Goal: Task Accomplishment & Management: Manage account settings

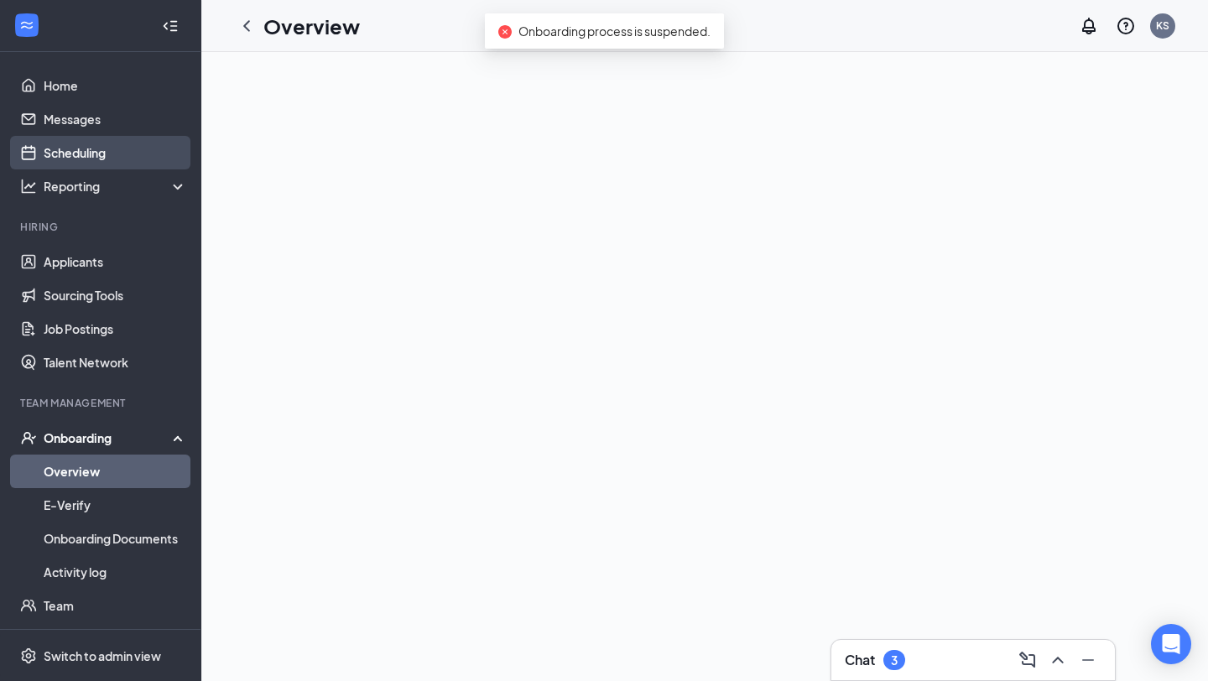
click at [120, 154] on link "Scheduling" at bounding box center [115, 153] width 143 height 34
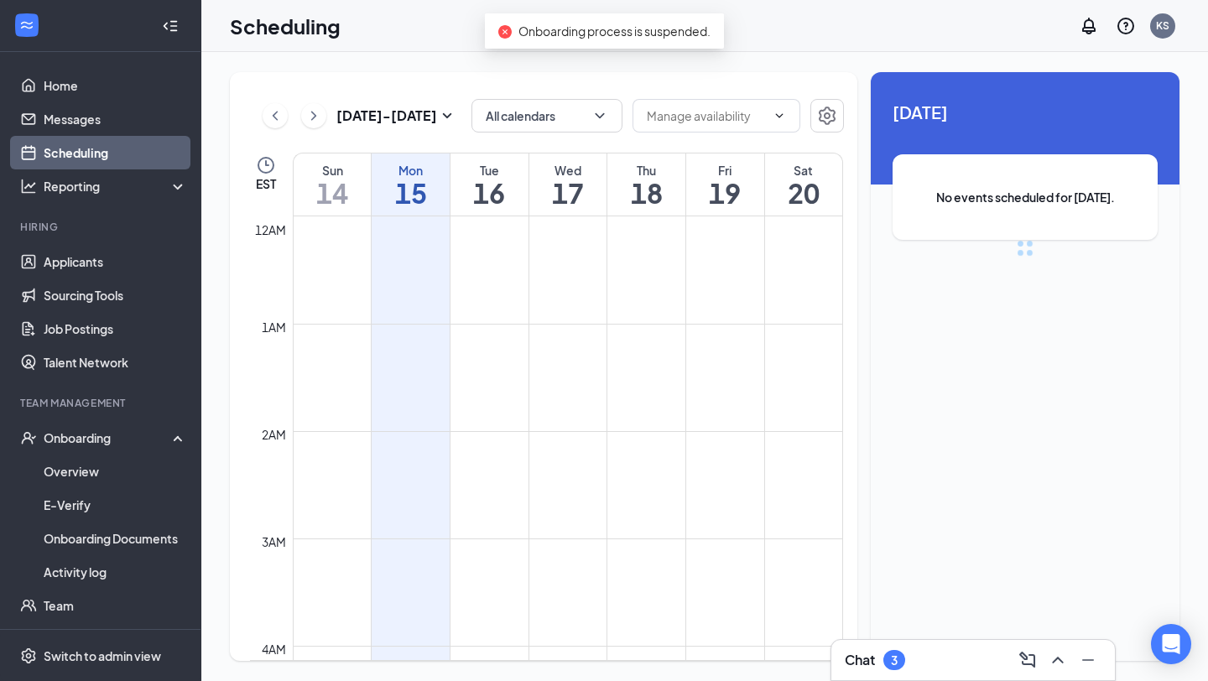
scroll to position [825, 0]
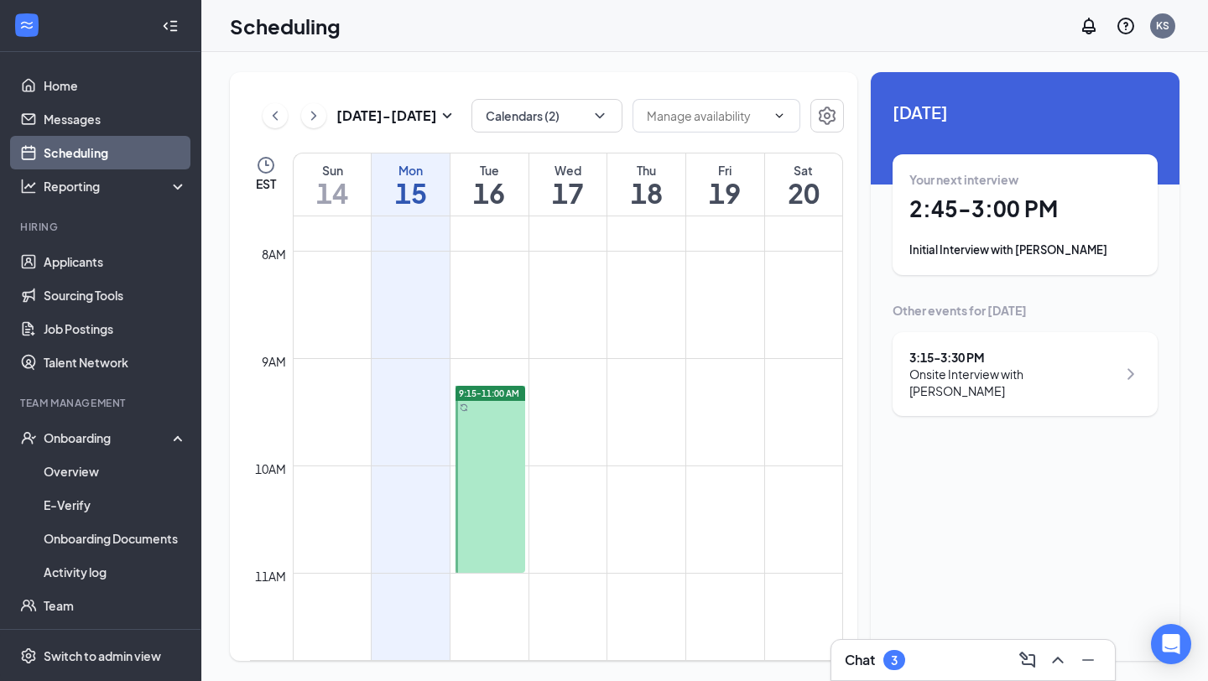
click at [994, 192] on div "Your next interview 2:45 - 3:00 PM Initial Interview with [PERSON_NAME]" at bounding box center [1026, 214] width 232 height 87
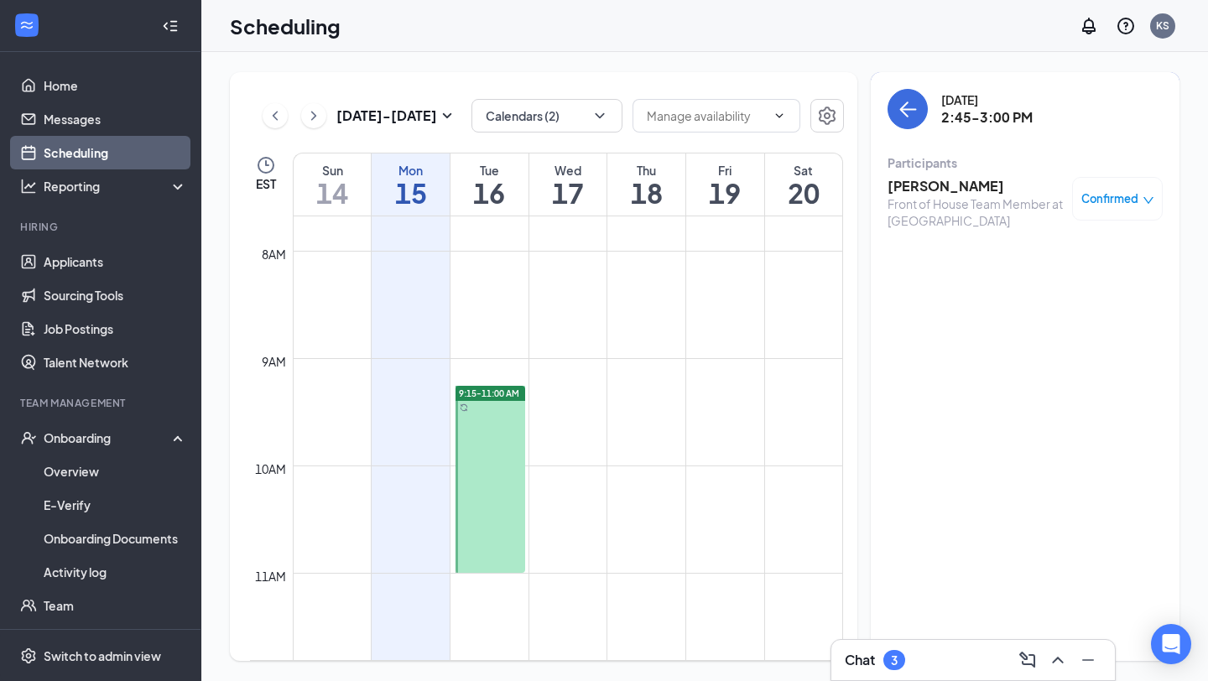
click at [957, 177] on h3 "[PERSON_NAME]" at bounding box center [976, 186] width 176 height 18
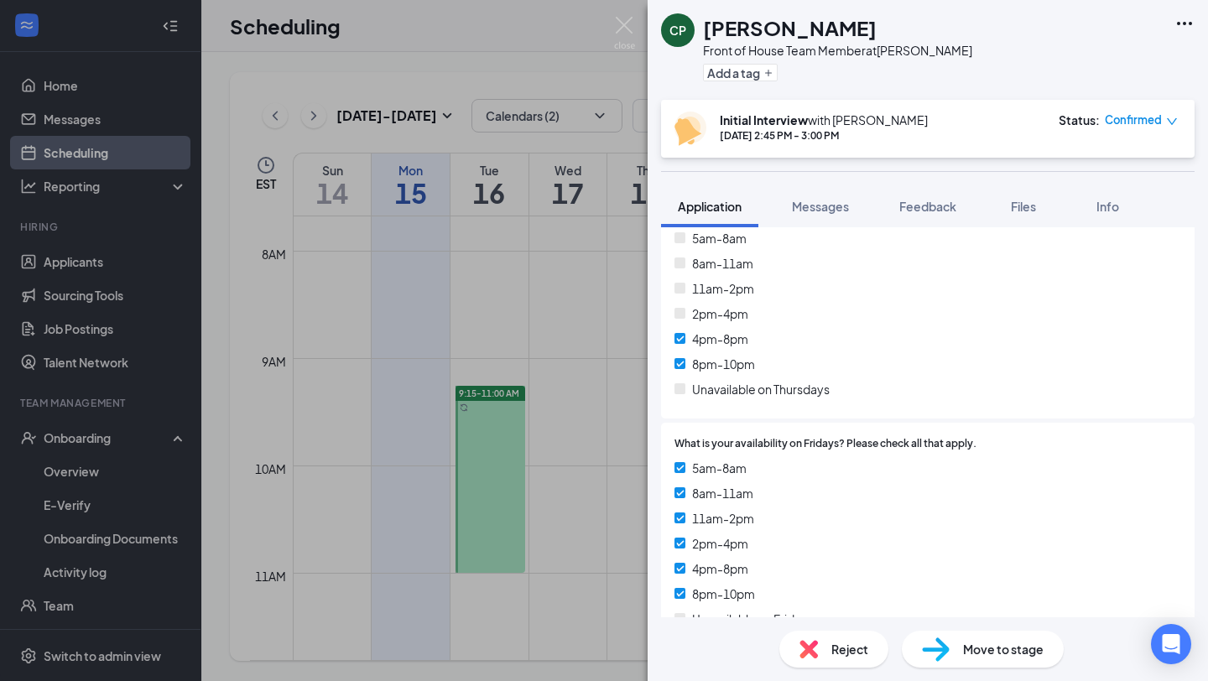
scroll to position [3745, 0]
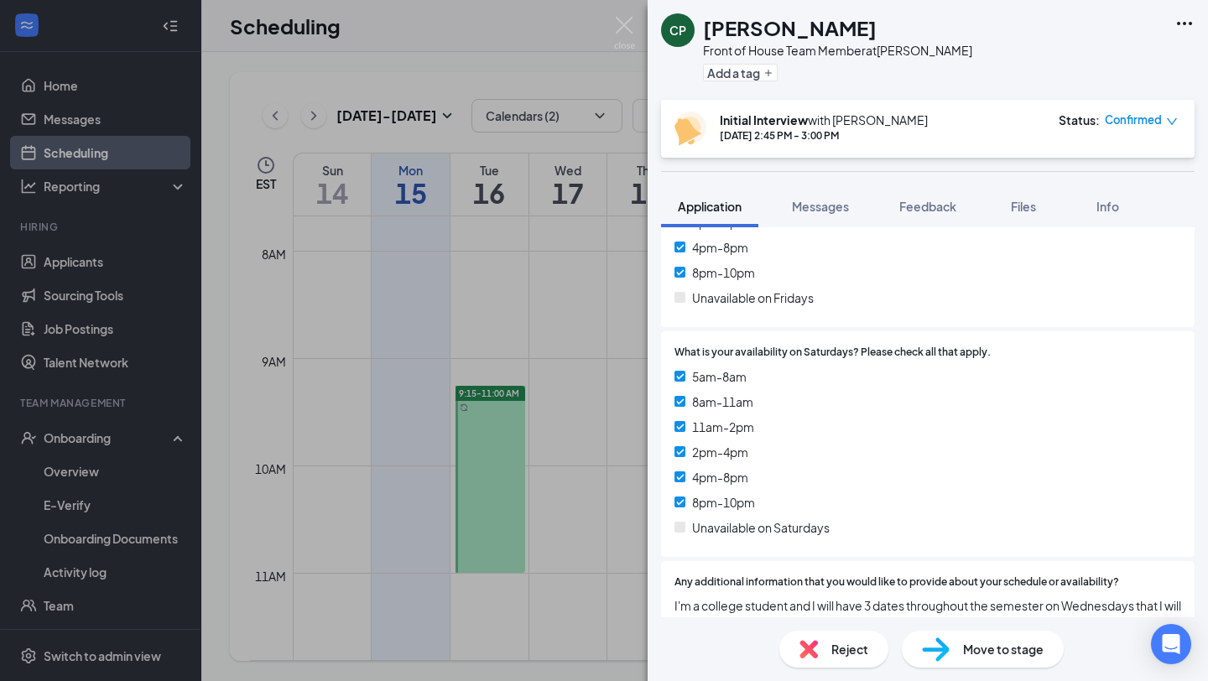
click at [626, 13] on div "CP [PERSON_NAME] Front of House Team Member at [PERSON_NAME] Add a tag Initial …" at bounding box center [604, 340] width 1208 height 681
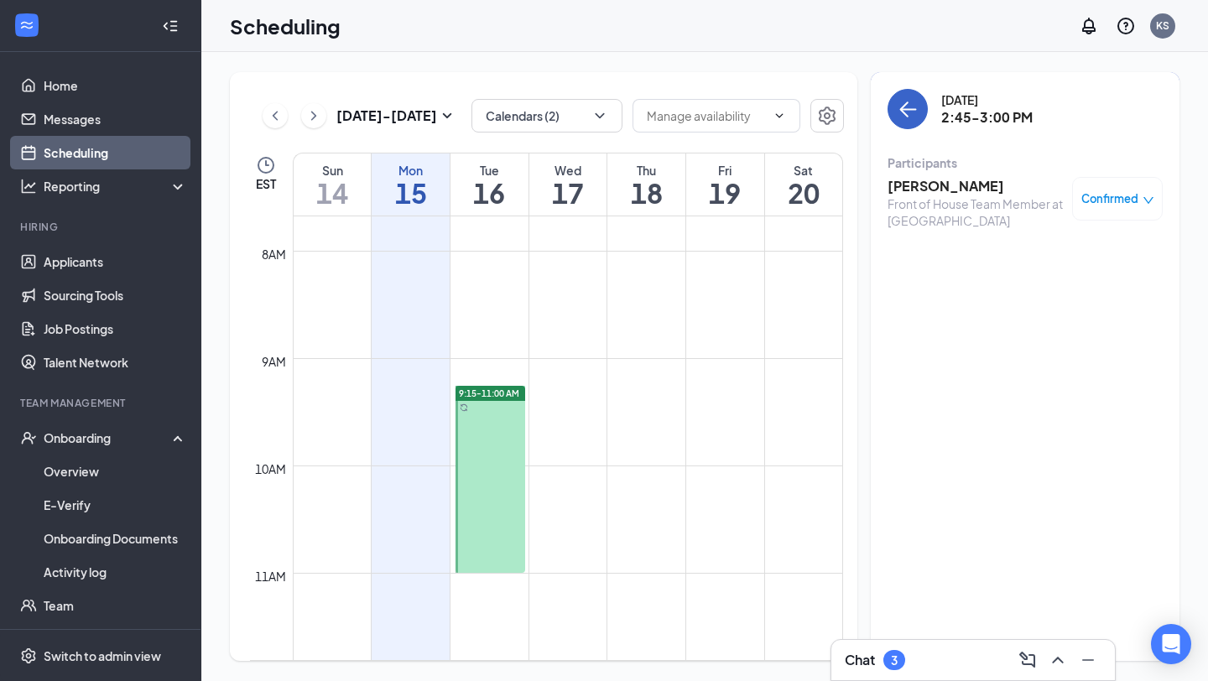
click at [921, 123] on button "back-button" at bounding box center [908, 109] width 40 height 40
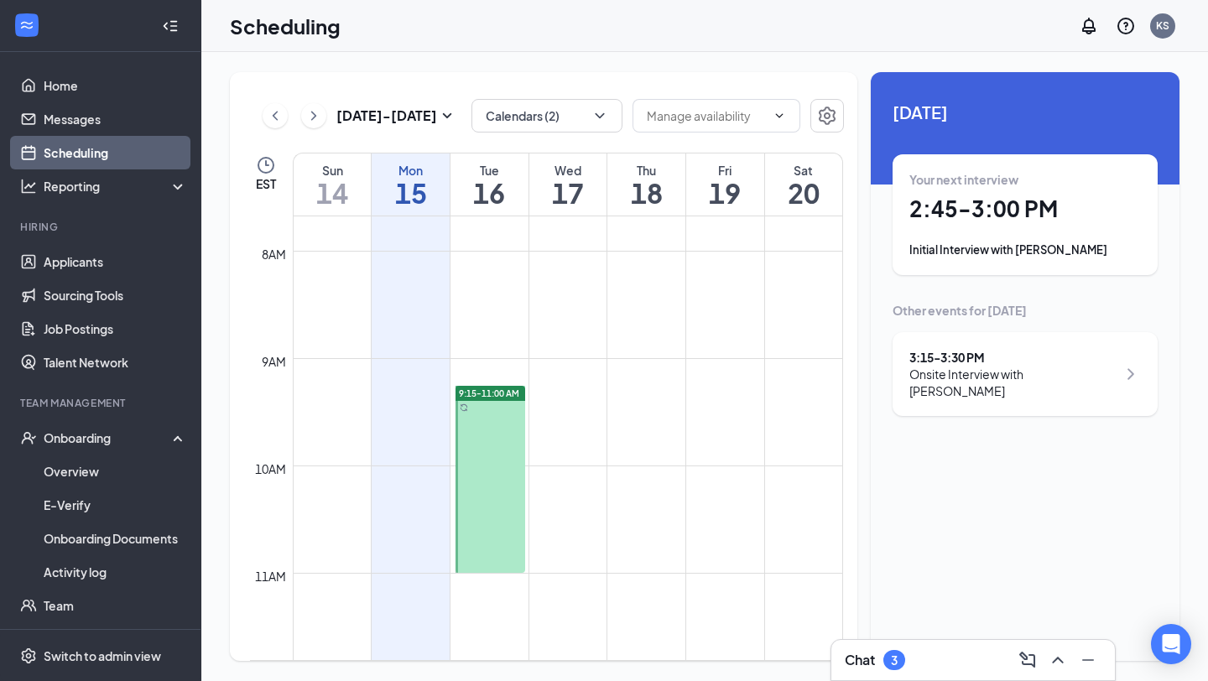
click at [1004, 363] on div "3:15 - 3:30 PM" at bounding box center [1013, 357] width 207 height 17
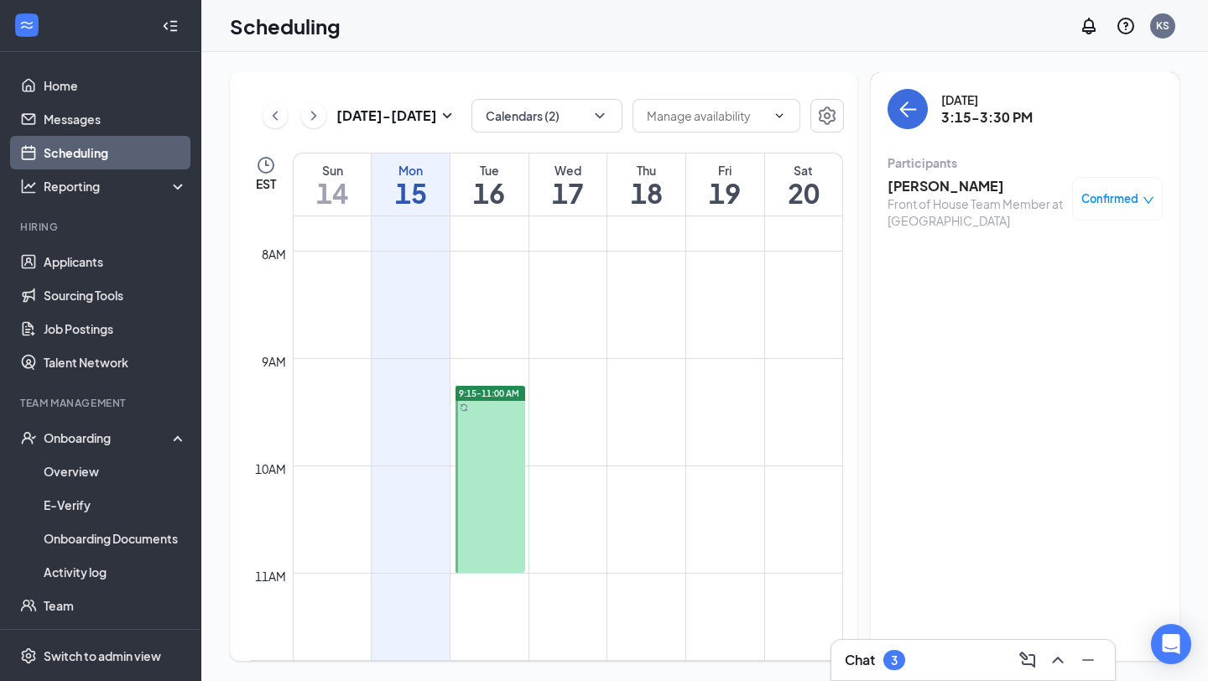
click at [916, 190] on h3 "[PERSON_NAME]" at bounding box center [976, 186] width 176 height 18
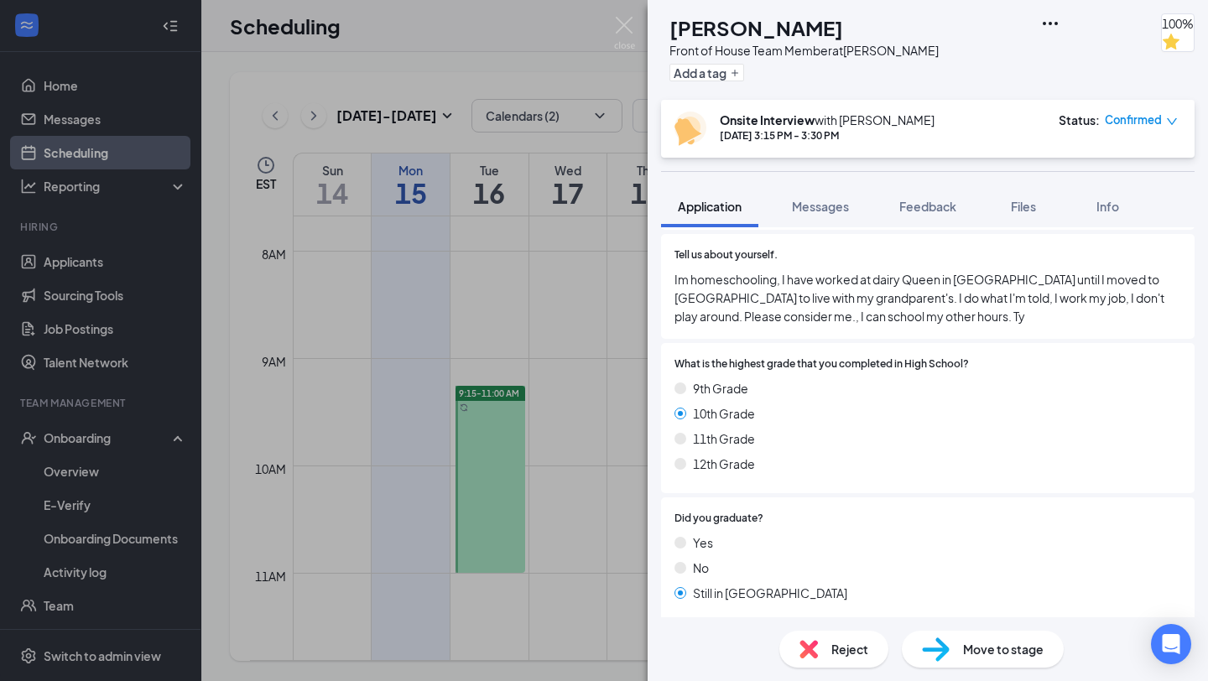
scroll to position [603, 0]
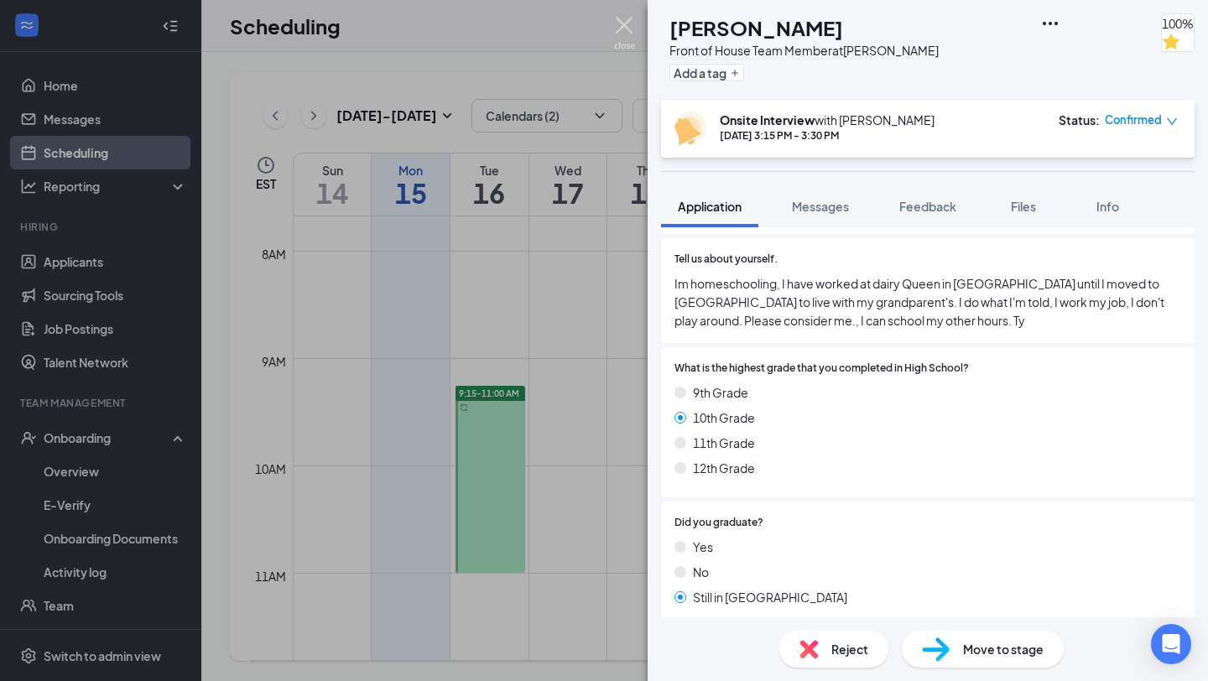
click at [622, 21] on img at bounding box center [624, 33] width 21 height 33
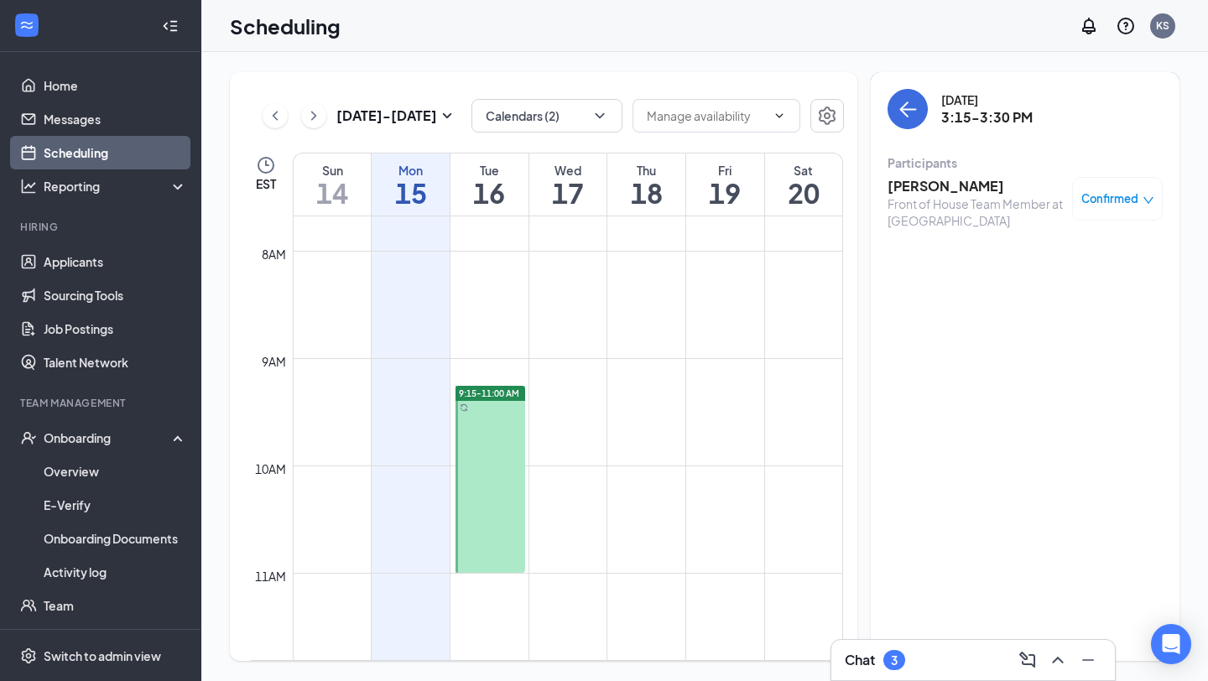
click at [881, 654] on div "Chat 3" at bounding box center [875, 660] width 60 height 20
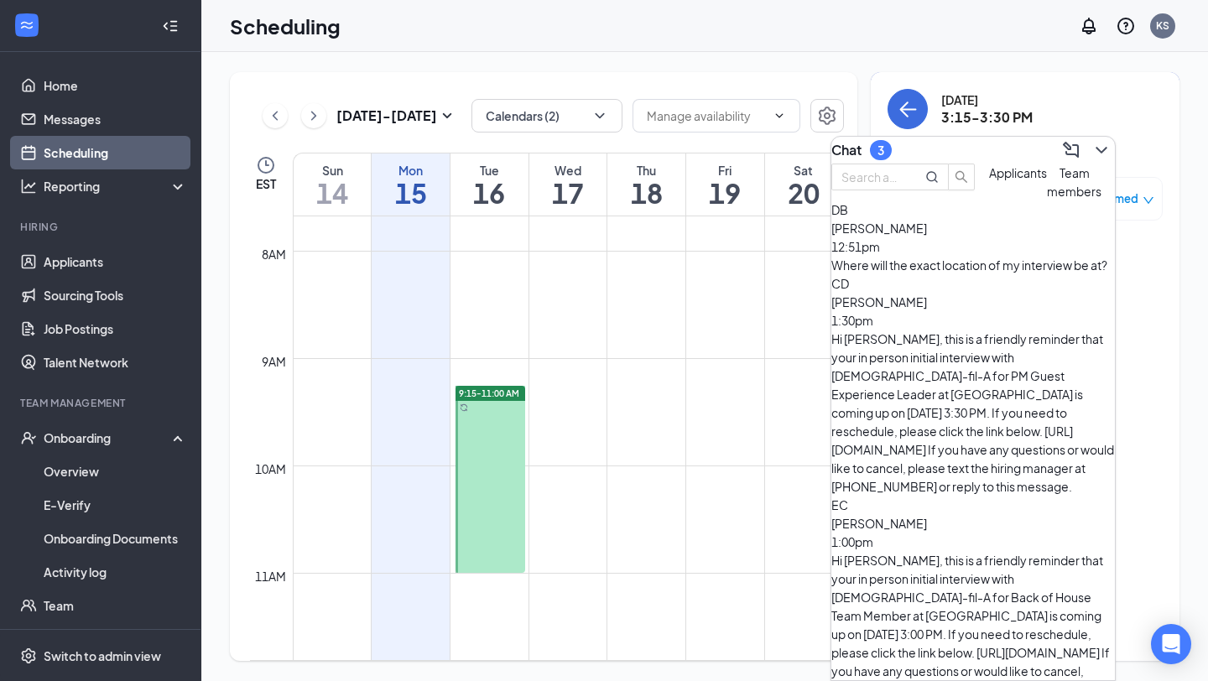
click at [993, 514] on div "[PERSON_NAME] 1:00pm" at bounding box center [974, 532] width 284 height 37
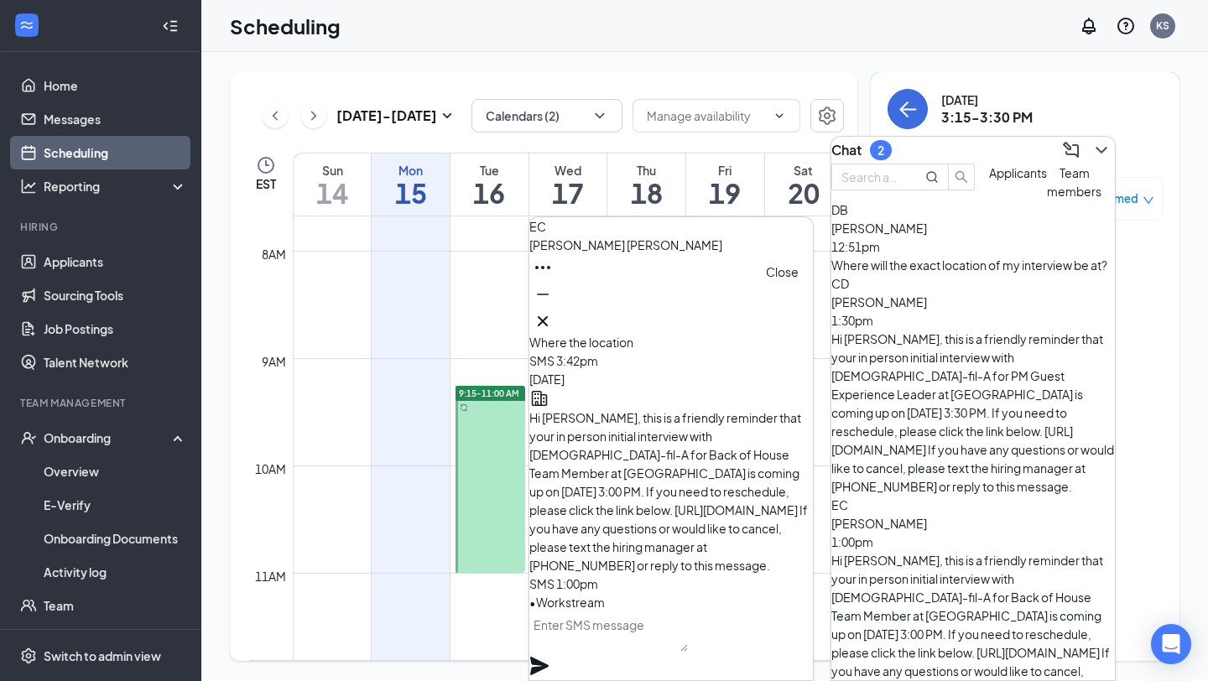
click at [553, 324] on icon "Cross" at bounding box center [543, 321] width 20 height 20
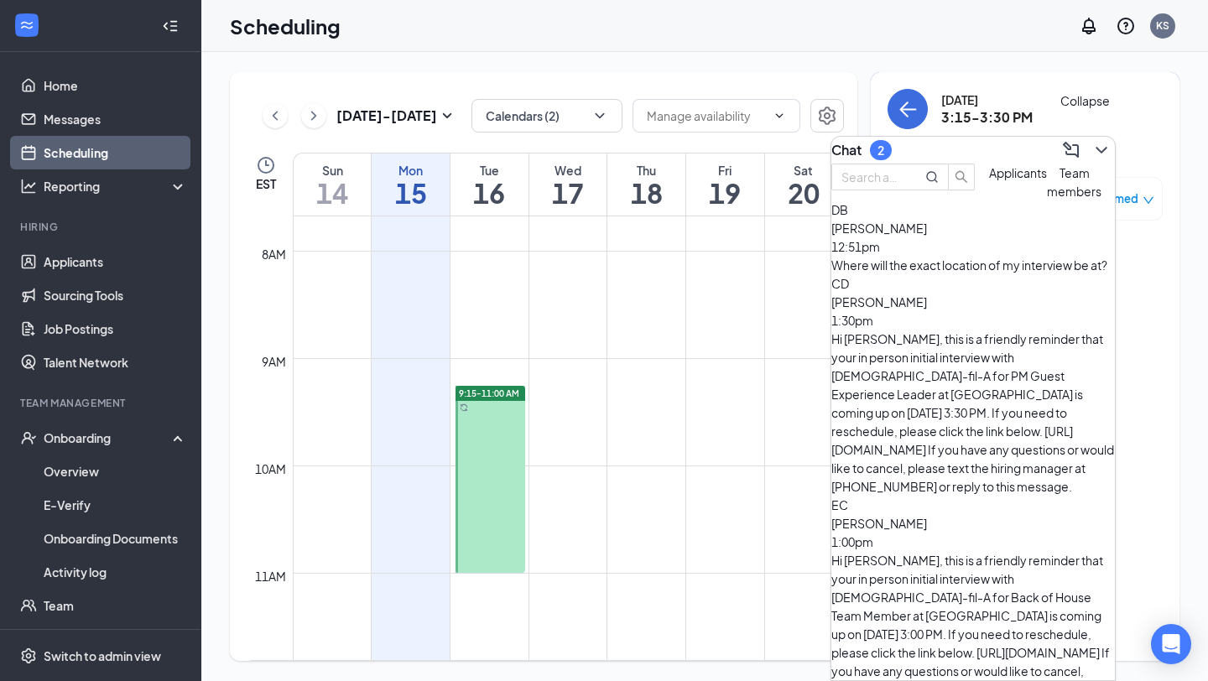
click at [1093, 142] on icon "ChevronDown" at bounding box center [1102, 150] width 20 height 20
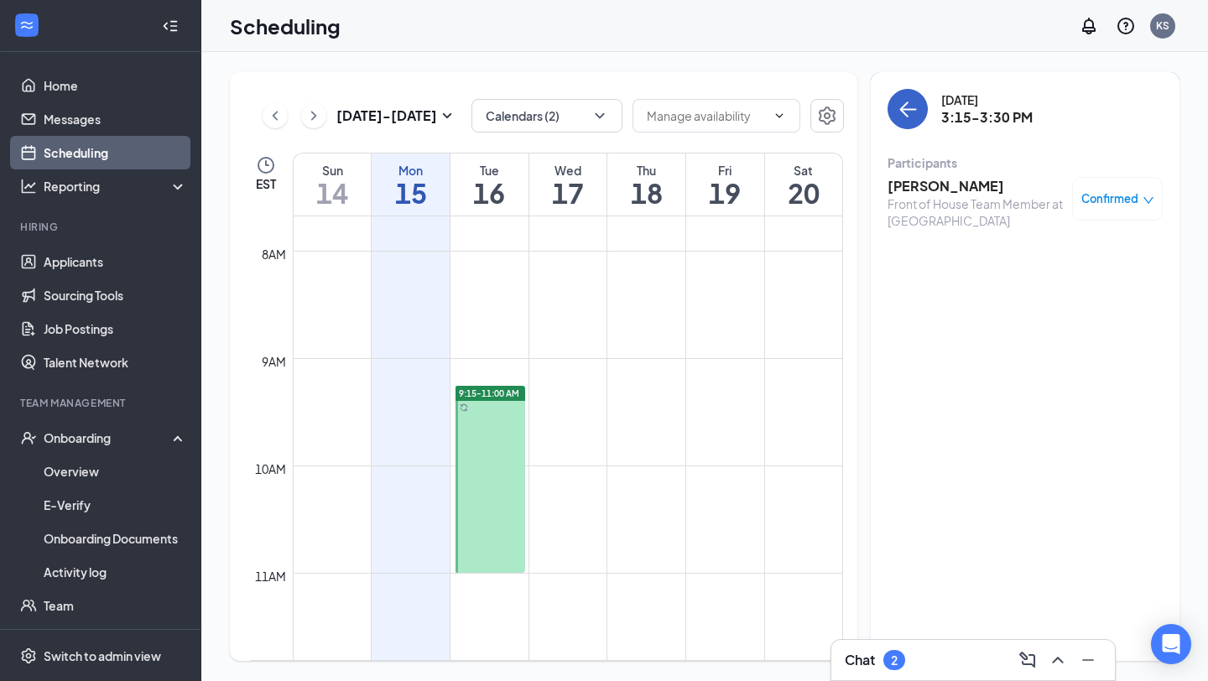
click at [914, 116] on icon "ArrowLeft" at bounding box center [908, 109] width 20 height 20
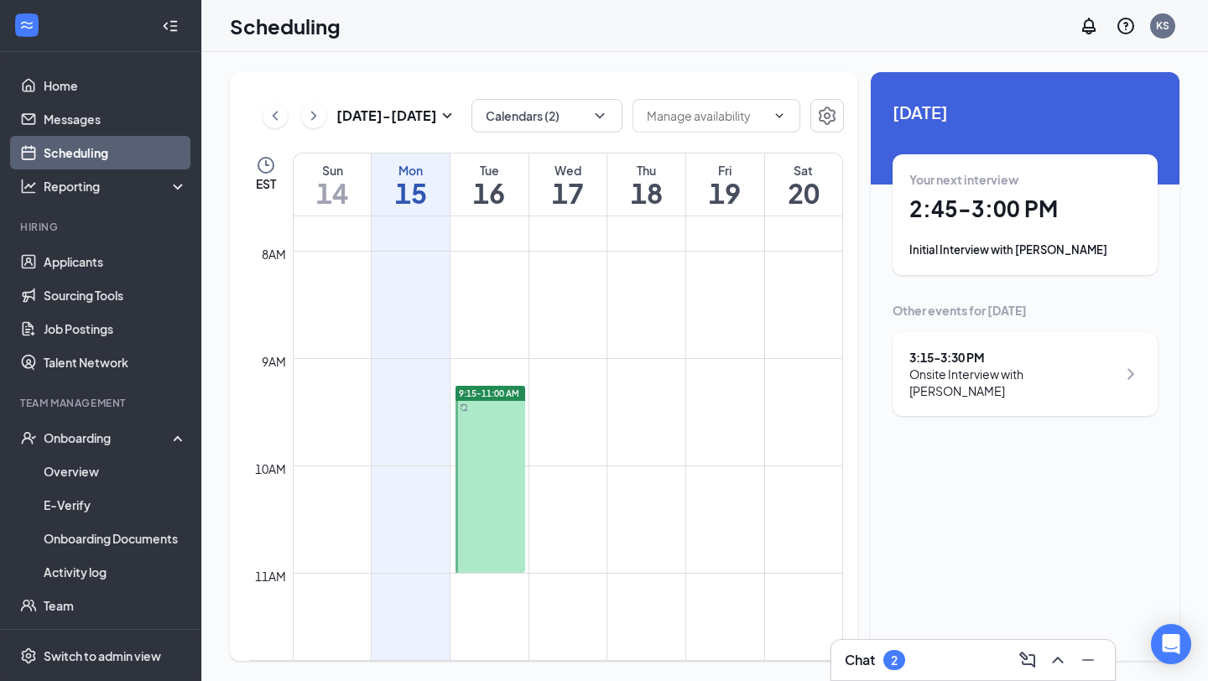
click at [881, 670] on div "Chat 2" at bounding box center [875, 660] width 60 height 20
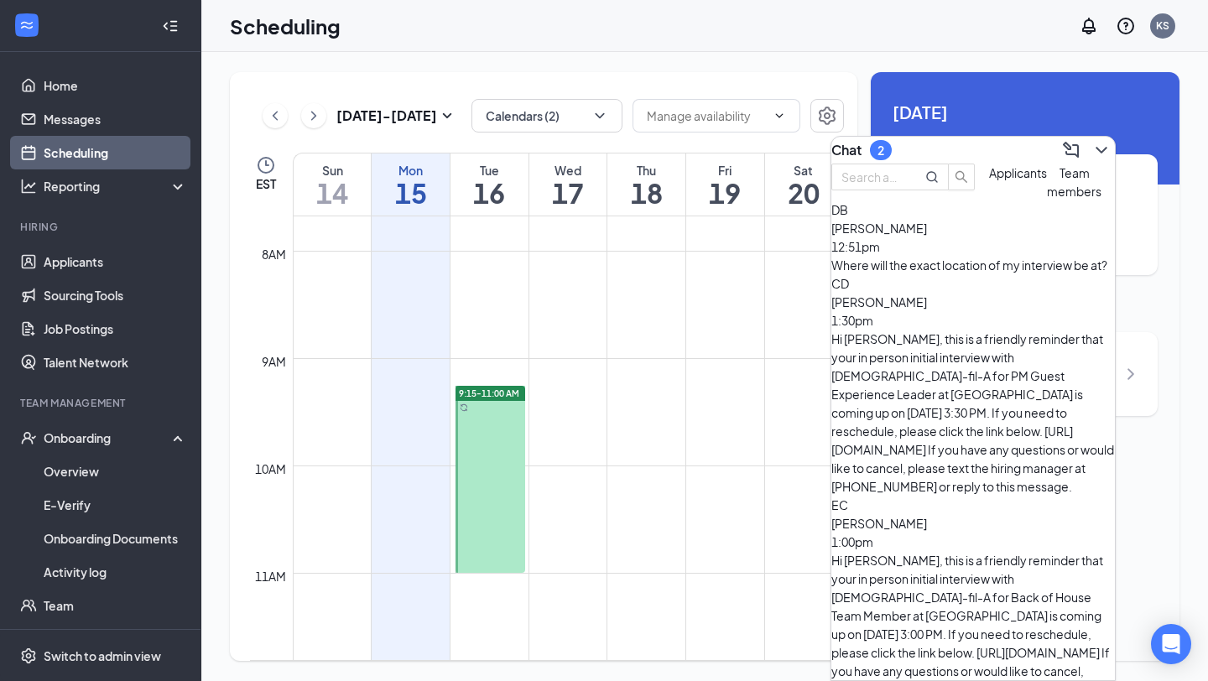
click at [1047, 201] on div "Team members" at bounding box center [1074, 182] width 55 height 37
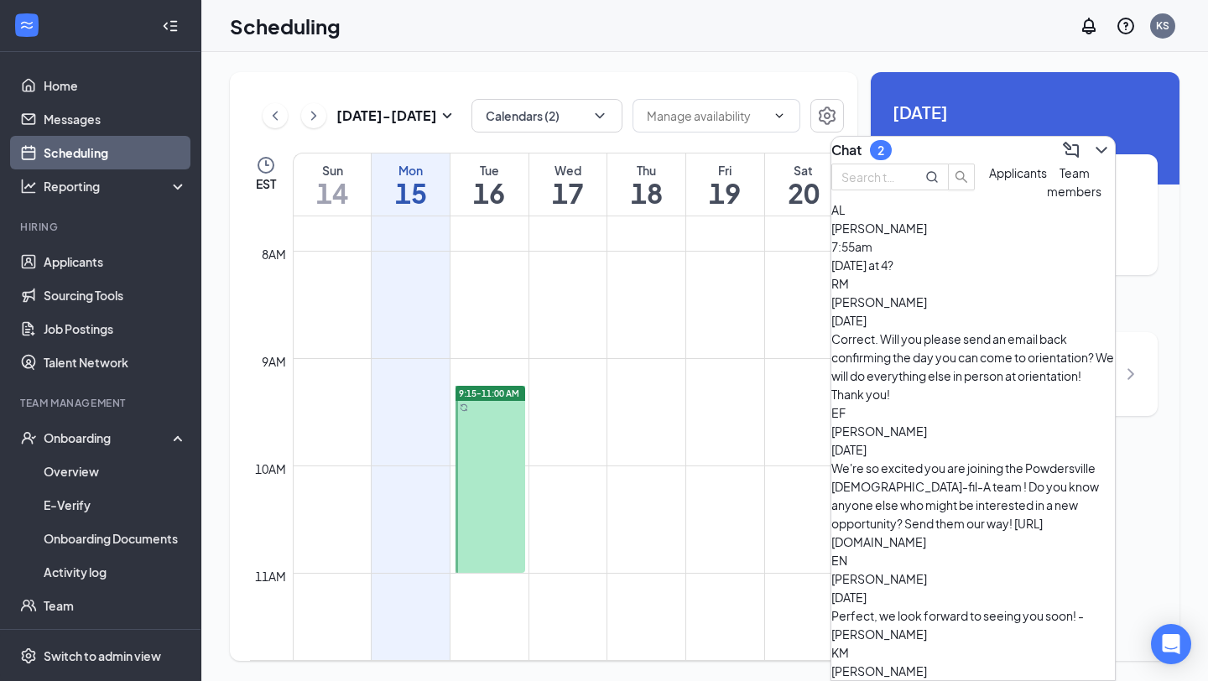
click at [996, 274] on div "[DATE] at 4?" at bounding box center [974, 265] width 284 height 18
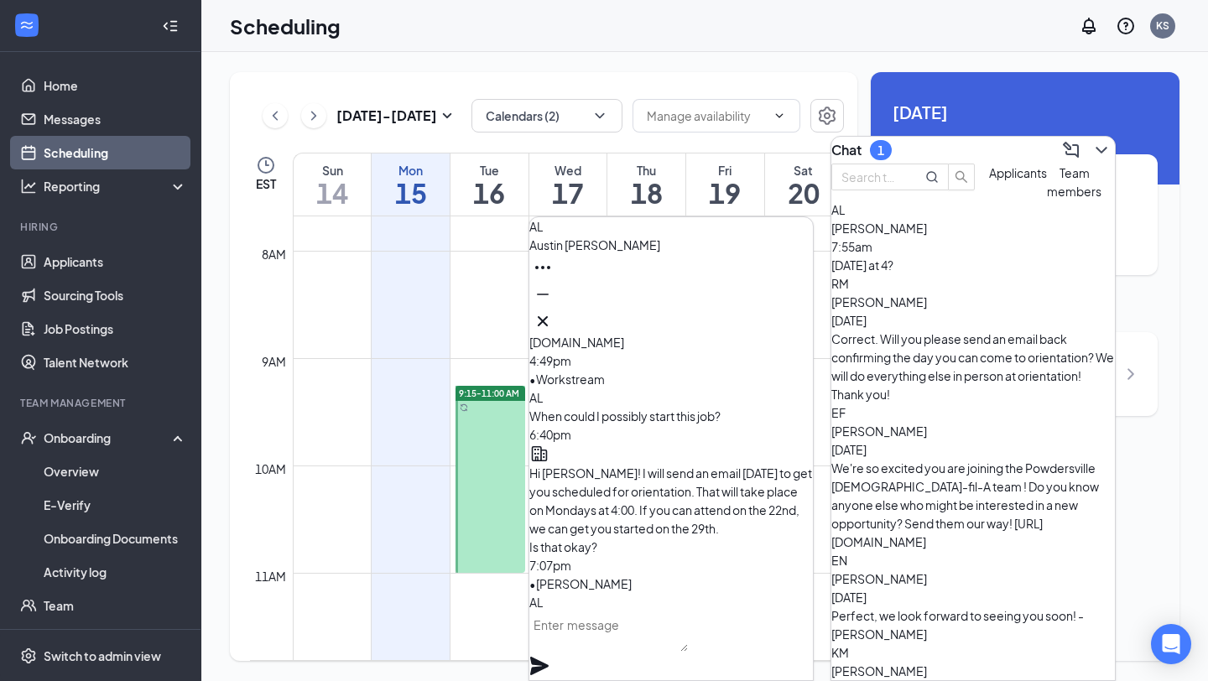
scroll to position [-279, 0]
click at [553, 311] on icon "Cross" at bounding box center [543, 321] width 20 height 20
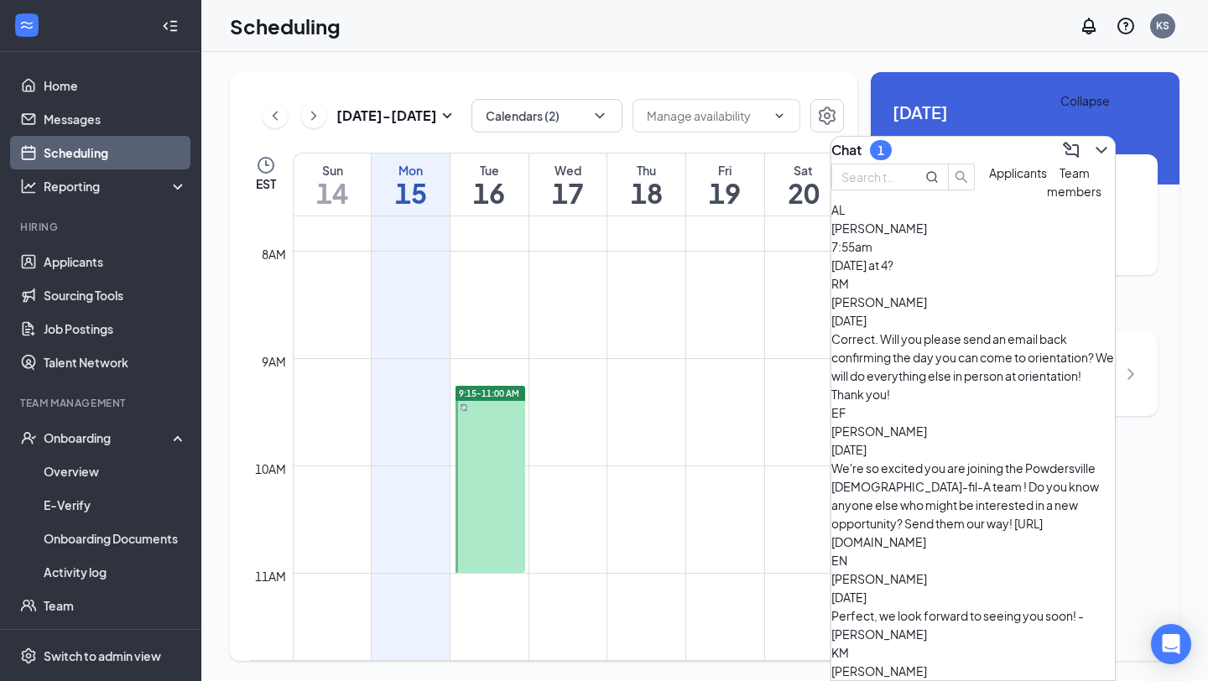
click at [1092, 149] on icon "ChevronDown" at bounding box center [1102, 150] width 20 height 20
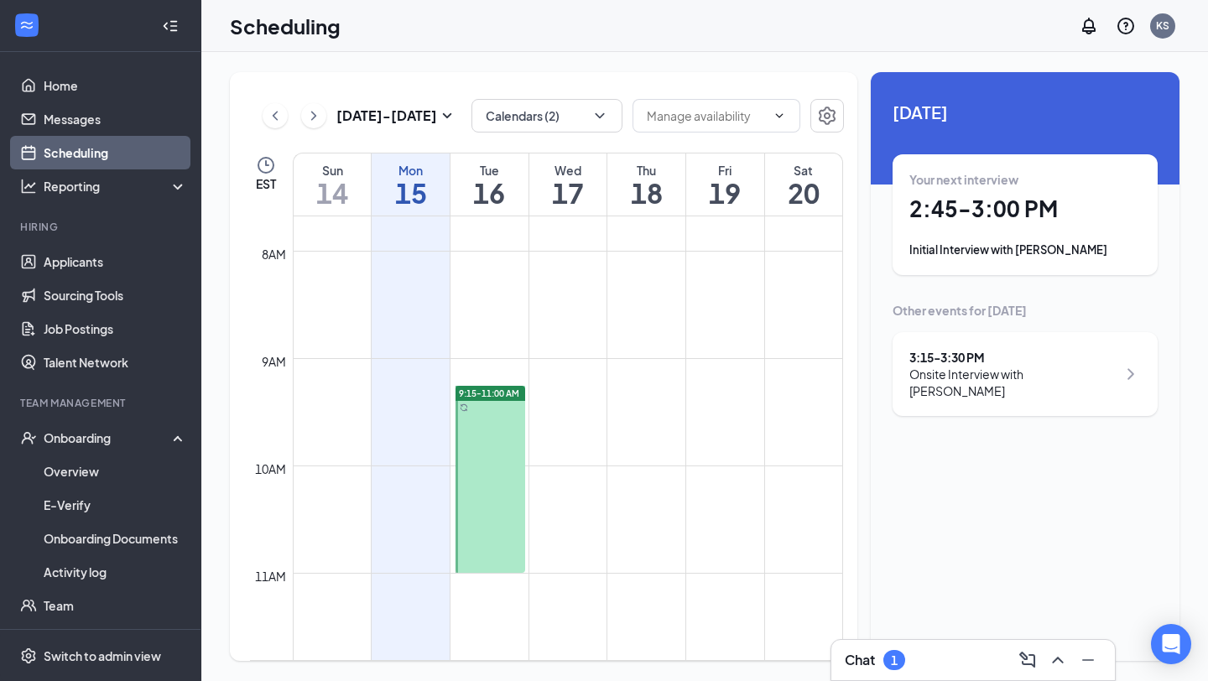
click at [864, 644] on div "Chat 1" at bounding box center [974, 660] width 284 height 40
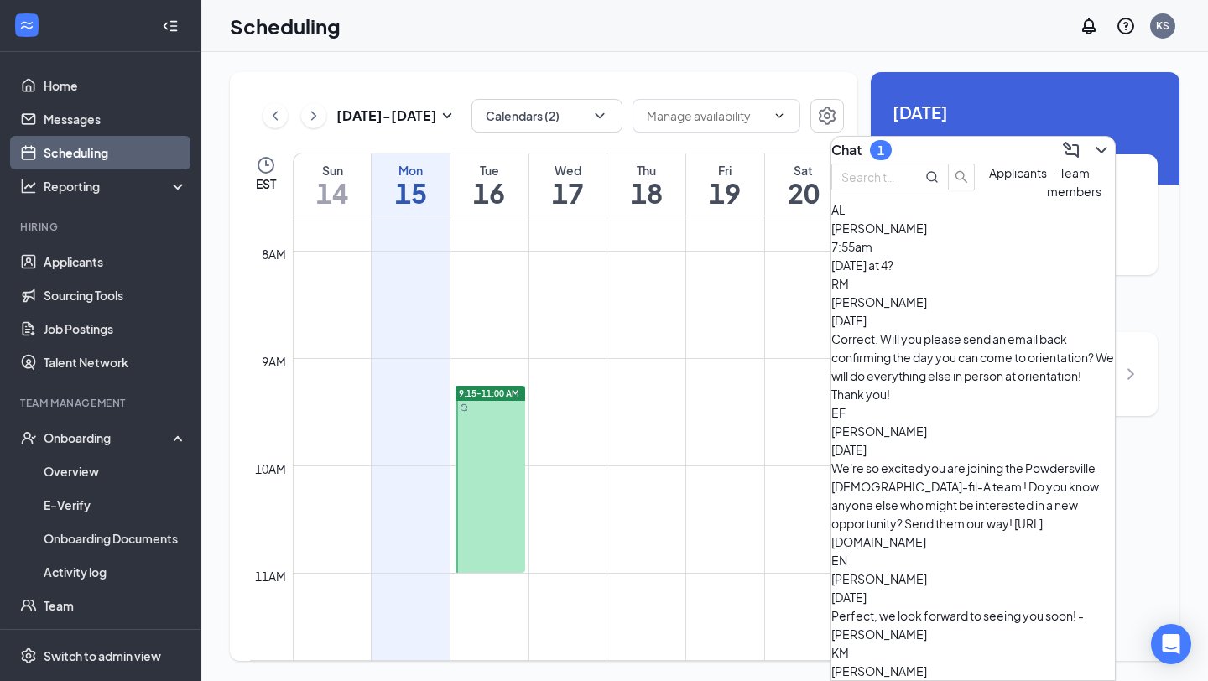
click at [989, 180] on span "Applicants" at bounding box center [1018, 172] width 58 height 15
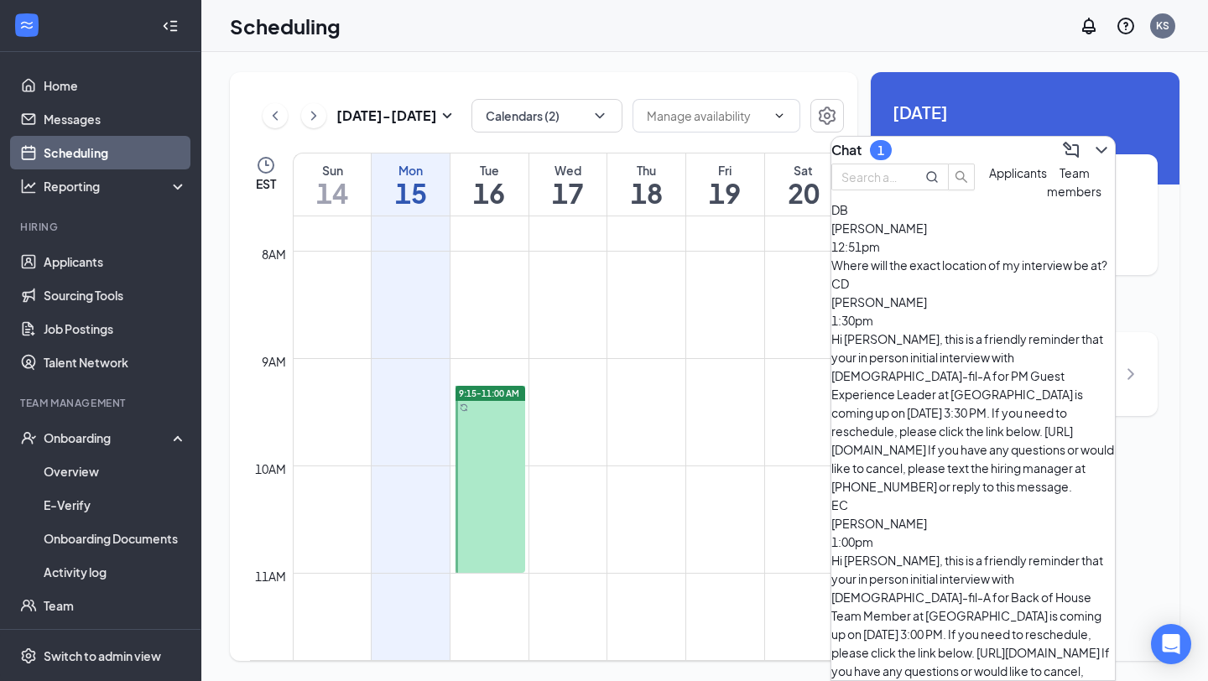
click at [1015, 274] on div "Where will the exact location of my interview be at?" at bounding box center [974, 265] width 284 height 18
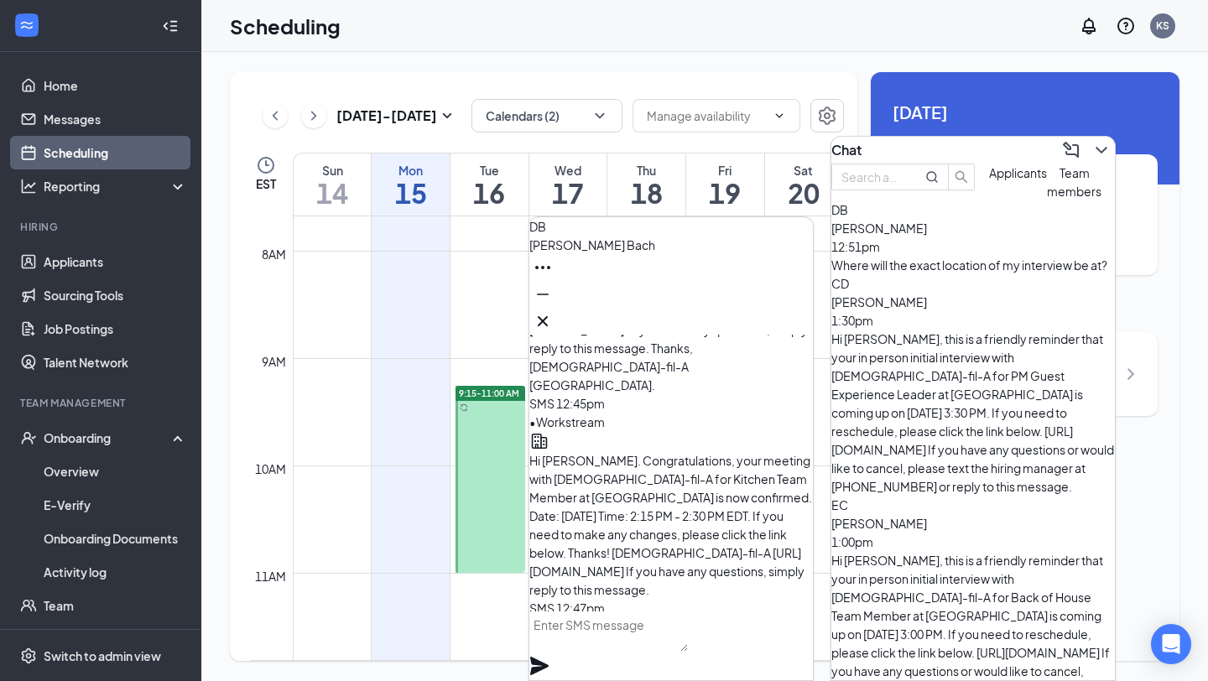
scroll to position [-81, 0]
click at [688, 640] on textarea at bounding box center [609, 632] width 159 height 40
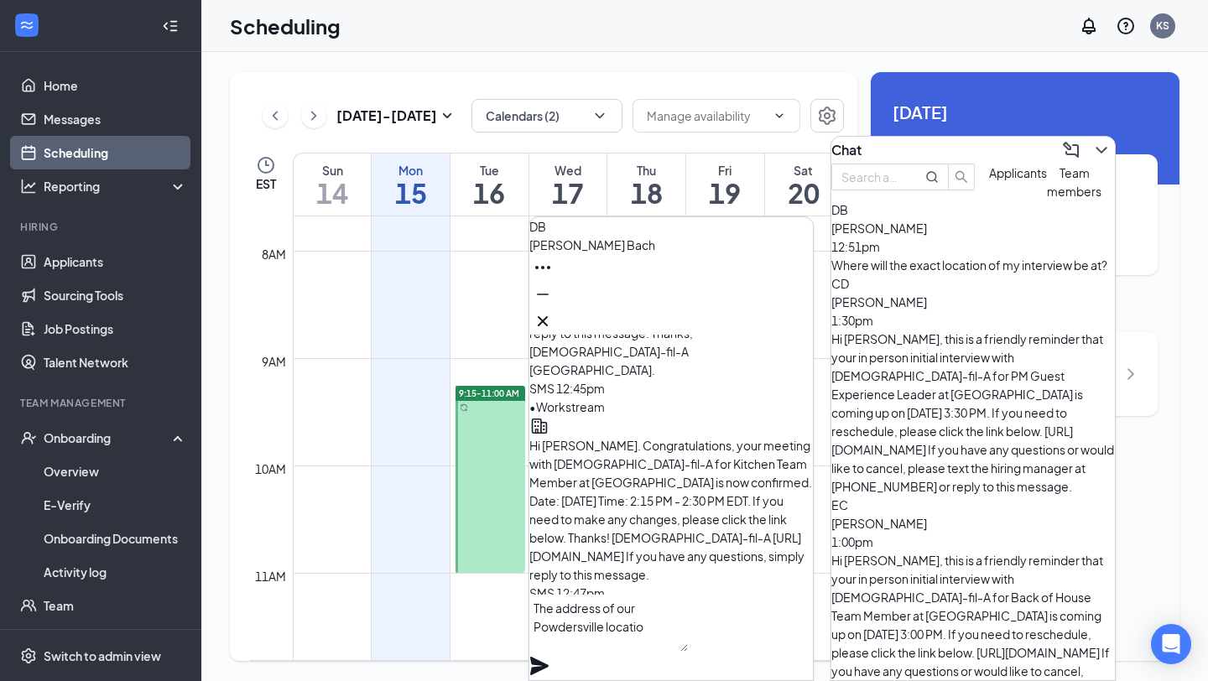
scroll to position [-98, 0]
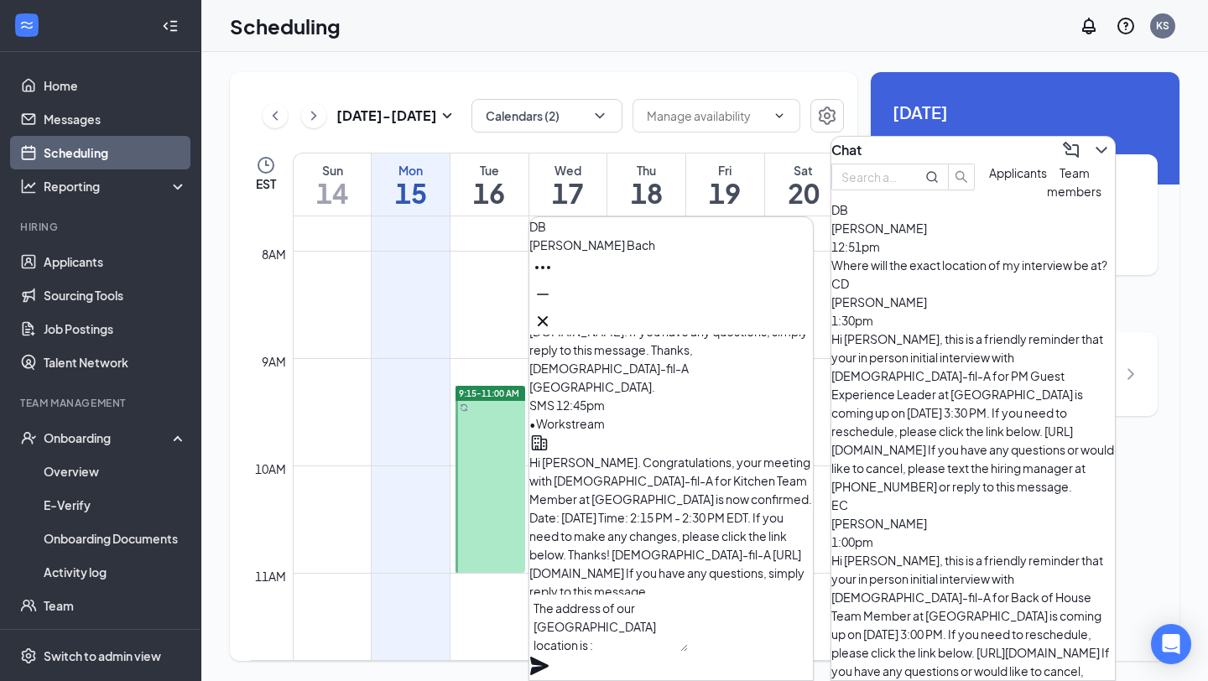
paste textarea "[STREET_ADDRESS]"
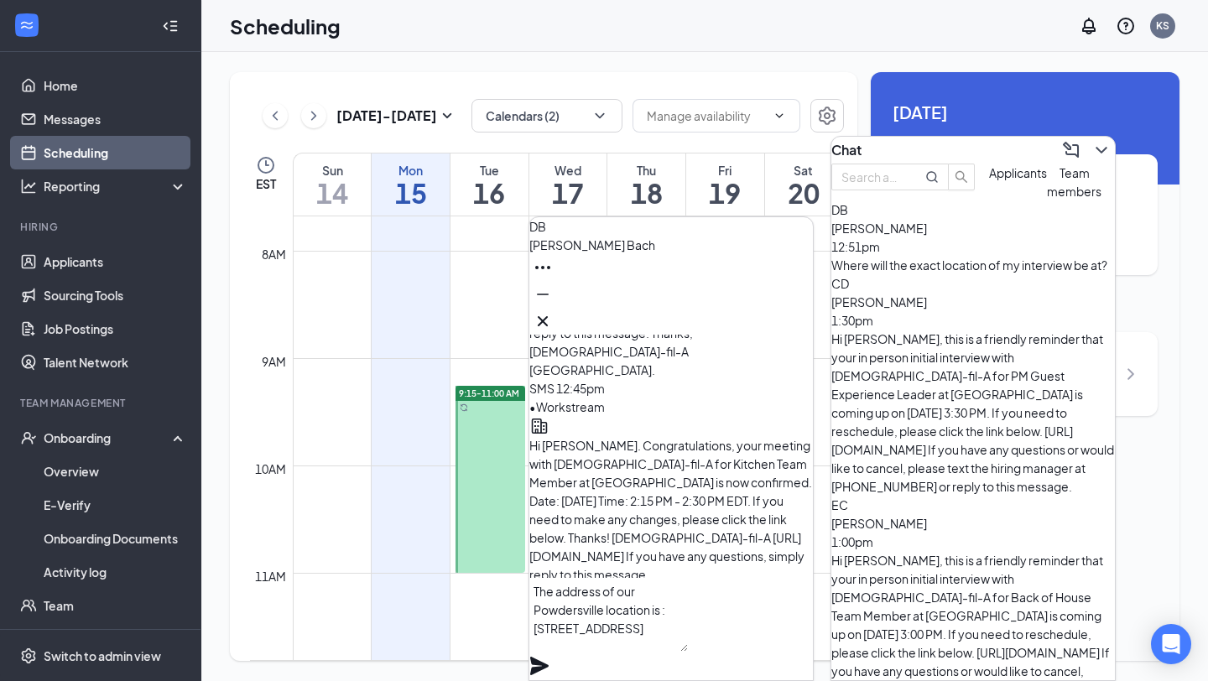
scroll to position [-115, 0]
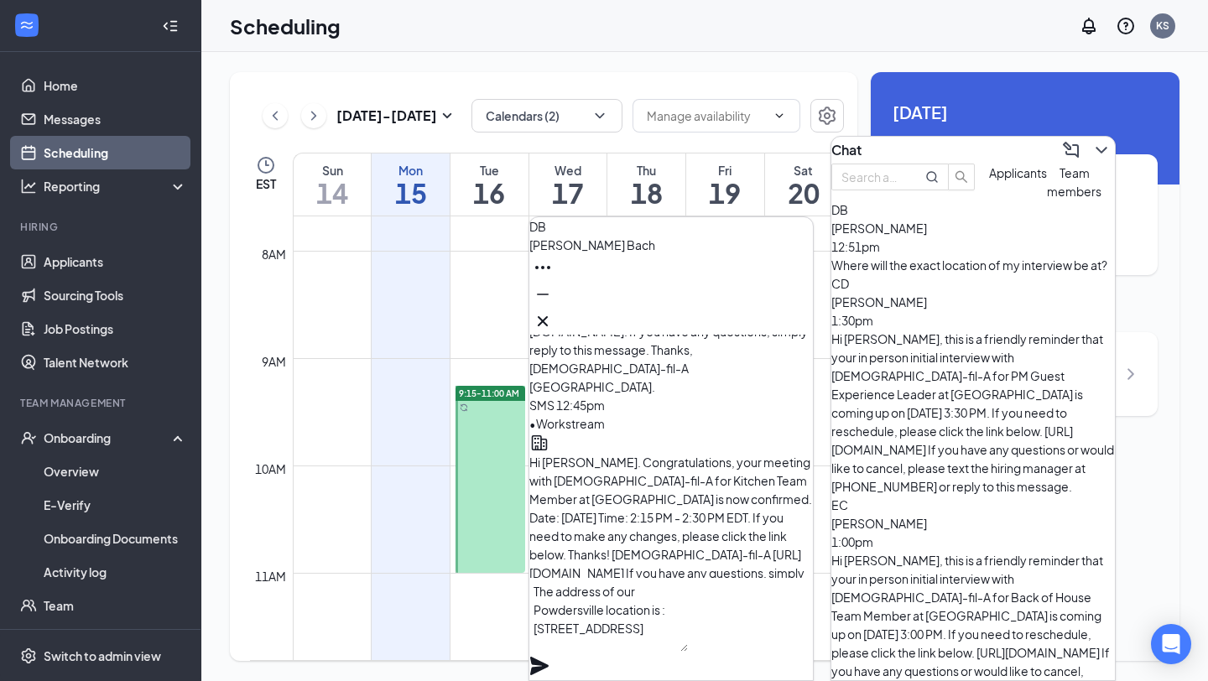
type textarea "The address of our Powdersville location is : [STREET_ADDRESS]"
click at [549, 657] on icon "Plane" at bounding box center [539, 666] width 18 height 18
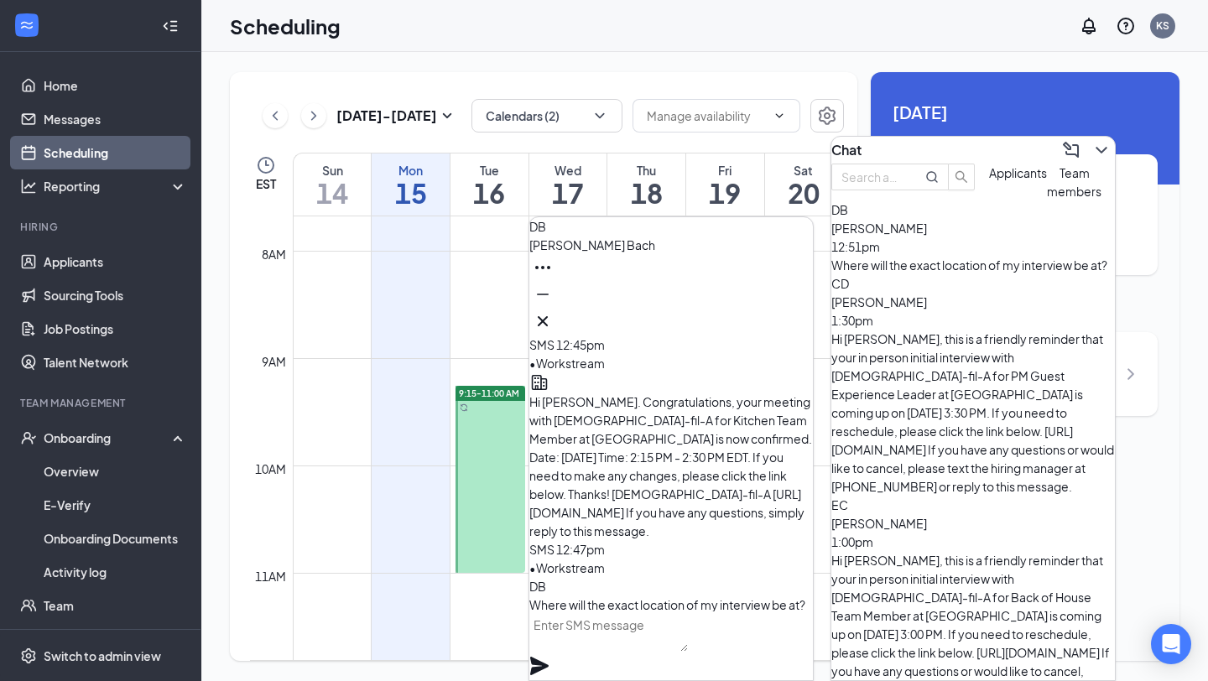
scroll to position [0, 0]
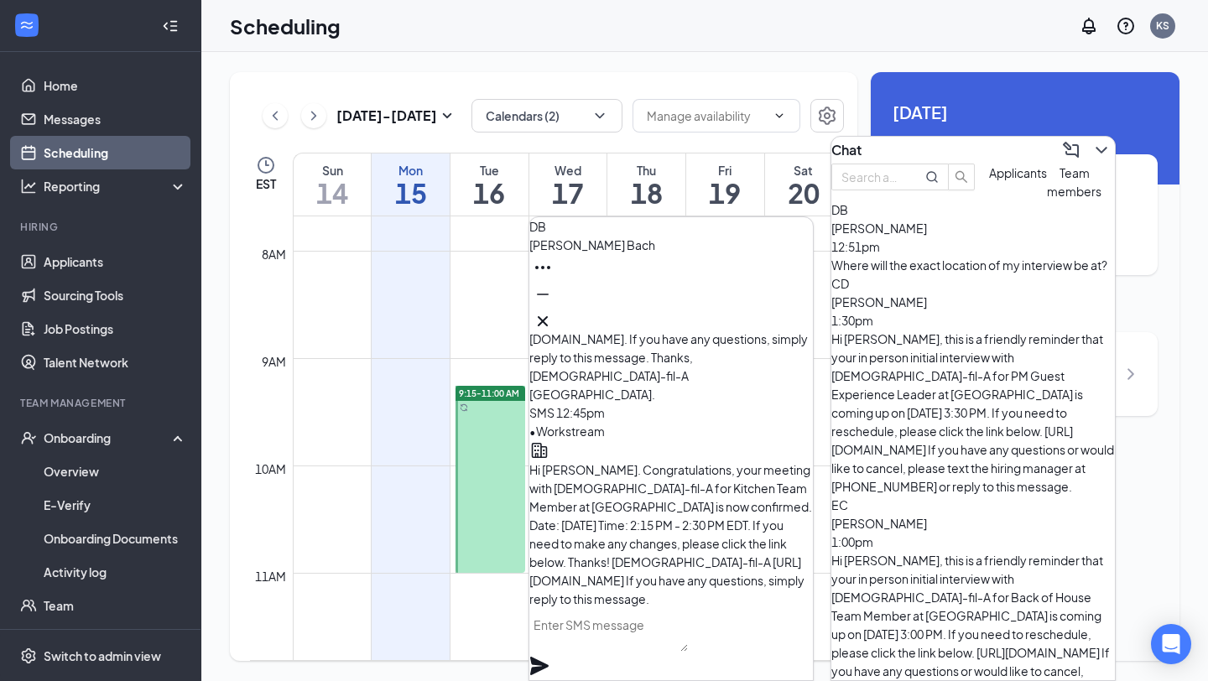
click at [688, 652] on textarea at bounding box center [609, 632] width 159 height 40
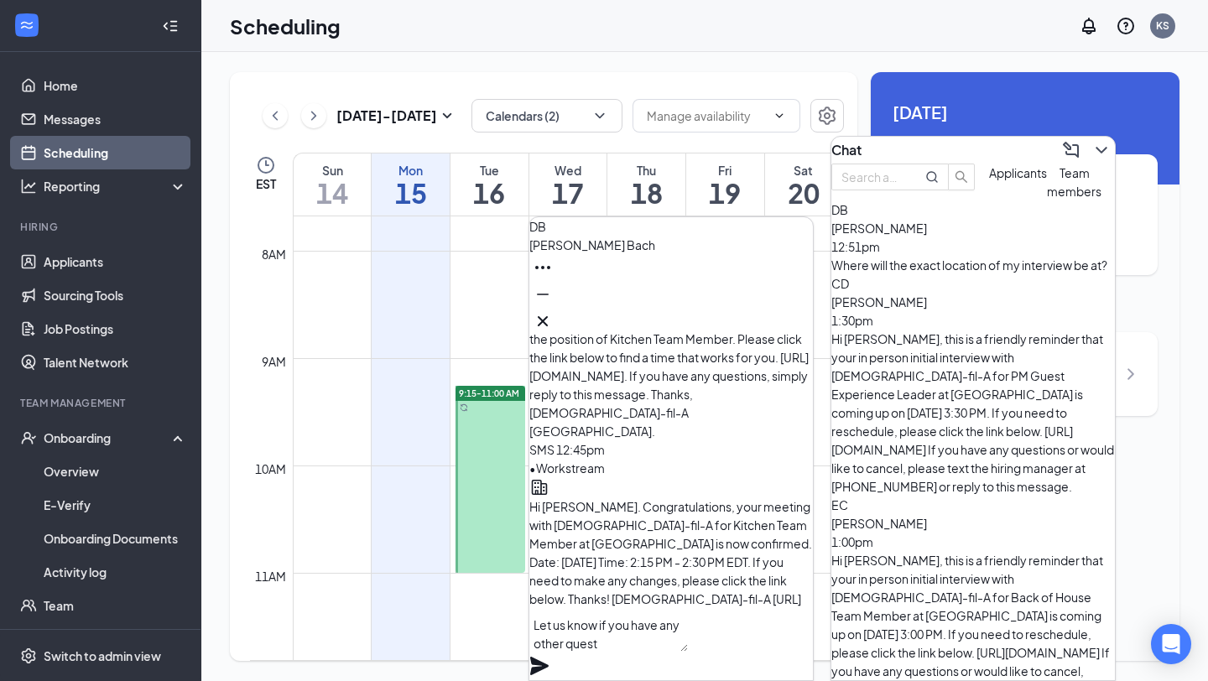
scroll to position [-274, 0]
type textarea "Let us know if you have any other questions!"
click at [550, 656] on icon "Plane" at bounding box center [540, 666] width 20 height 20
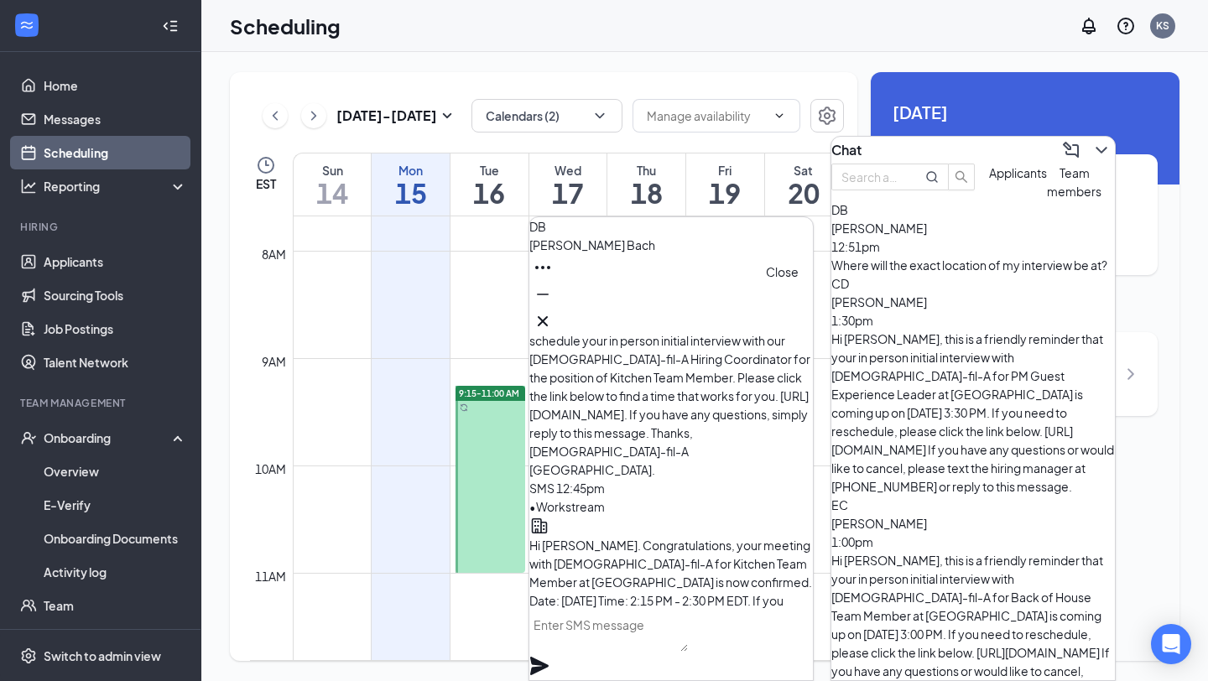
click at [553, 316] on icon "Cross" at bounding box center [543, 321] width 20 height 20
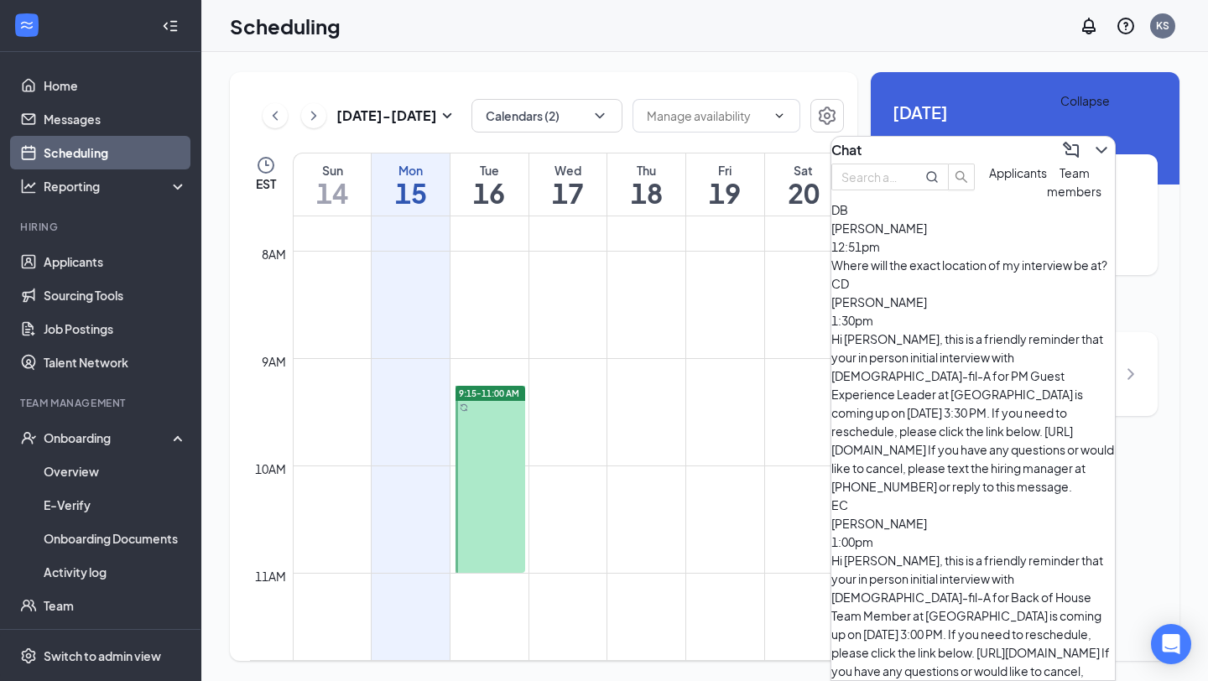
click at [1093, 147] on icon "ChevronDown" at bounding box center [1102, 150] width 20 height 20
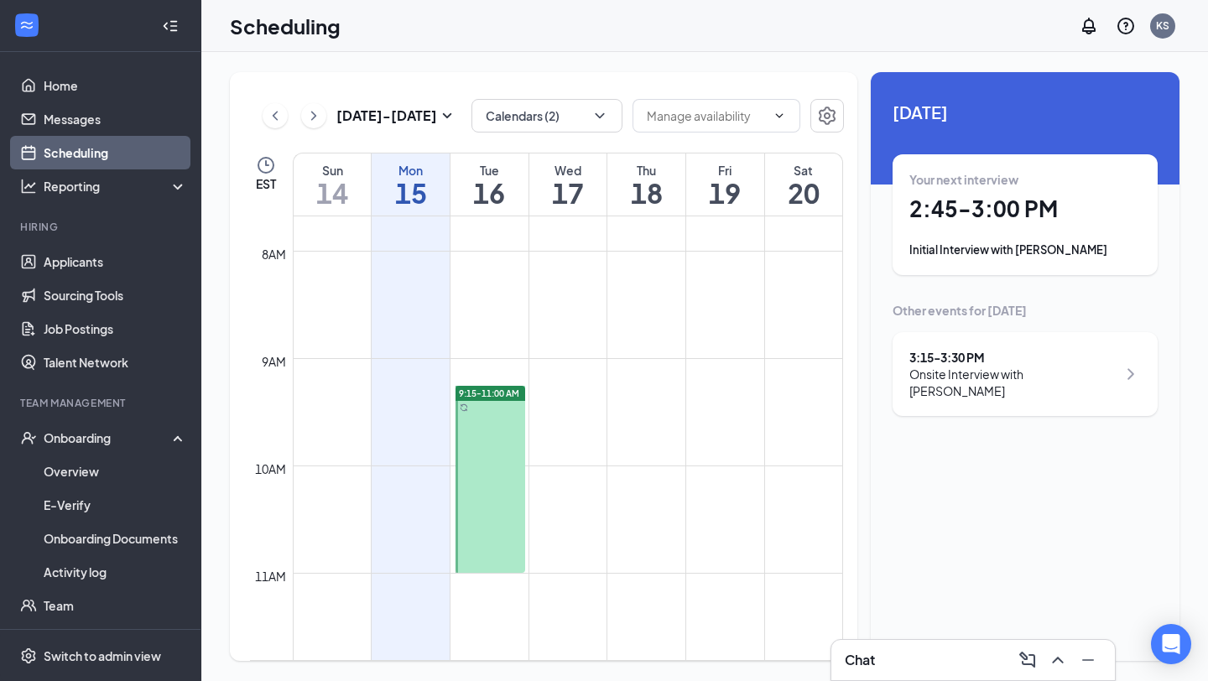
click at [1032, 250] on div "Initial Interview with [PERSON_NAME]" at bounding box center [1026, 250] width 232 height 17
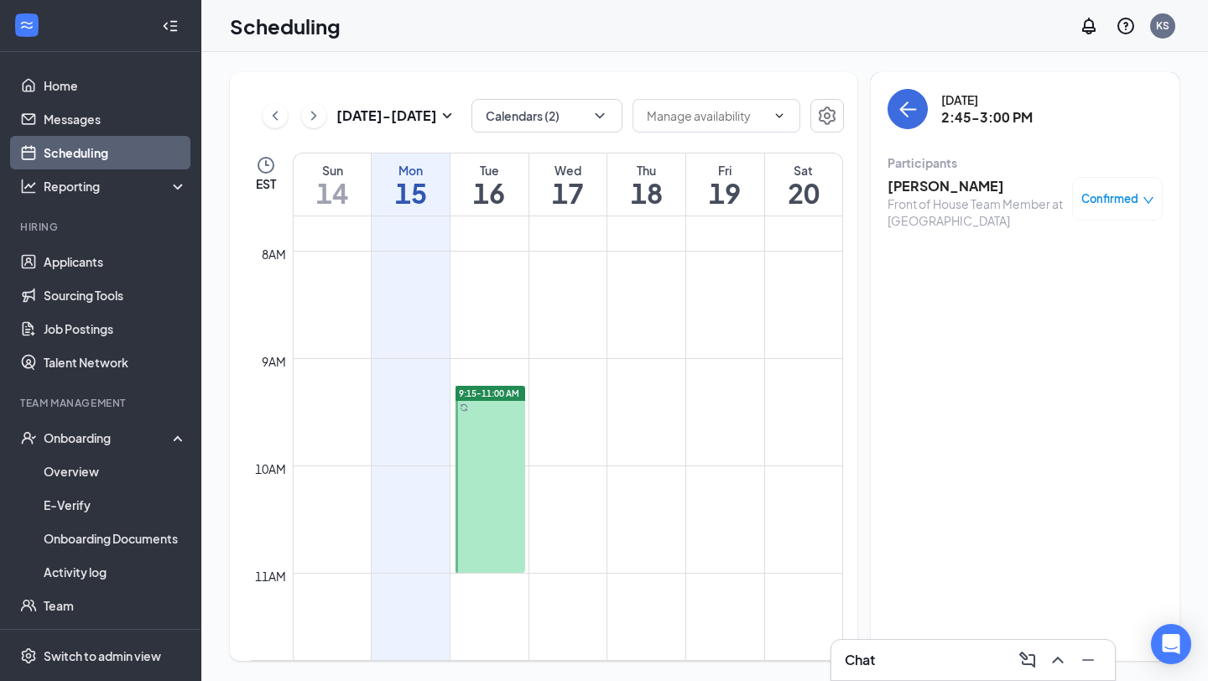
click at [927, 178] on h3 "[PERSON_NAME]" at bounding box center [976, 186] width 176 height 18
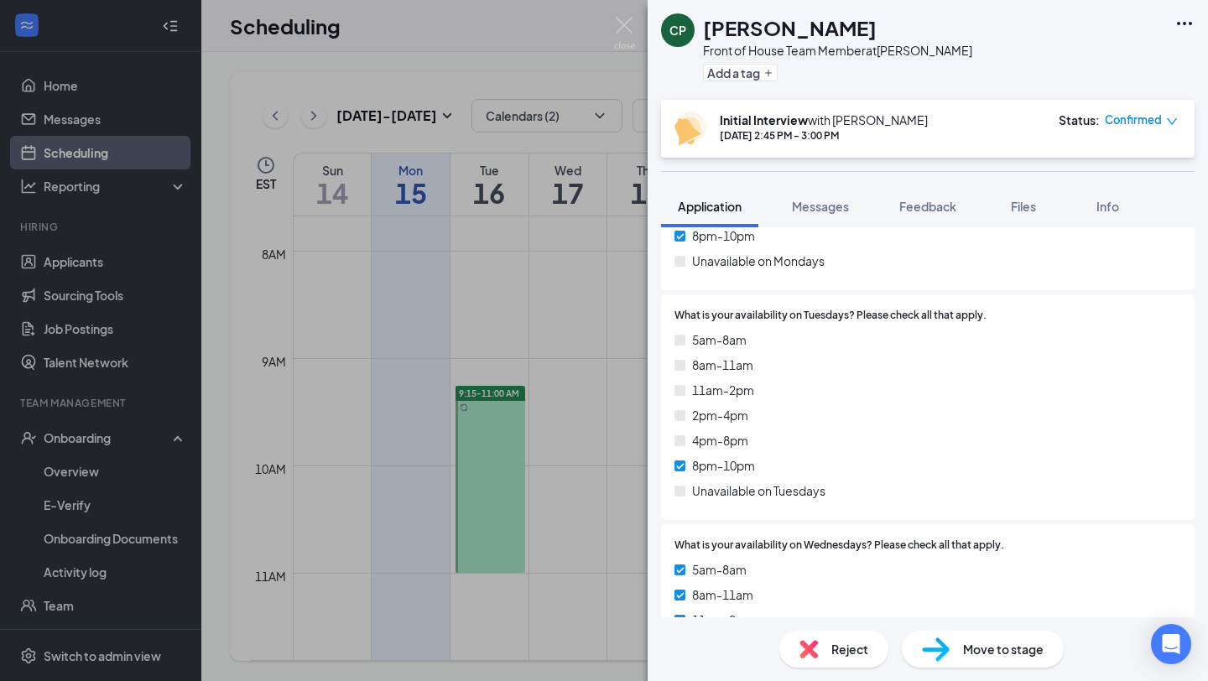
scroll to position [2865, 0]
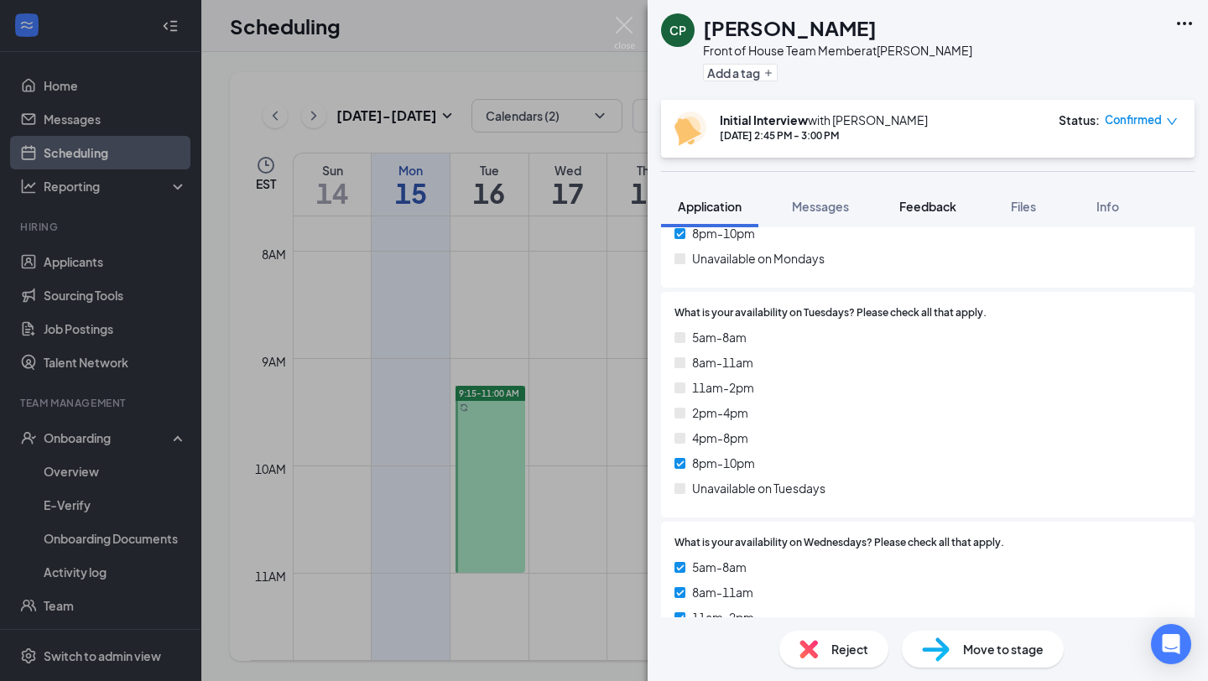
click at [936, 195] on button "Feedback" at bounding box center [928, 206] width 91 height 42
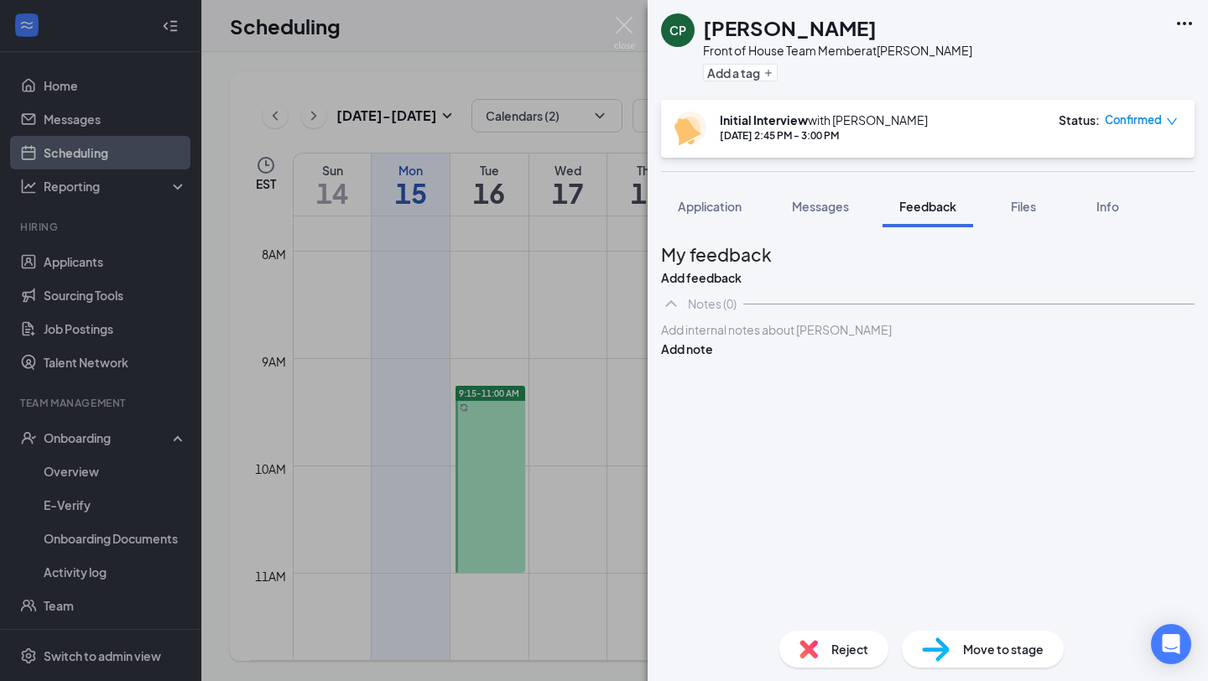
click at [772, 287] on div "My feedback Add feedback" at bounding box center [716, 264] width 111 height 46
click at [742, 275] on button "Add feedback" at bounding box center [701, 278] width 81 height 18
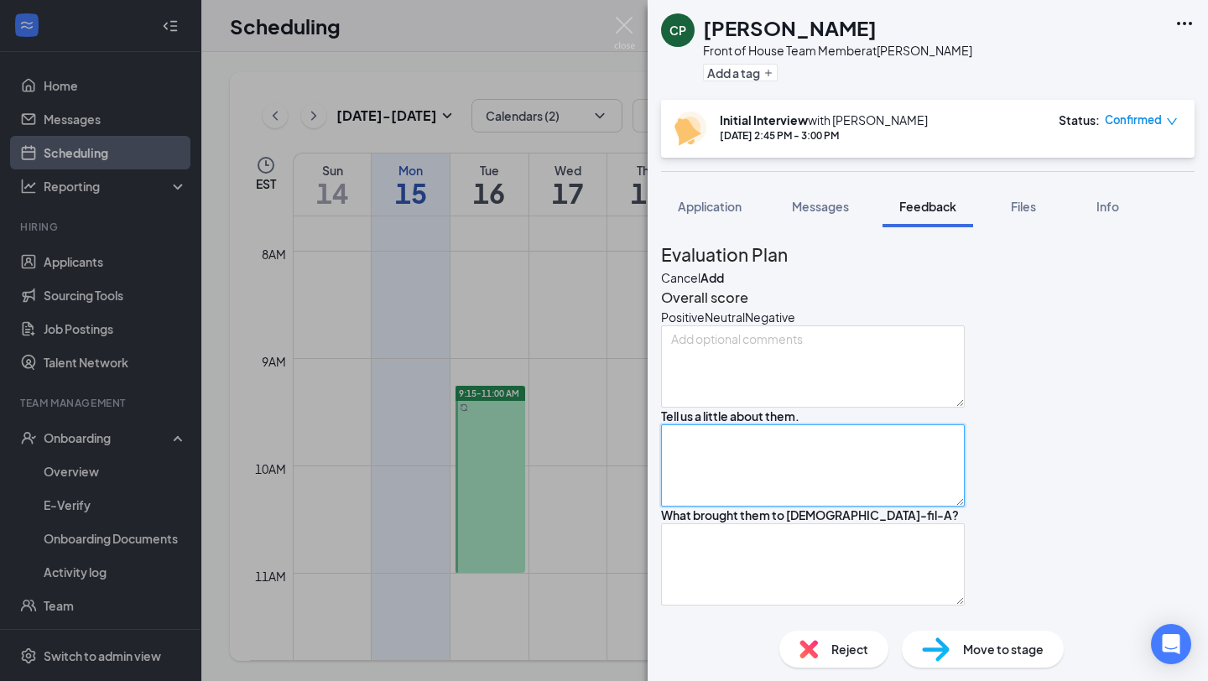
click at [763, 507] on textarea at bounding box center [813, 466] width 304 height 82
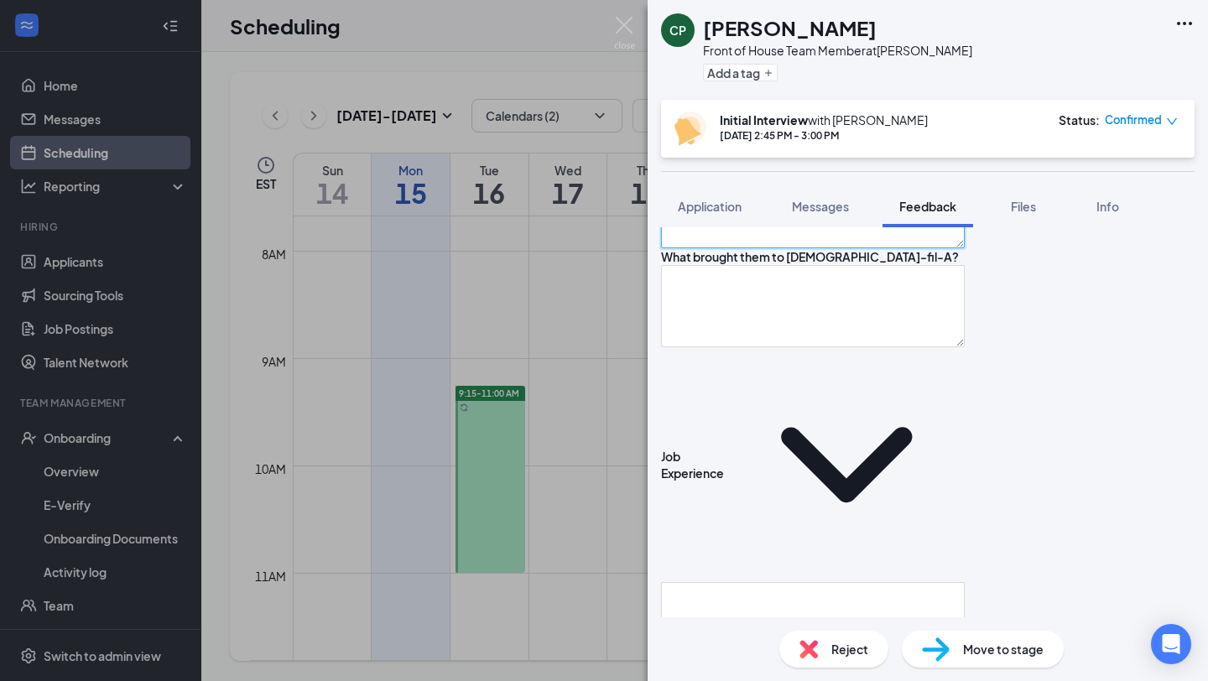
scroll to position [262, 0]
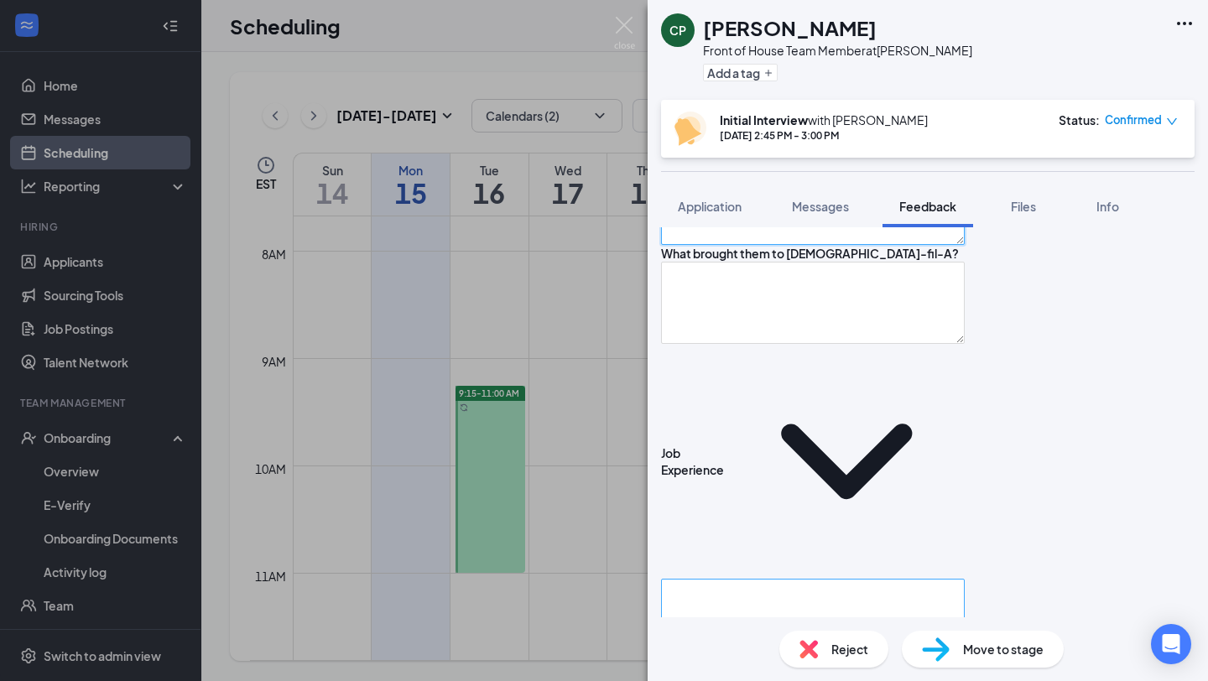
type textarea "[PERSON_NAME], [DEMOGRAPHIC_DATA] geology student, studied abroad in [GEOGRAPHI…"
click at [751, 579] on textarea at bounding box center [813, 620] width 304 height 82
click at [746, 579] on textarea "911 dispacher for a time park ranger for a time" at bounding box center [813, 620] width 304 height 82
click at [748, 579] on textarea "911 dispacher for a time park ranger for a time" at bounding box center [813, 620] width 304 height 82
click at [814, 579] on textarea "911 dispacher for a time park ranger for a time" at bounding box center [813, 620] width 304 height 82
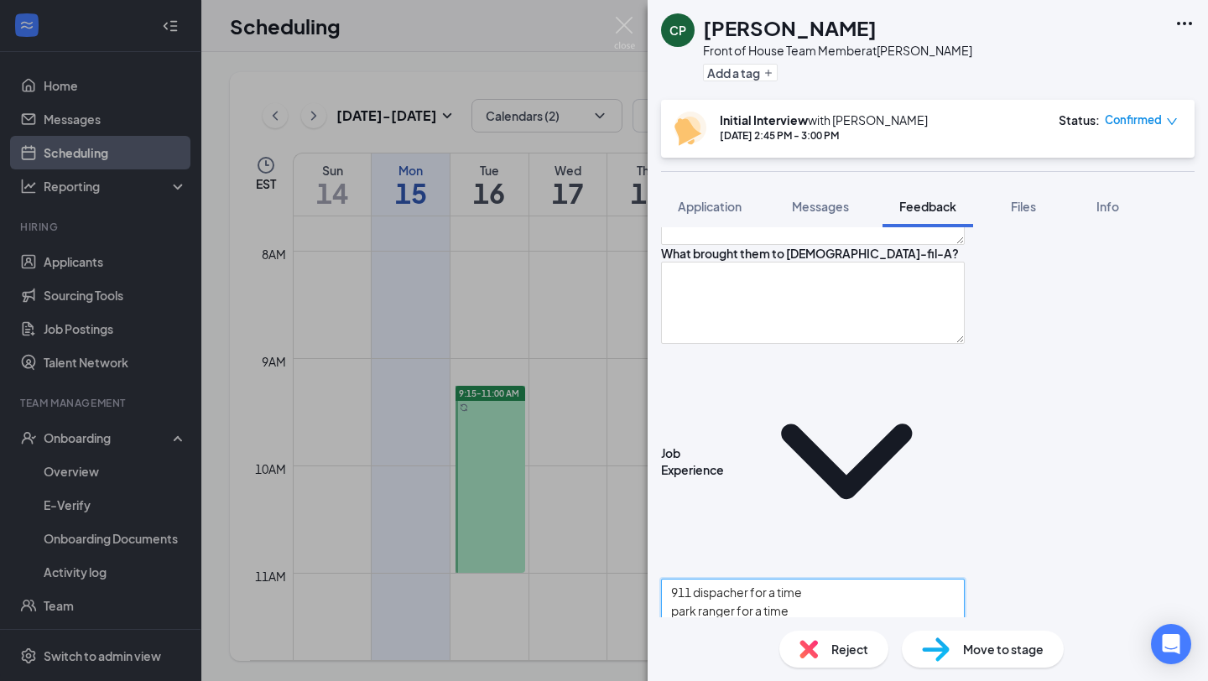
click at [687, 579] on textarea "911 dispacher for a time park ranger for a time [DATE] worked at CFA (2 years B…" at bounding box center [813, 620] width 304 height 82
click at [686, 579] on textarea "*911 dispacher for a time park ranger for a time [DATE] worked at CFA (2 years …" at bounding box center [813, 620] width 304 height 82
click at [689, 579] on textarea "*911 dispacher for a time *park ranger for a time [DATE] worked at CFA (2 years…" at bounding box center [813, 620] width 304 height 82
type textarea "*911 dispacher for a time *park ranger for a time *[DATE] worked at CFA (2 year…"
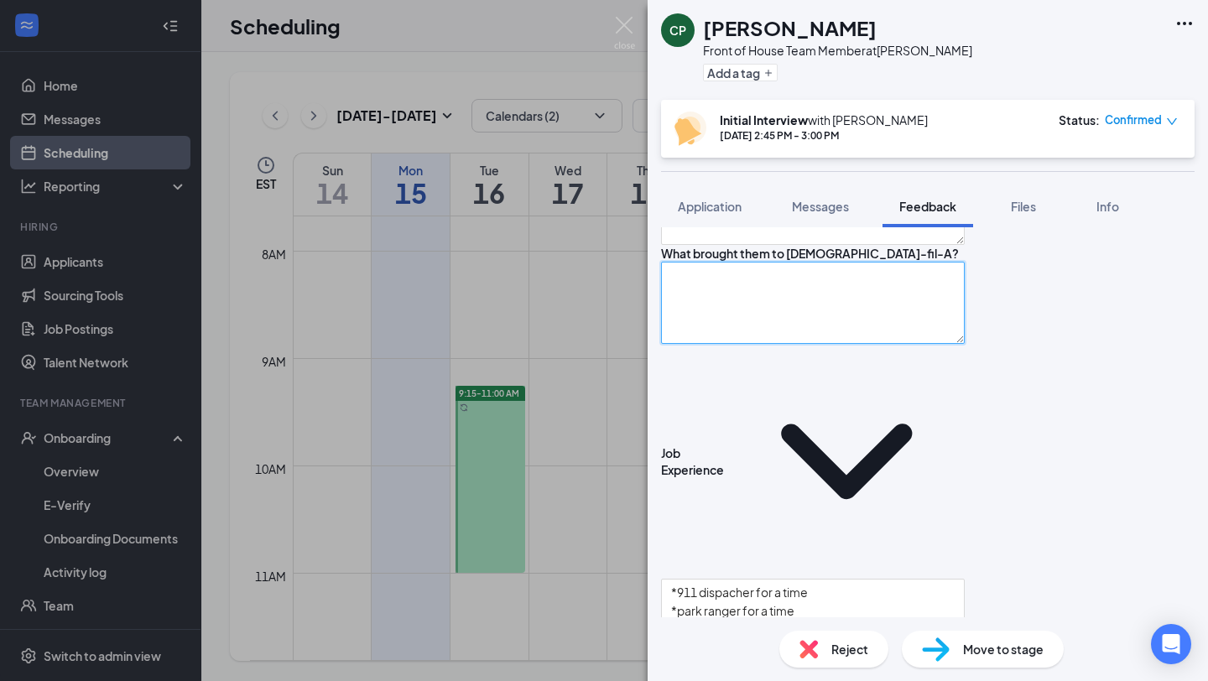
click at [733, 344] on textarea at bounding box center [813, 303] width 304 height 82
type textarea "c"
click at [895, 344] on textarea "clemson is going through a hiring freee, just looking for something" at bounding box center [813, 303] width 304 height 82
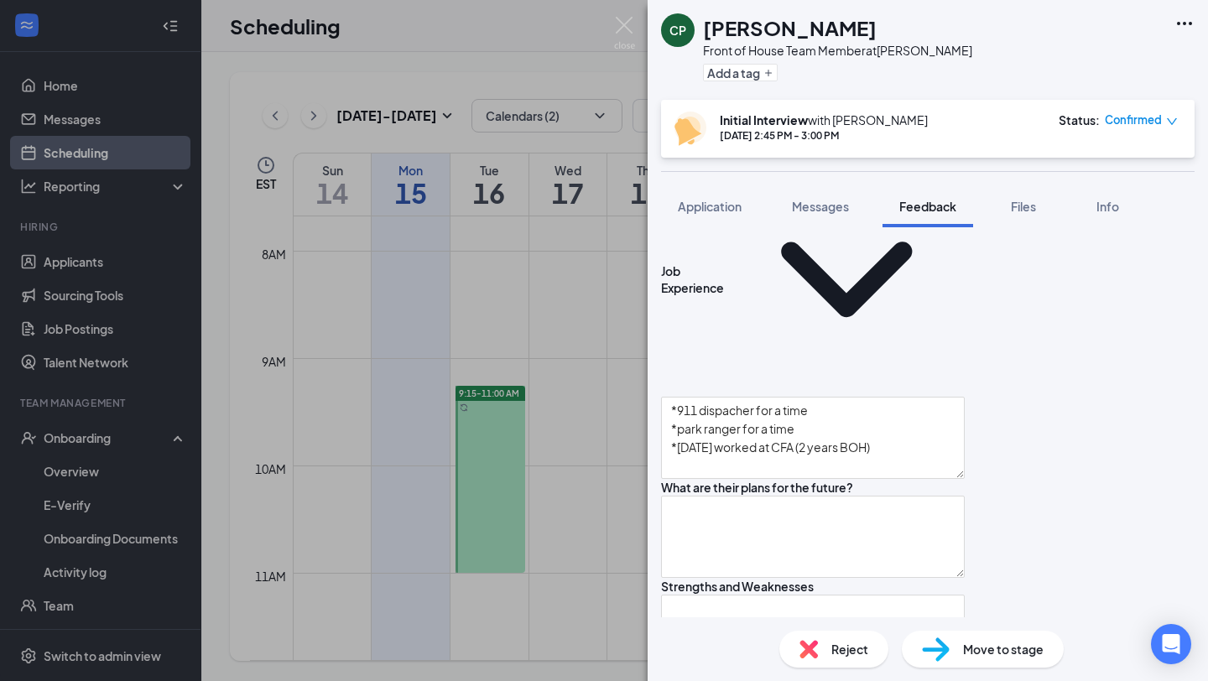
scroll to position [467, 0]
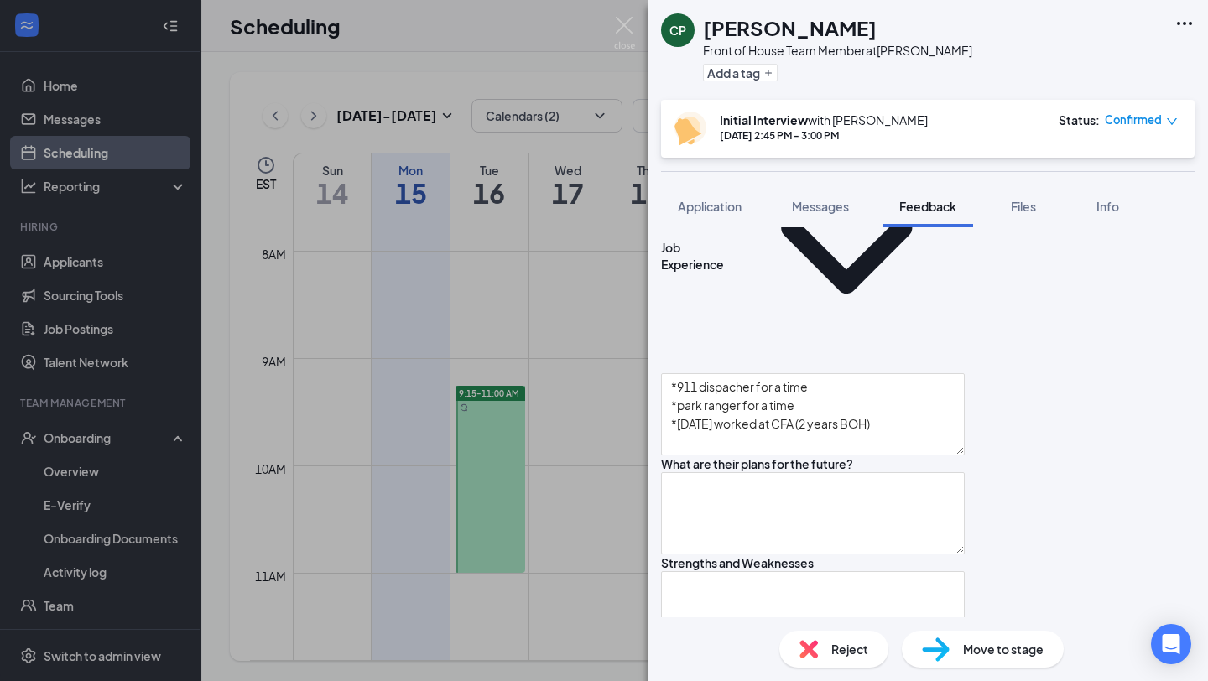
type textarea "clemson is going through a hiring freeze, just looking for something"
click at [881, 472] on textarea at bounding box center [813, 513] width 304 height 82
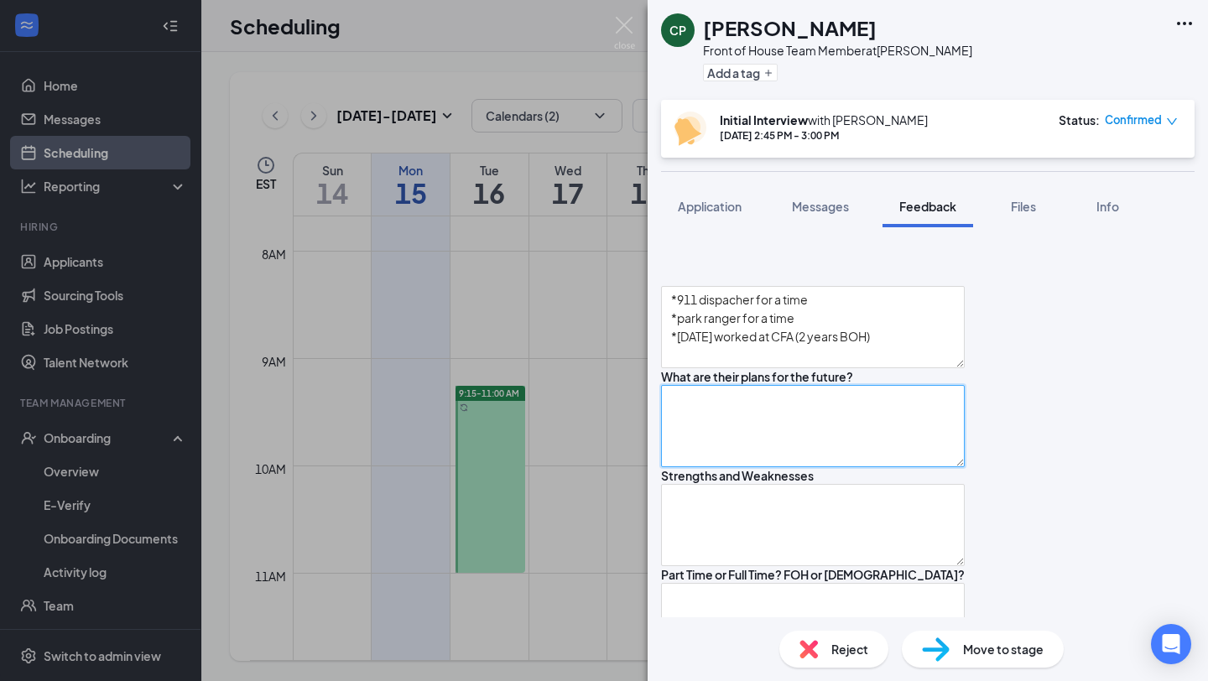
scroll to position [603, 0]
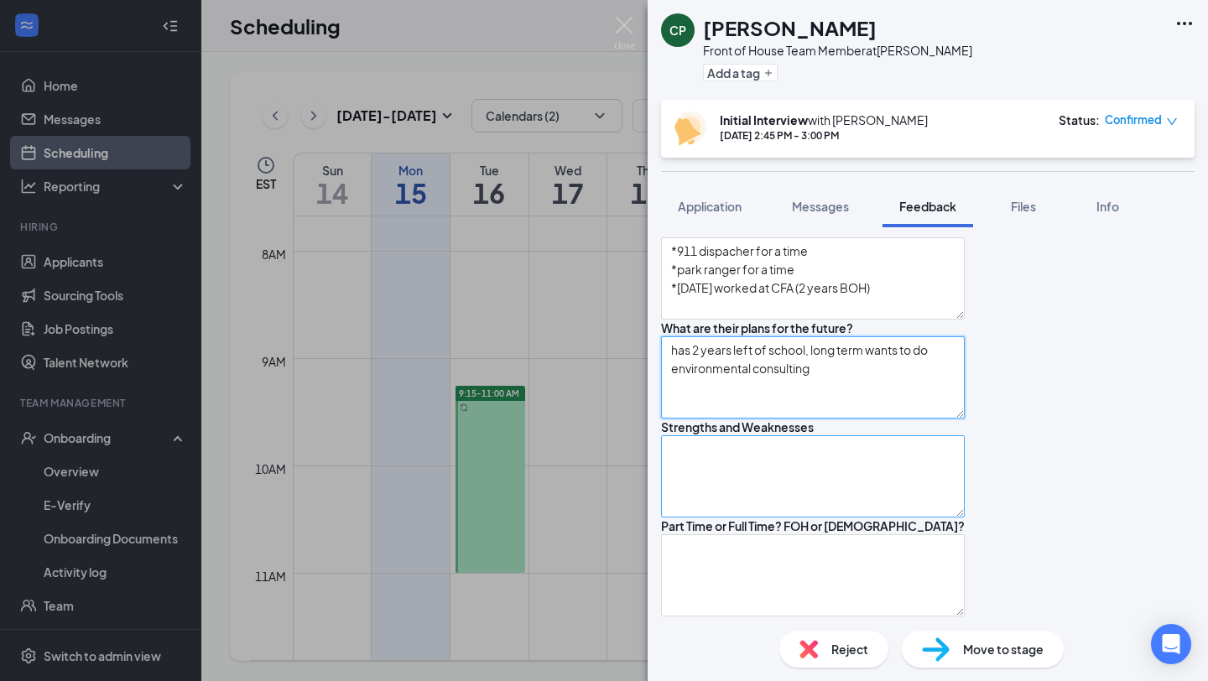
type textarea "has 2 years left of school, long term wants to do environmental consulting"
click at [851, 436] on textarea at bounding box center [813, 477] width 304 height 82
type textarea "w"
click at [819, 436] on textarea "S: W;" at bounding box center [813, 477] width 304 height 82
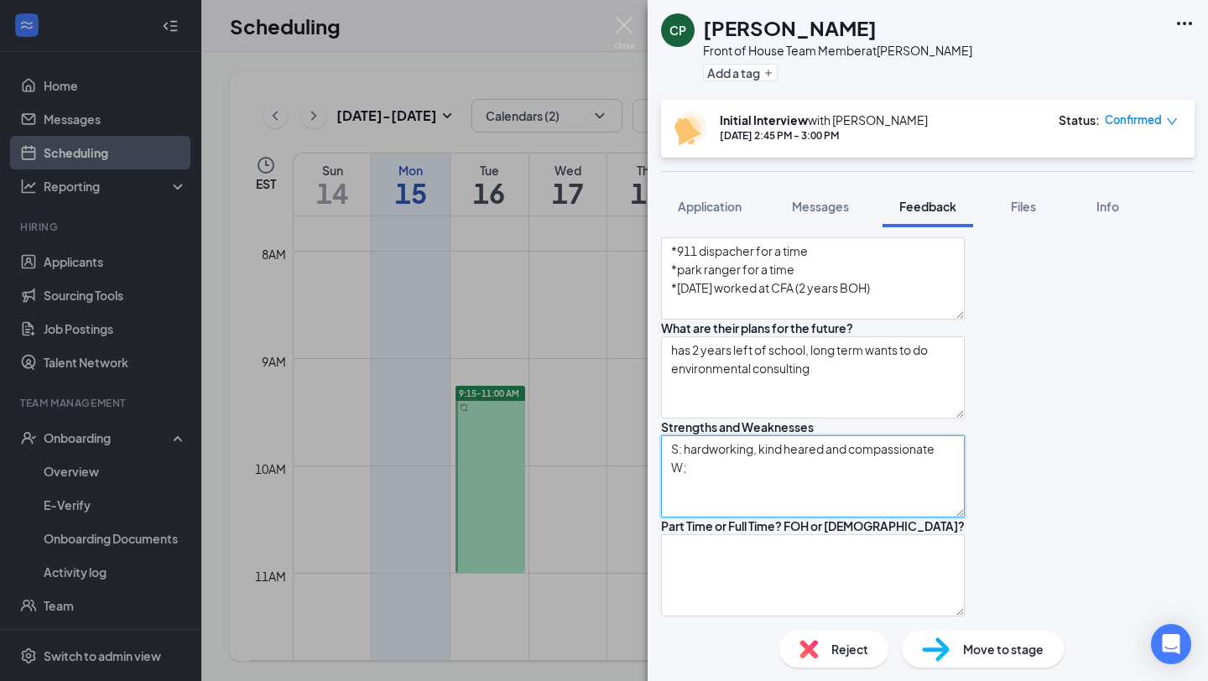
click at [753, 436] on textarea "S: hardworking, kind heared and compassionate W;" at bounding box center [813, 477] width 304 height 82
click at [830, 436] on textarea "S: hardworking, kind heared and compassionate W:" at bounding box center [813, 477] width 304 height 82
click at [764, 436] on textarea "S: hardworking, kind hearted and compassionate W:" at bounding box center [813, 477] width 304 height 82
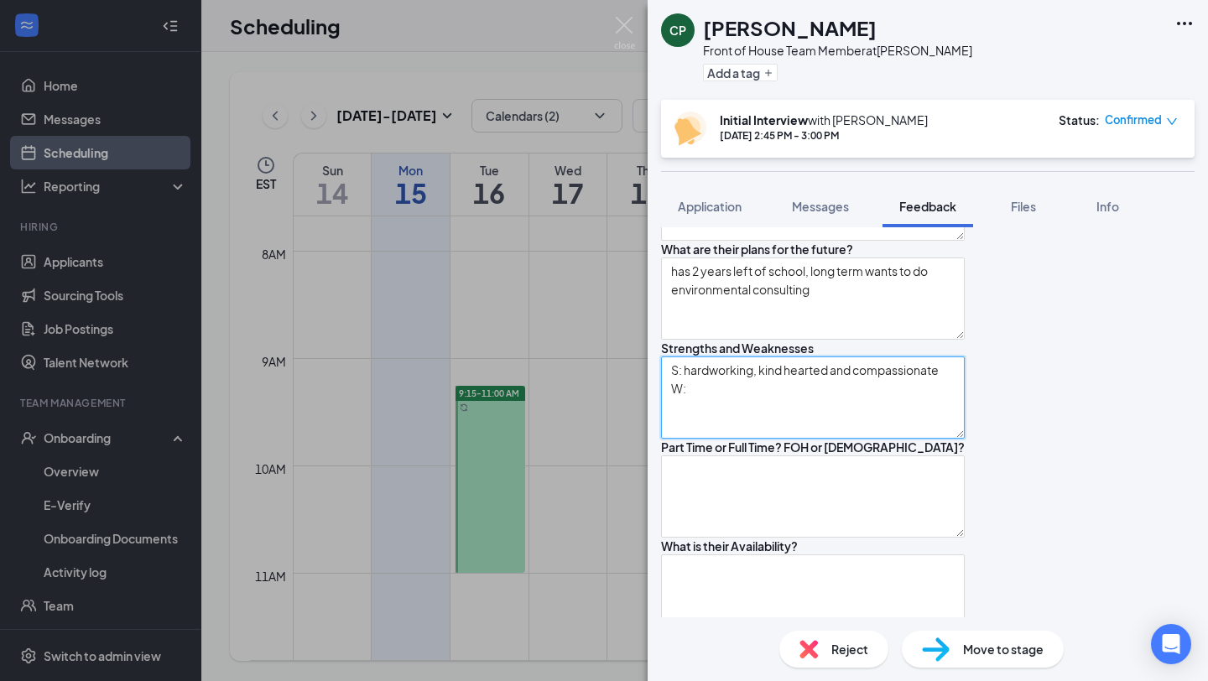
scroll to position [683, 0]
type textarea "S: hardworking, kind hearted and compassionate W: has slowed down some as he ge…"
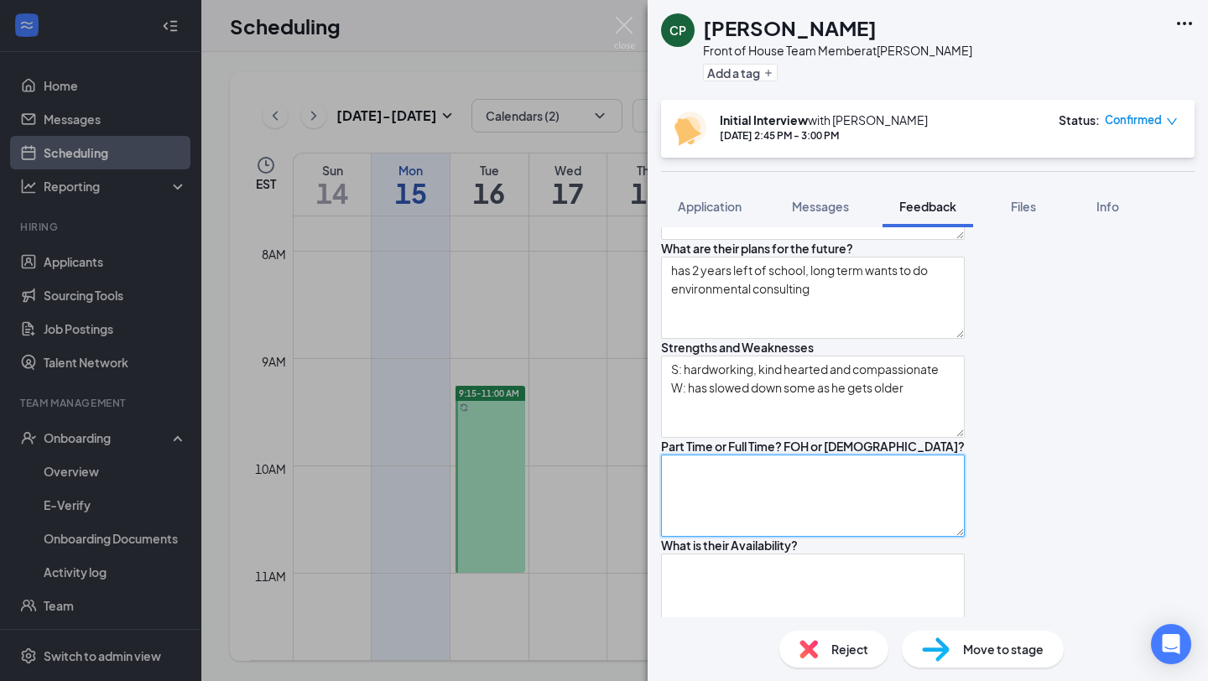
click at [892, 478] on textarea at bounding box center [813, 496] width 304 height 82
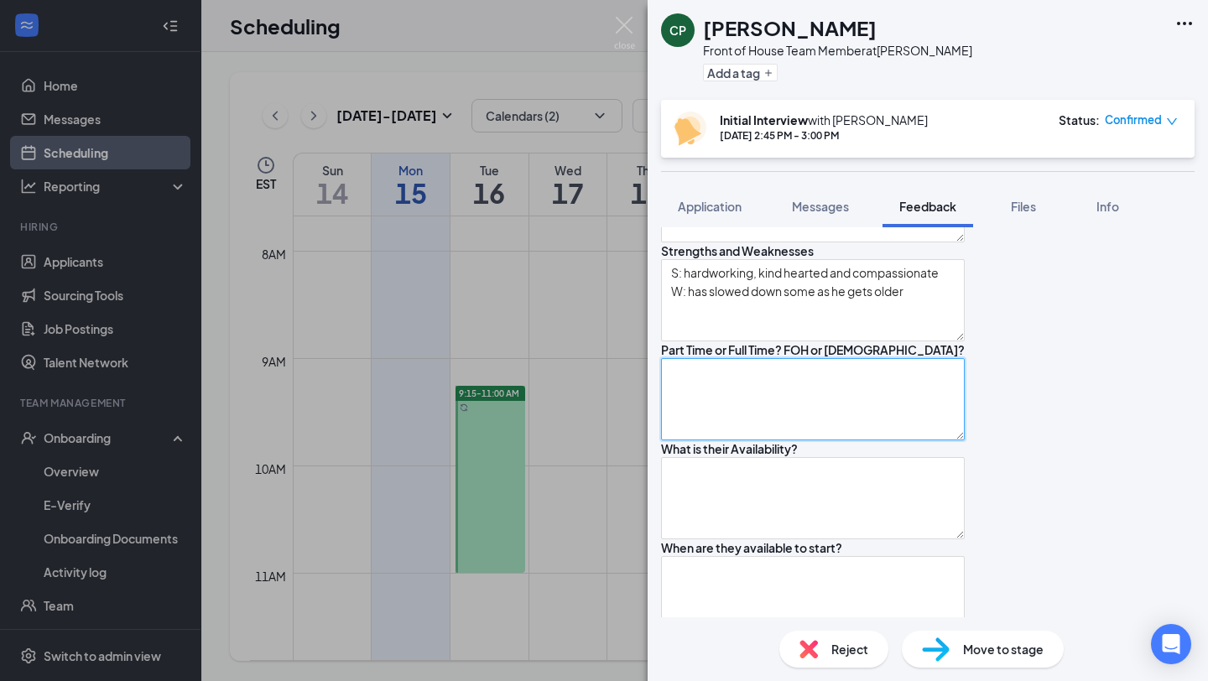
scroll to position [782, 0]
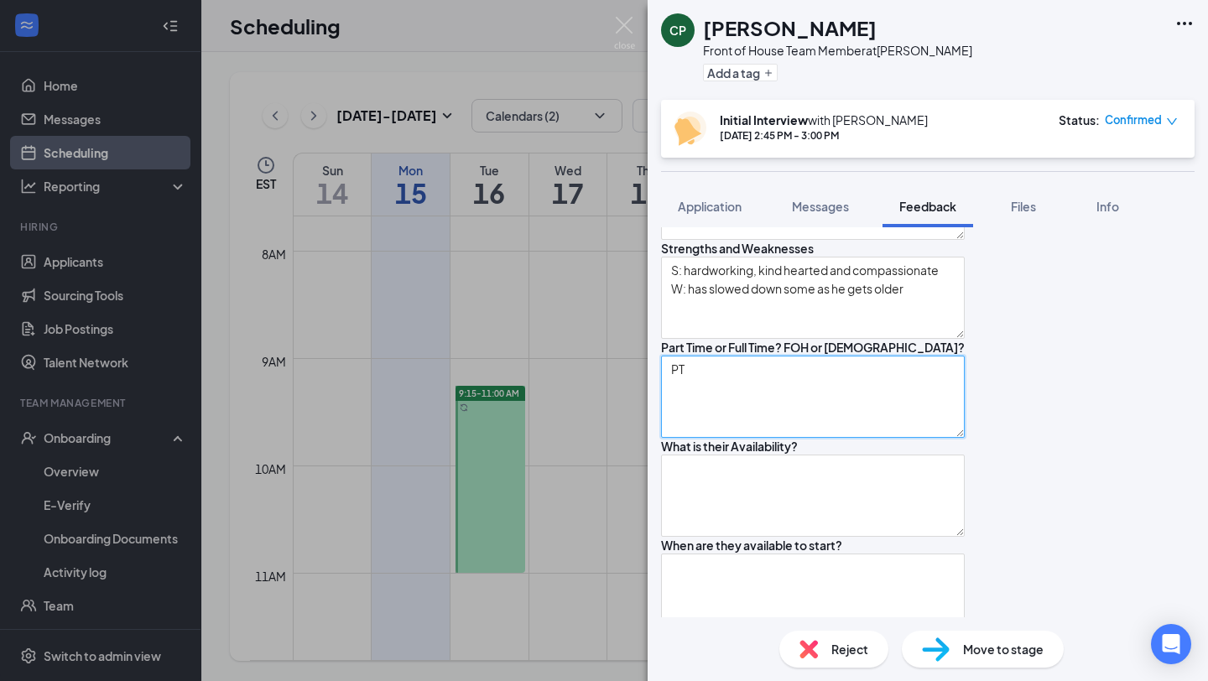
type textarea "P"
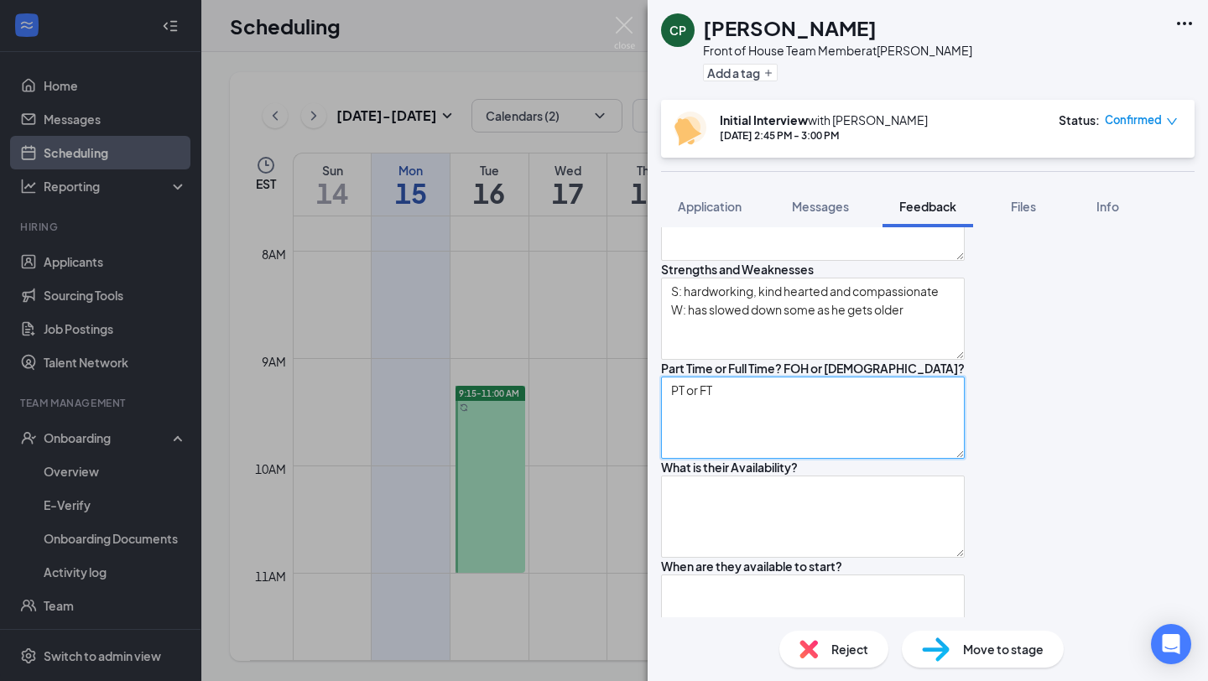
scroll to position [760, 0]
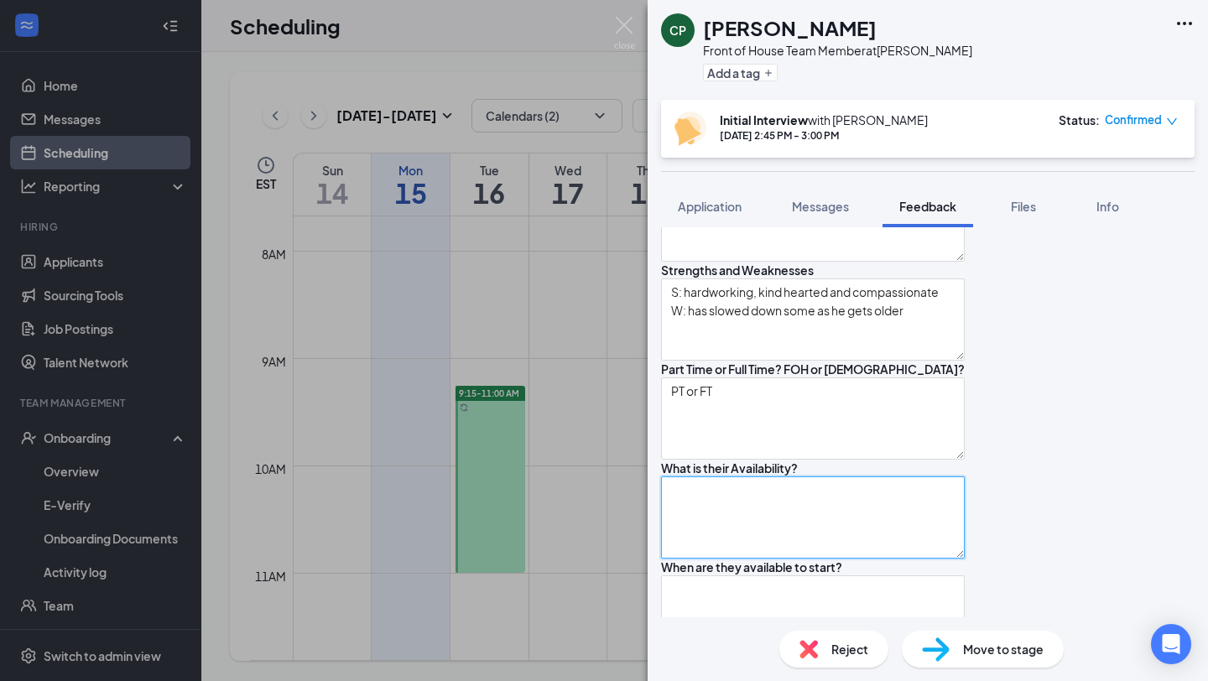
click at [767, 520] on textarea at bounding box center [813, 518] width 304 height 82
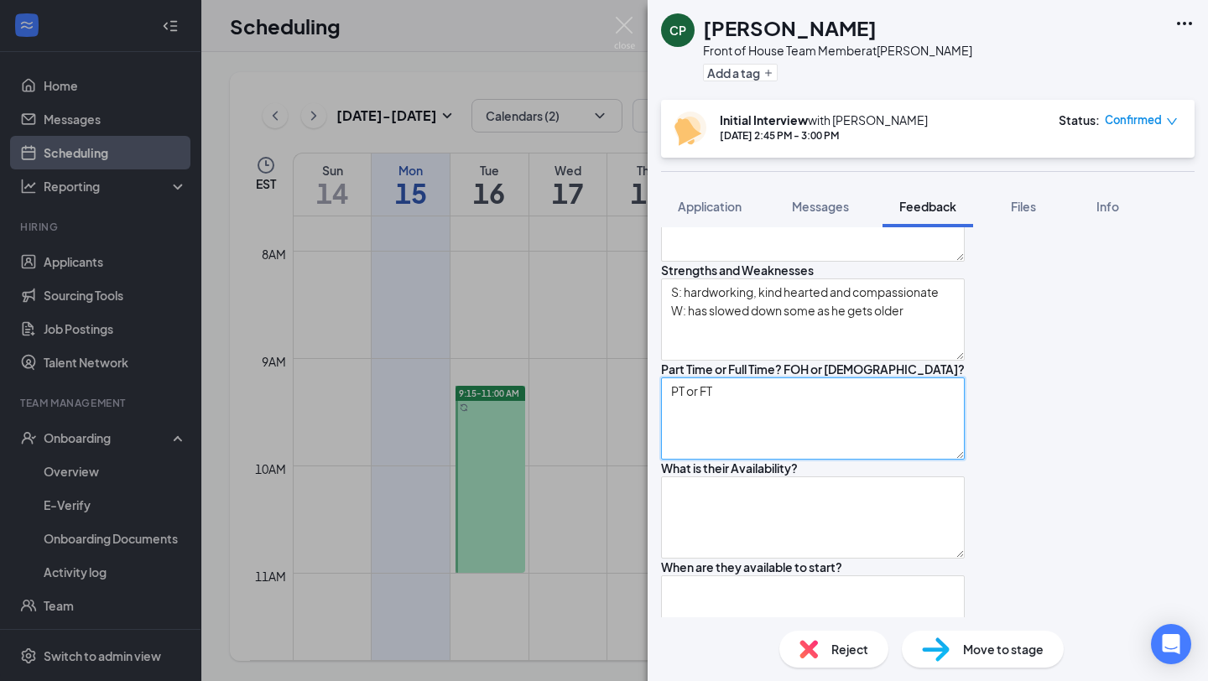
click at [804, 393] on textarea "PT or FT" at bounding box center [813, 419] width 304 height 82
click at [926, 378] on textarea "PT or FT ; open to either FOH or BOH ([MEDICAL_DATA])" at bounding box center [813, 419] width 304 height 82
type textarea "PT or FT ; open to either FOH or BOH ([MEDICAL_DATA])"
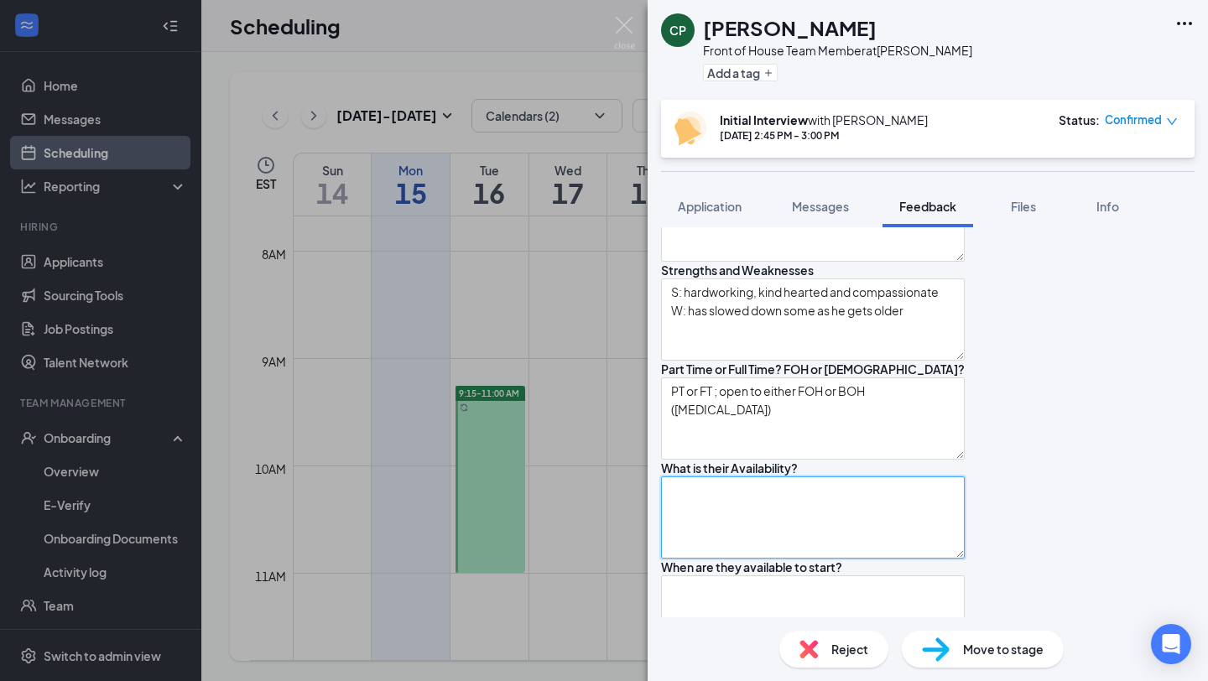
click at [828, 487] on textarea at bounding box center [813, 518] width 304 height 82
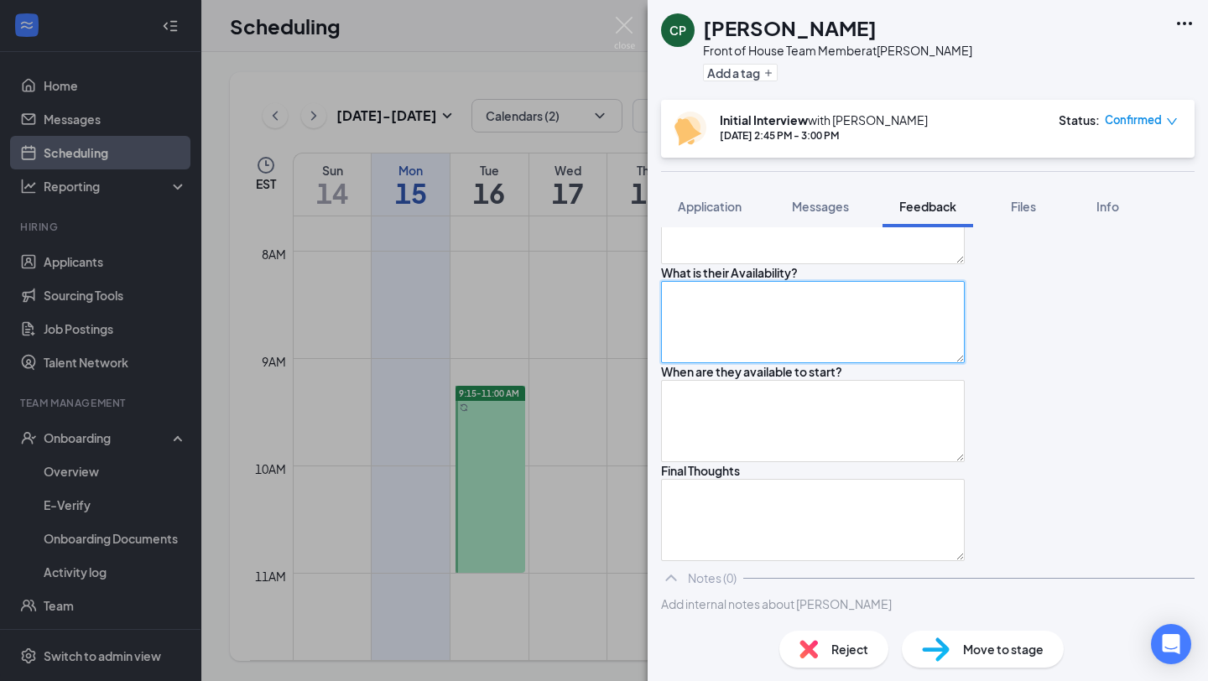
scroll to position [965, 0]
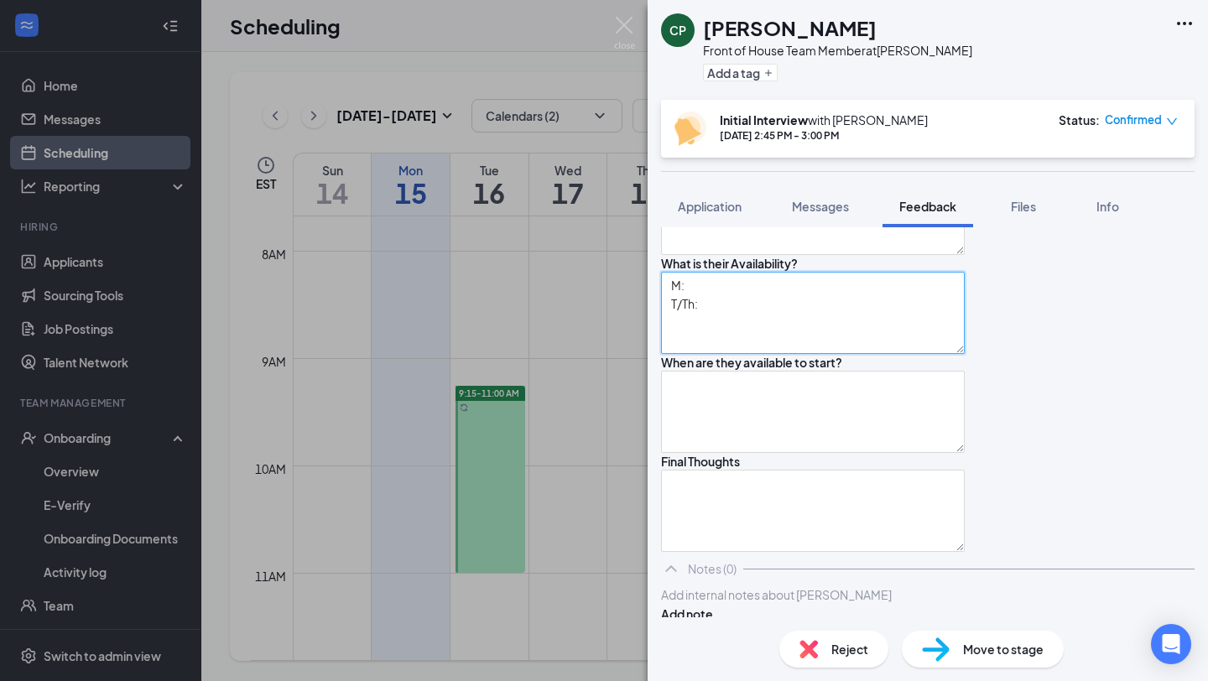
click at [766, 290] on textarea "M: T/Th:" at bounding box center [813, 313] width 304 height 82
click at [751, 316] on textarea "M: 1-close T/Th:" at bounding box center [813, 313] width 304 height 82
click at [730, 308] on textarea "M: 1-close T/Th: W: F: S:" at bounding box center [813, 313] width 304 height 82
click at [725, 324] on textarea "M: 1-close T/Th: could potentially do a 6-close W: F: S:" at bounding box center [813, 313] width 304 height 82
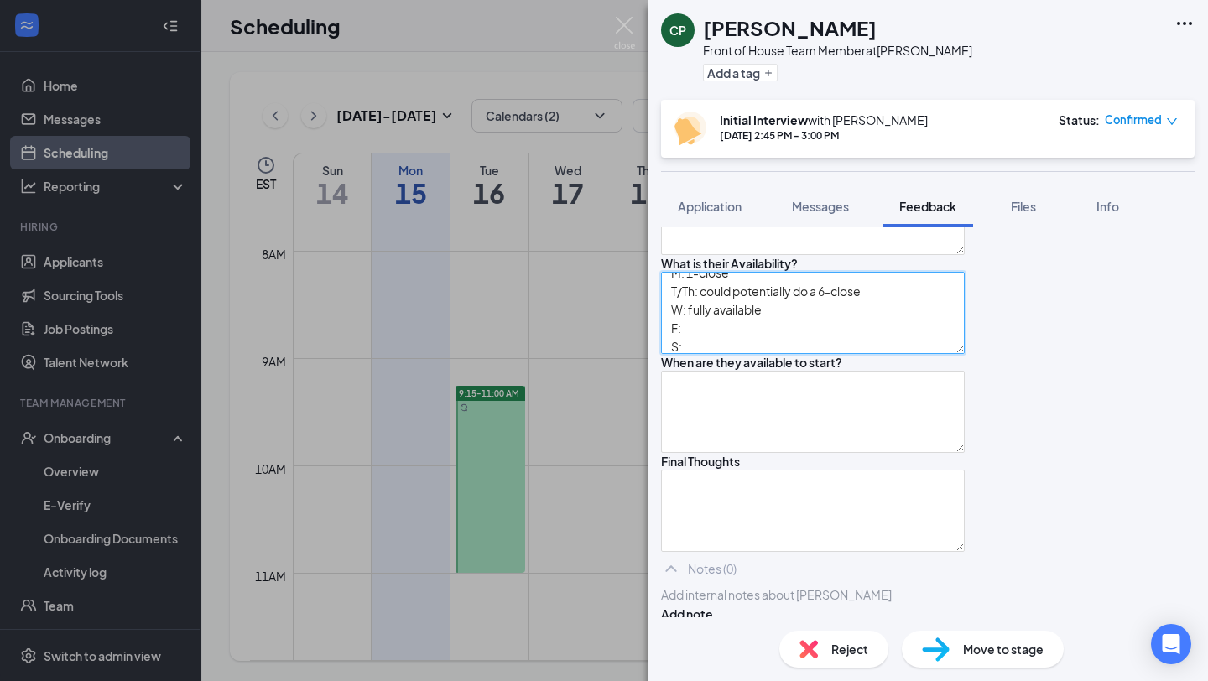
click at [709, 341] on textarea "M: 1-close T/Th: could potentially do a 6-close W: fully available F: S:" at bounding box center [813, 313] width 304 height 82
click at [712, 302] on textarea "M: 1-close T/Th: could potentially do a 6-close W: fully available F: S:" at bounding box center [813, 313] width 304 height 82
click at [785, 321] on textarea "M: 1-close T: could potentially do a 6-close W: fully available F: S:" at bounding box center [813, 313] width 304 height 82
click at [703, 321] on textarea "M: 1-close T: could potentially do a 6-close W: fully available Th: F: S:" at bounding box center [813, 313] width 304 height 82
drag, startPoint x: 713, startPoint y: 350, endPoint x: 671, endPoint y: 337, distance: 44.1
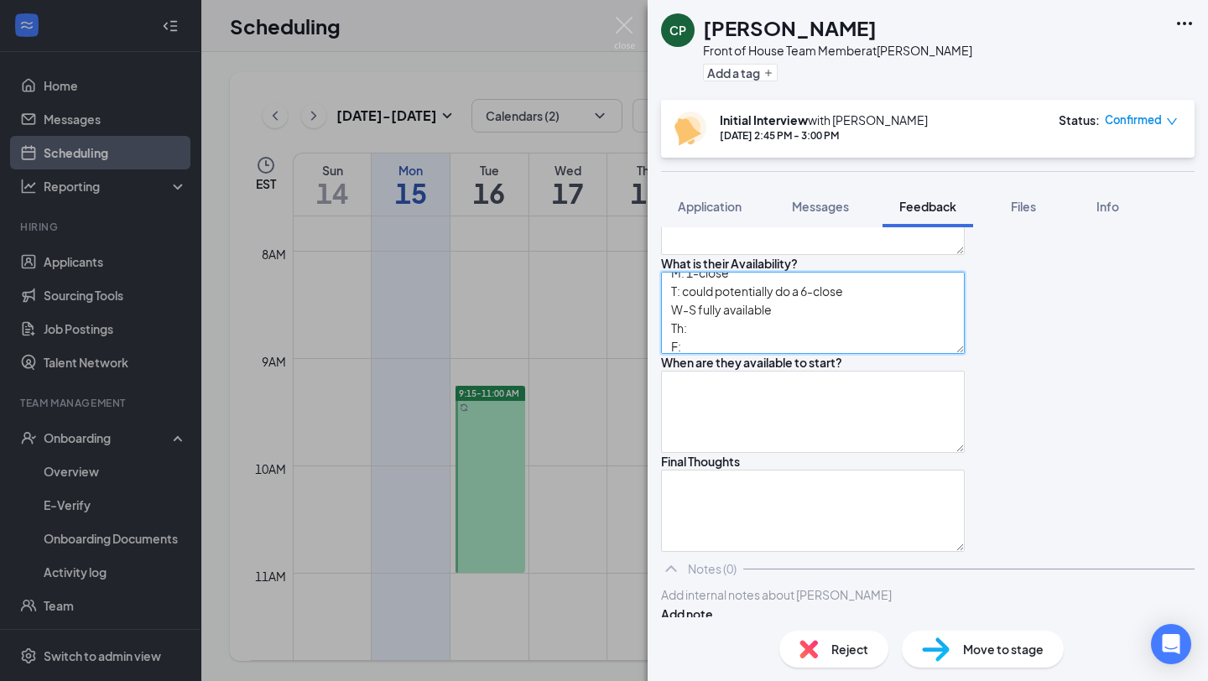
click at [711, 342] on textarea "M: 1-close T: could potentially do a 6-close W-S fully available S:" at bounding box center [813, 313] width 304 height 82
click at [712, 332] on textarea "M: 1-close T: could potentially do a 6-close W-S fully available" at bounding box center [813, 313] width 304 height 82
click at [810, 335] on textarea "M: 1-close T: could potentially do a 6-close W-S: fully available" at bounding box center [813, 313] width 304 height 82
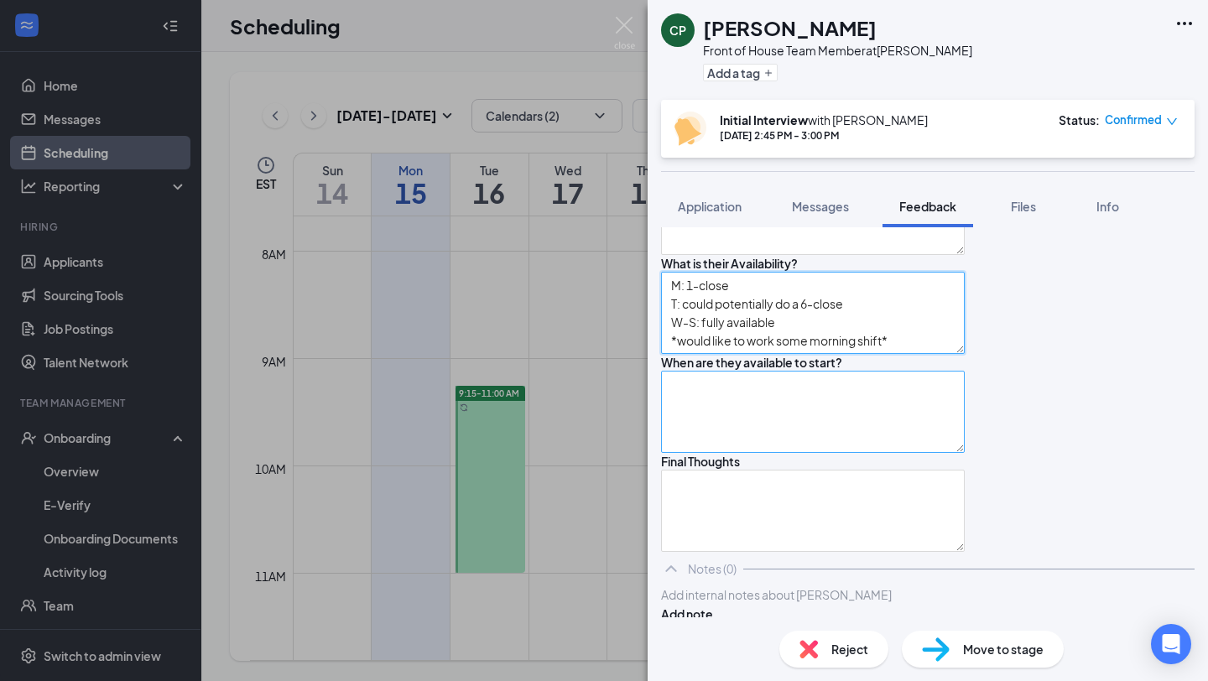
type textarea "M: 1-close T: could potentially do a 6-close W-S: fully available *would like t…"
click at [793, 439] on textarea at bounding box center [813, 412] width 304 height 82
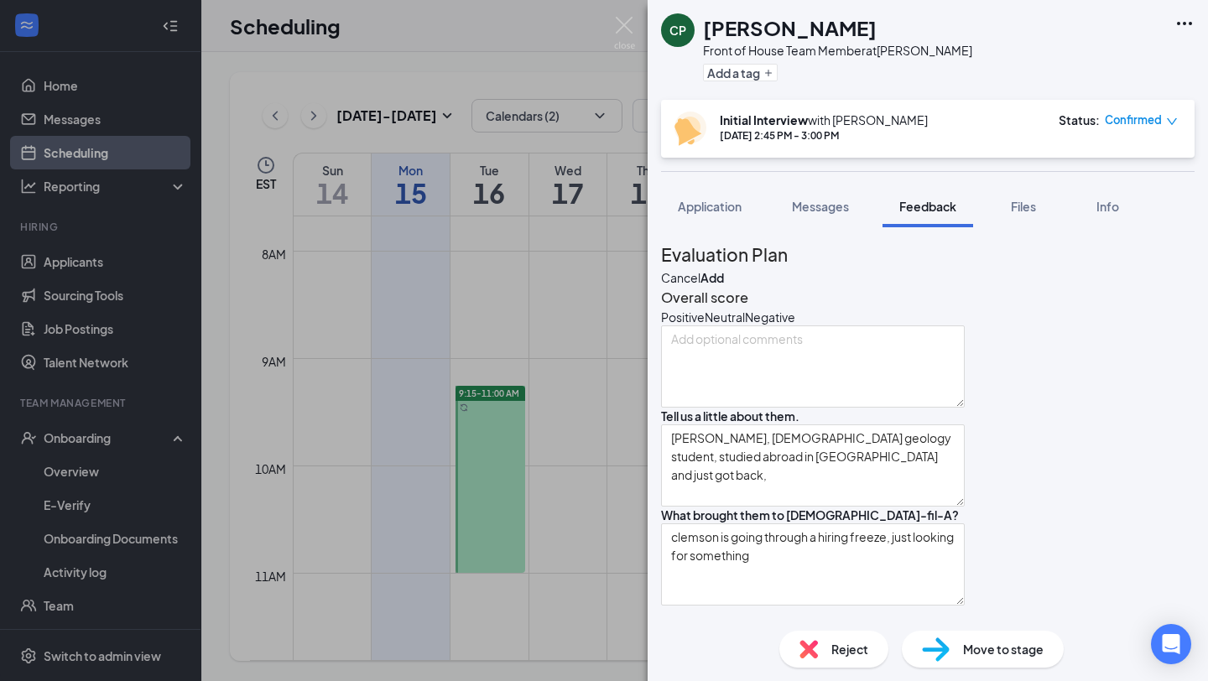
type textarea "asap (in the next couple weeks)"
click at [705, 326] on div "Positive" at bounding box center [683, 317] width 44 height 17
click at [724, 269] on button "Add" at bounding box center [712, 278] width 23 height 18
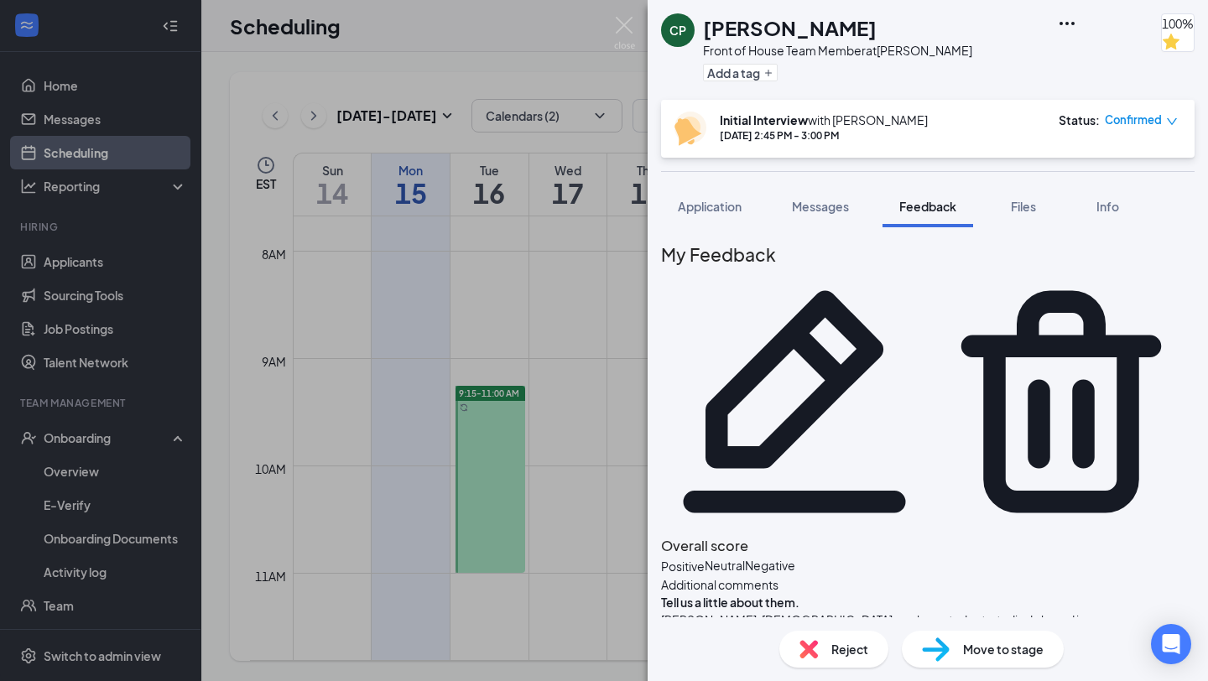
click at [906, 290] on icon "Pencil" at bounding box center [795, 401] width 222 height 222
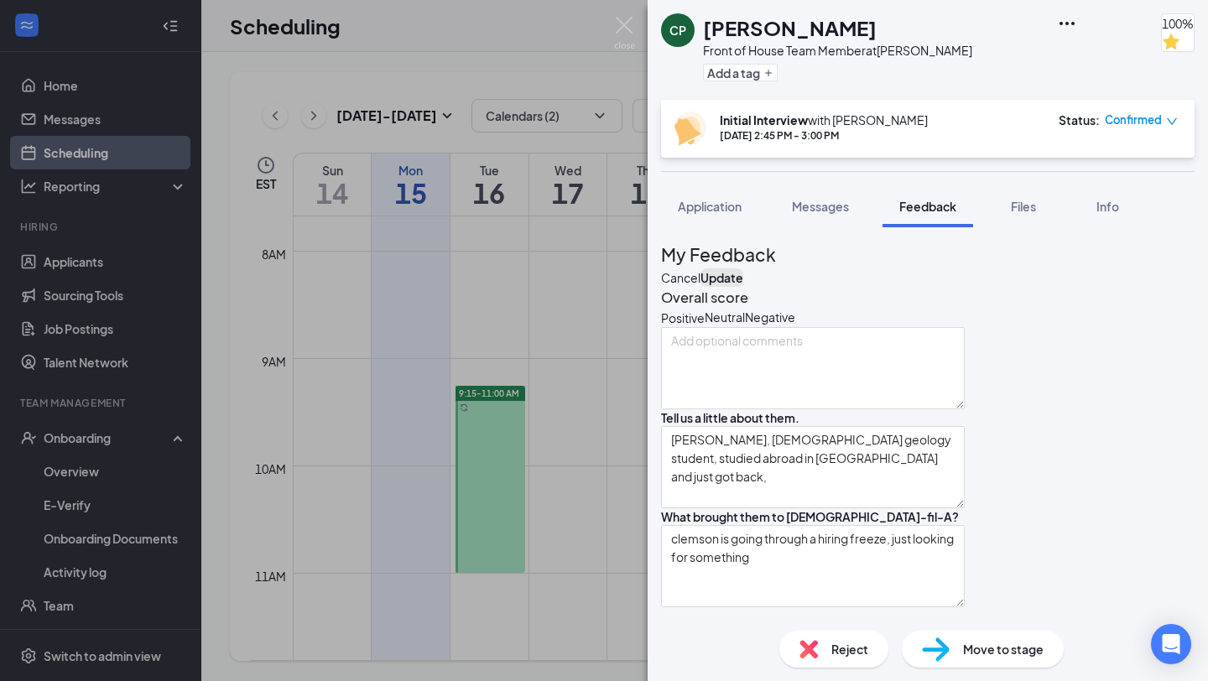
click at [743, 269] on button "Update" at bounding box center [722, 278] width 43 height 18
type textarea "*911 dispacher for a time *park ranger for a time *[DATE] worked at CFA (2 year…"
type textarea "S: hardworking, kind hearted and compassionate W: has slowed down some as he ge…"
type textarea "M: 1-close T: could potentially do a 6-close W-S: fully available *would like t…"
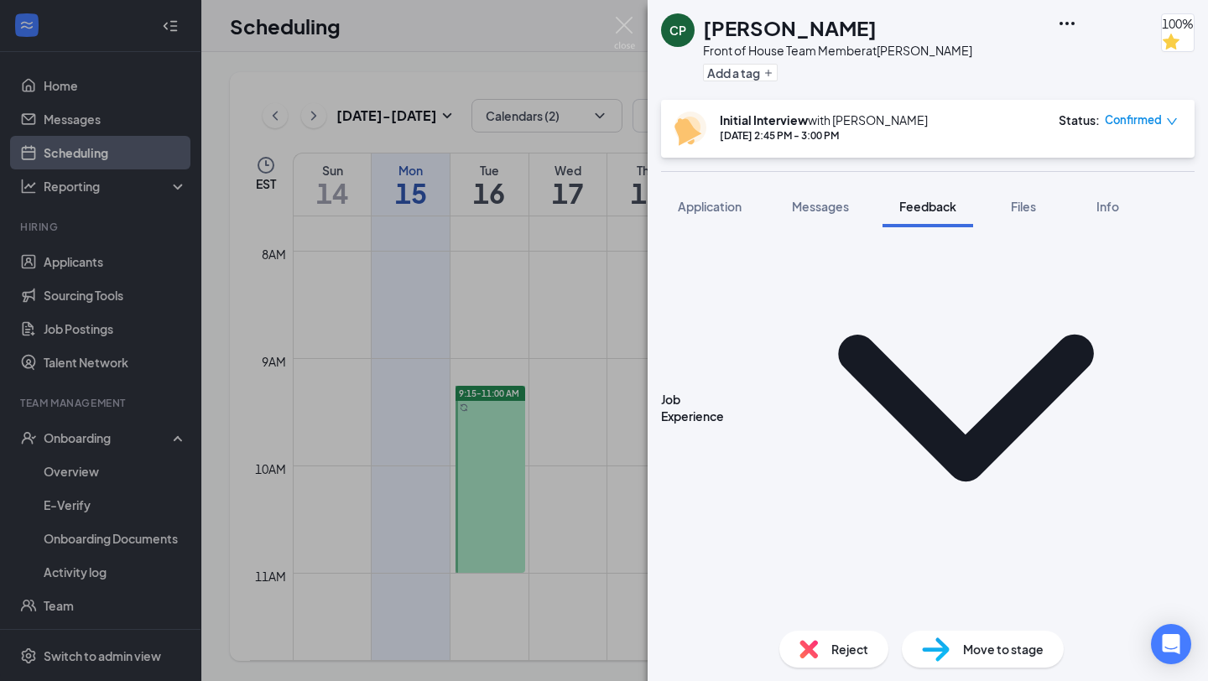
scroll to position [8, 0]
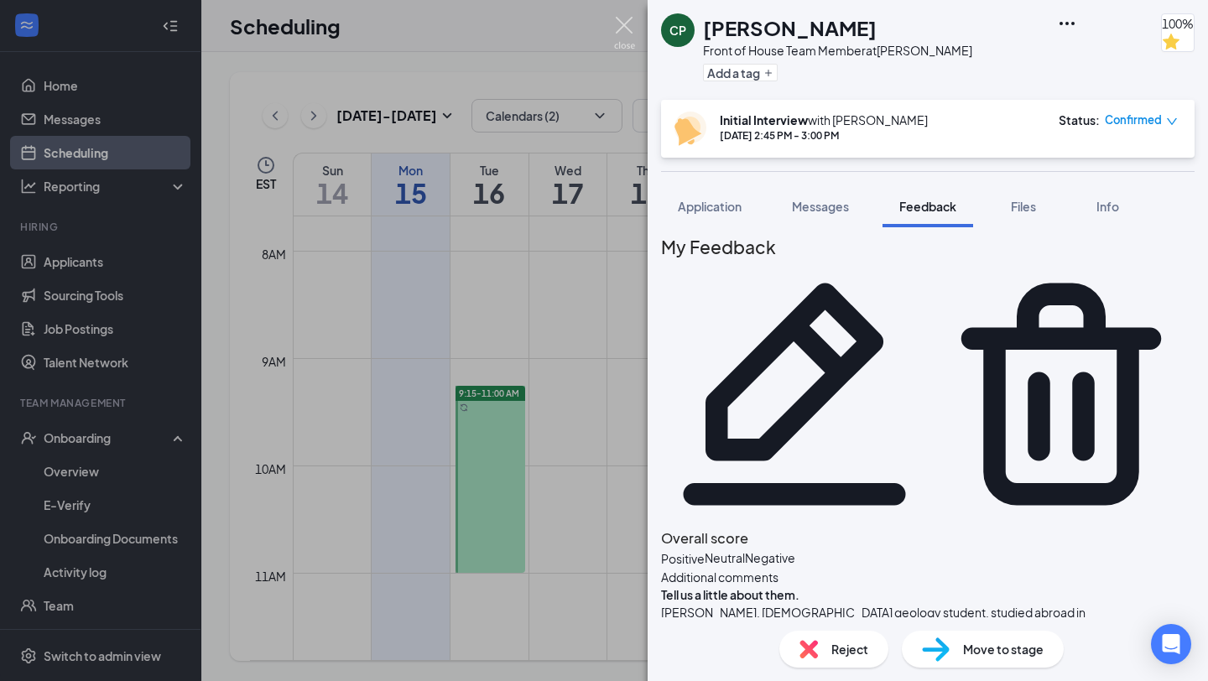
click at [624, 23] on img at bounding box center [624, 33] width 21 height 33
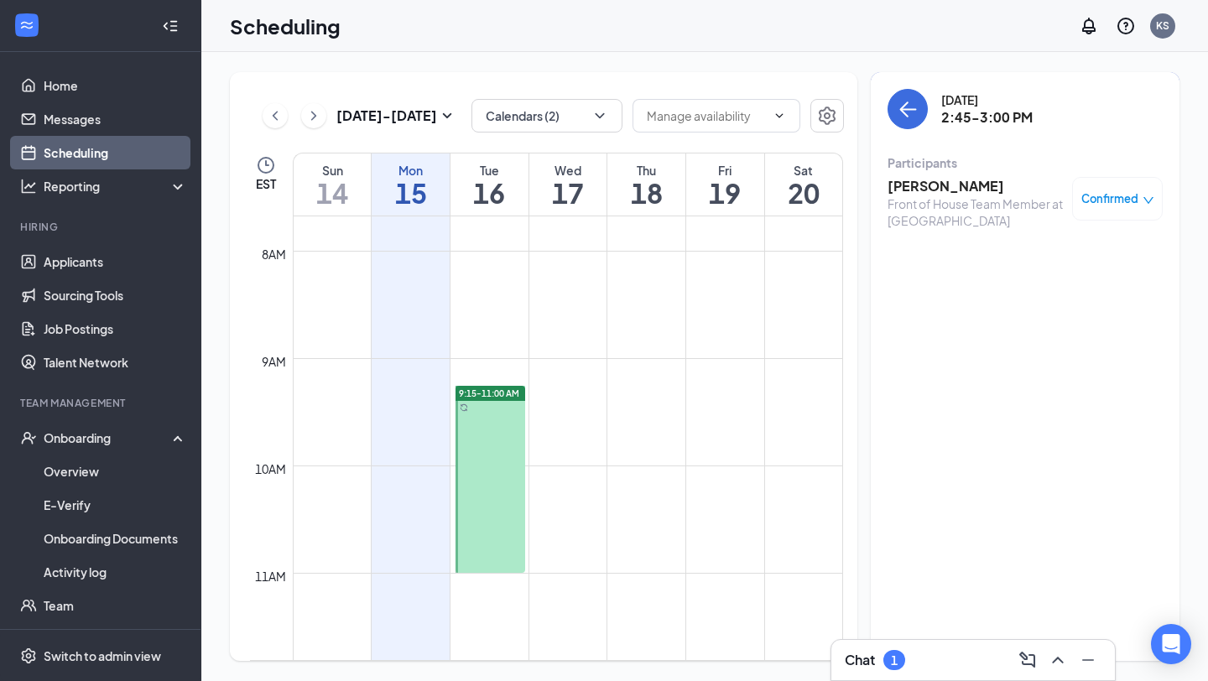
click at [966, 190] on h3 "[PERSON_NAME]" at bounding box center [976, 186] width 176 height 18
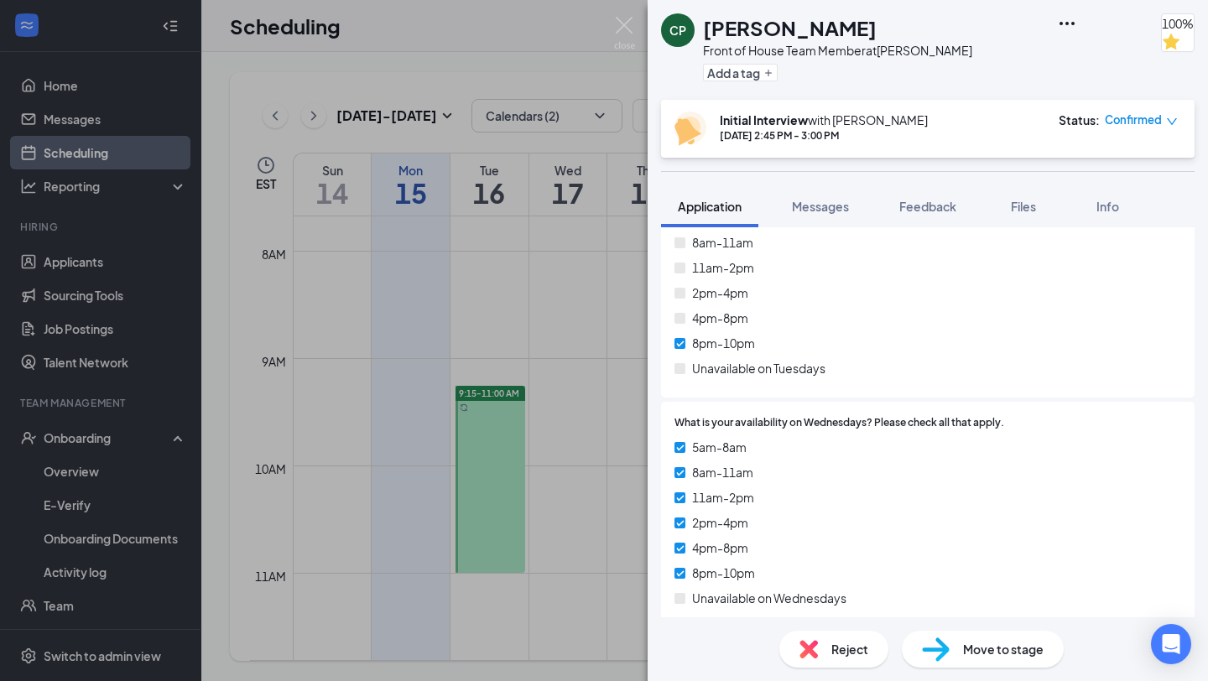
scroll to position [3269, 0]
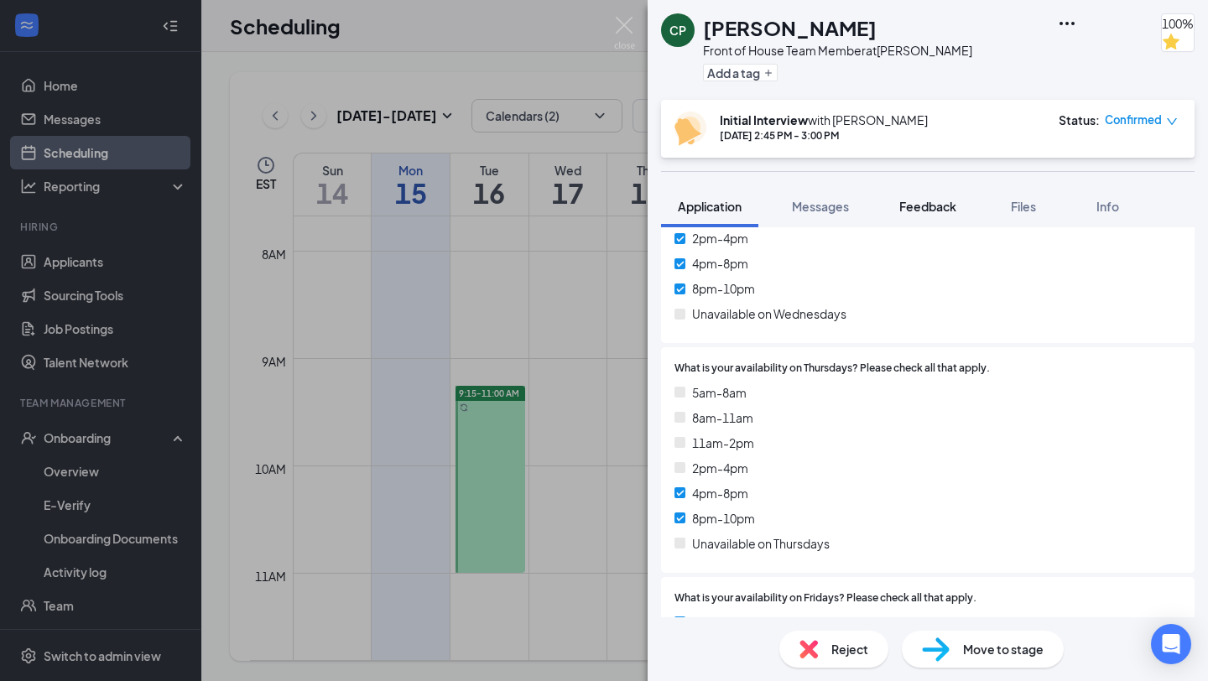
click at [950, 216] on button "Feedback" at bounding box center [928, 206] width 91 height 42
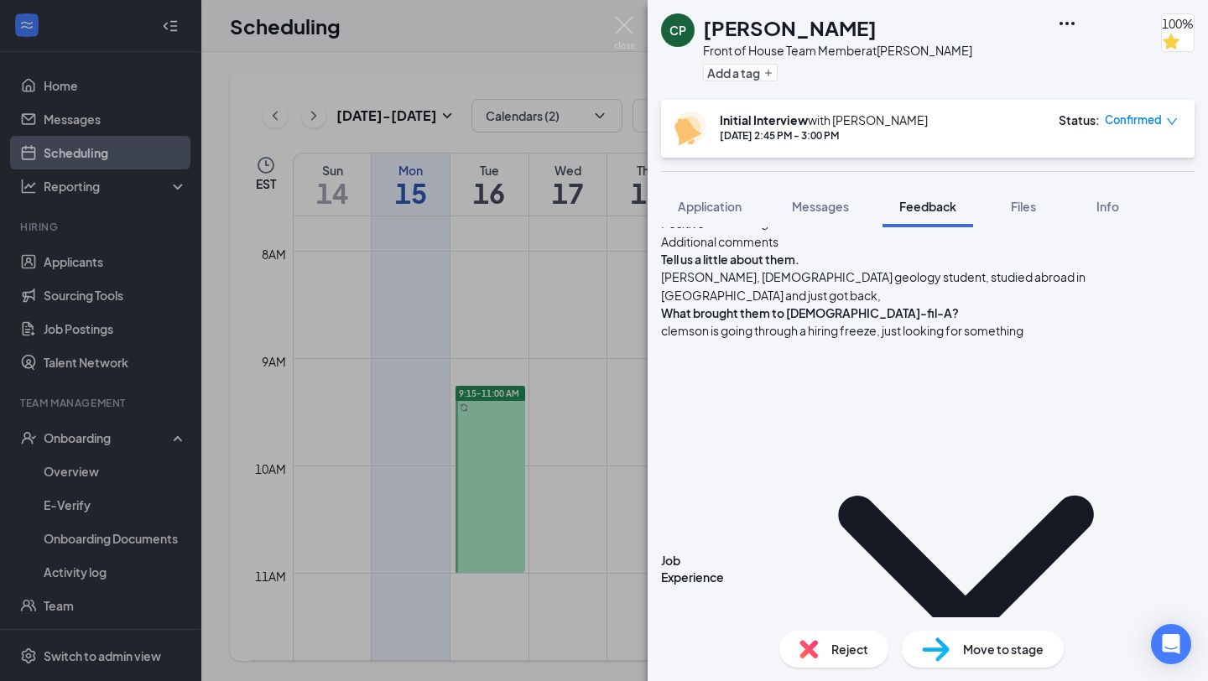
scroll to position [345, 0]
drag, startPoint x: 879, startPoint y: 503, endPoint x: 870, endPoint y: 503, distance: 9.2
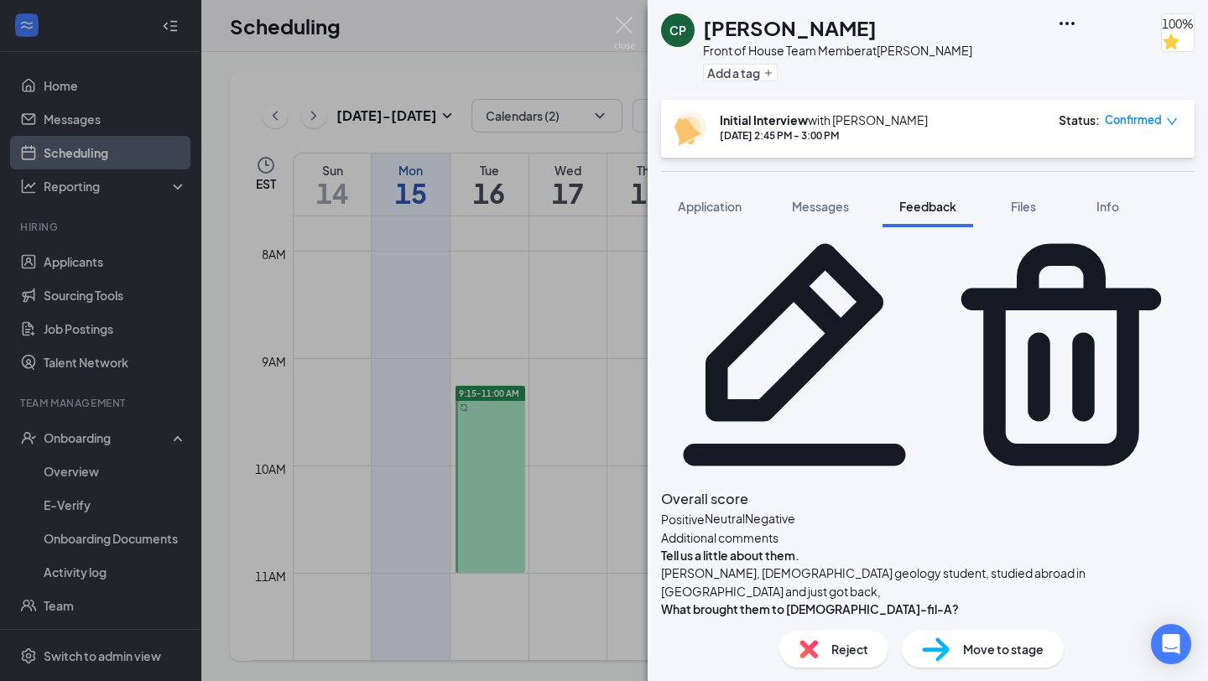
scroll to position [50, 0]
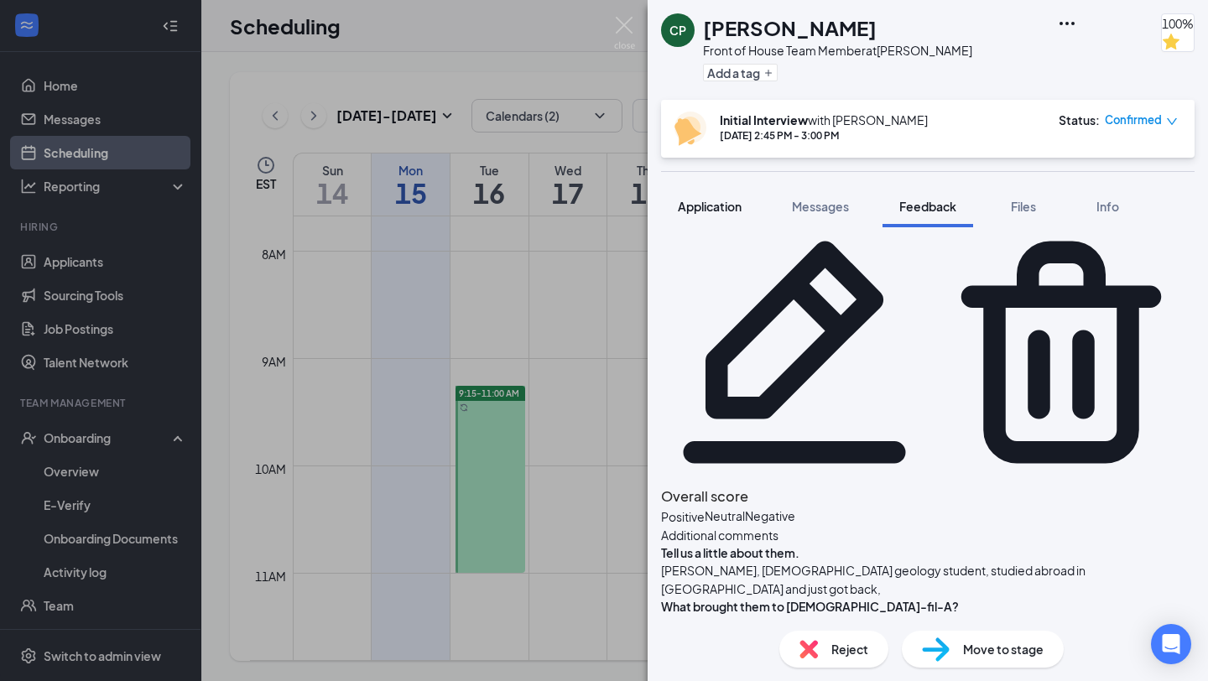
click at [708, 213] on span "Application" at bounding box center [710, 206] width 64 height 15
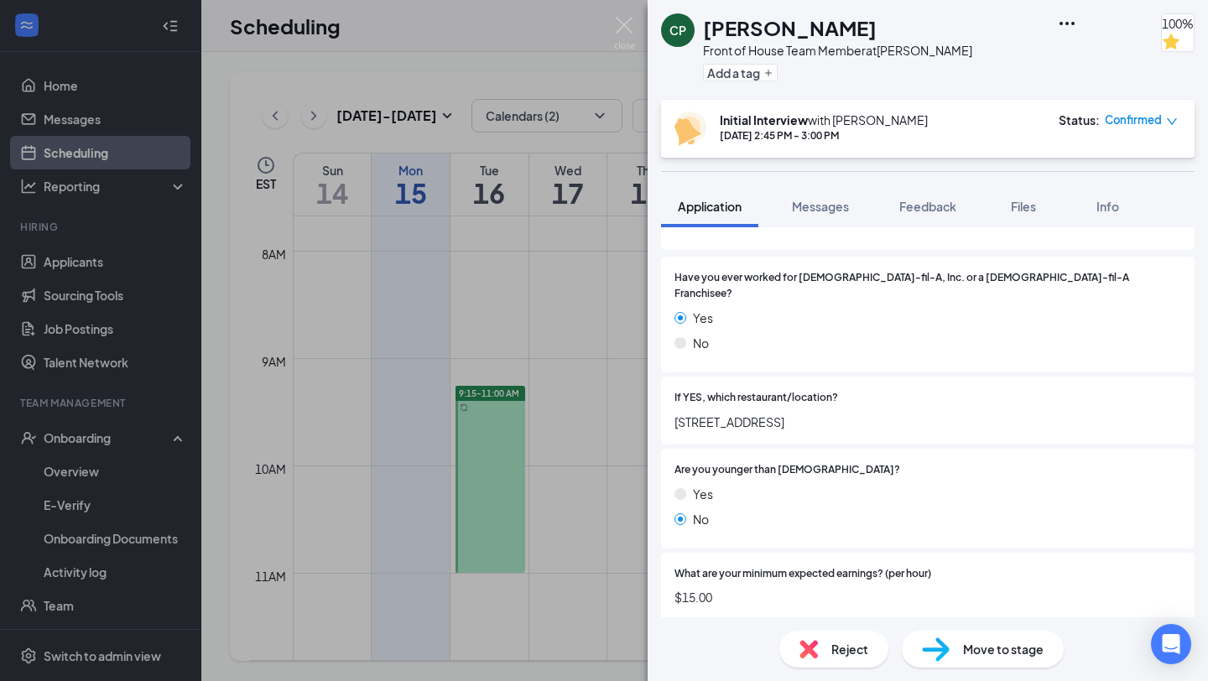
scroll to position [222, 0]
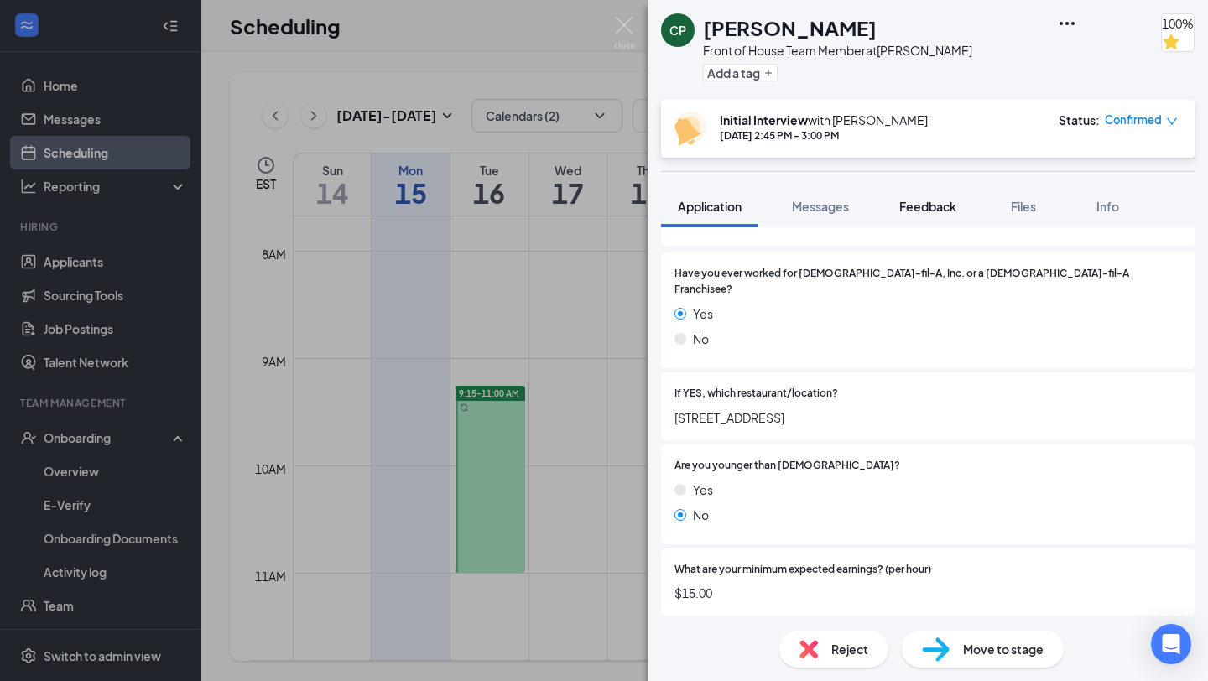
click at [947, 217] on button "Feedback" at bounding box center [928, 206] width 91 height 42
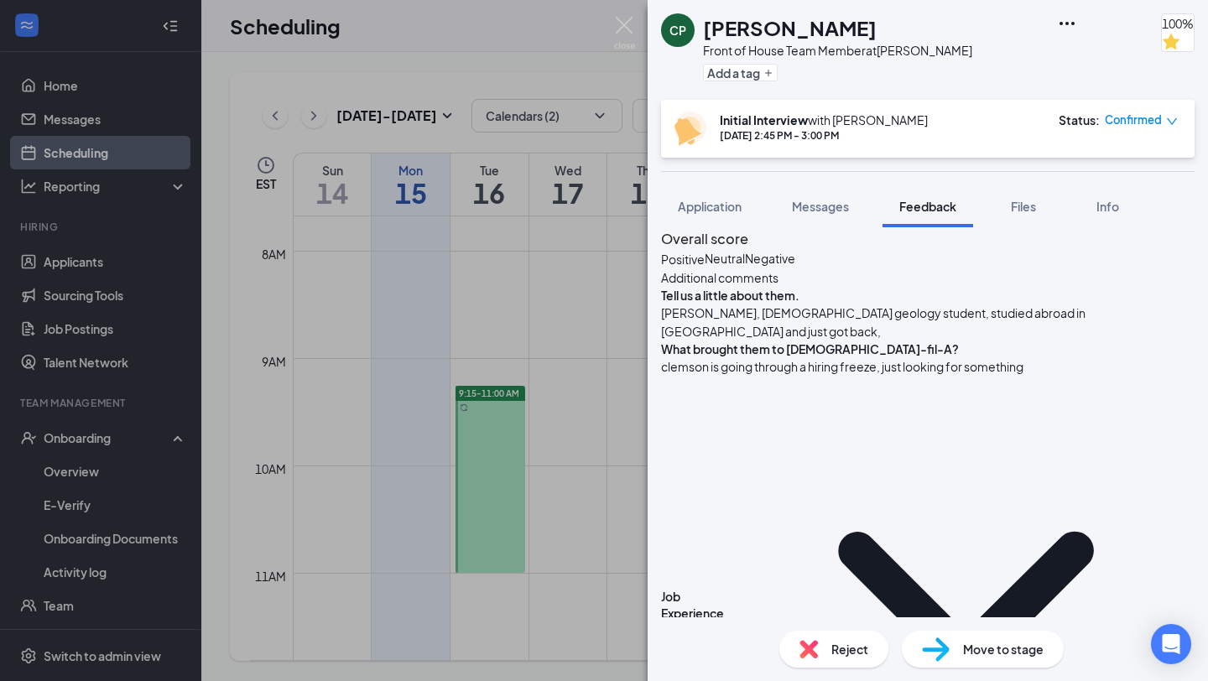
scroll to position [310, 0]
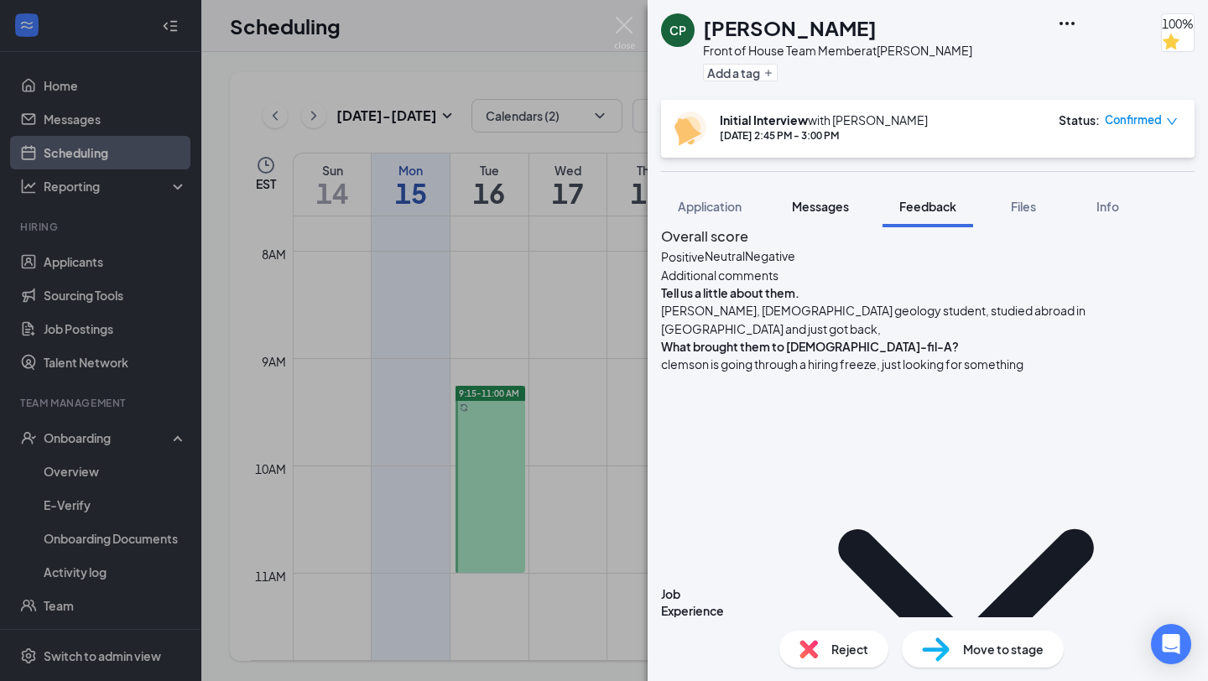
click at [827, 217] on button "Messages" at bounding box center [820, 206] width 91 height 42
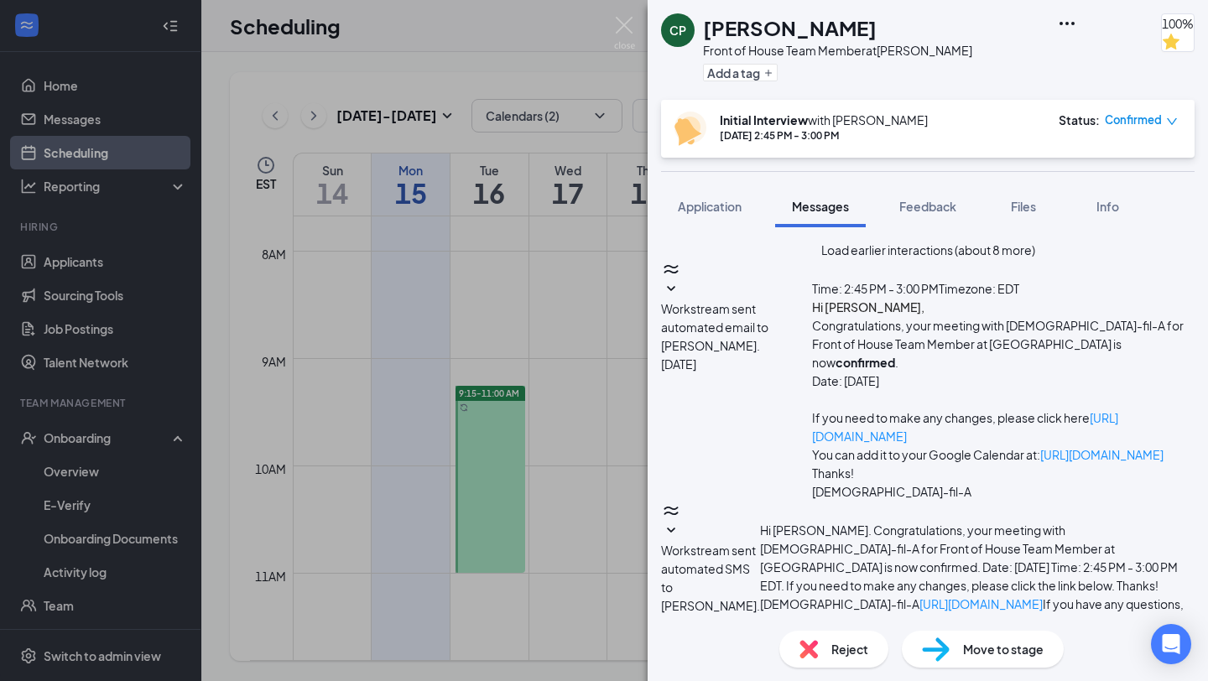
type textarea "Hey, [PERSON_NAME]! We would love"
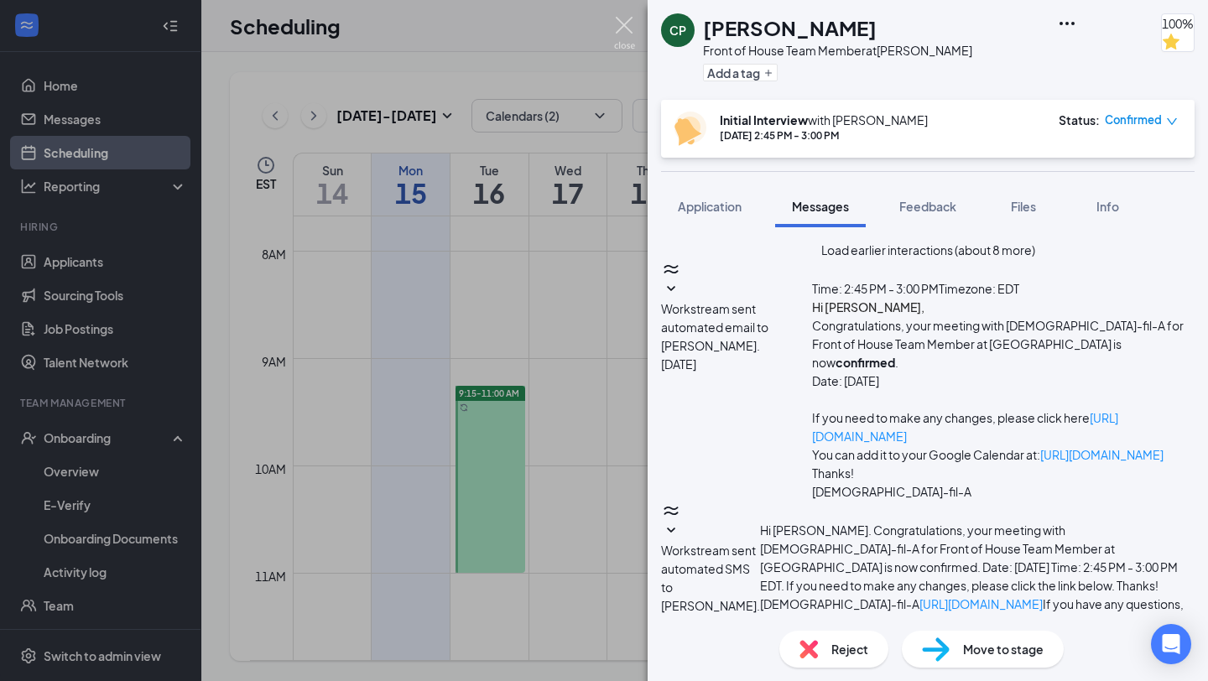
click at [615, 19] on img at bounding box center [624, 33] width 21 height 33
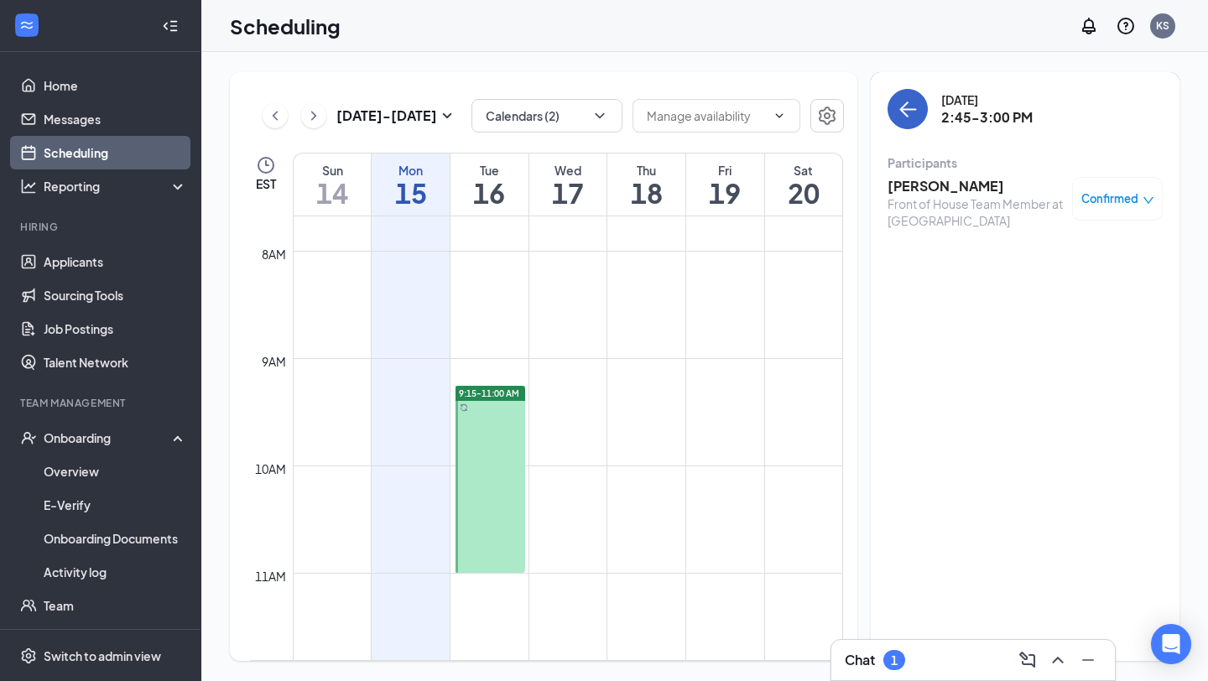
click at [911, 123] on button "back-button" at bounding box center [908, 109] width 40 height 40
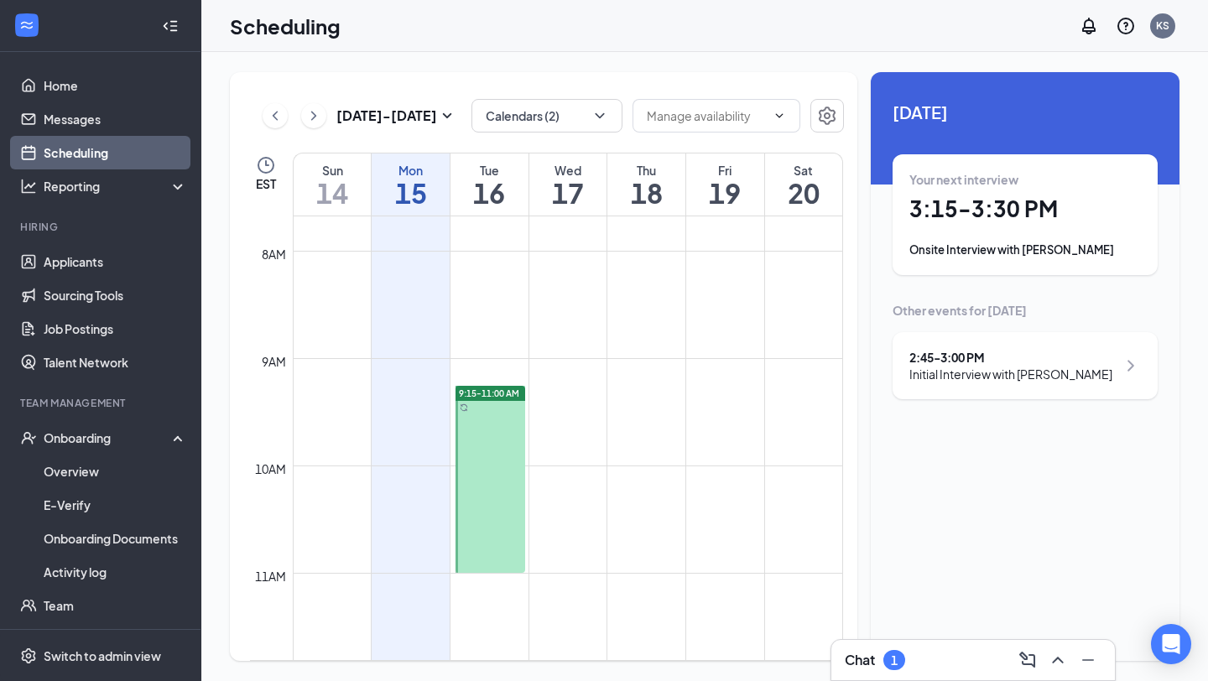
click at [993, 209] on h1 "3:15 - 3:30 PM" at bounding box center [1026, 209] width 232 height 29
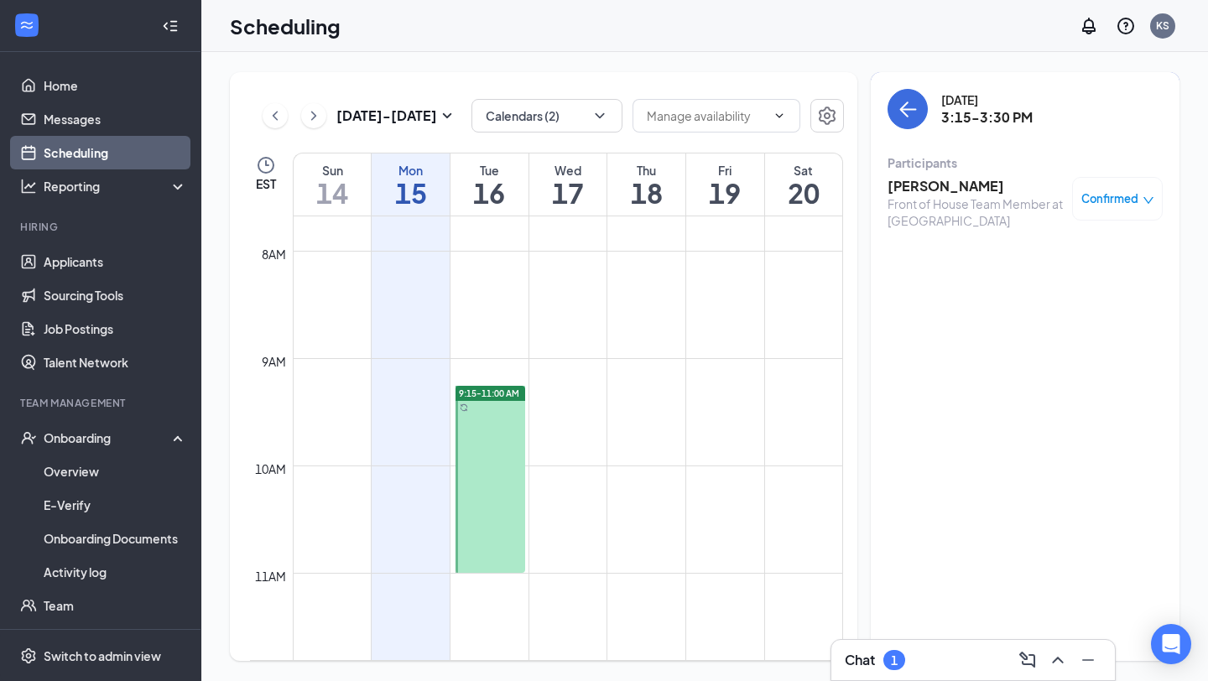
click at [952, 186] on h3 "[PERSON_NAME]" at bounding box center [976, 186] width 176 height 18
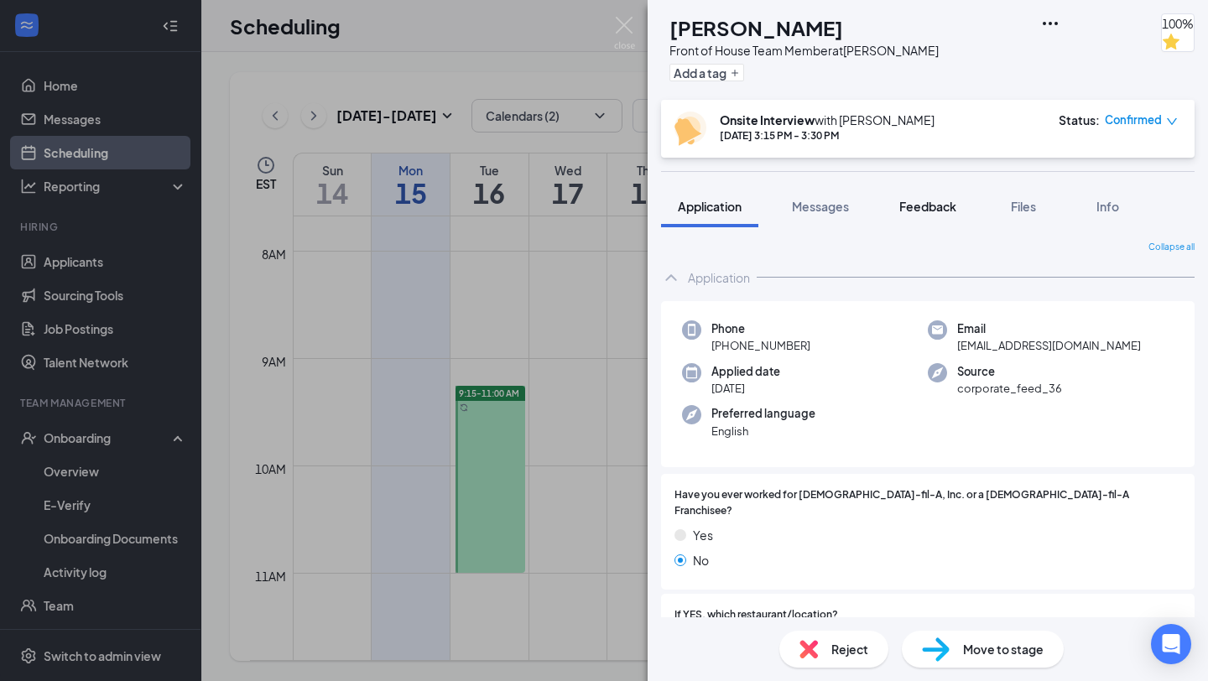
click at [935, 214] on div "Feedback" at bounding box center [928, 206] width 57 height 17
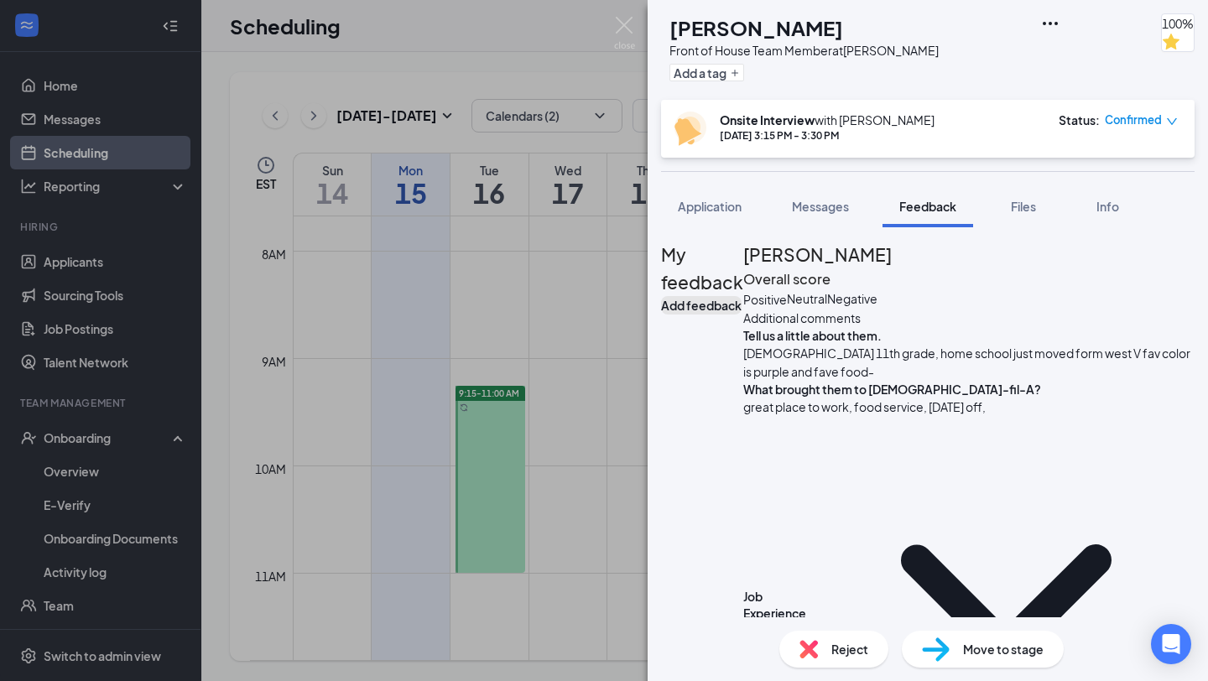
click at [742, 296] on button "Add feedback" at bounding box center [701, 305] width 81 height 18
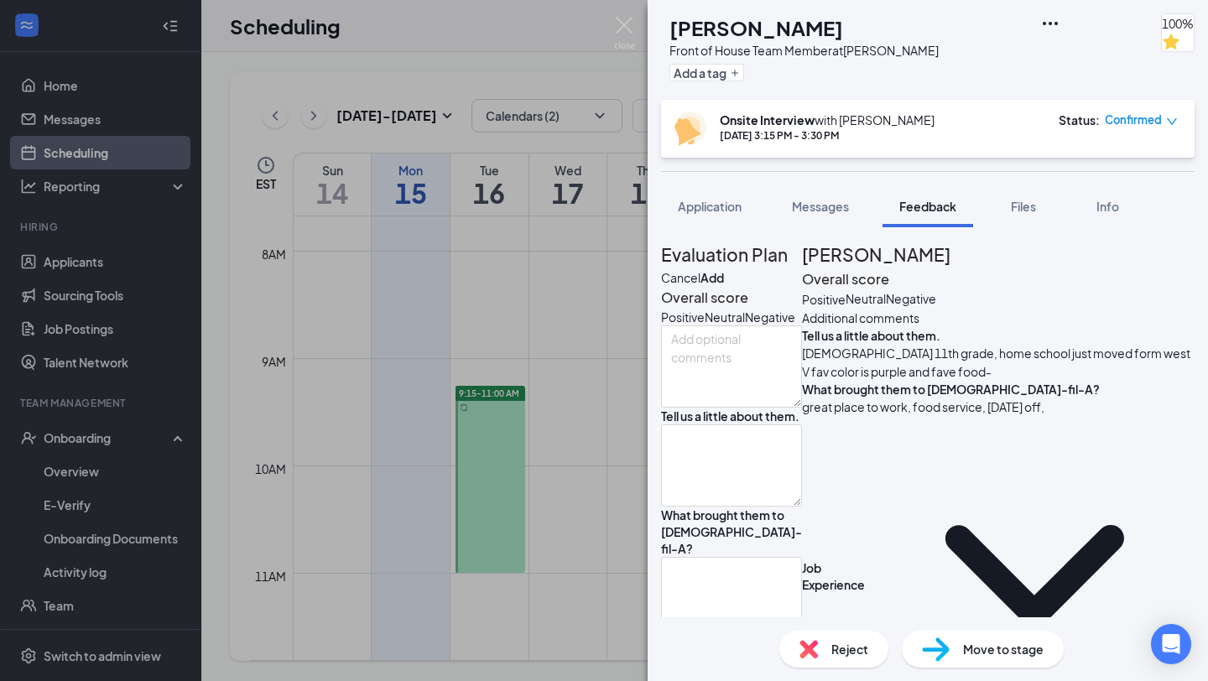
click at [701, 269] on button "Cancel" at bounding box center [680, 278] width 39 height 18
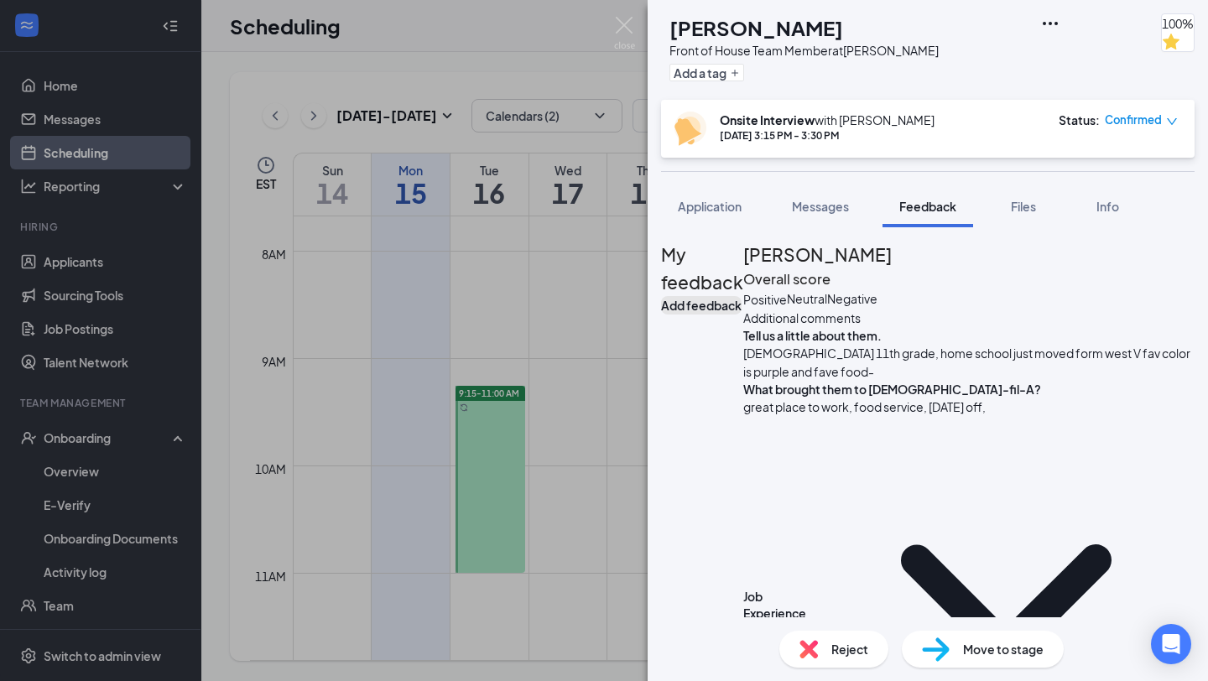
click at [742, 296] on button "Add feedback" at bounding box center [701, 305] width 81 height 18
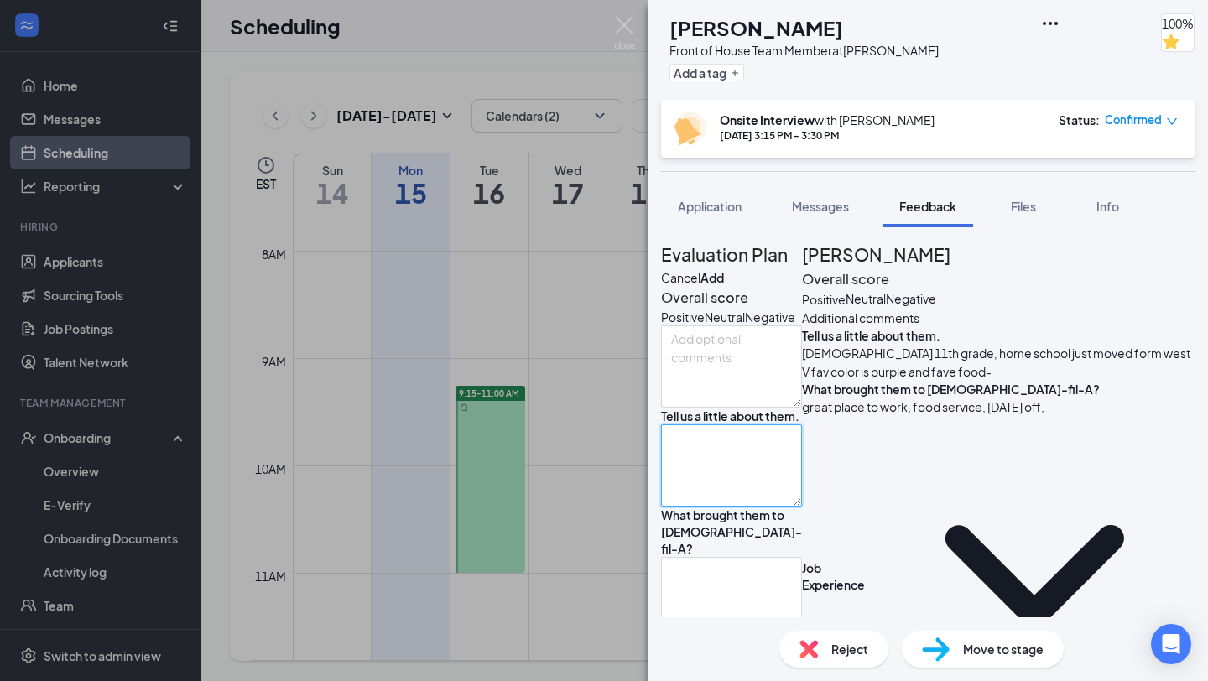
click at [802, 507] on textarea at bounding box center [731, 466] width 141 height 82
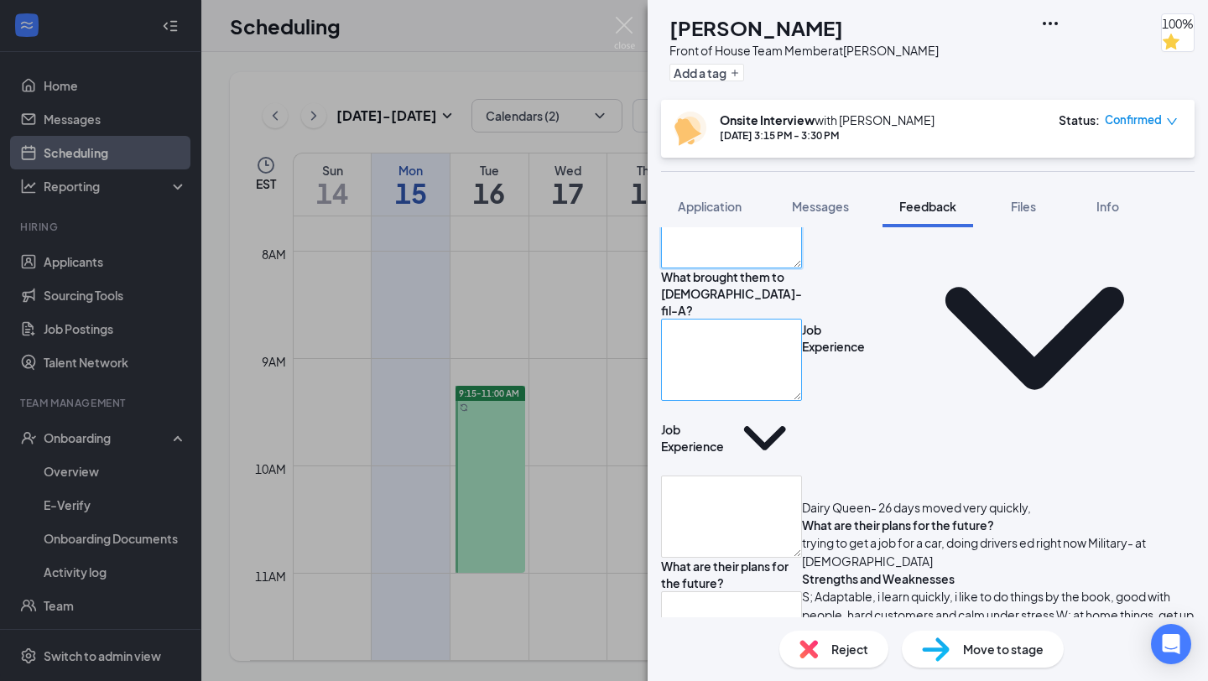
scroll to position [247, 0]
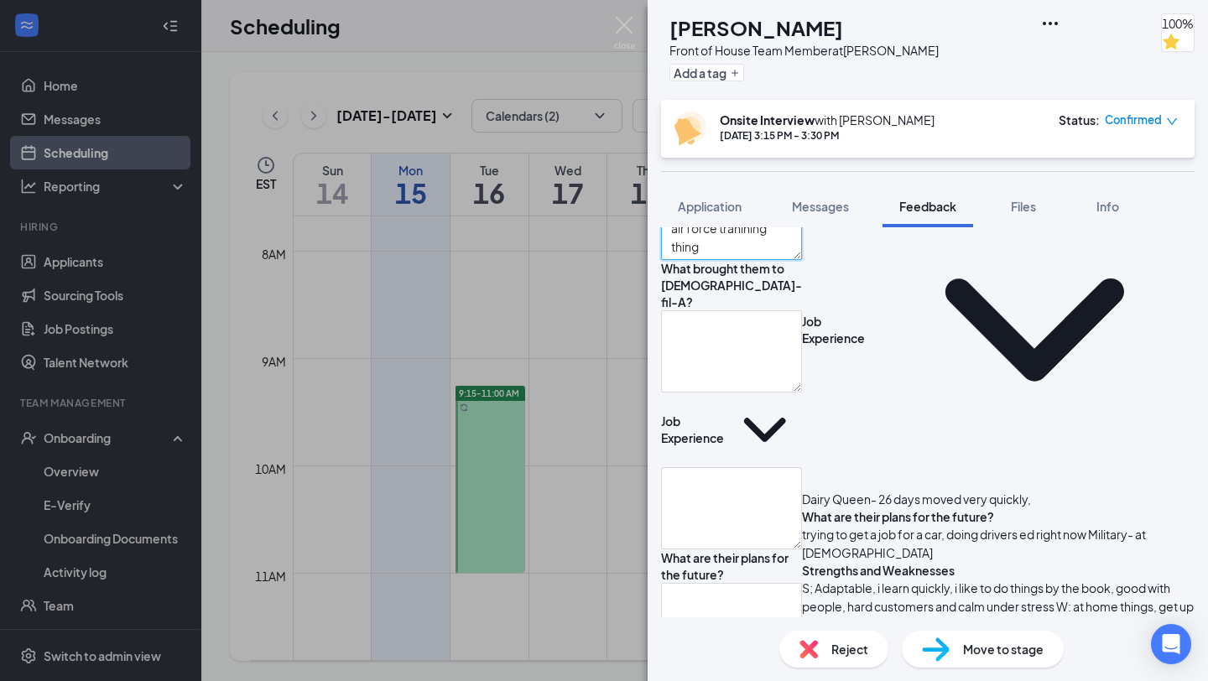
click at [733, 260] on textarea "staff [PERSON_NAME] in air force tranining thing" at bounding box center [731, 219] width 141 height 82
click at [724, 260] on textarea "staff [PERSON_NAME] in air force tranining thing" at bounding box center [731, 219] width 141 height 82
click at [802, 260] on textarea "staff seargent in air force tranining thing" at bounding box center [731, 219] width 141 height 82
click at [802, 260] on textarea "staff seargent in air force training thing" at bounding box center [731, 219] width 141 height 82
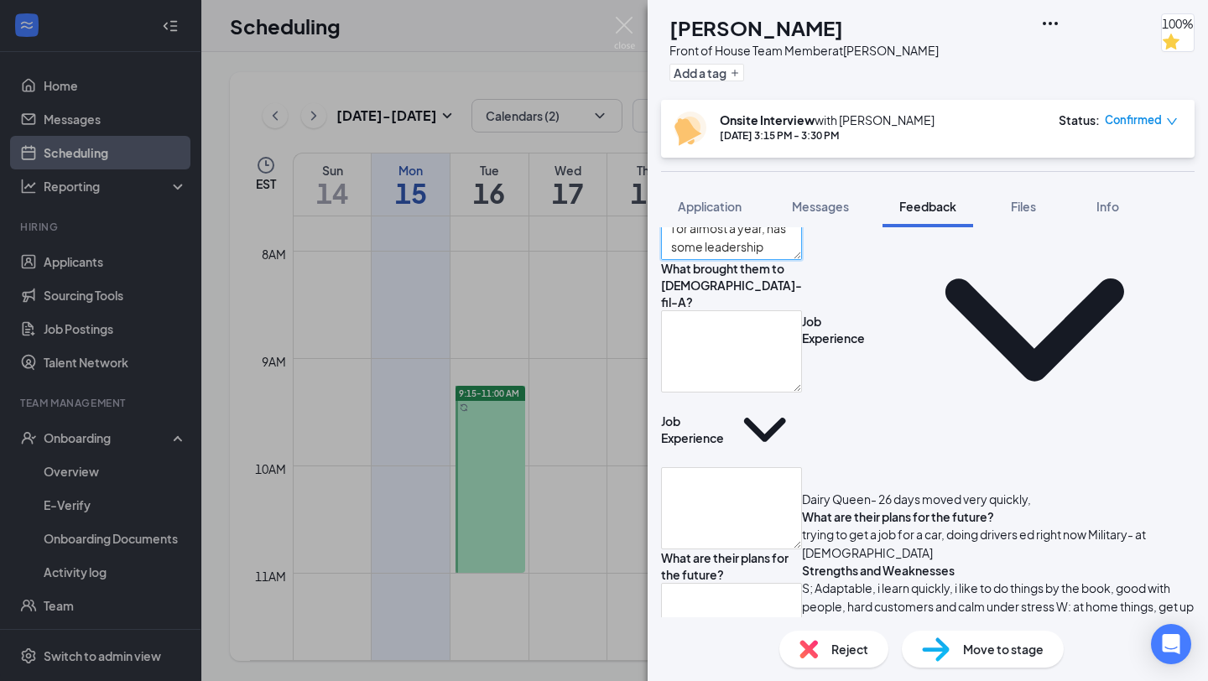
click at [731, 260] on textarea "staff seargent in air force training thing for almost a year, has some leadersh…" at bounding box center [731, 219] width 141 height 82
click at [796, 260] on textarea "staff [PERSON_NAME] in air force training thing for almost a year, has some lea…" at bounding box center [731, 219] width 141 height 82
type textarea "staff [PERSON_NAME] in air force training thing for almost a year, has some lea…"
click at [757, 393] on textarea at bounding box center [731, 351] width 141 height 82
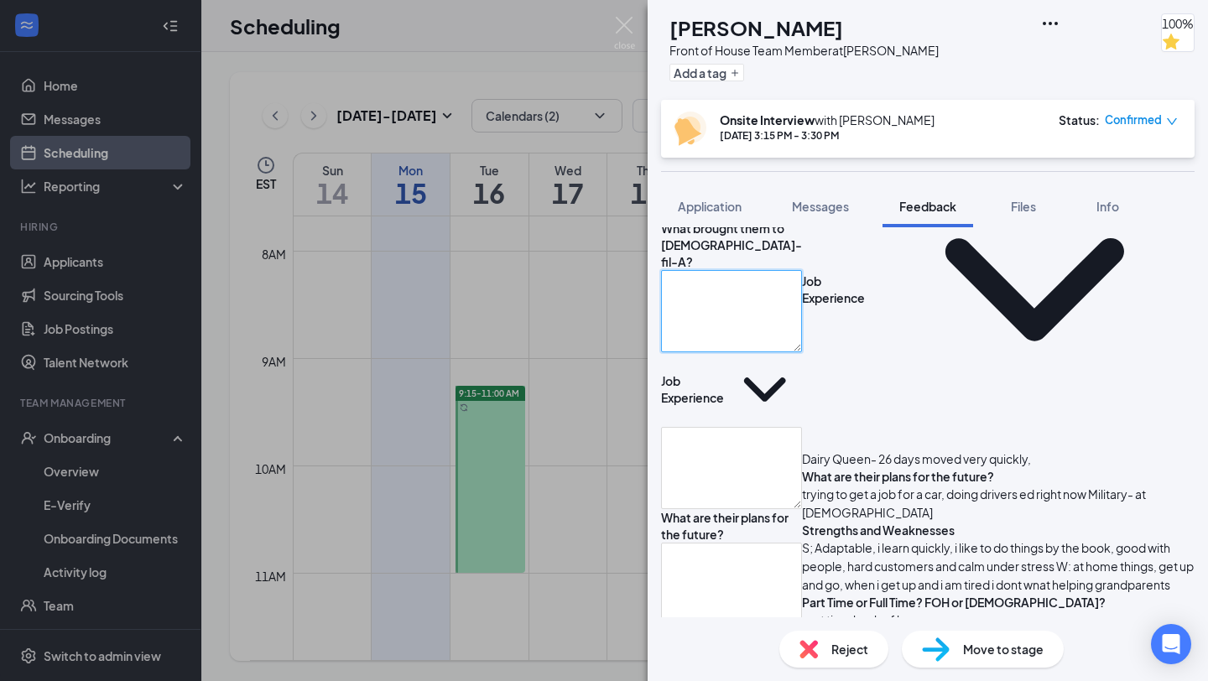
scroll to position [282, 0]
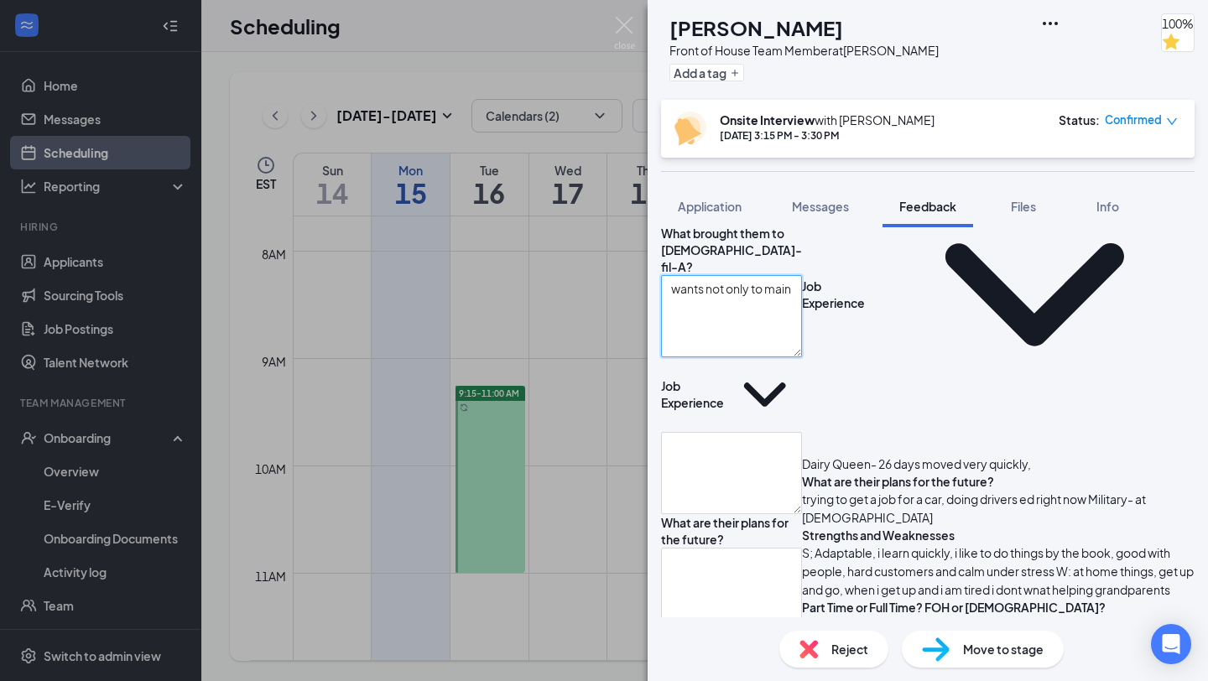
drag, startPoint x: 896, startPoint y: 373, endPoint x: 615, endPoint y: 358, distance: 281.5
click at [615, 357] on div "JB [PERSON_NAME] Front of House Team Member at [PERSON_NAME] Add a tag 100% Ons…" at bounding box center [604, 340] width 1208 height 681
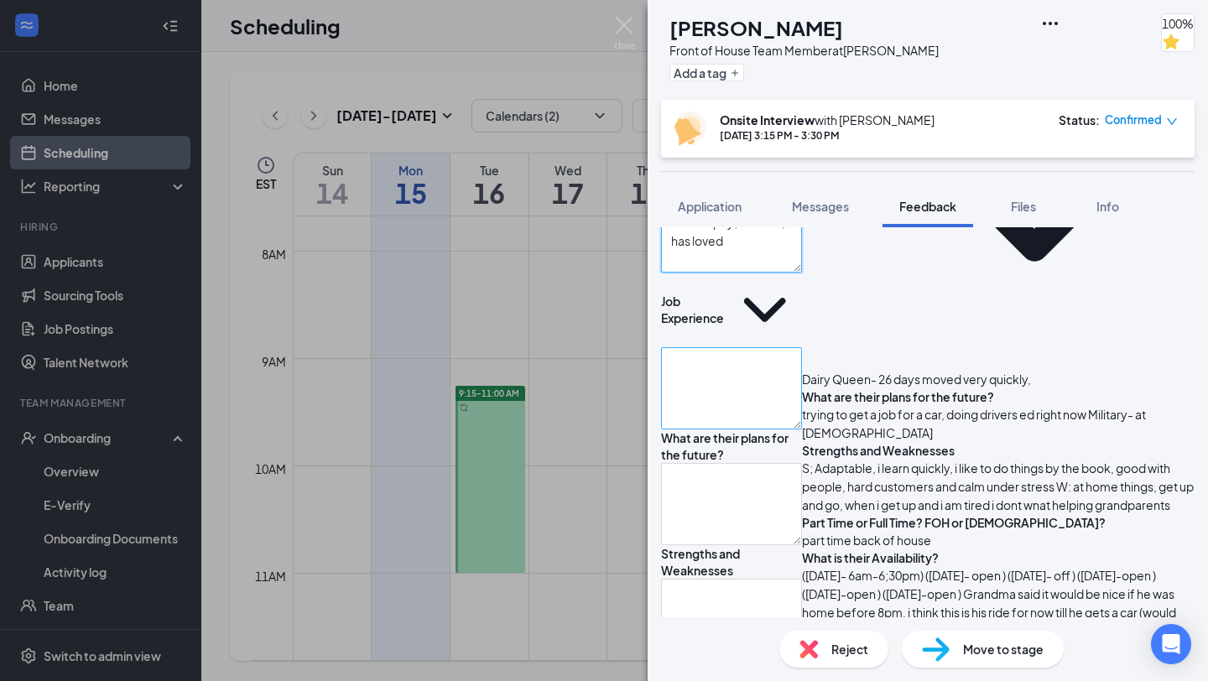
scroll to position [371, 0]
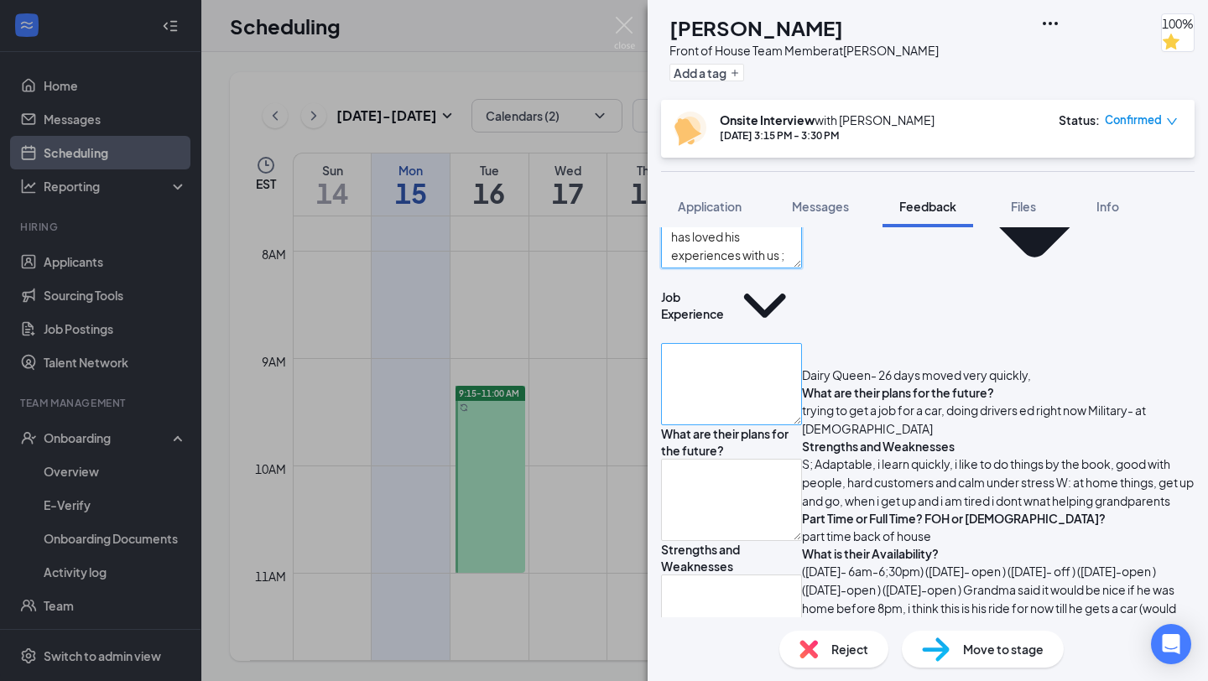
type textarea "at first, the promise of decent pay; but also, has loved his experiences with u…"
click at [802, 405] on textarea at bounding box center [731, 384] width 141 height 82
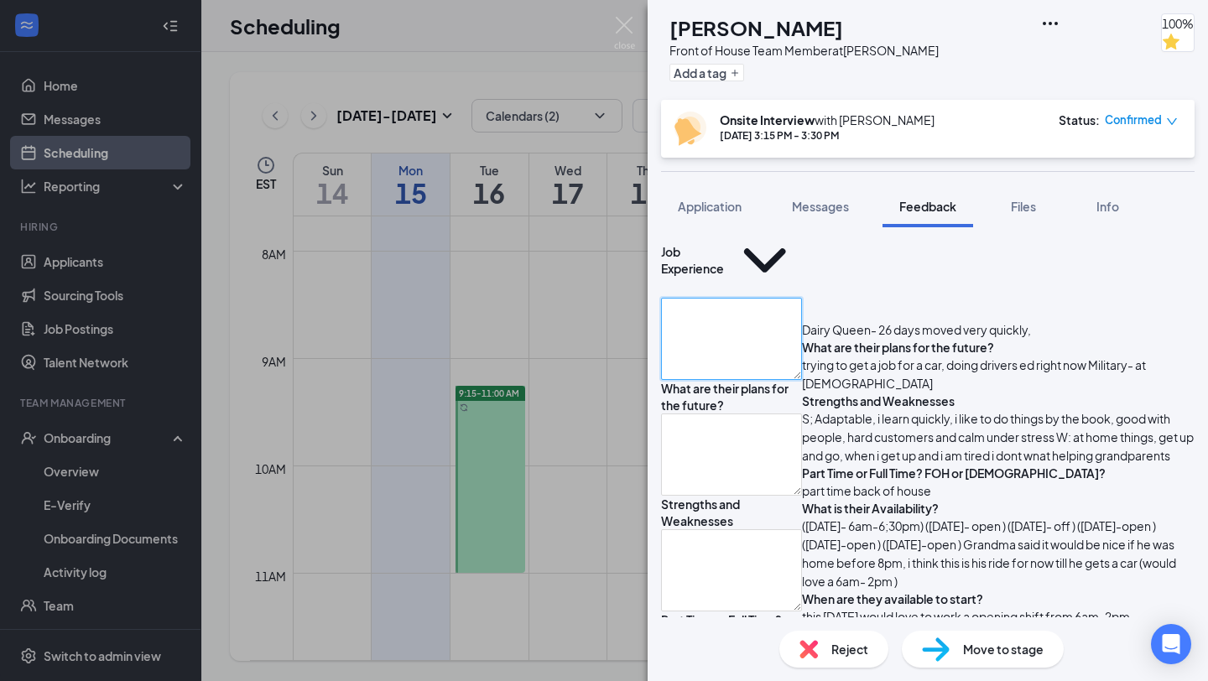
scroll to position [418, 0]
type textarea "Dairy Queen for only 25 days but then he moved (did FOH and BOH)"
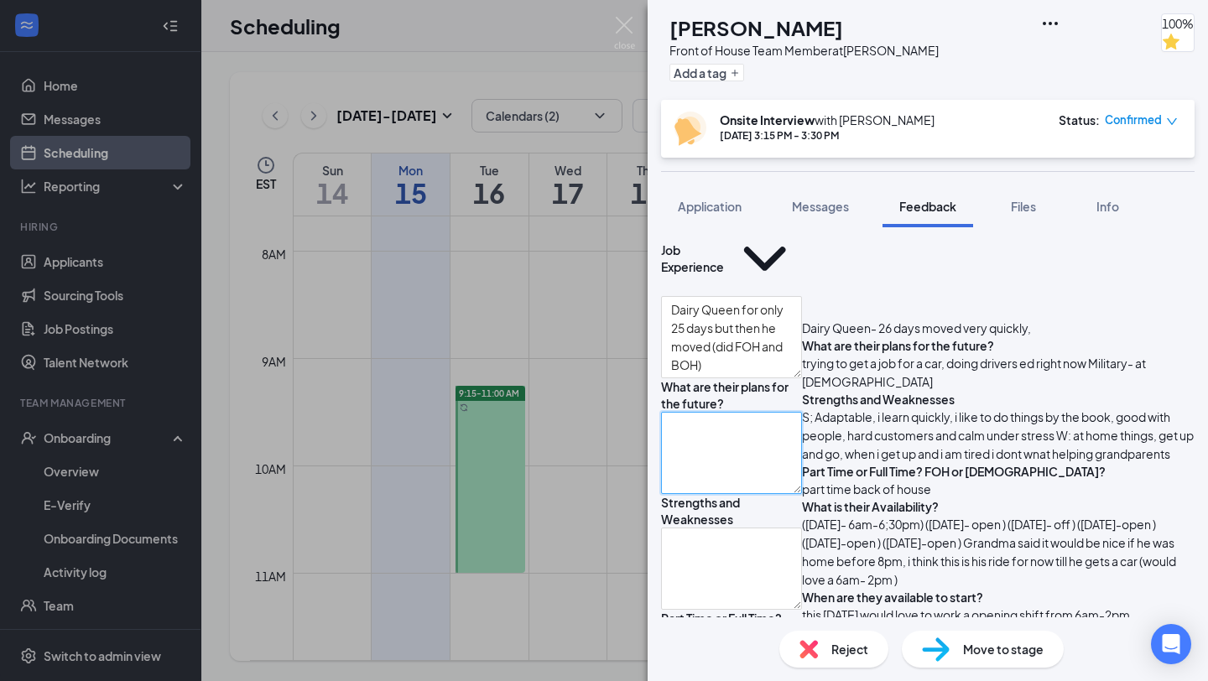
click at [700, 494] on textarea at bounding box center [731, 453] width 141 height 82
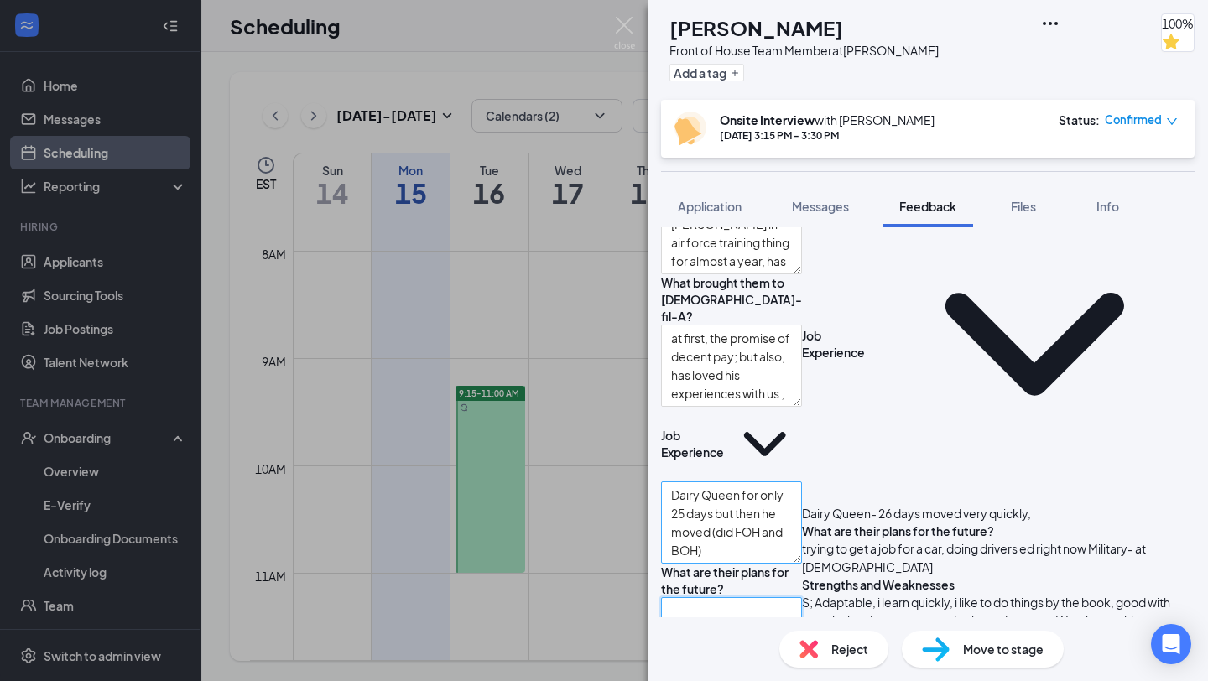
scroll to position [230, 0]
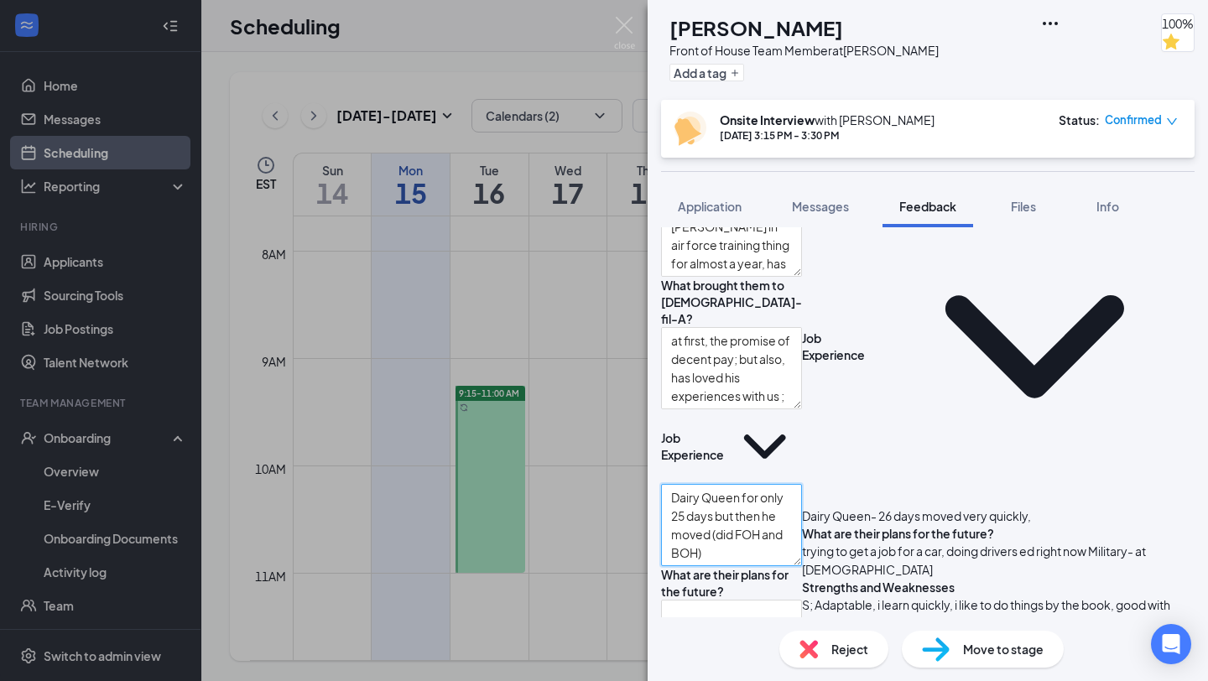
click at [802, 540] on textarea "Dairy Queen for only 25 days but then he moved (did FOH and BOH)" at bounding box center [731, 525] width 141 height 82
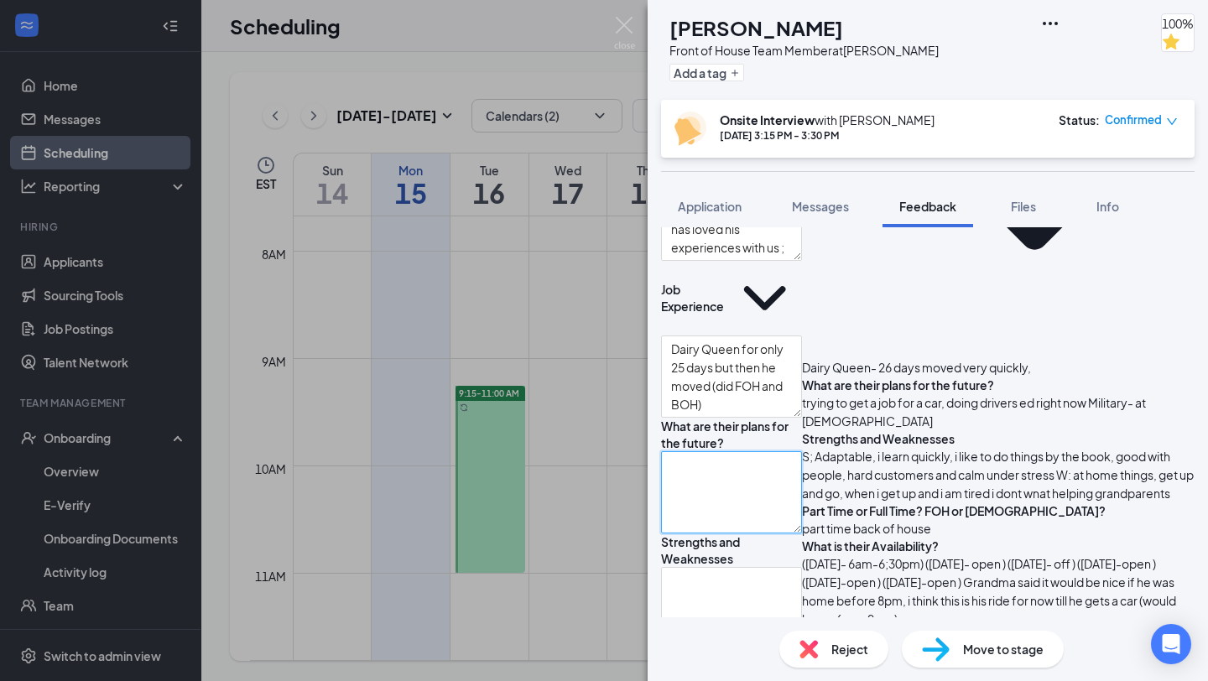
click at [802, 526] on textarea at bounding box center [731, 492] width 141 height 82
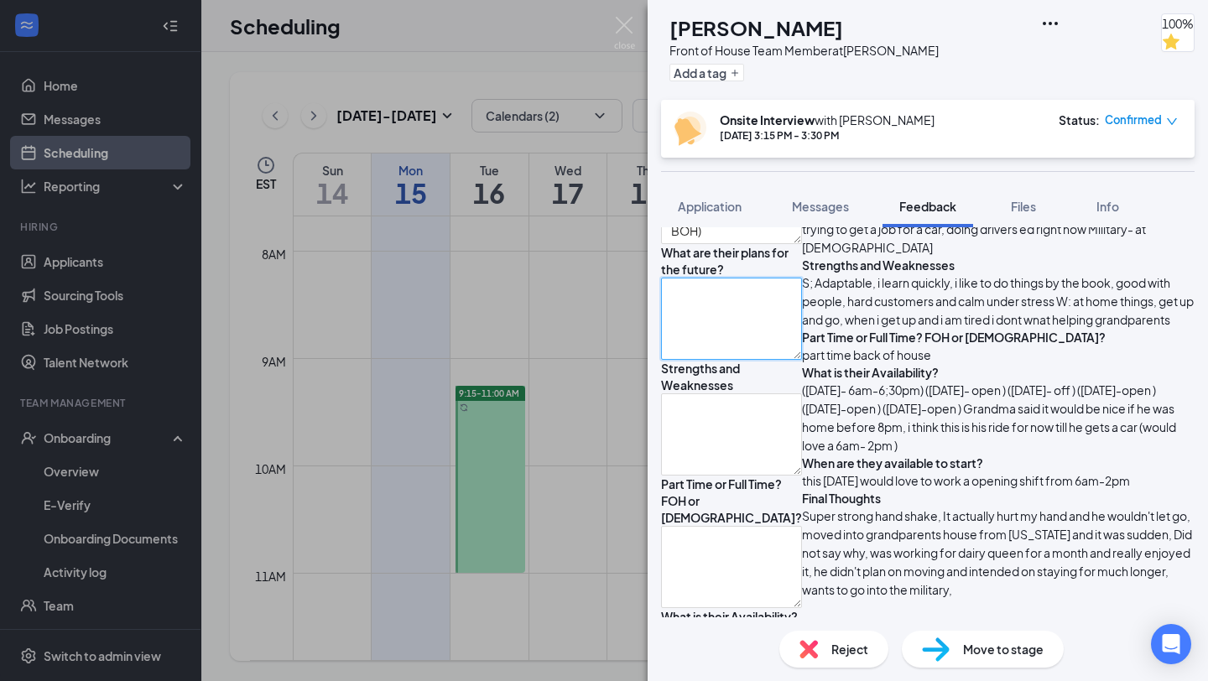
scroll to position [566, 0]
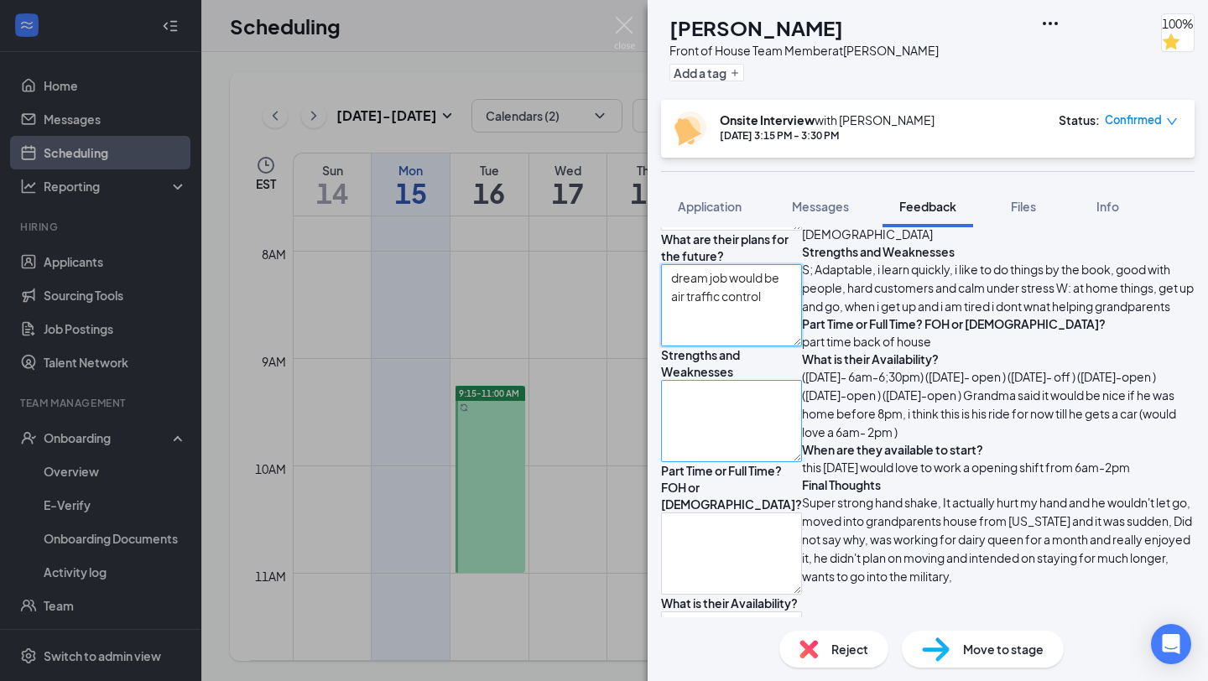
type textarea "dream job would be air traffic control"
click at [802, 462] on textarea at bounding box center [731, 421] width 141 height 82
click at [796, 445] on textarea "S: W:" at bounding box center [731, 421] width 141 height 82
click at [738, 452] on textarea "S: W:" at bounding box center [731, 421] width 141 height 82
click at [739, 462] on textarea "S: staying calm; being level-headed W:" at bounding box center [731, 421] width 141 height 82
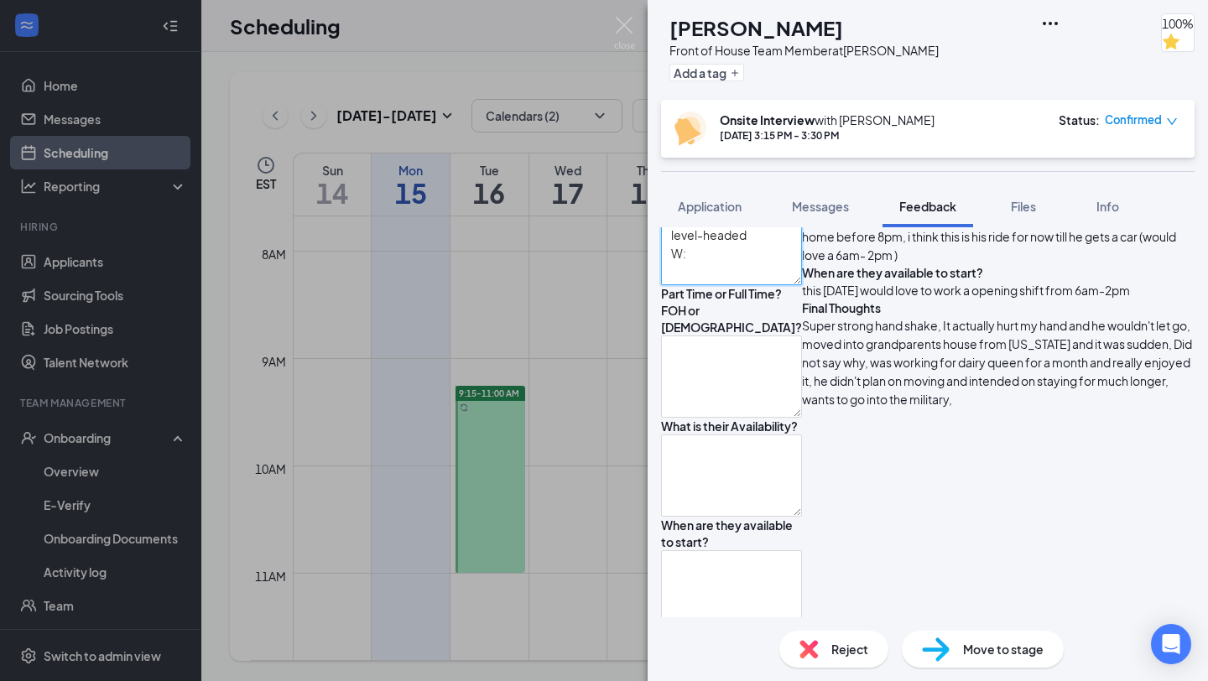
scroll to position [744, 0]
click at [802, 271] on textarea "S: staying calm; being level-headed W:" at bounding box center [731, 242] width 141 height 82
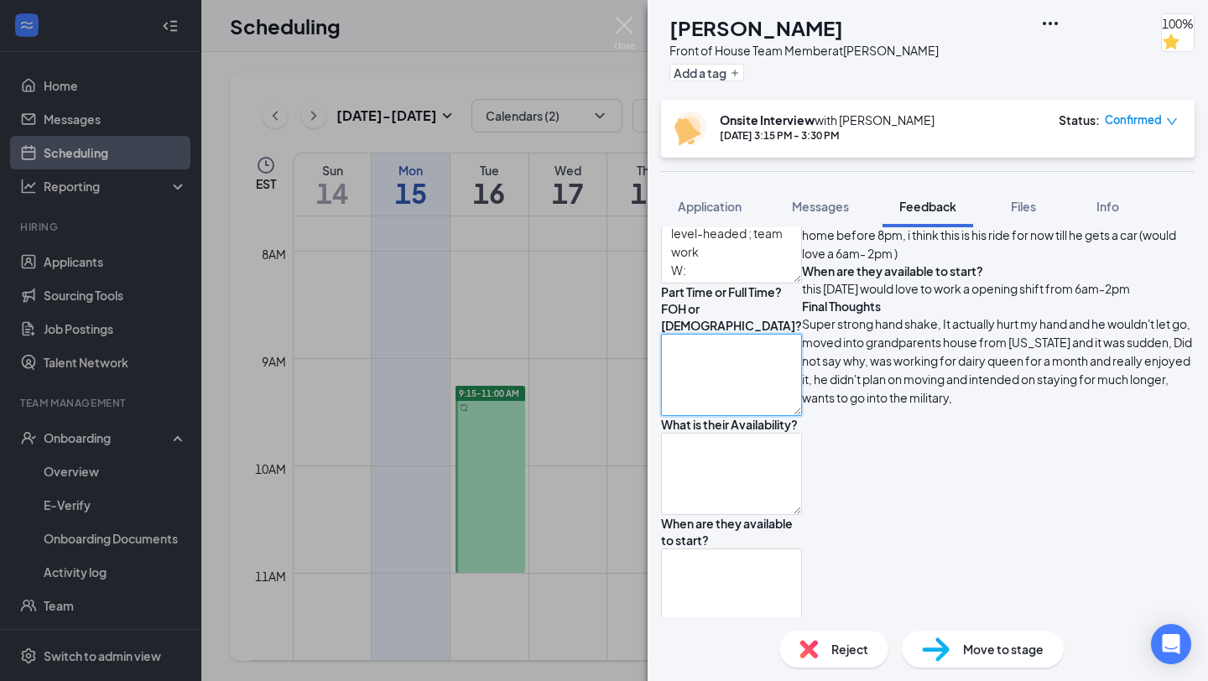
click at [756, 415] on textarea at bounding box center [731, 375] width 141 height 82
click at [755, 284] on textarea "S: staying calm; being level-headed ; team work W:" at bounding box center [731, 242] width 141 height 82
type textarea "S: staying calm; being level-headed ; team work W: [MEDICAL_DATA]; likes to hav…"
click at [779, 400] on textarea at bounding box center [731, 375] width 141 height 82
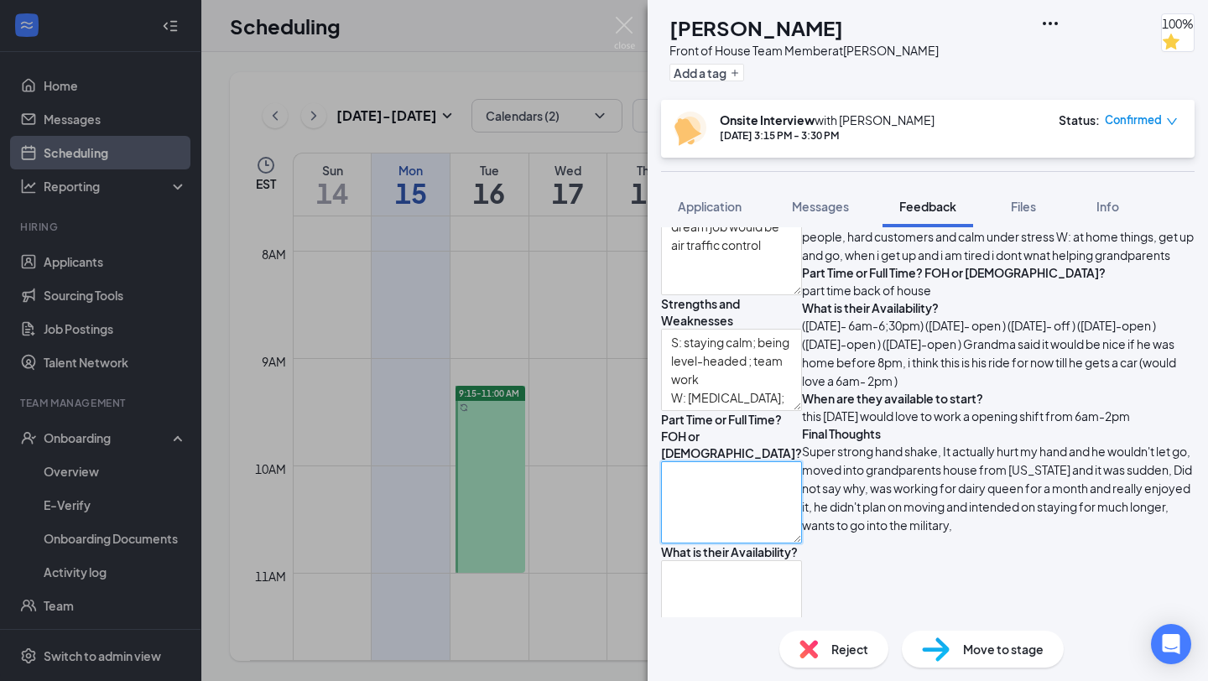
scroll to position [837, 0]
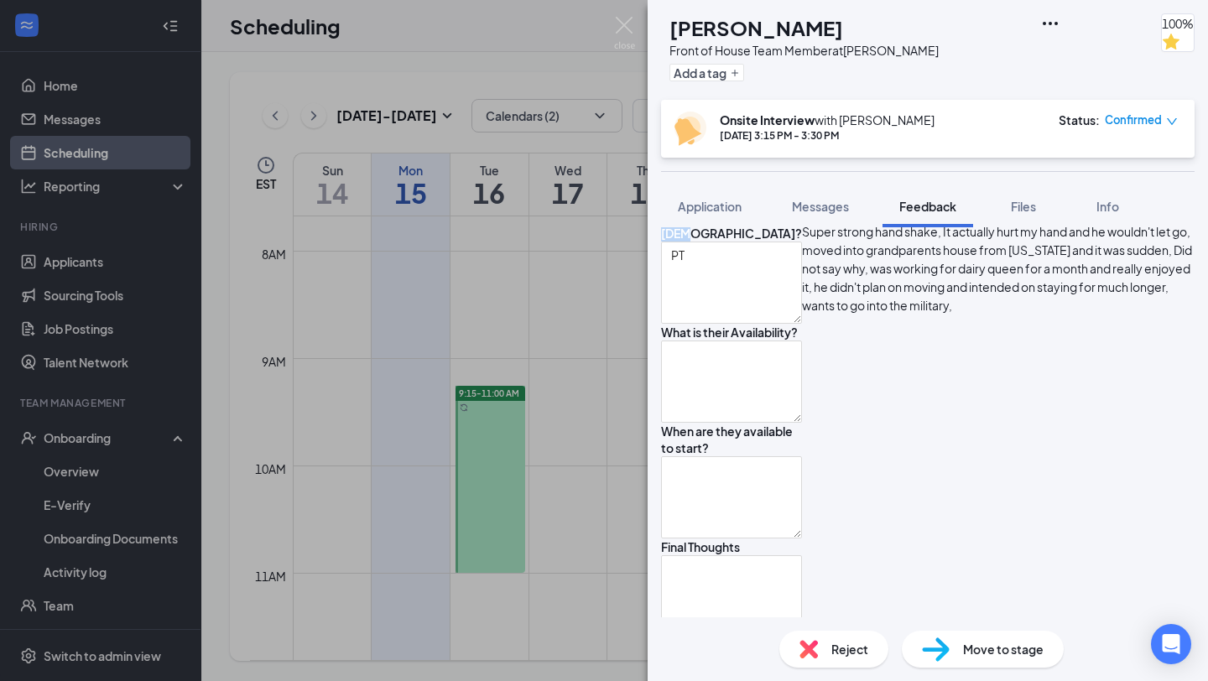
drag, startPoint x: 876, startPoint y: 275, endPoint x: 787, endPoint y: 273, distance: 89.0
click at [789, 242] on div "Part Time or Full Time? FOH or [DEMOGRAPHIC_DATA]?" at bounding box center [731, 216] width 141 height 50
click at [780, 297] on textarea "PT" at bounding box center [731, 283] width 141 height 82
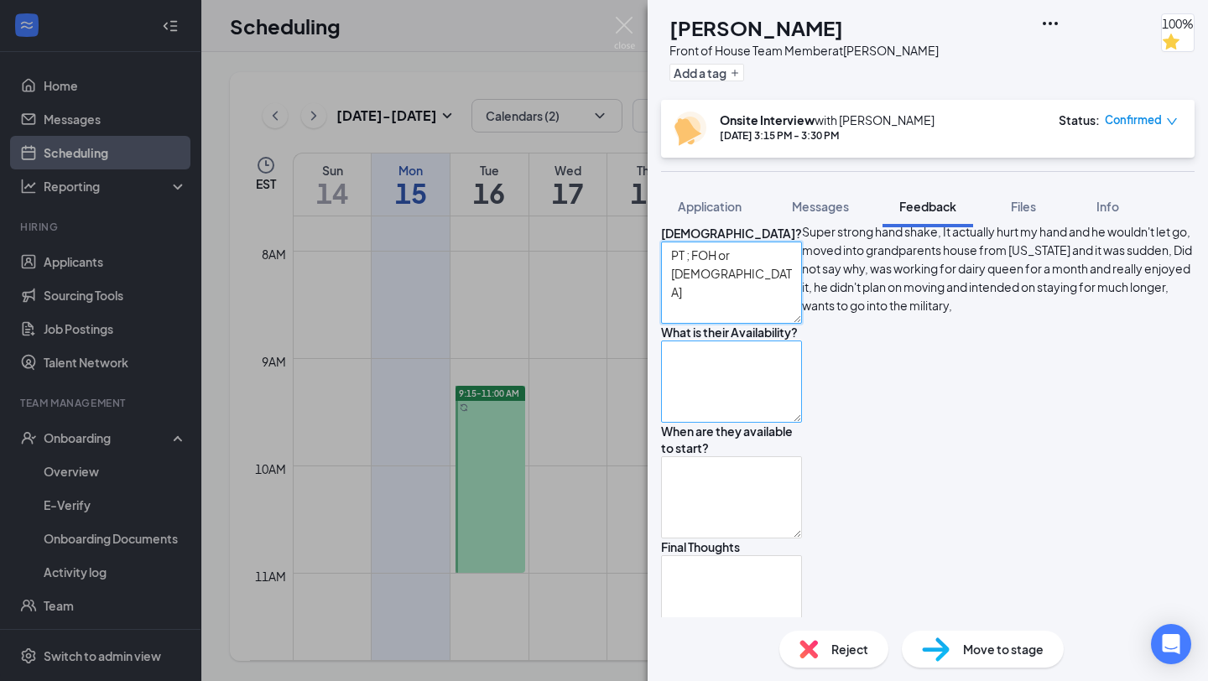
type textarea "PT ; FOH or [DEMOGRAPHIC_DATA]"
click at [802, 423] on textarea at bounding box center [731, 382] width 141 height 82
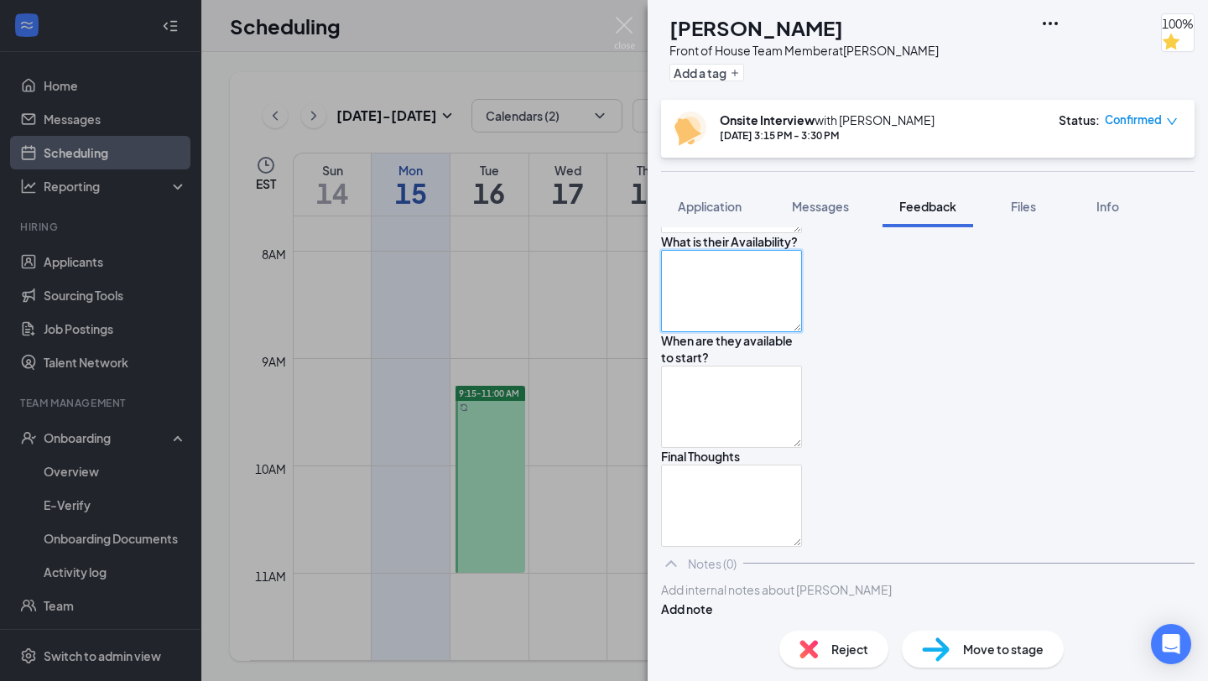
scroll to position [930, 0]
click at [699, 328] on textarea "M-F: S:" at bounding box center [731, 290] width 141 height 82
click at [712, 331] on textarea "M: -F: S:" at bounding box center [731, 290] width 141 height 82
click at [687, 331] on textarea "M: open-5 W: prefers off -F: S:" at bounding box center [731, 290] width 141 height 82
drag, startPoint x: 733, startPoint y: 334, endPoint x: 707, endPoint y: 334, distance: 26.9
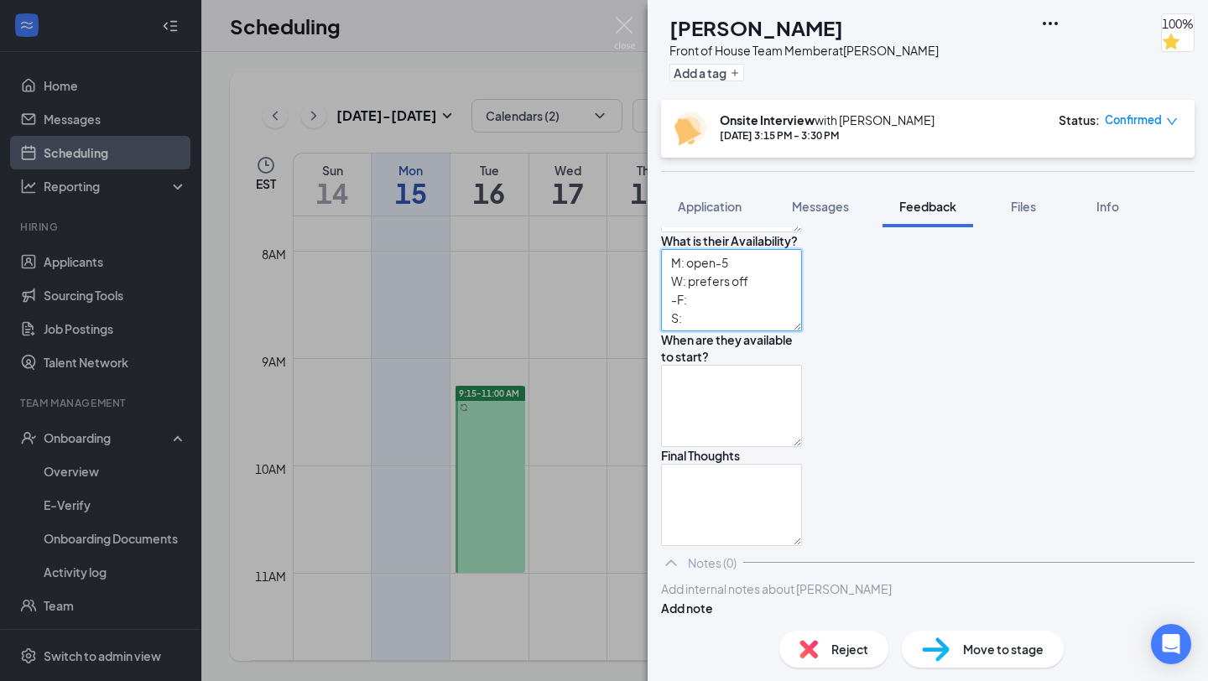
click at [707, 331] on textarea "M: open-5 W: prefers off -F: S:" at bounding box center [731, 290] width 141 height 82
drag, startPoint x: 707, startPoint y: 373, endPoint x: 689, endPoint y: 373, distance: 18.5
click at [689, 331] on textarea "M: 7:30-5 W: prefers off -F: S:" at bounding box center [731, 290] width 141 height 82
drag, startPoint x: 707, startPoint y: 384, endPoint x: 681, endPoint y: 383, distance: 25.2
click at [682, 331] on textarea "M: 7:30-5 W: prefers off T/Th/F/S: S:" at bounding box center [731, 290] width 141 height 82
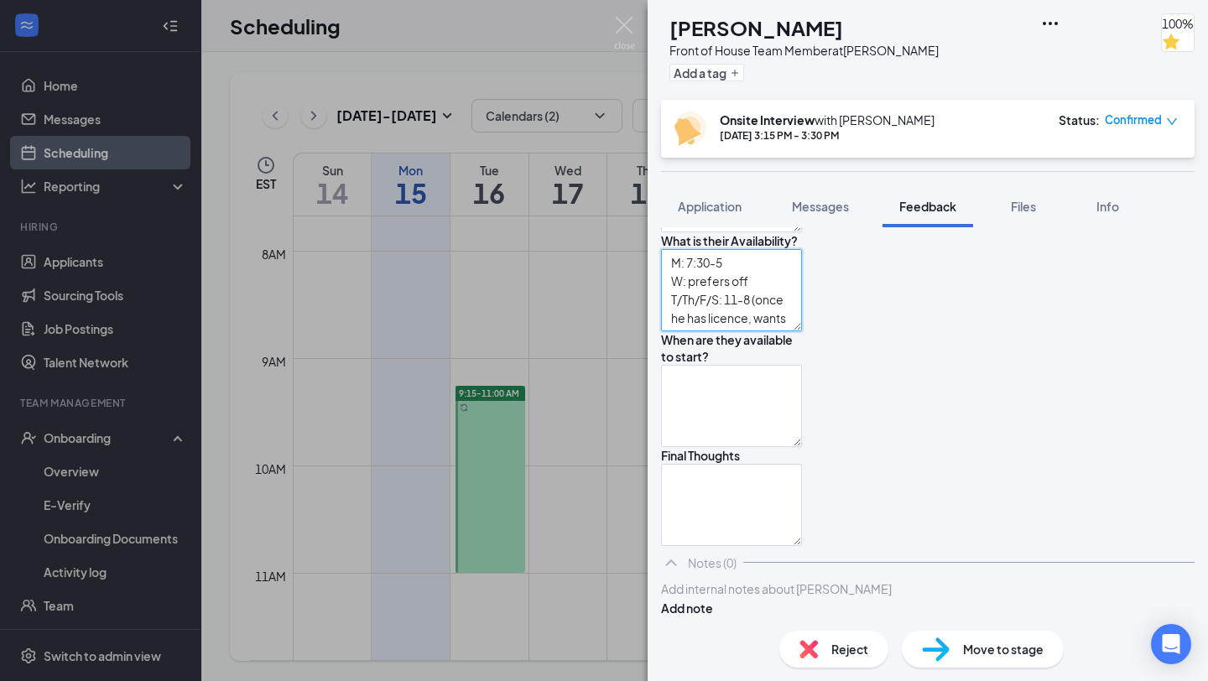
click at [802, 331] on textarea "M: 7:30-5 W: prefers off T/Th/F/S: 11-8 (once he has licence, wants earlier shi…" at bounding box center [731, 290] width 141 height 82
click at [802, 331] on textarea "M: 7:30-5 W: prefers off T/Th/F/S: 11-8 (once he has lisence, wants earlier shi…" at bounding box center [731, 290] width 141 height 82
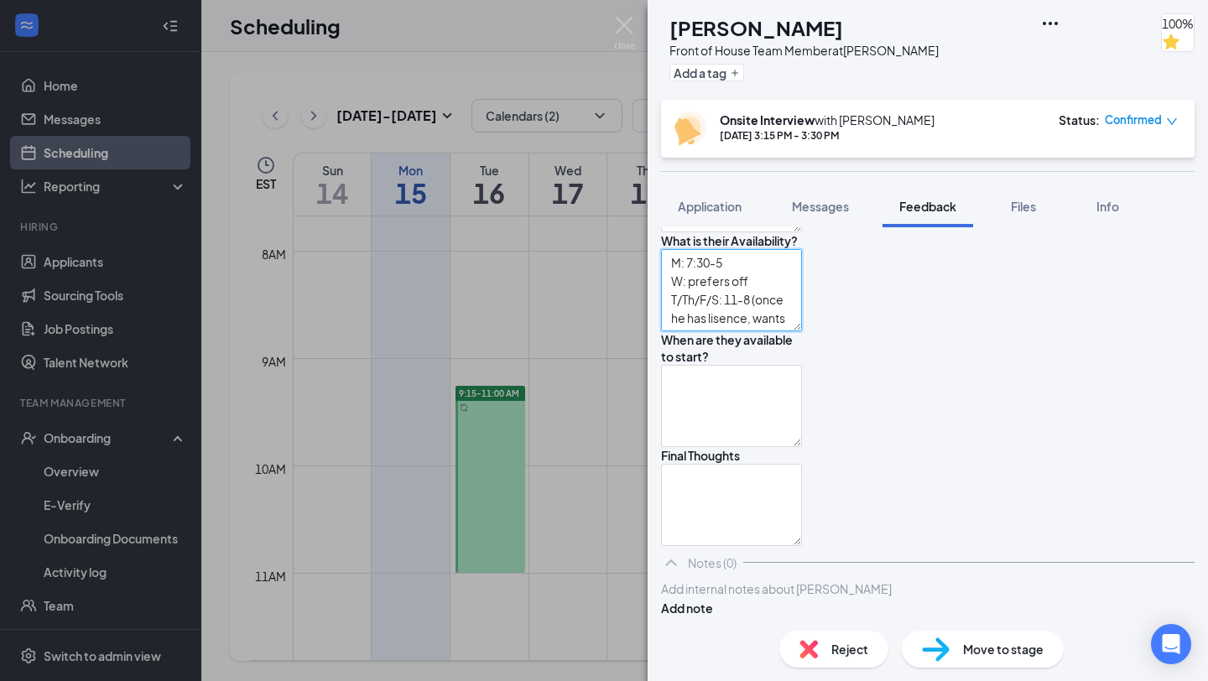
click at [802, 331] on textarea "M: 7:30-5 W: prefers off T/Th/F/S: 11-8 (once he has lisence, wants earlier shi…" at bounding box center [731, 290] width 141 height 82
click at [802, 331] on textarea "M: 7:30-5 W: prefers off T/Th/F/S: 11-8 (once he has license, wants earlier shi…" at bounding box center [731, 290] width 141 height 82
type textarea "M: 7:30-5 W: prefers off T/Th/F/S: 11-8 (once he has license, wants earlier shi…"
click at [802, 438] on textarea at bounding box center [731, 406] width 141 height 82
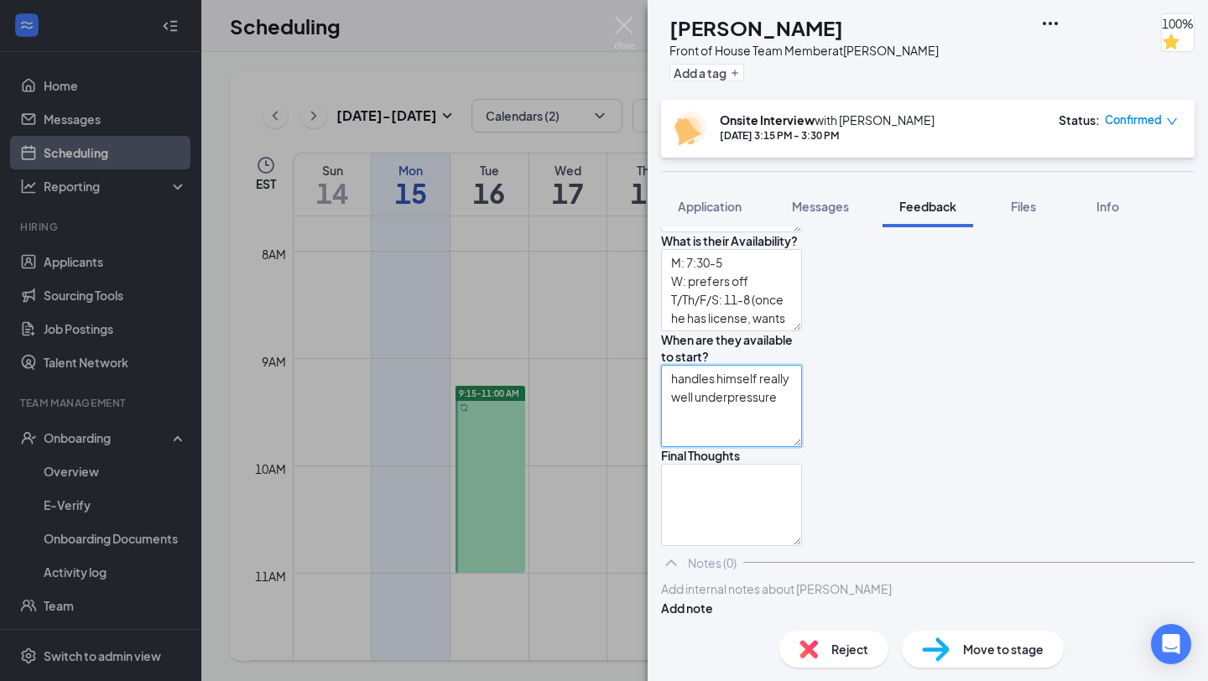
click at [802, 447] on textarea "handles himself really well underpressure" at bounding box center [731, 406] width 141 height 82
click at [802, 447] on textarea "handles himself really well under pressure" at bounding box center [731, 406] width 141 height 82
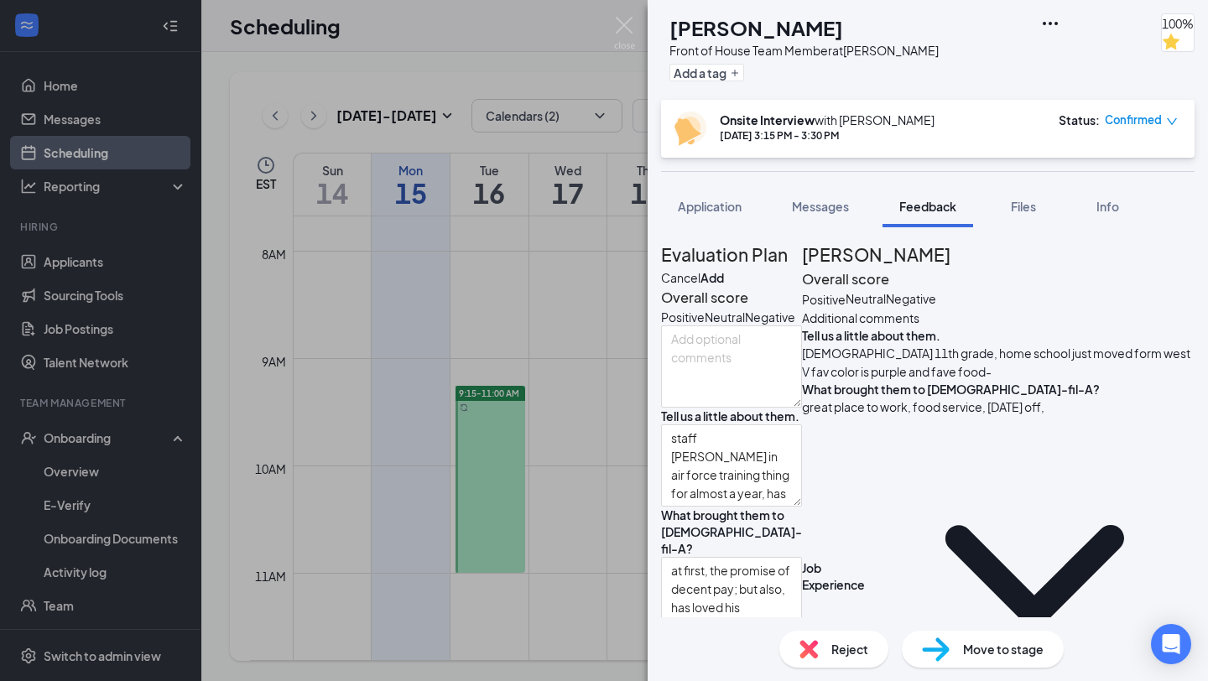
scroll to position [3, 0]
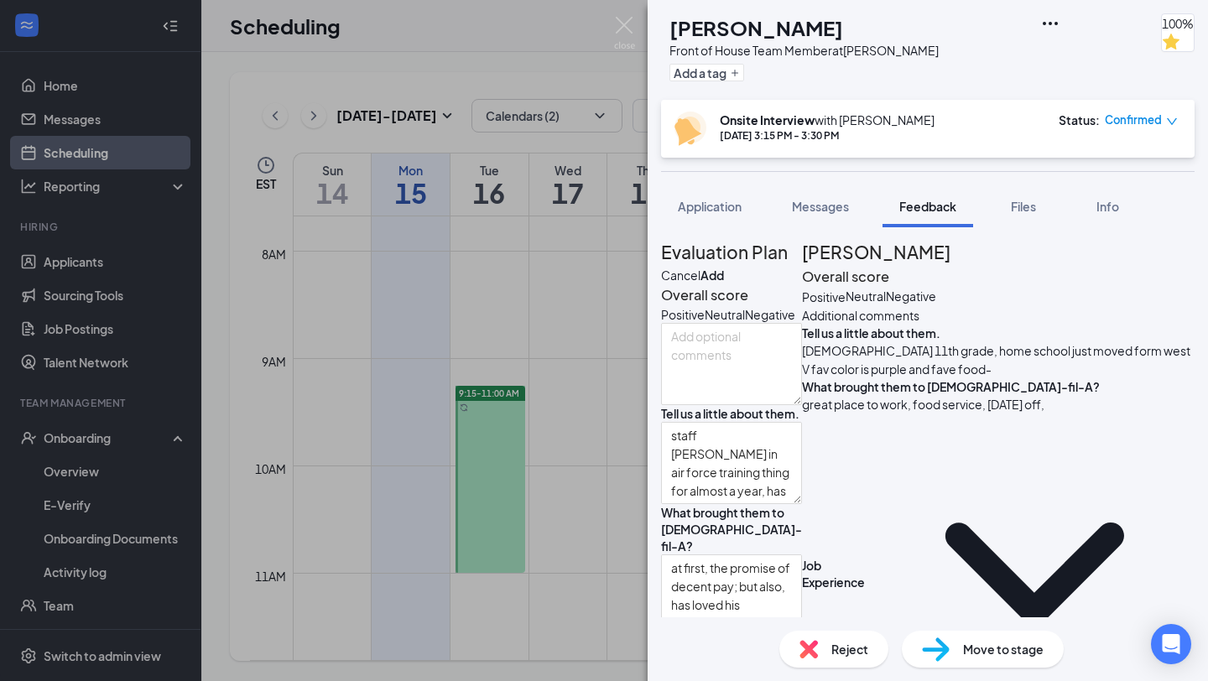
type textarea "handles himself really well under pressure :works quick and efficiently"
click at [705, 323] on div "Positive" at bounding box center [683, 314] width 44 height 17
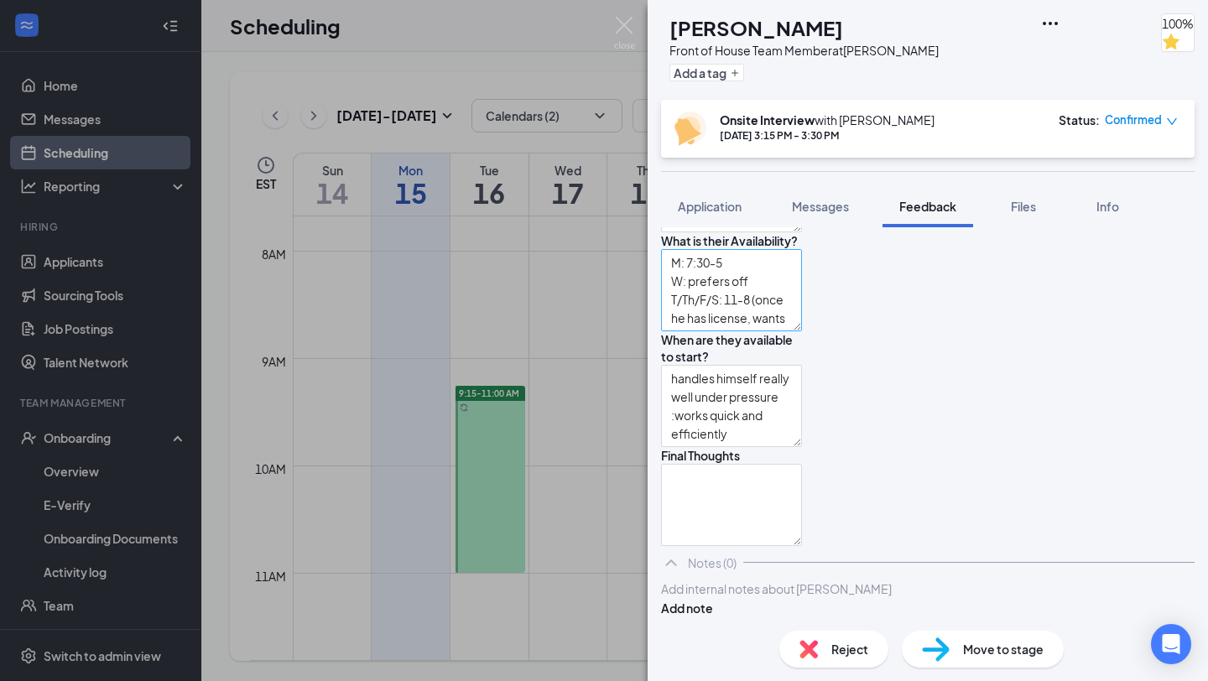
scroll to position [1052, 0]
click at [739, 447] on div "Final Thoughts" at bounding box center [731, 496] width 141 height 99
click at [736, 465] on textarea at bounding box center [731, 505] width 141 height 82
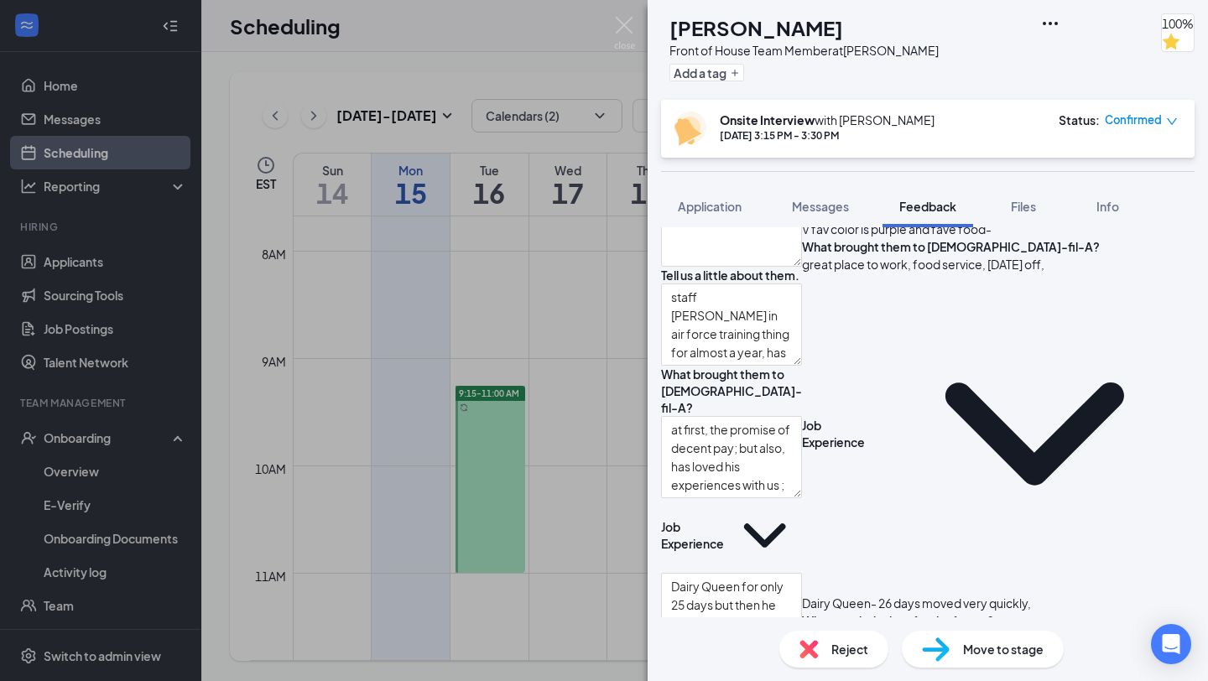
scroll to position [0, 0]
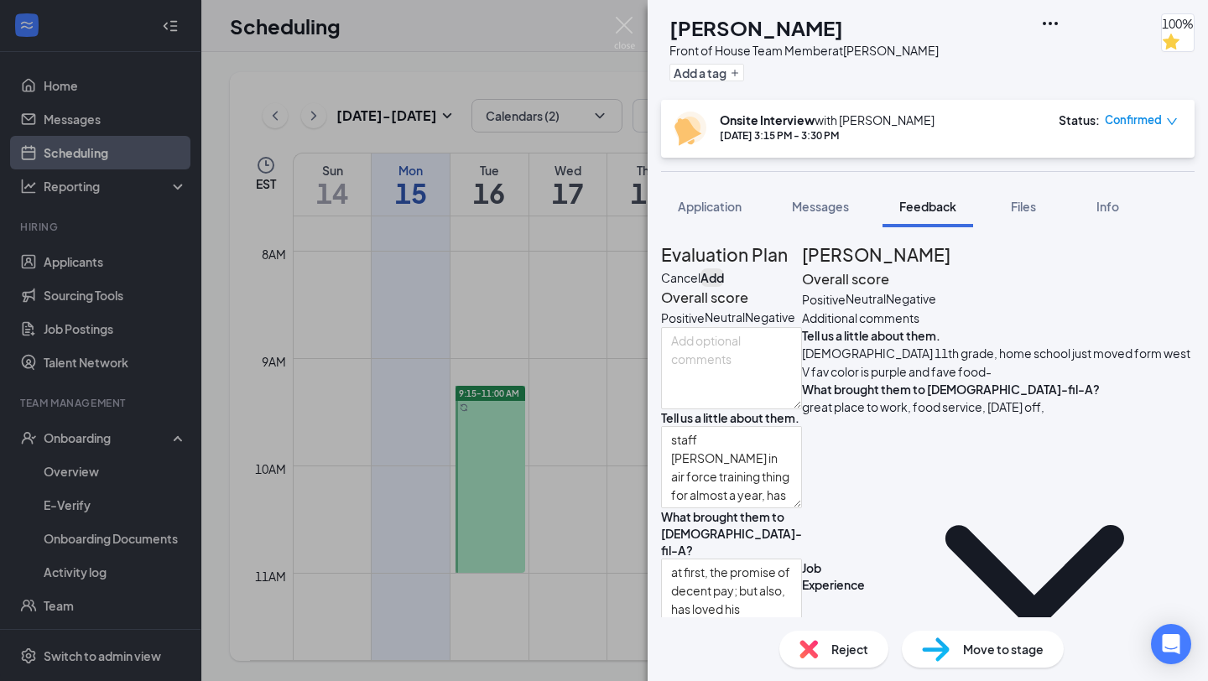
click at [724, 271] on button "Add" at bounding box center [712, 278] width 23 height 18
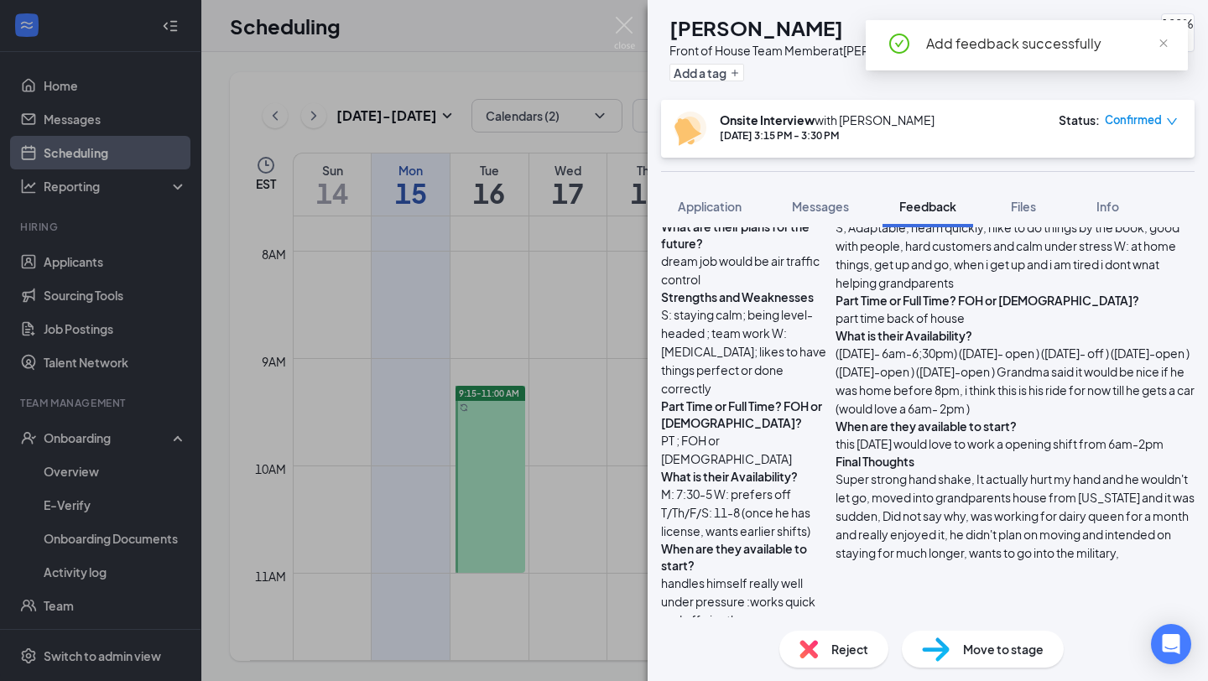
scroll to position [549, 0]
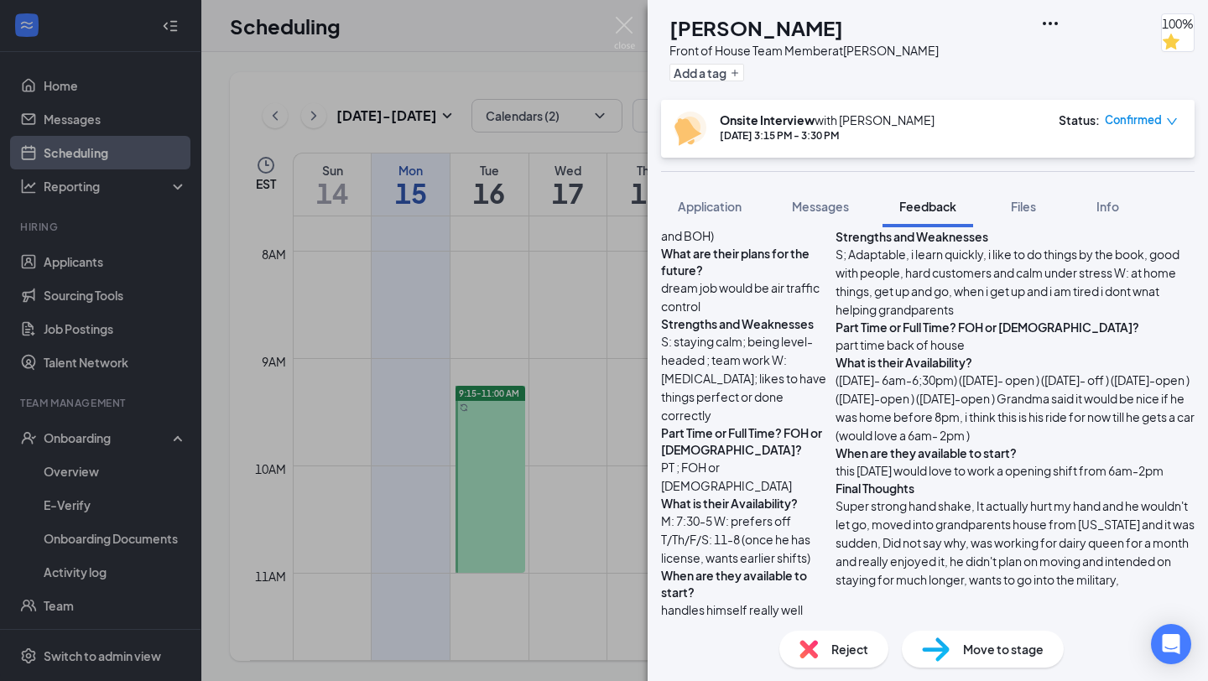
click at [686, 514] on span "M: 7:30-5 W: prefers off T/Th/F/S: 11-8 (once he has license, wants earlier shi…" at bounding box center [735, 540] width 149 height 52
click at [748, 514] on span "M: 7:30-5 W: prefers off T/Th/F/S: 11-8 (once he has license, wants earlier shi…" at bounding box center [735, 540] width 149 height 52
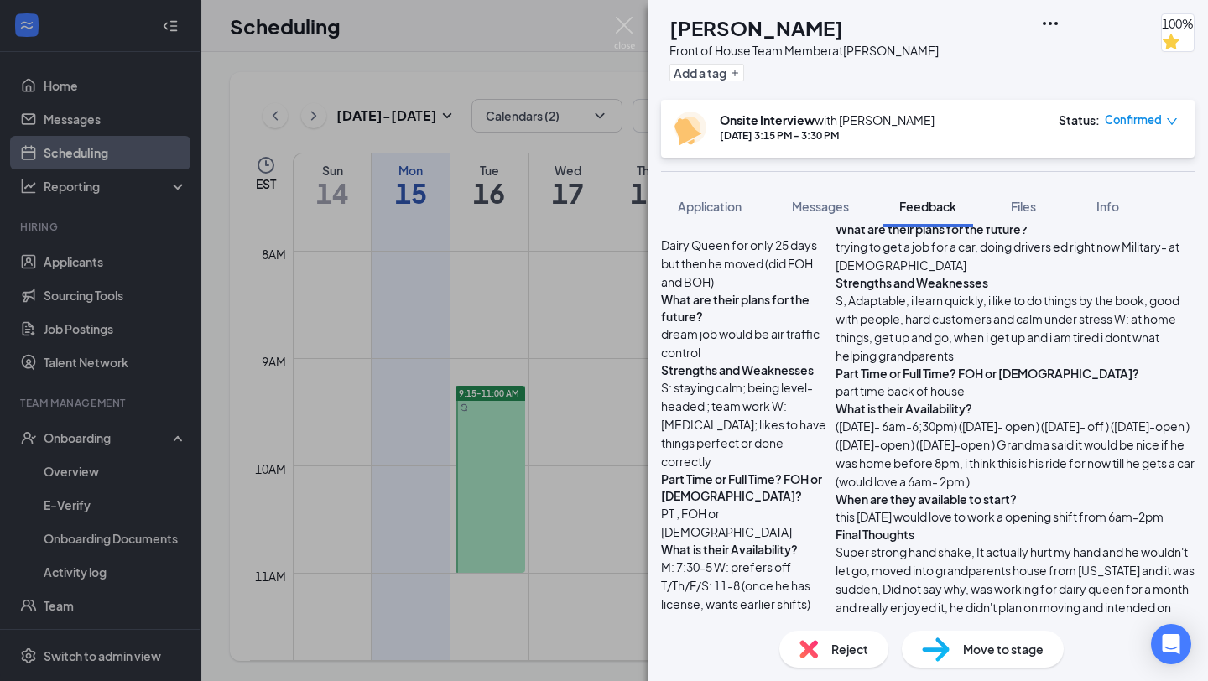
scroll to position [0, 0]
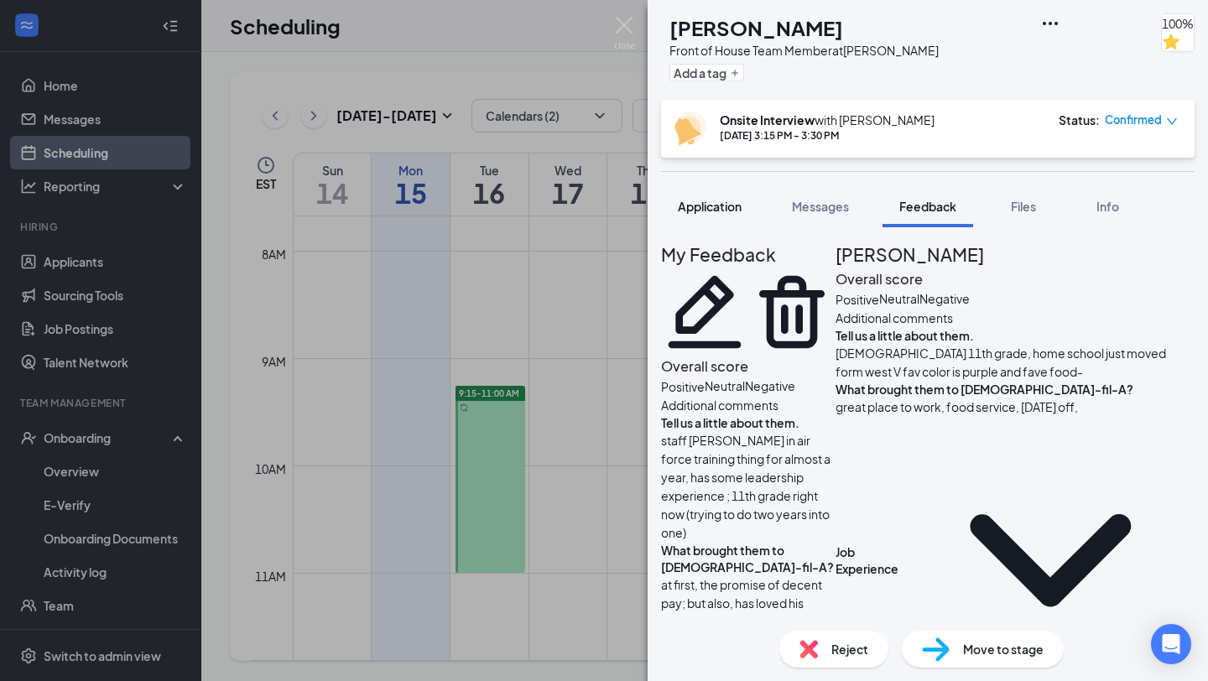
click at [696, 211] on span "Application" at bounding box center [710, 206] width 64 height 15
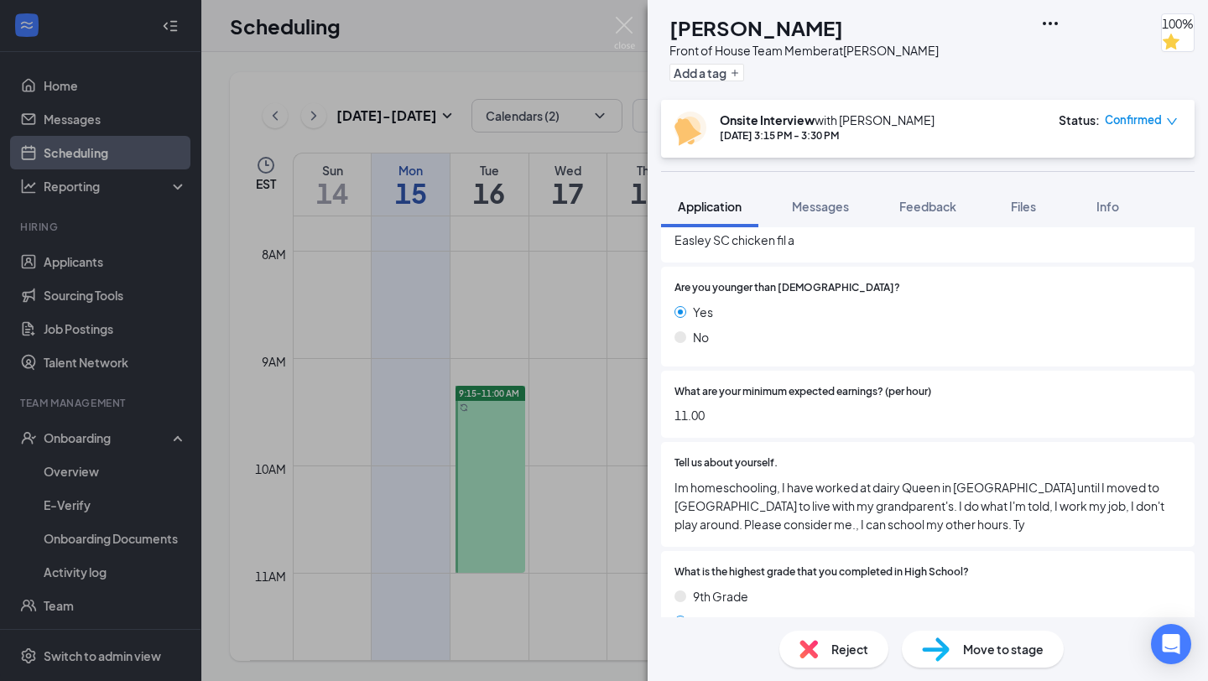
scroll to position [413, 0]
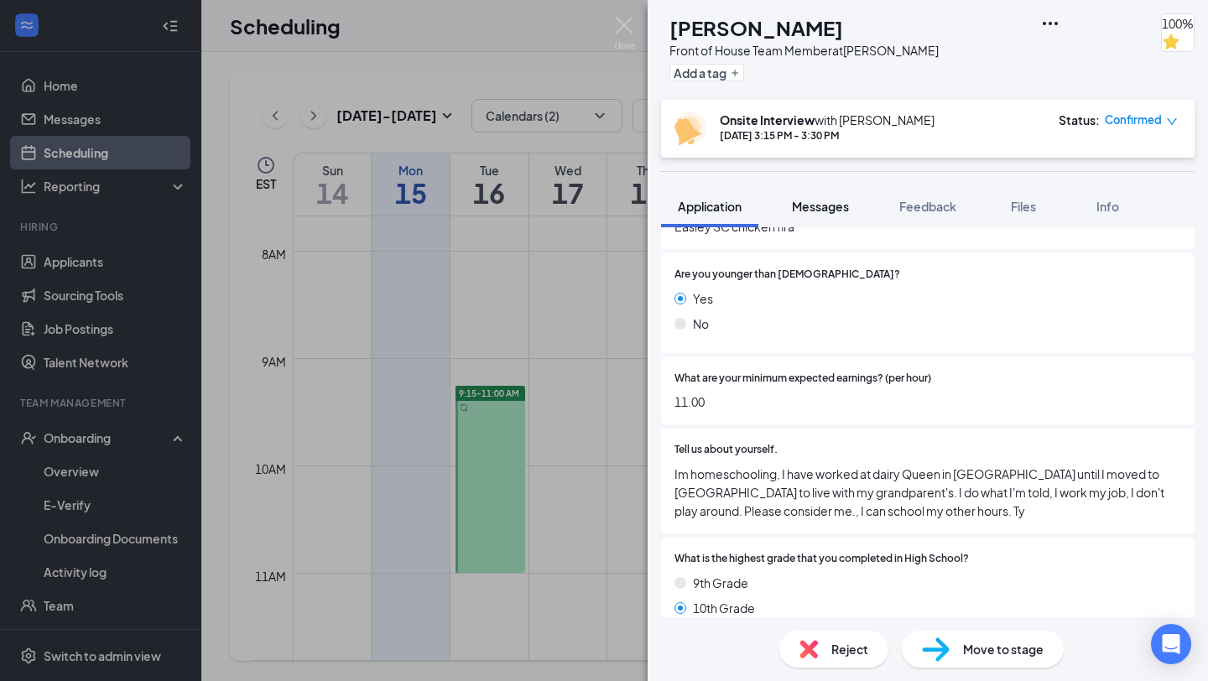
click at [816, 196] on button "Messages" at bounding box center [820, 206] width 91 height 42
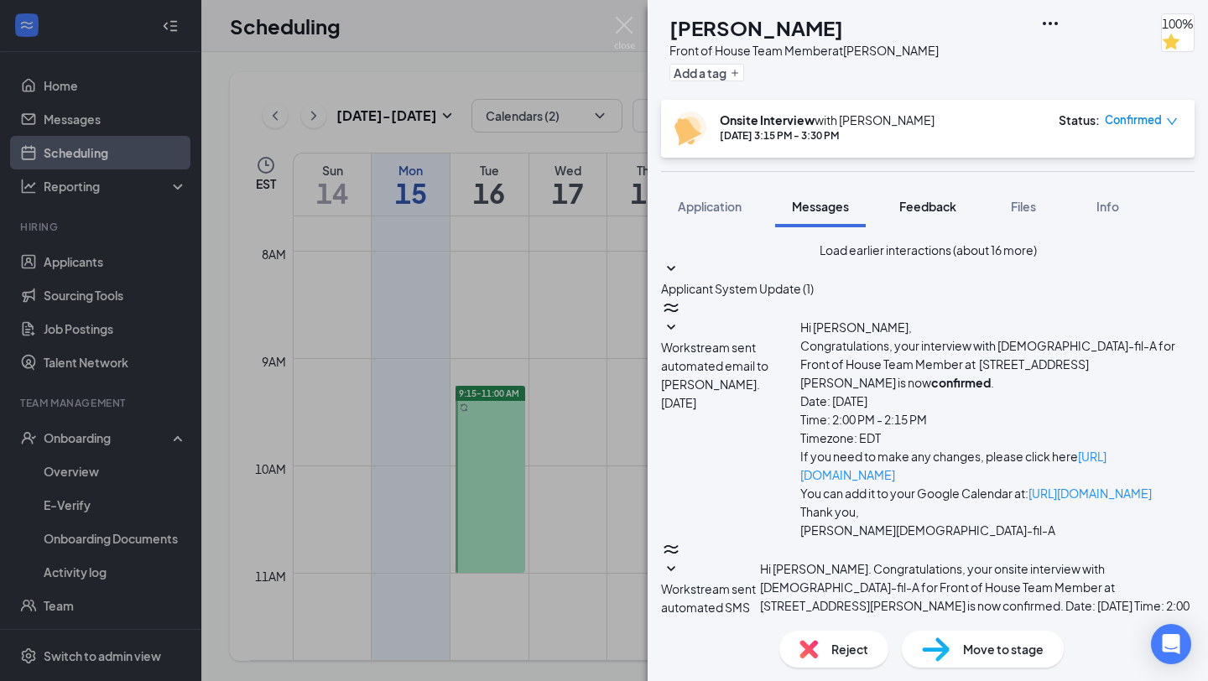
scroll to position [577, 0]
click at [916, 225] on button "Feedback" at bounding box center [928, 206] width 91 height 42
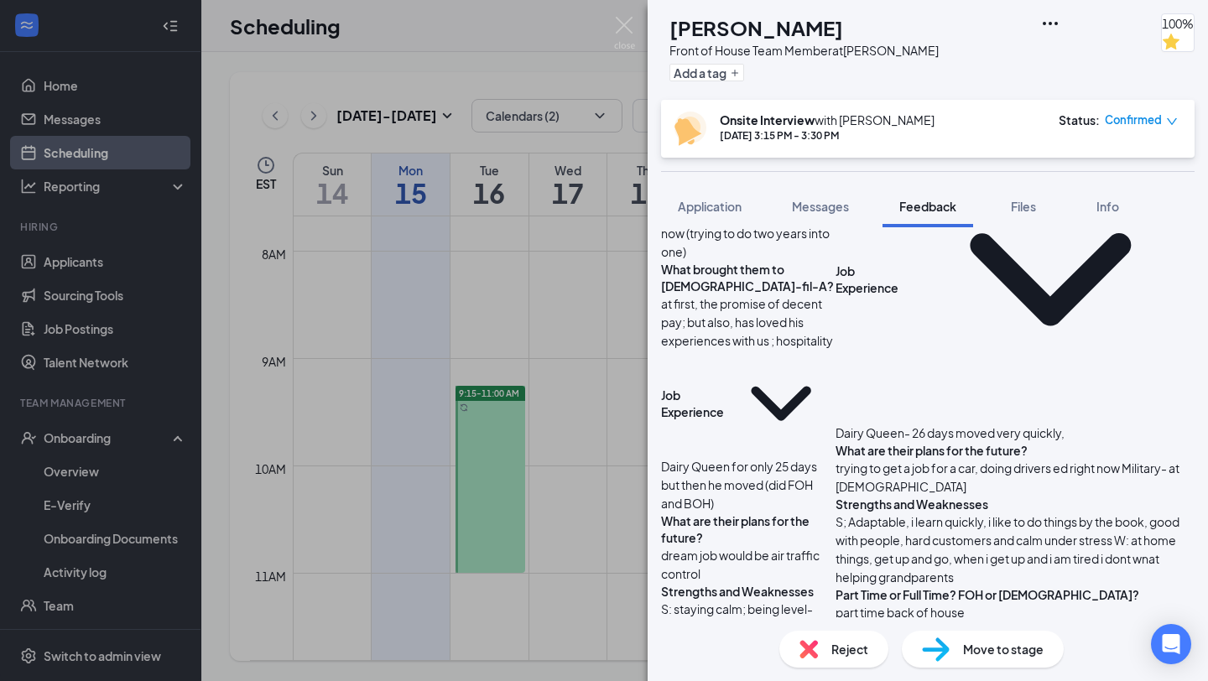
scroll to position [295, 0]
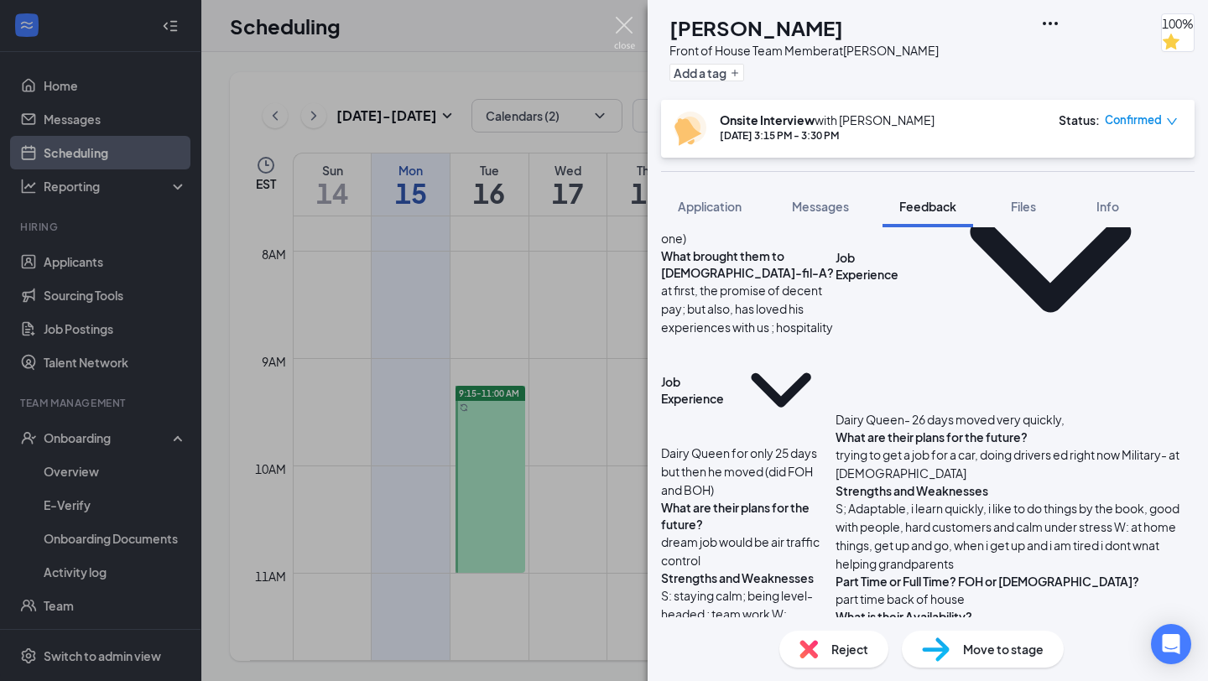
click at [623, 28] on img at bounding box center [624, 33] width 21 height 33
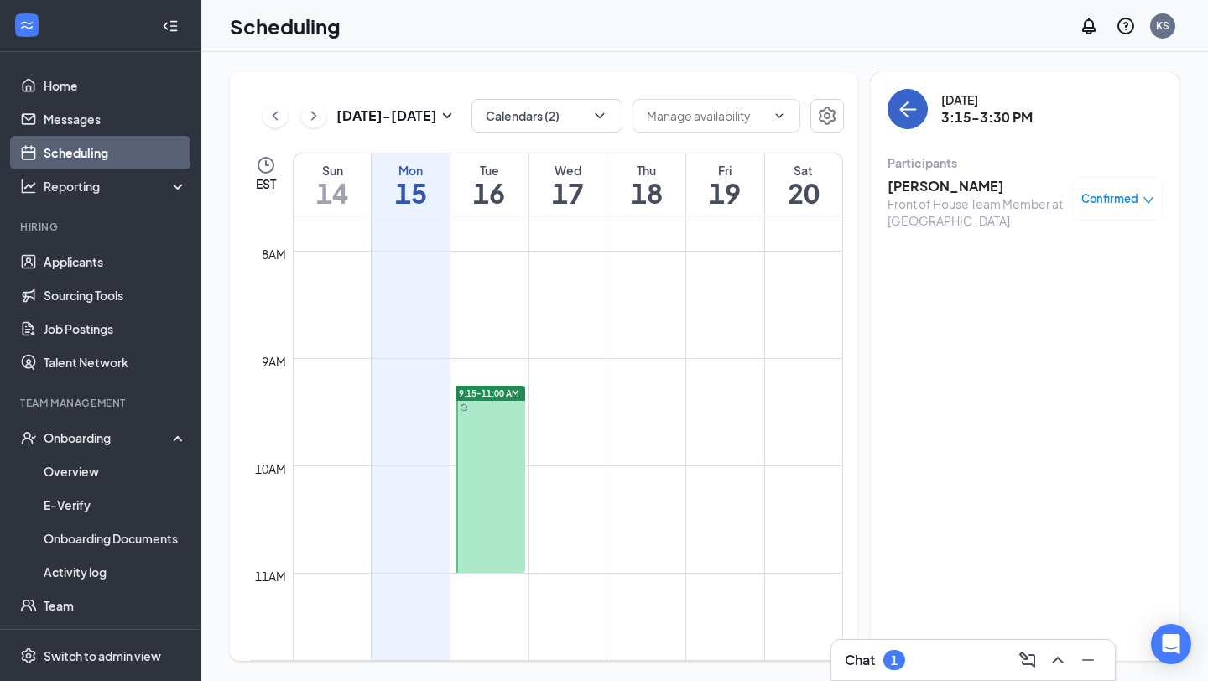
click at [909, 108] on icon "ArrowLeft" at bounding box center [908, 109] width 20 height 20
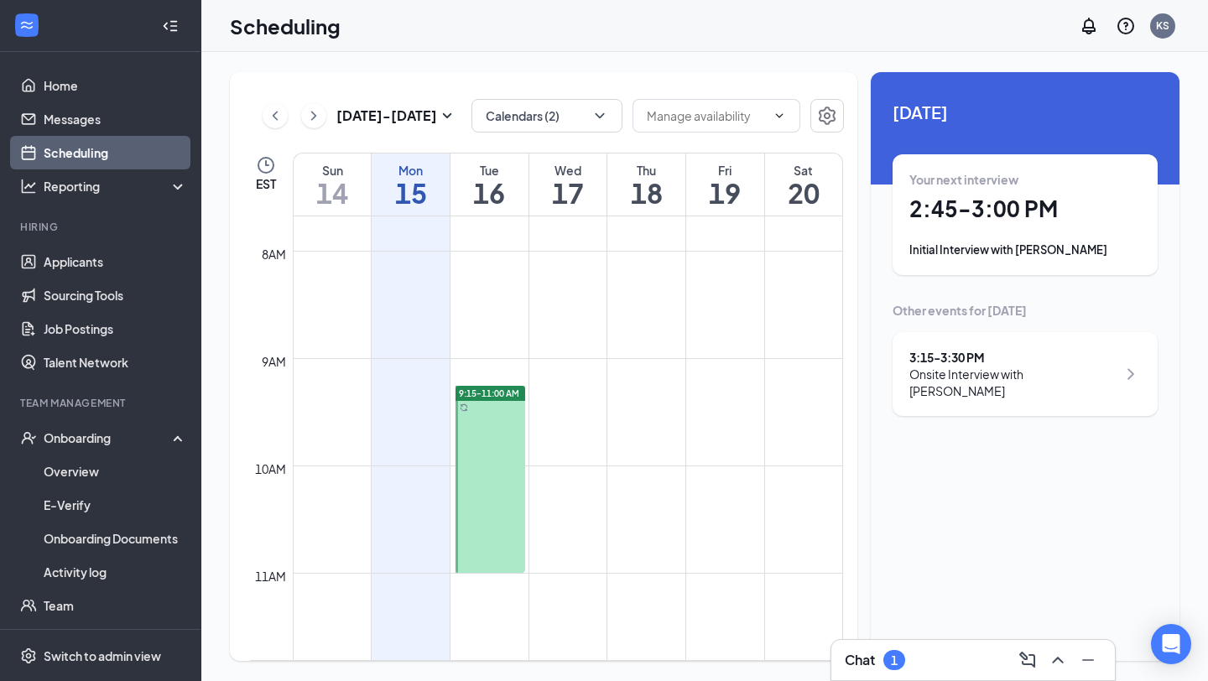
click at [977, 191] on div "Your next interview 2:45 - 3:00 PM Initial Interview with [PERSON_NAME]" at bounding box center [1026, 214] width 232 height 87
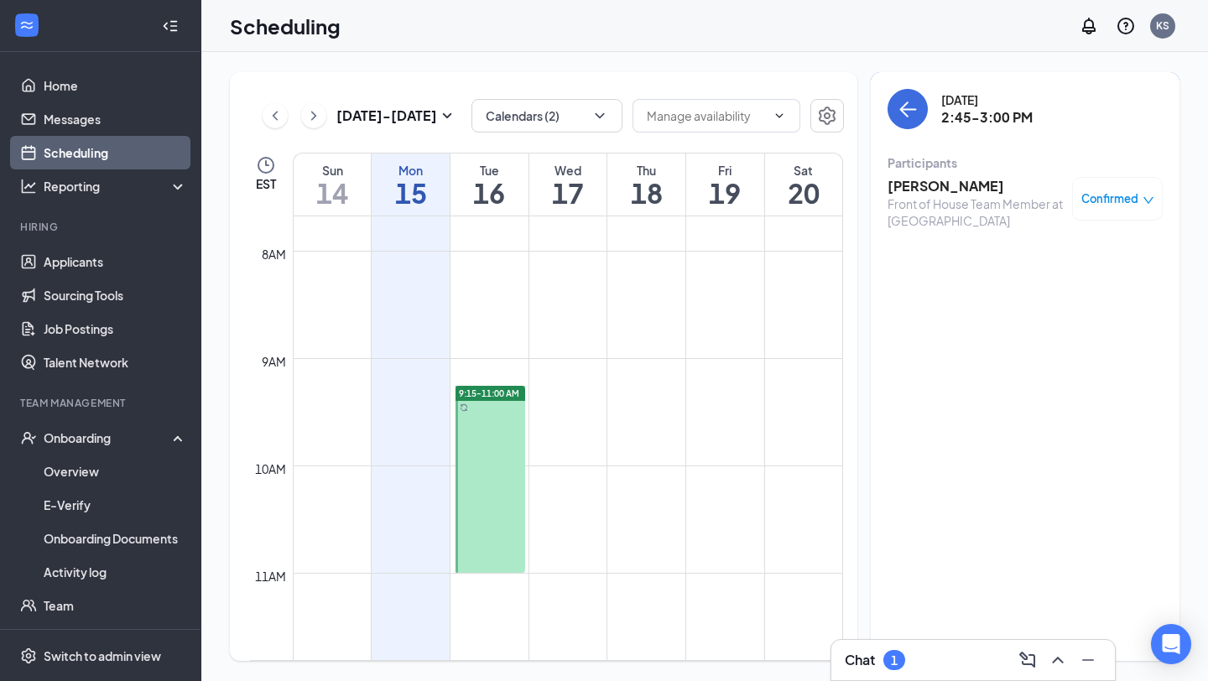
click at [974, 190] on h3 "[PERSON_NAME]" at bounding box center [976, 186] width 176 height 18
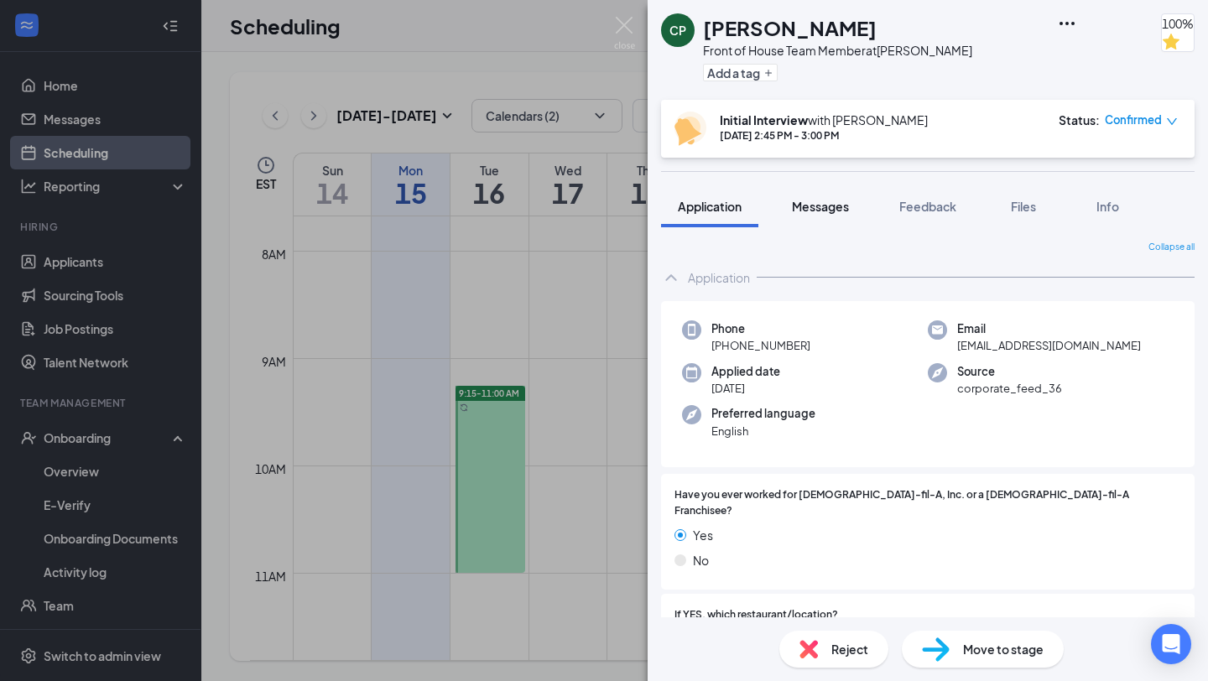
click at [832, 213] on div "Messages" at bounding box center [820, 206] width 57 height 17
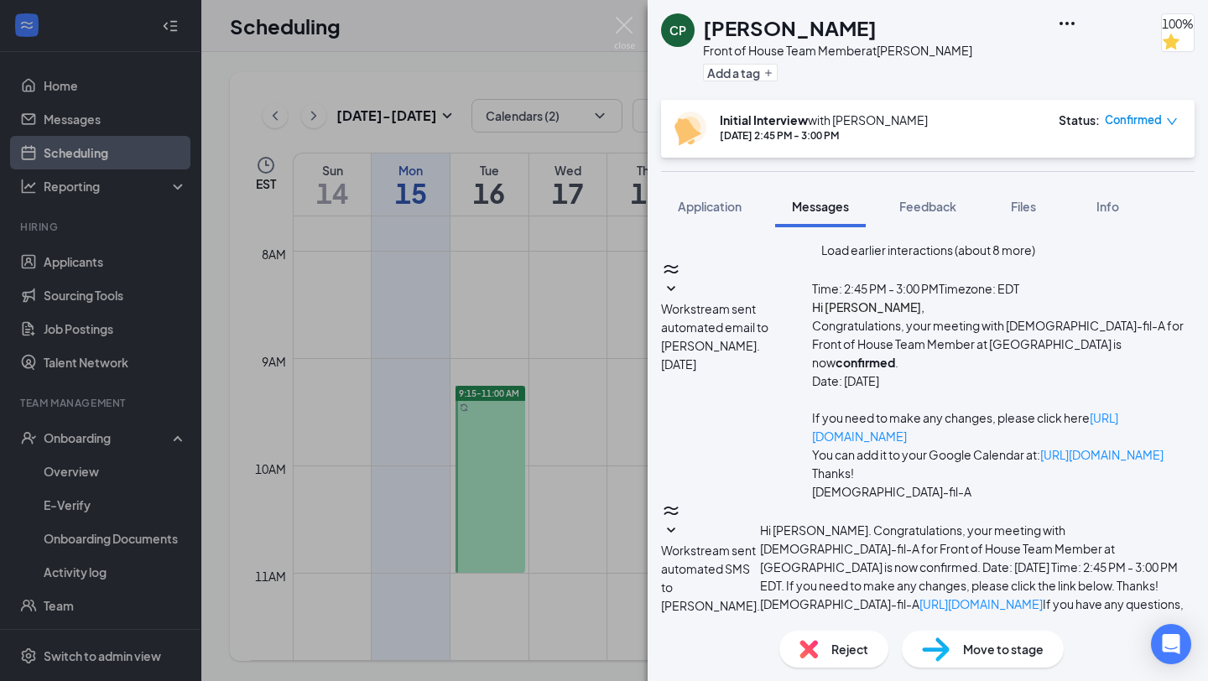
scroll to position [940, 0]
type textarea "Hey, [PERSON_NAME]! After speaking with our other Director, we would love to br…"
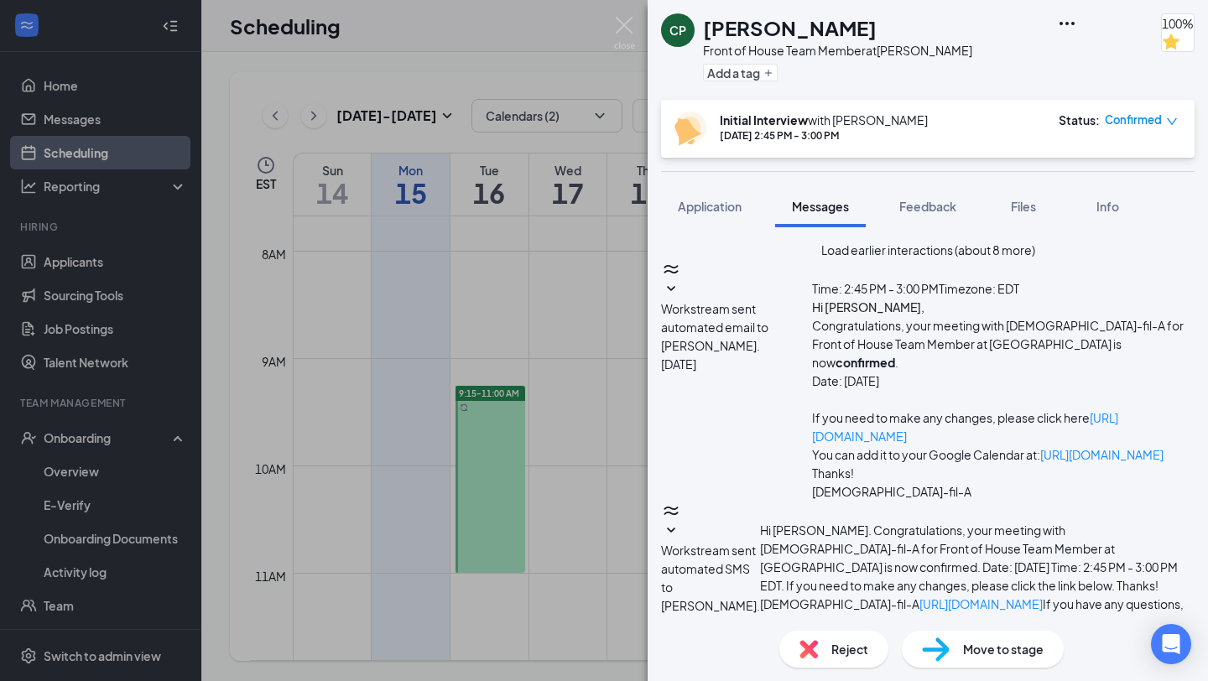
click at [629, 27] on img at bounding box center [624, 33] width 21 height 33
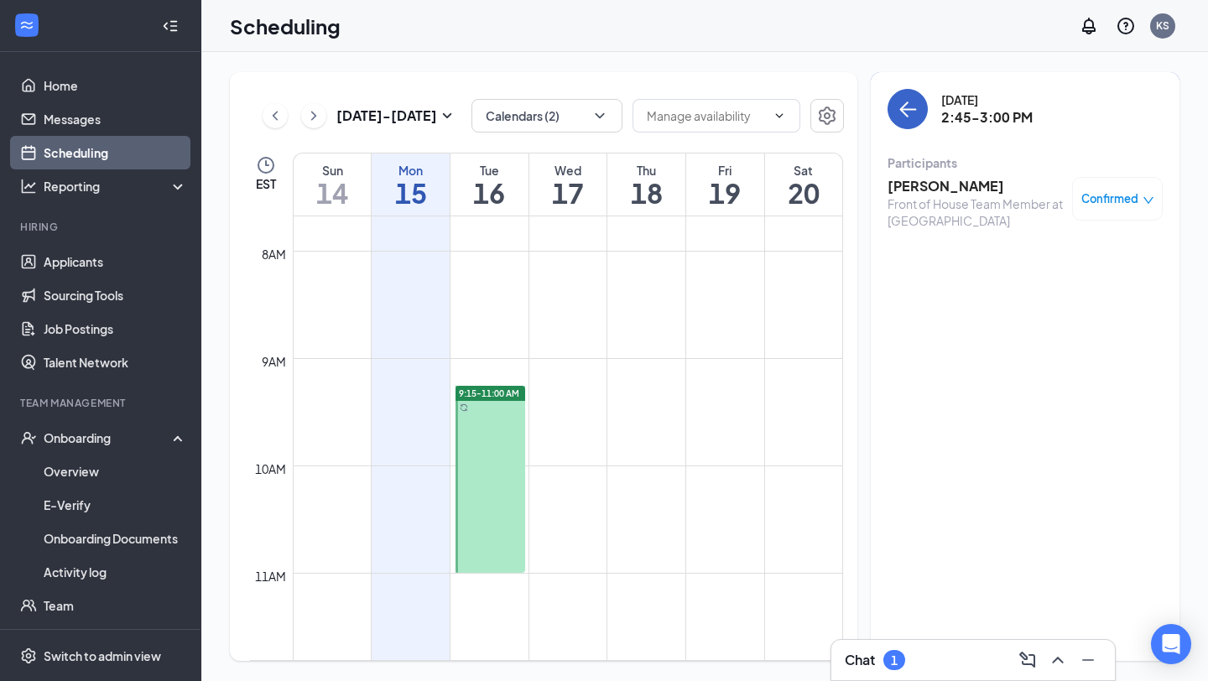
click at [906, 127] on button "back-button" at bounding box center [908, 109] width 40 height 40
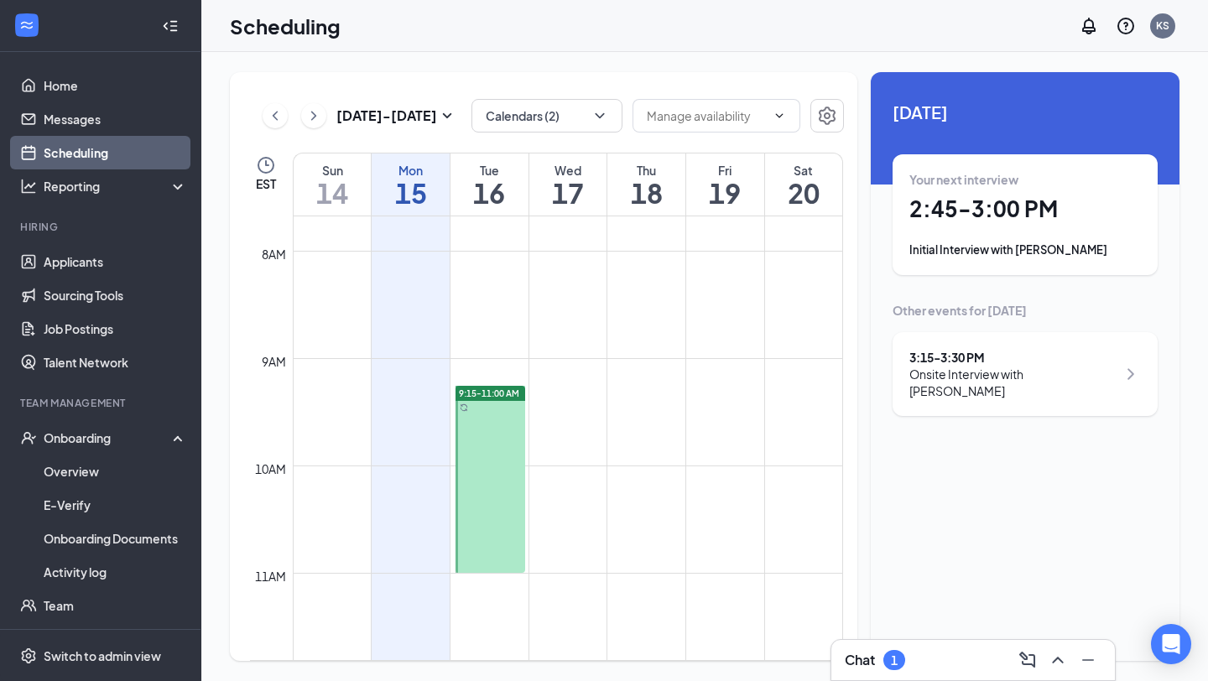
click at [947, 668] on div "Chat 1" at bounding box center [973, 660] width 257 height 27
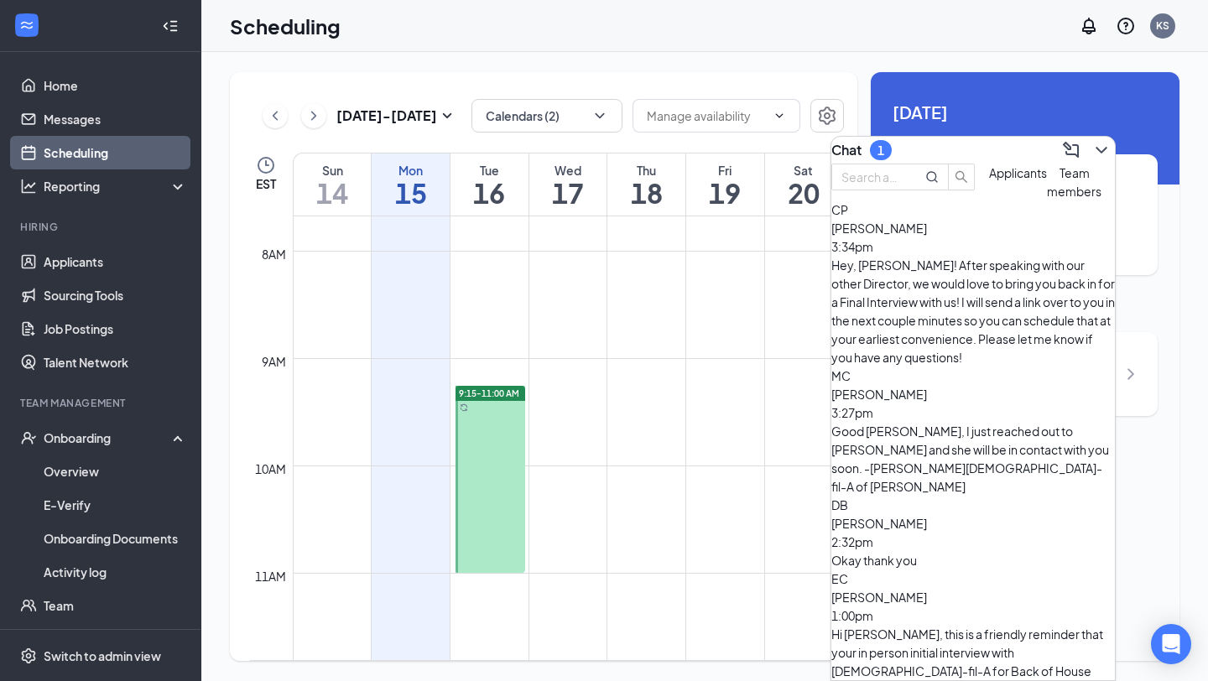
click at [927, 516] on span "[PERSON_NAME]" at bounding box center [880, 523] width 96 height 15
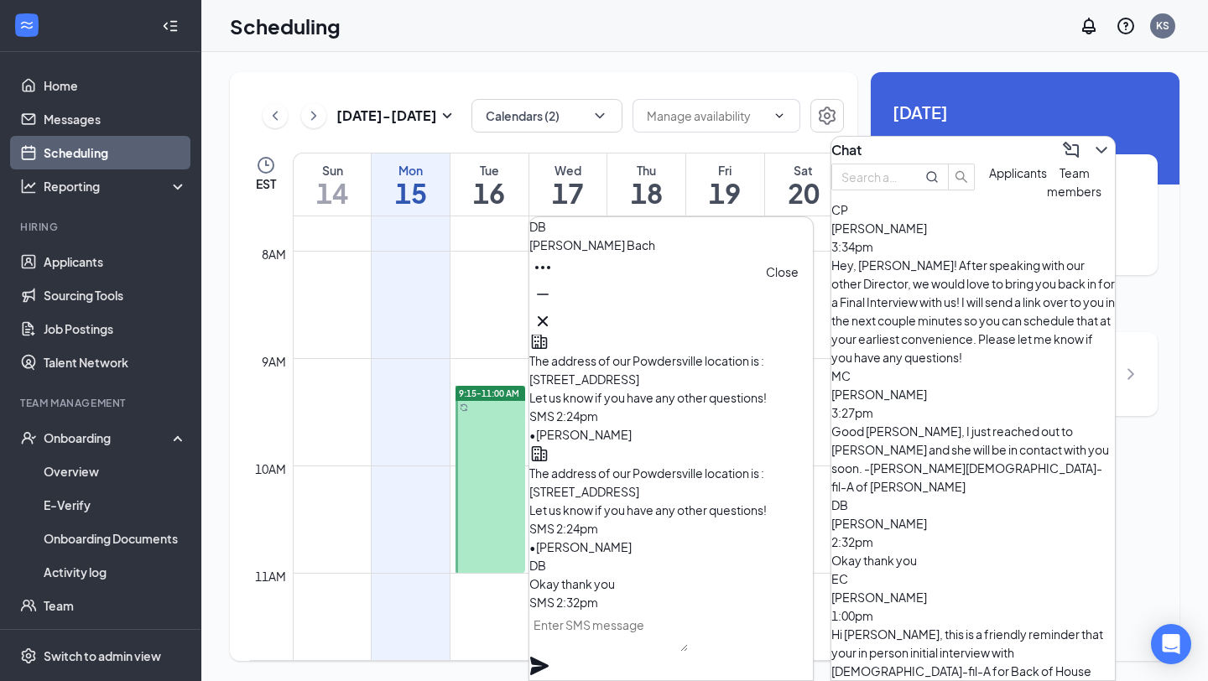
click at [553, 319] on icon "Cross" at bounding box center [543, 321] width 20 height 20
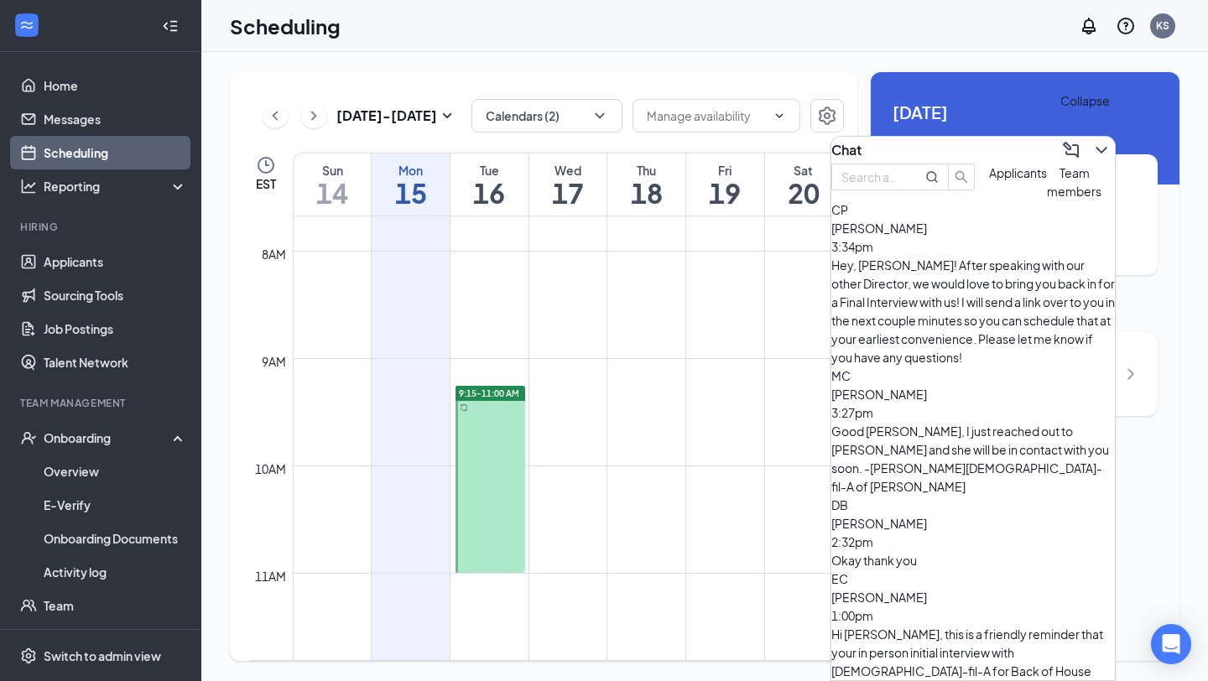
click at [1093, 143] on icon "ChevronDown" at bounding box center [1102, 150] width 20 height 20
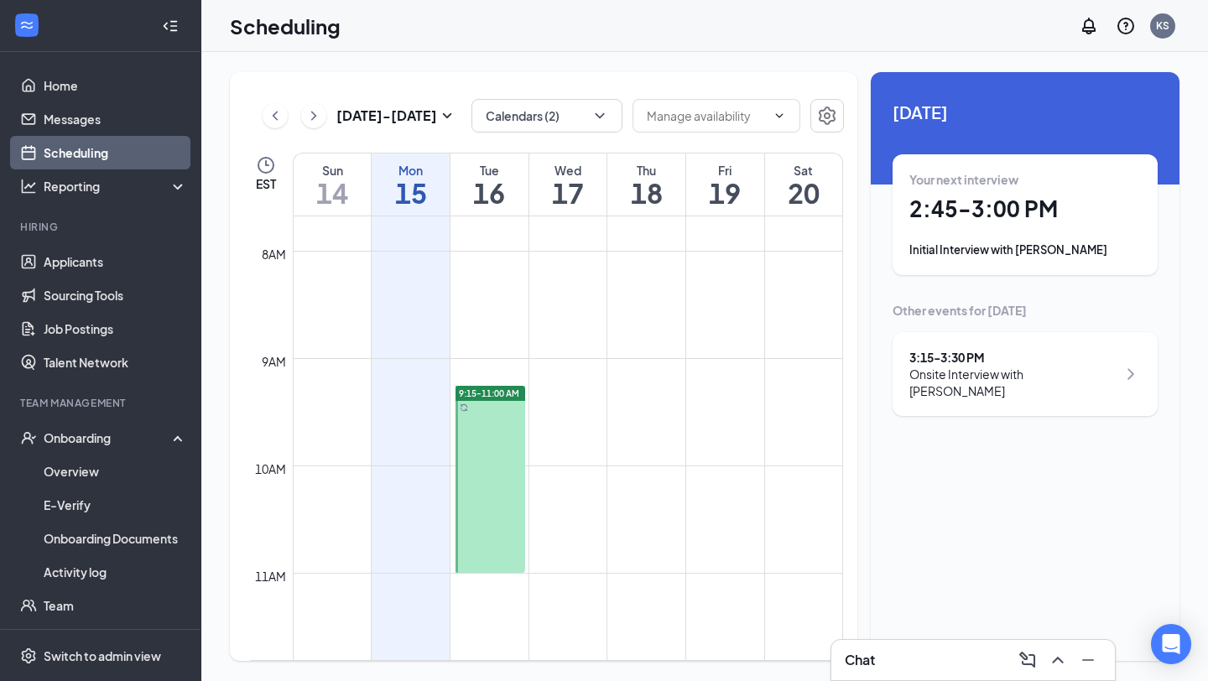
click at [1028, 373] on div "Onsite Interview with [PERSON_NAME]" at bounding box center [1013, 383] width 207 height 34
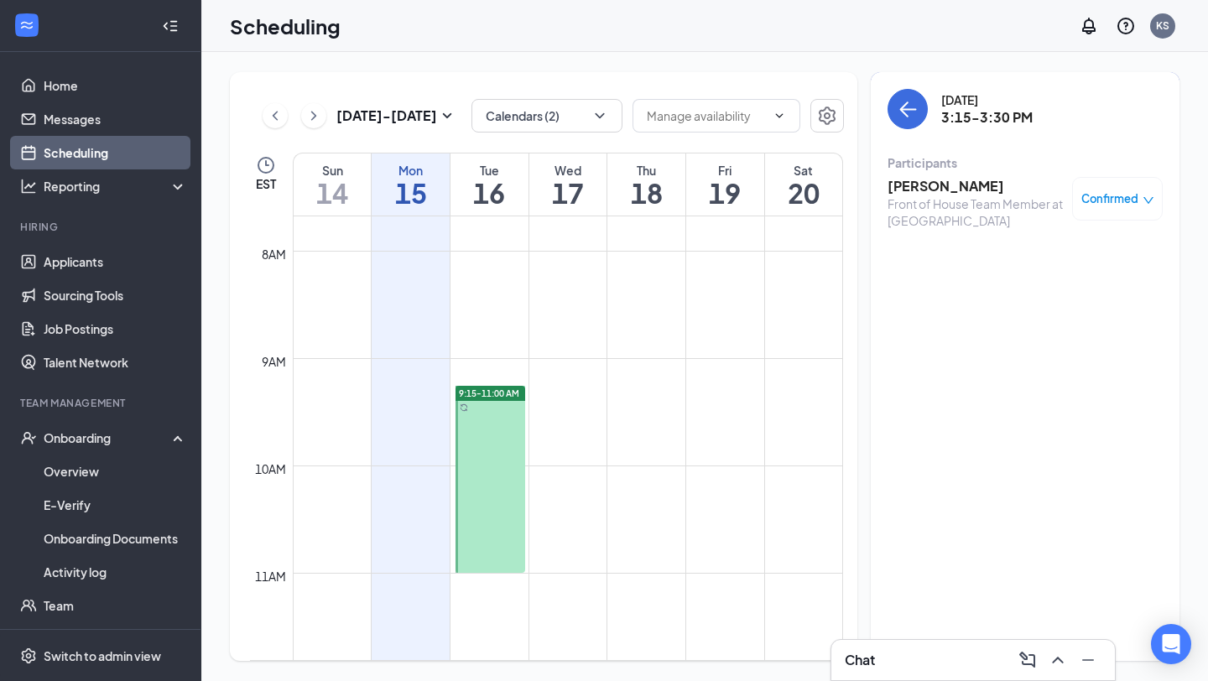
click at [914, 193] on h3 "[PERSON_NAME]" at bounding box center [976, 186] width 176 height 18
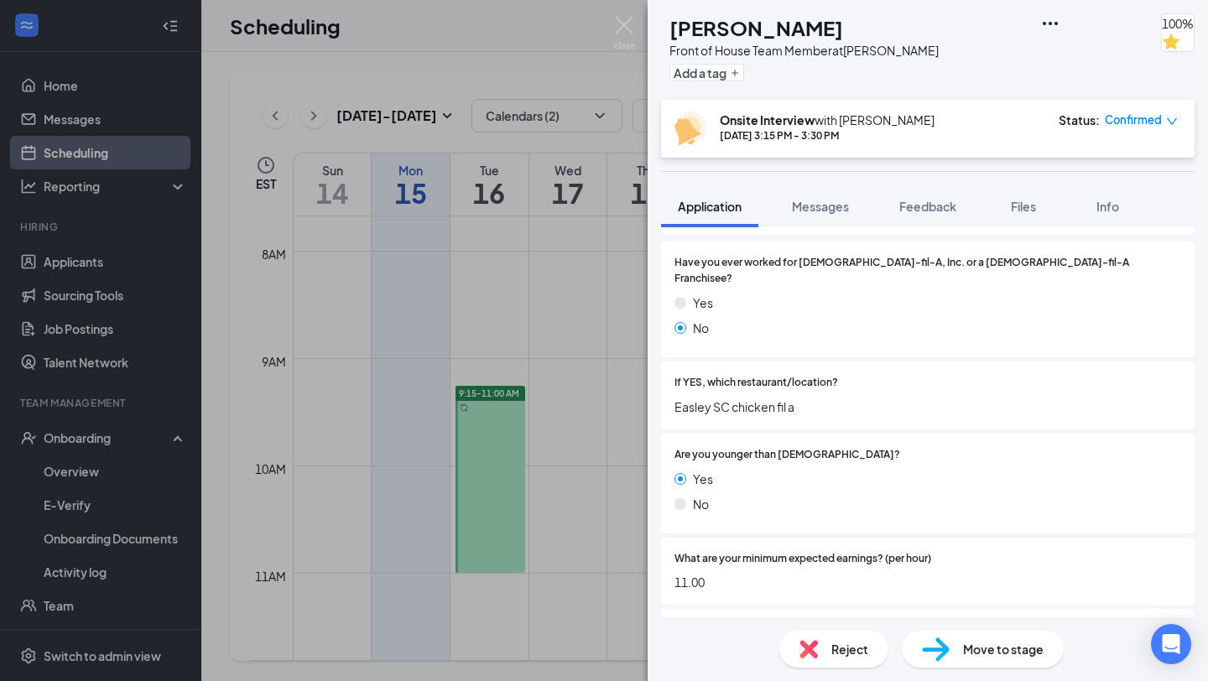
scroll to position [236, 0]
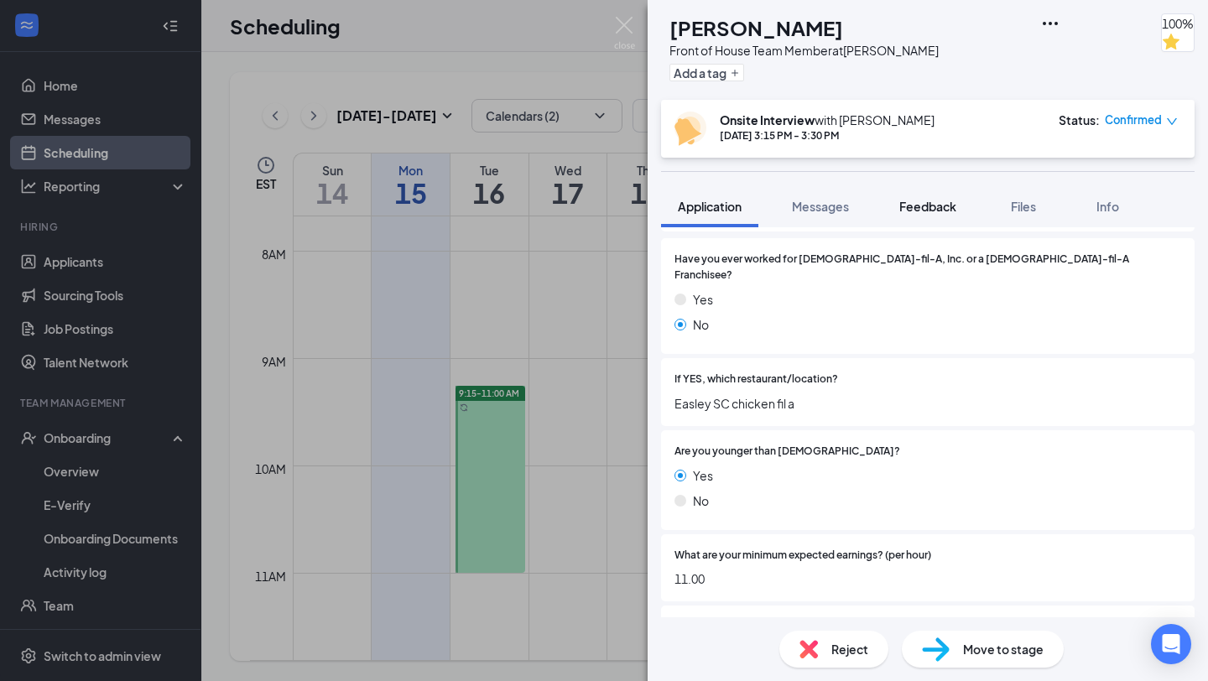
click at [914, 206] on span "Feedback" at bounding box center [928, 206] width 57 height 15
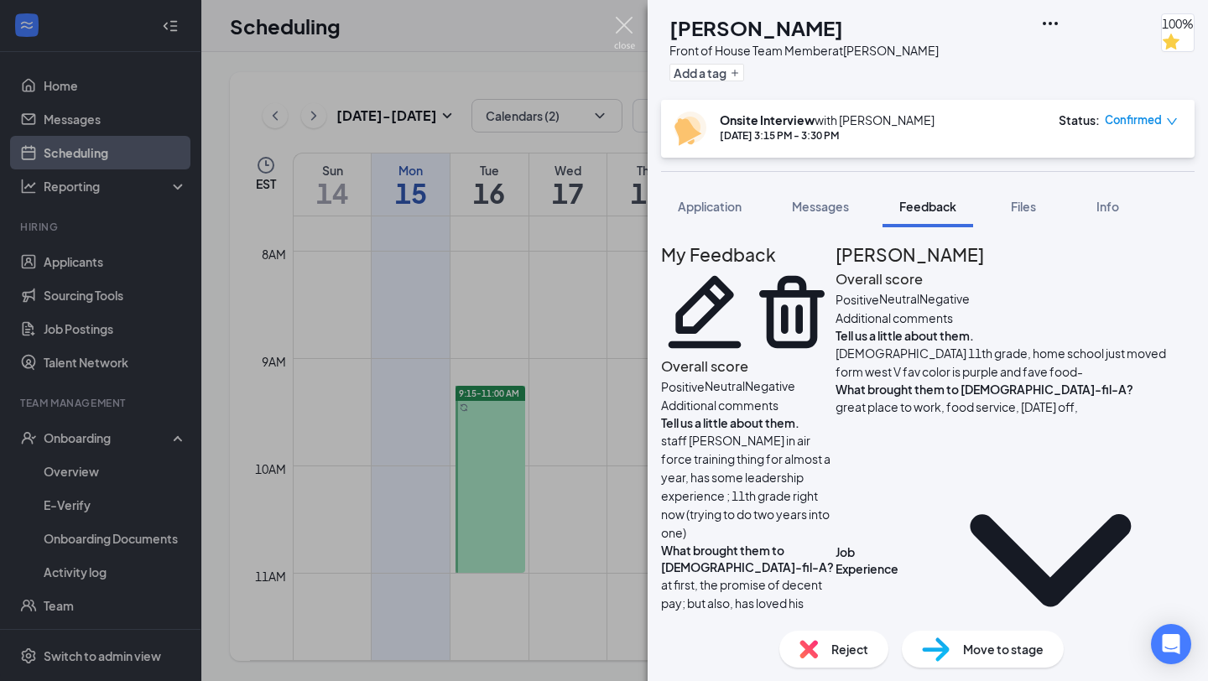
click at [621, 32] on img at bounding box center [624, 33] width 21 height 33
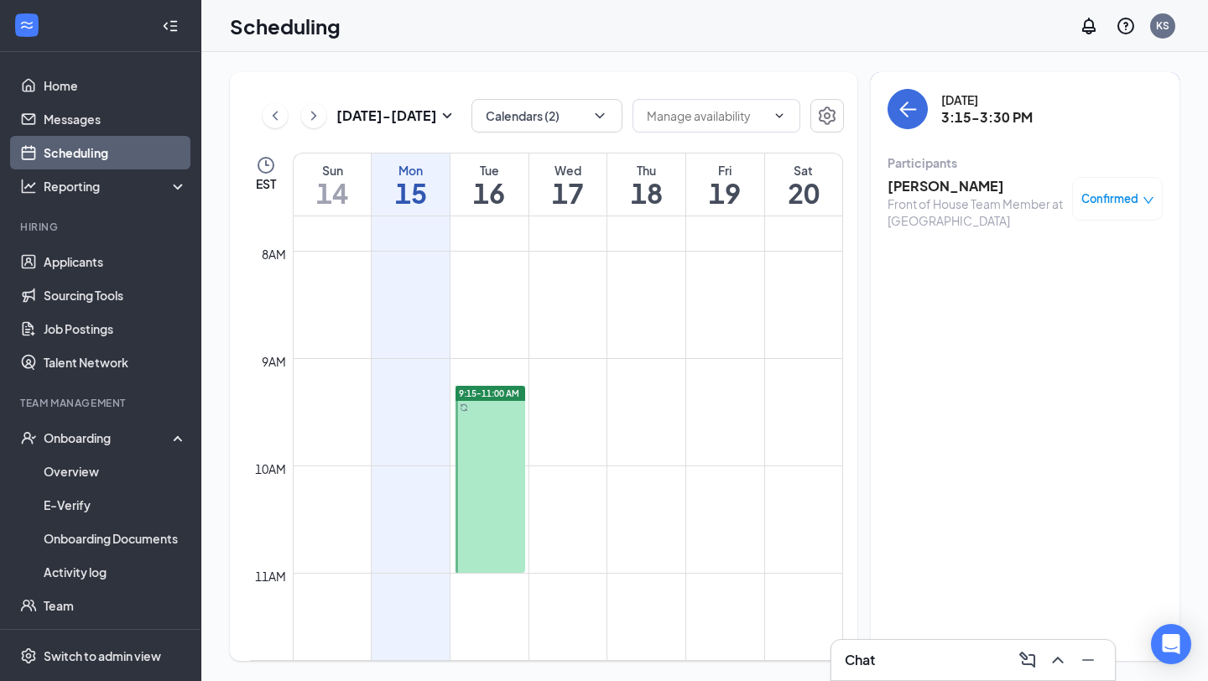
click at [910, 659] on div "Chat" at bounding box center [973, 660] width 257 height 27
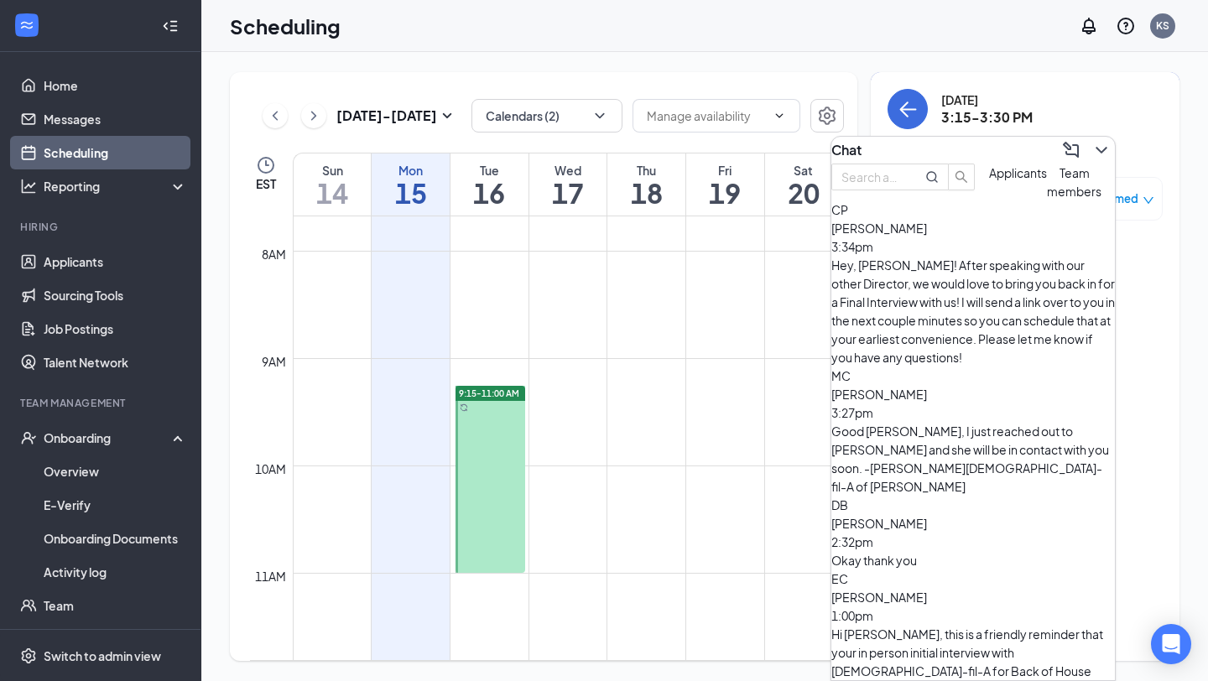
click at [924, 387] on span "[PERSON_NAME]" at bounding box center [880, 394] width 96 height 15
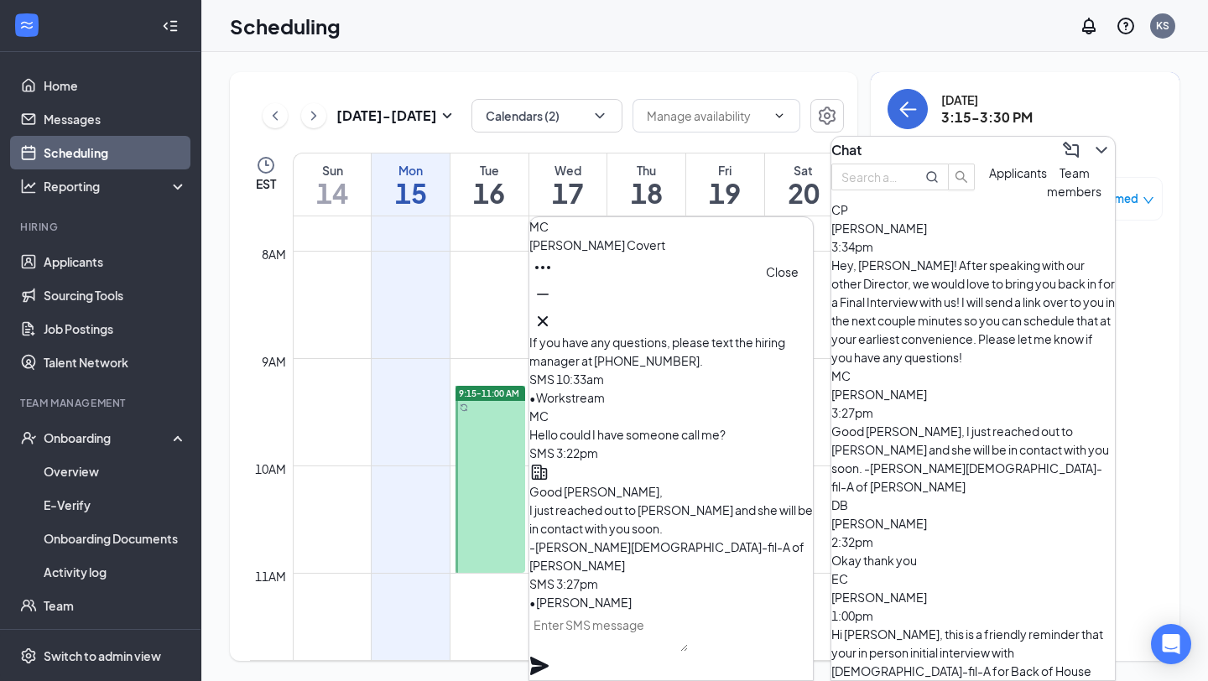
click at [553, 324] on icon "Cross" at bounding box center [543, 321] width 20 height 20
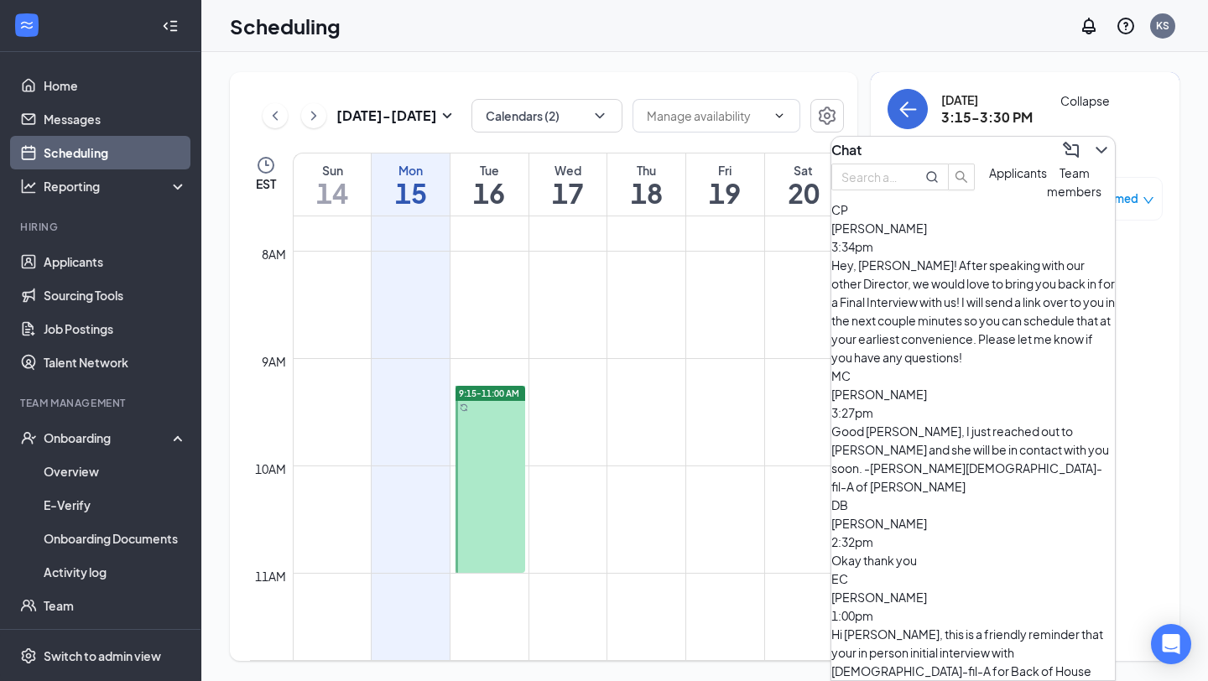
click at [1092, 140] on icon "ChevronDown" at bounding box center [1102, 150] width 20 height 20
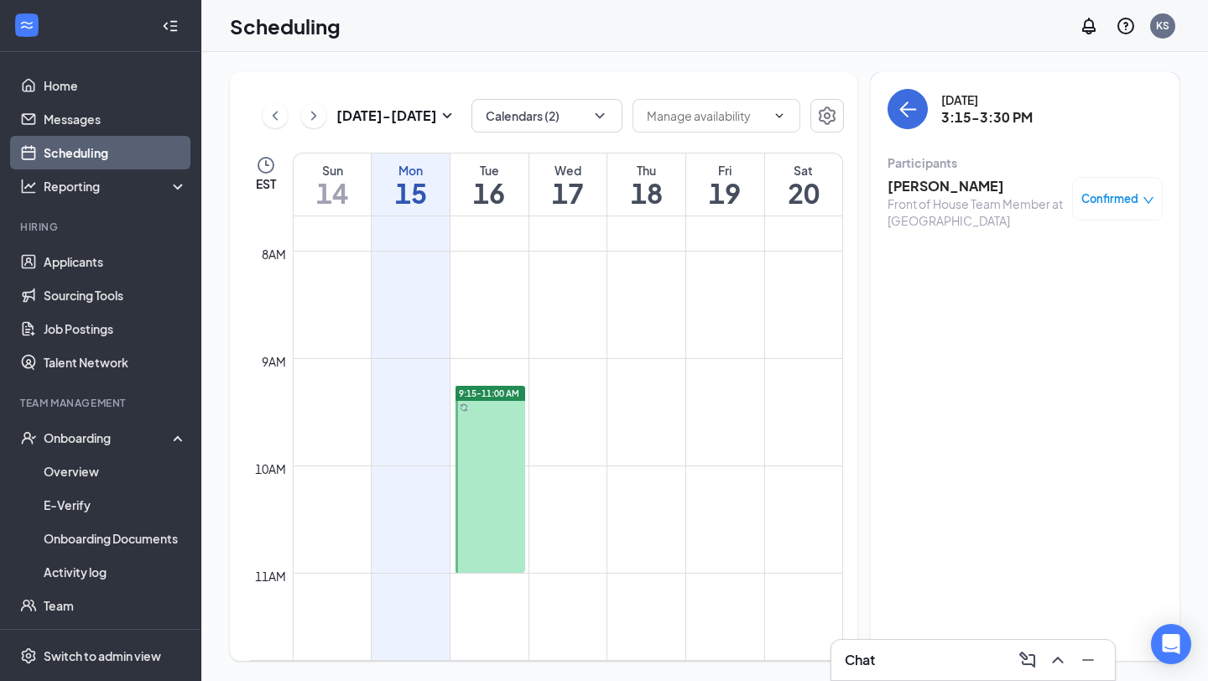
click at [929, 666] on div "Chat" at bounding box center [973, 660] width 257 height 27
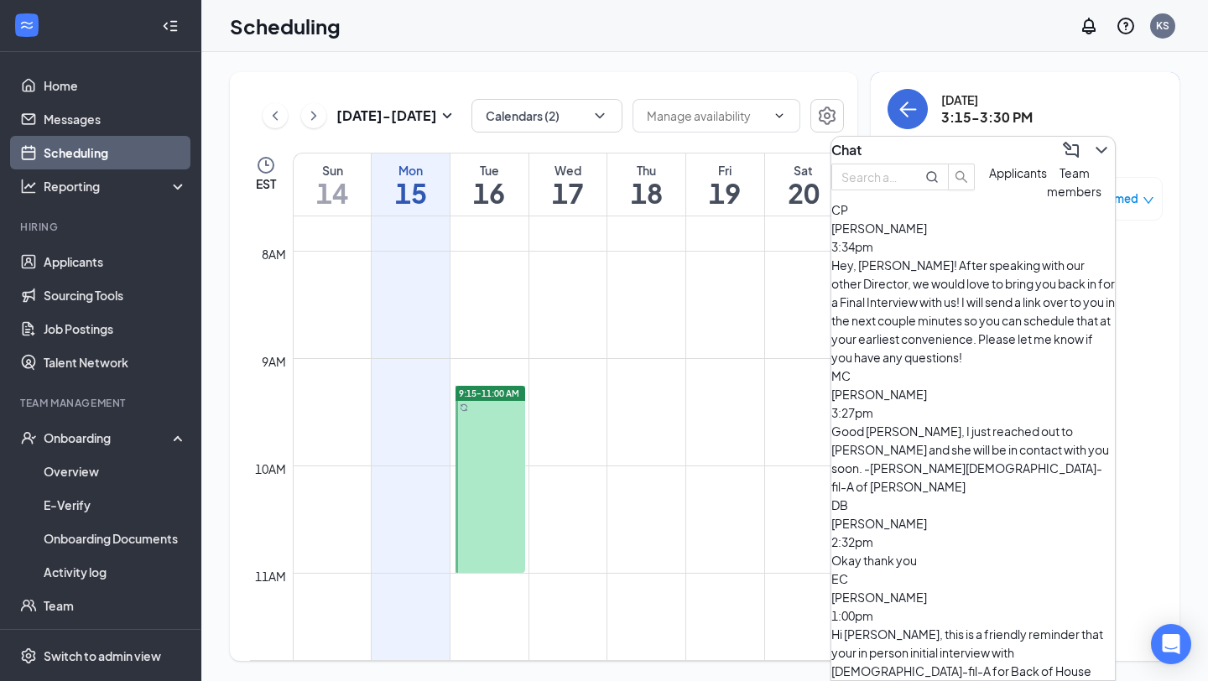
click at [906, 367] on div "MC [PERSON_NAME] 3:27pm Good [PERSON_NAME], I just reached out to [PERSON_NAME]…" at bounding box center [974, 431] width 284 height 129
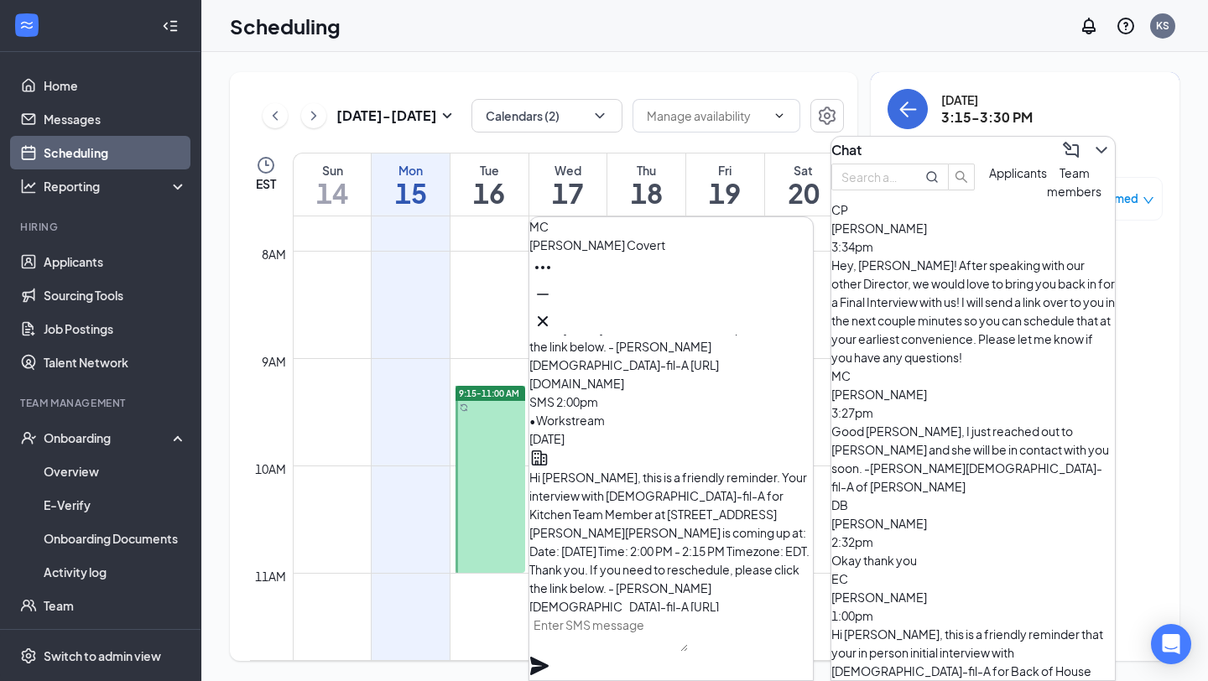
scroll to position [-608, 0]
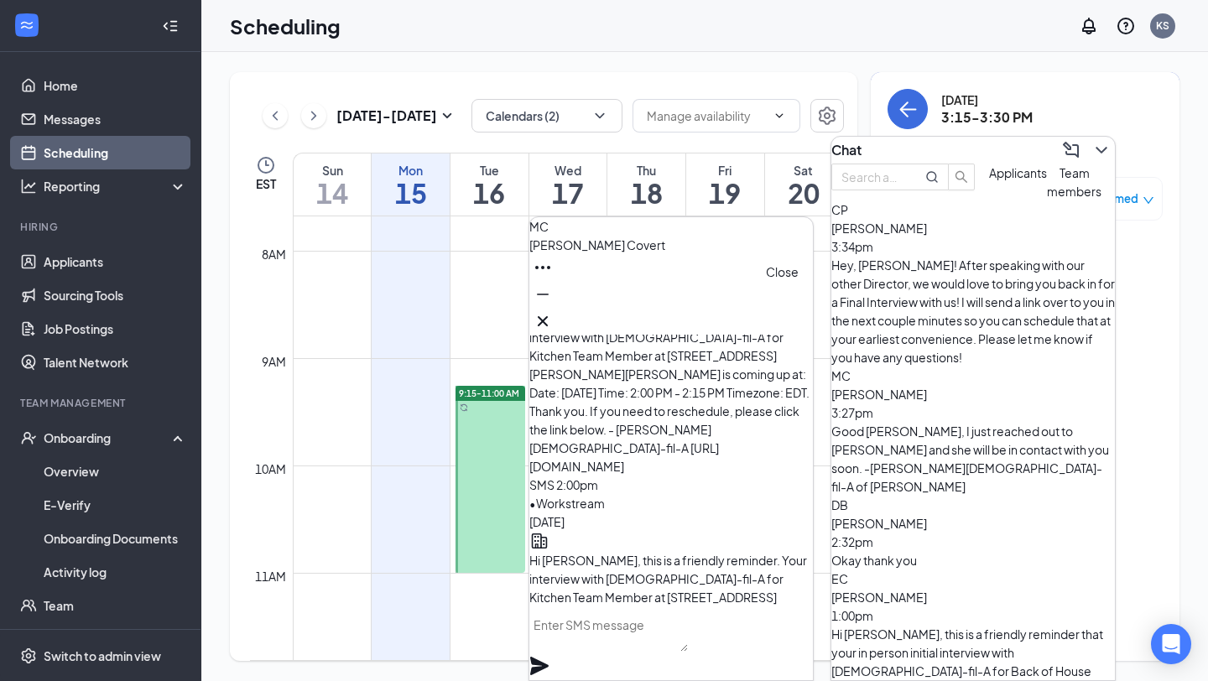
click at [553, 312] on icon "Cross" at bounding box center [543, 321] width 20 height 20
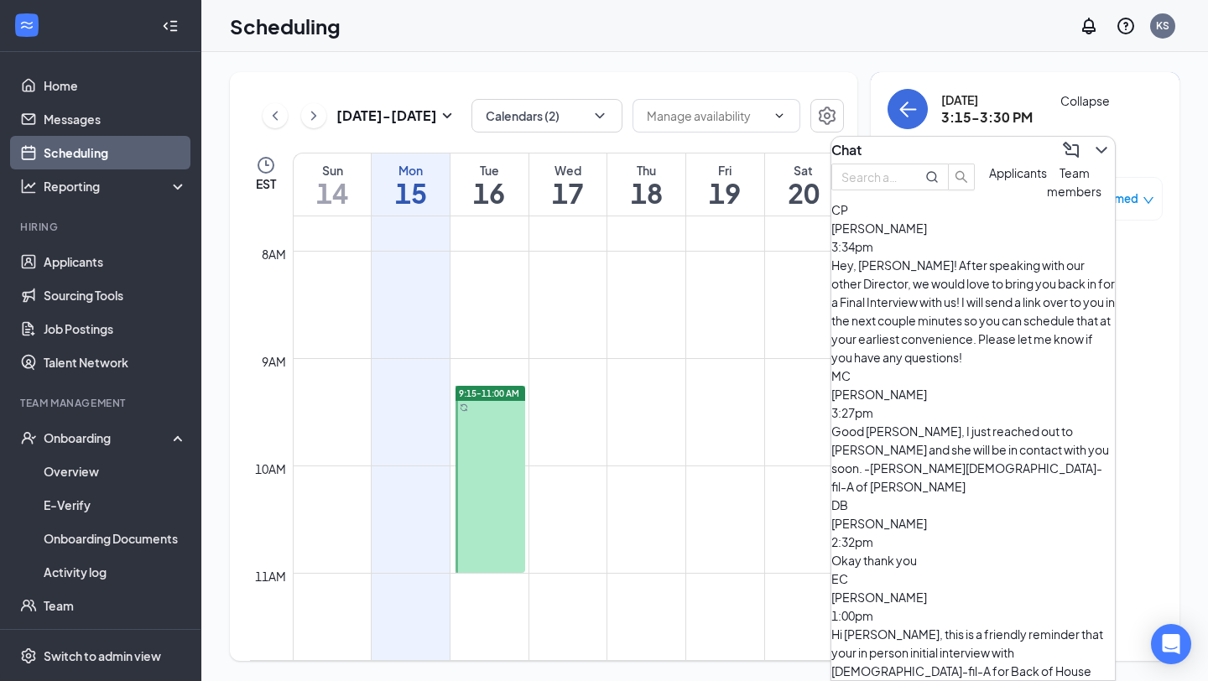
click at [1095, 152] on icon "ChevronDown" at bounding box center [1102, 150] width 20 height 20
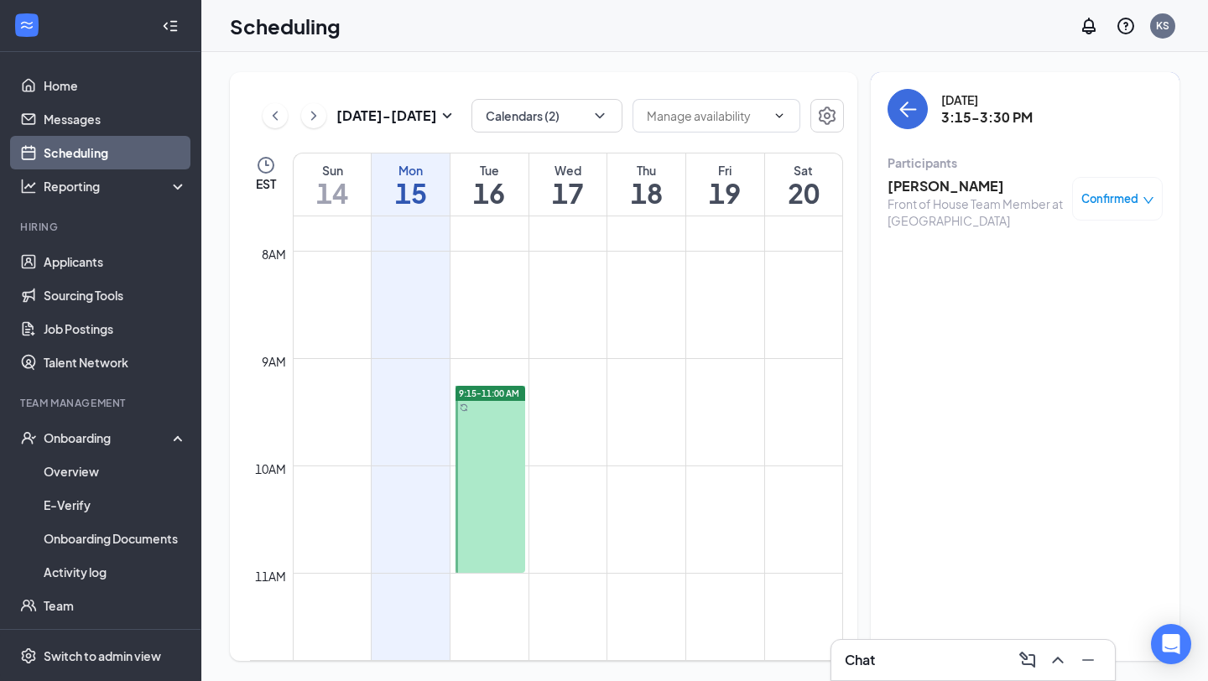
click at [923, 188] on h3 "[PERSON_NAME]" at bounding box center [976, 186] width 176 height 18
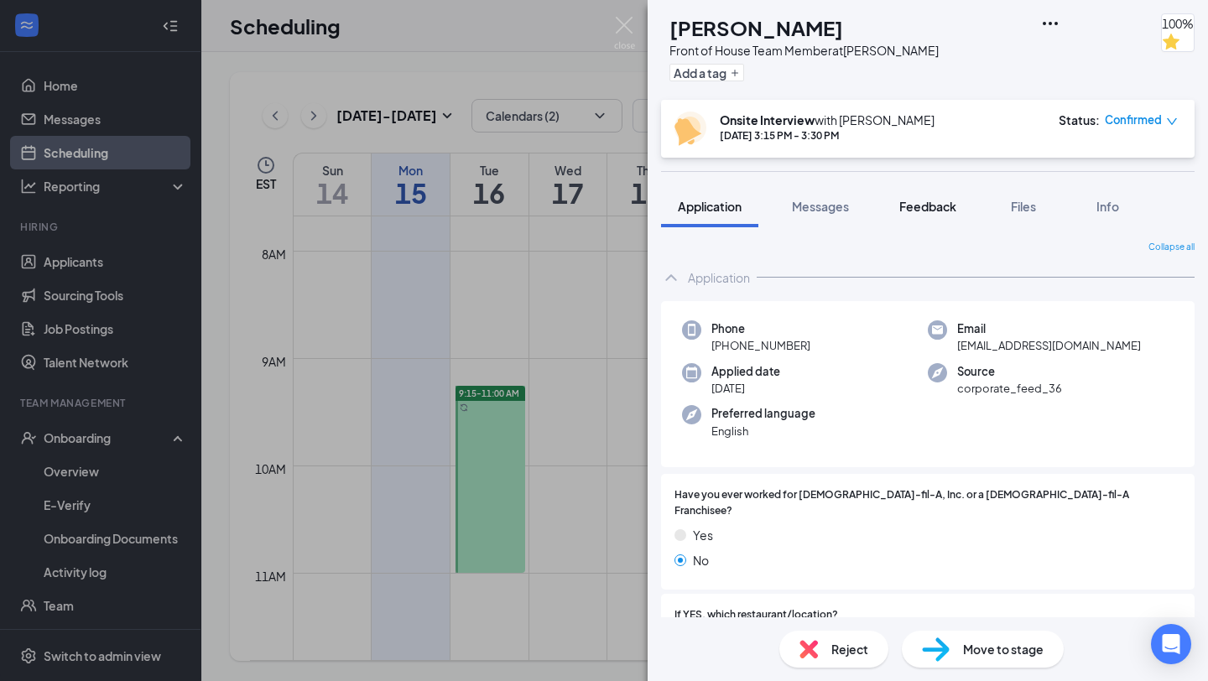
click at [922, 195] on button "Feedback" at bounding box center [928, 206] width 91 height 42
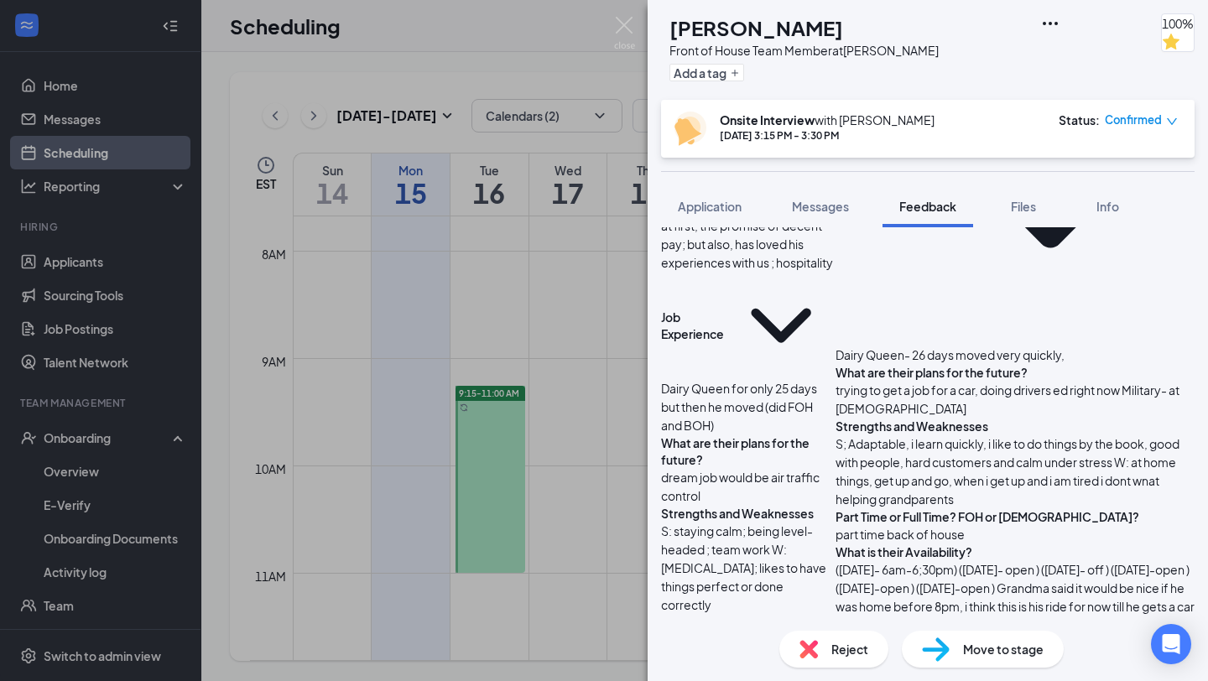
scroll to position [362, 0]
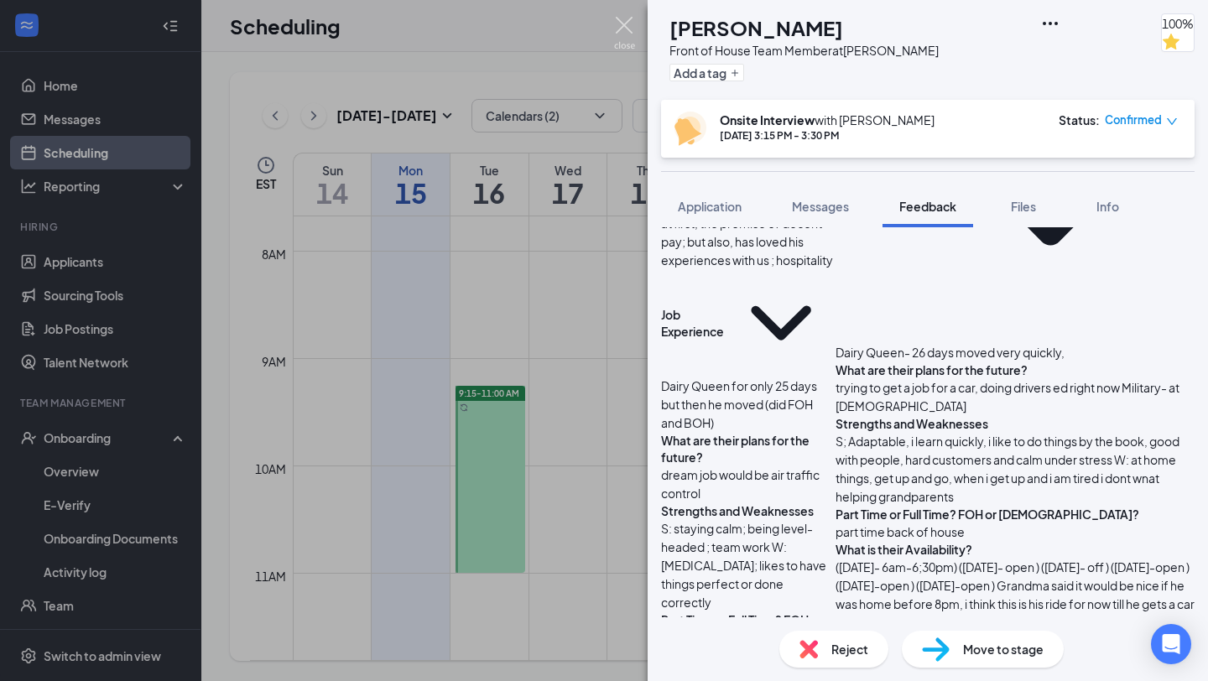
click at [619, 28] on img at bounding box center [624, 33] width 21 height 33
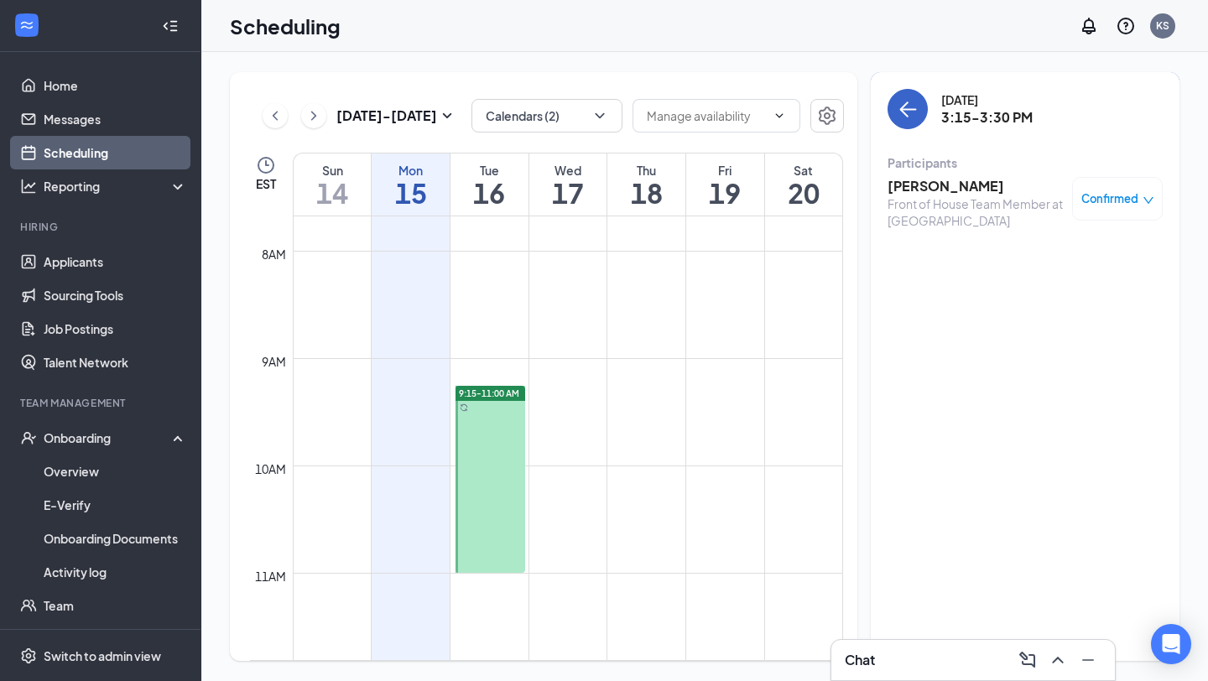
click at [908, 112] on icon "ArrowLeft" at bounding box center [908, 109] width 20 height 20
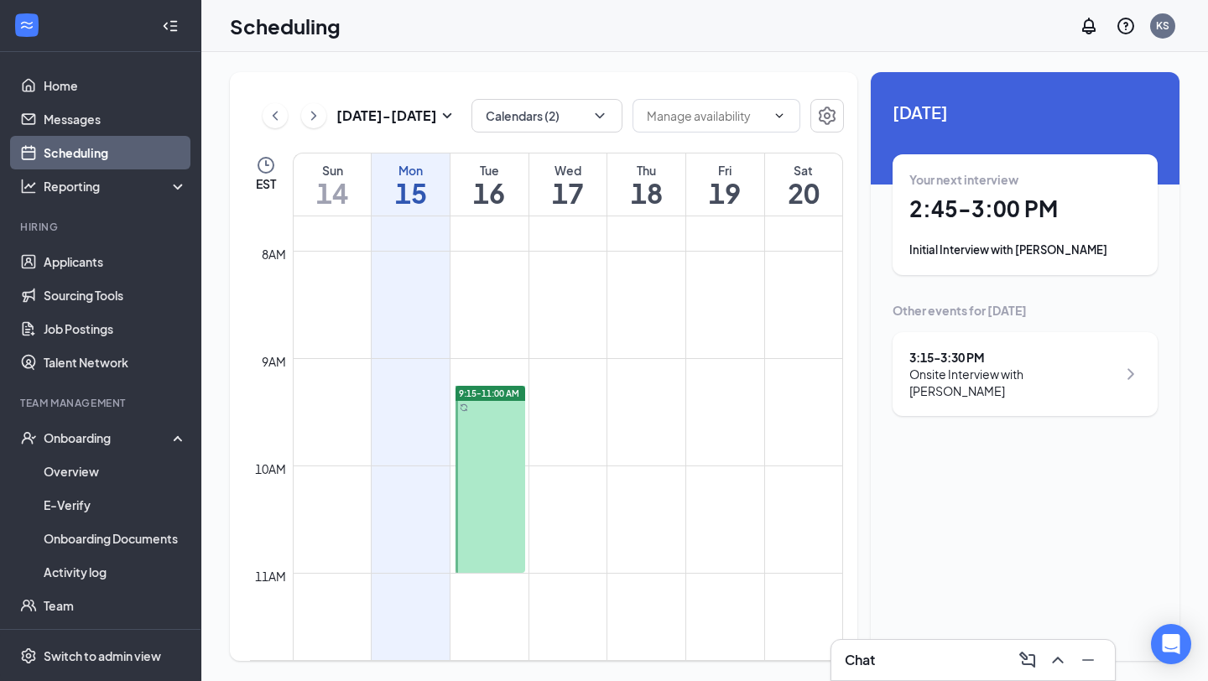
click at [968, 218] on h1 "2:45 - 3:00 PM" at bounding box center [1026, 209] width 232 height 29
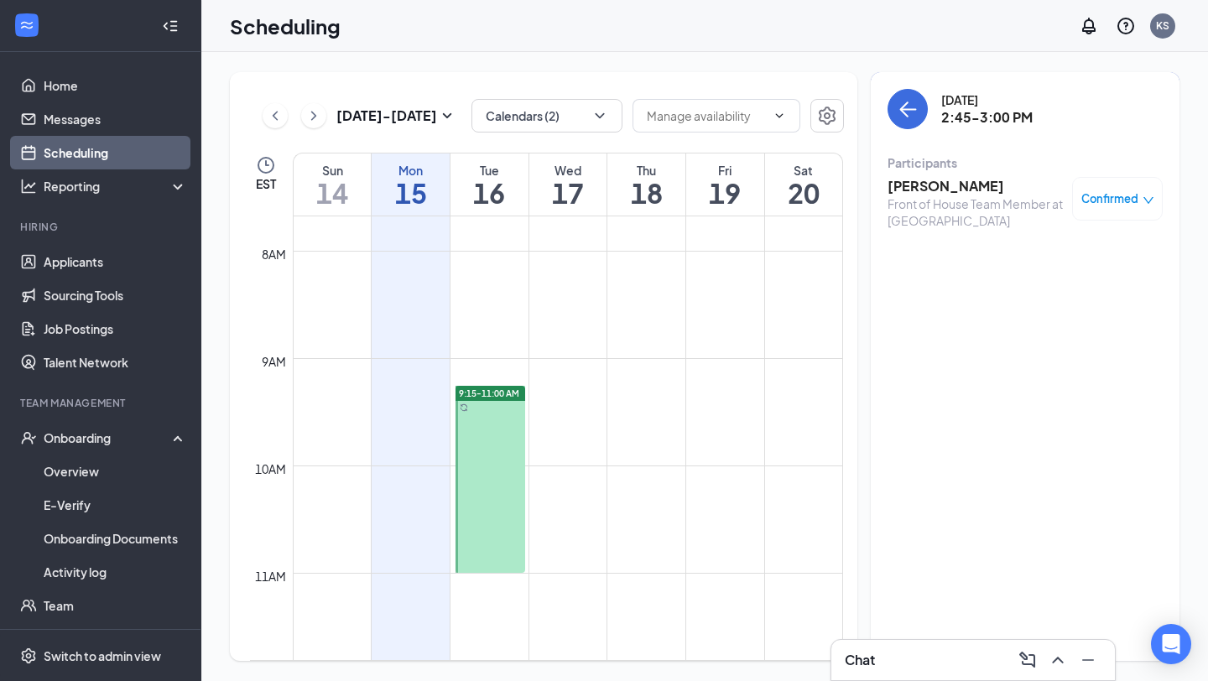
click at [954, 188] on h3 "[PERSON_NAME]" at bounding box center [976, 186] width 176 height 18
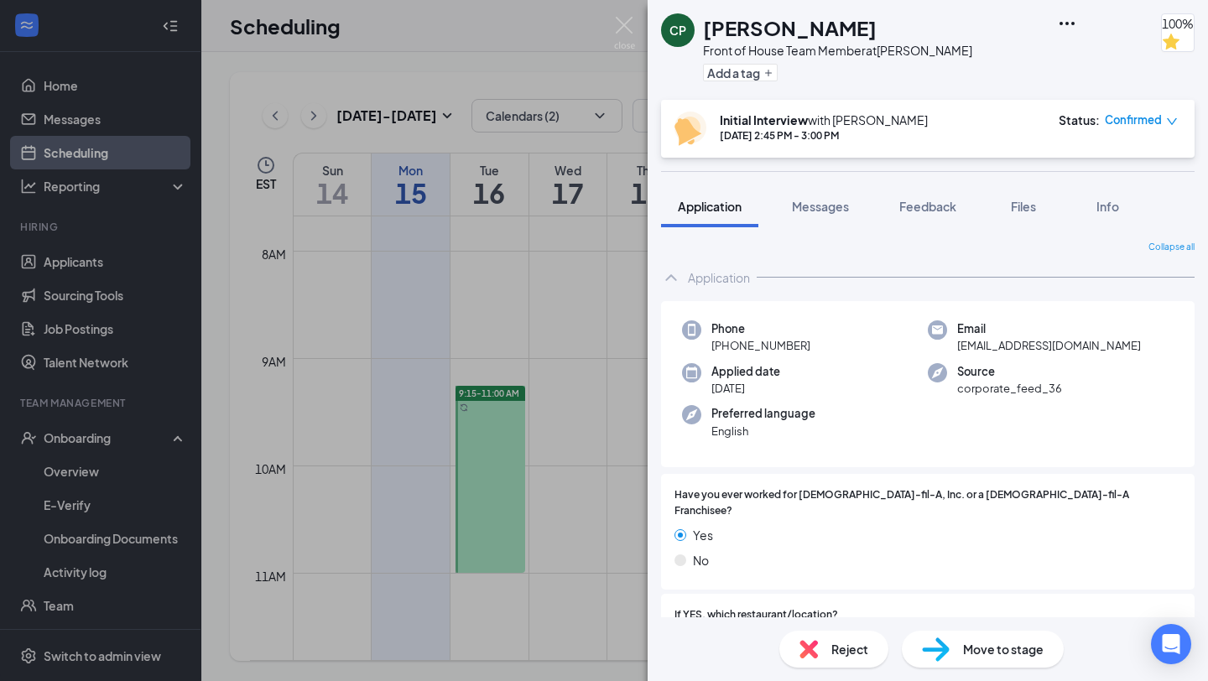
click at [955, 662] on div "Move to stage" at bounding box center [983, 649] width 162 height 37
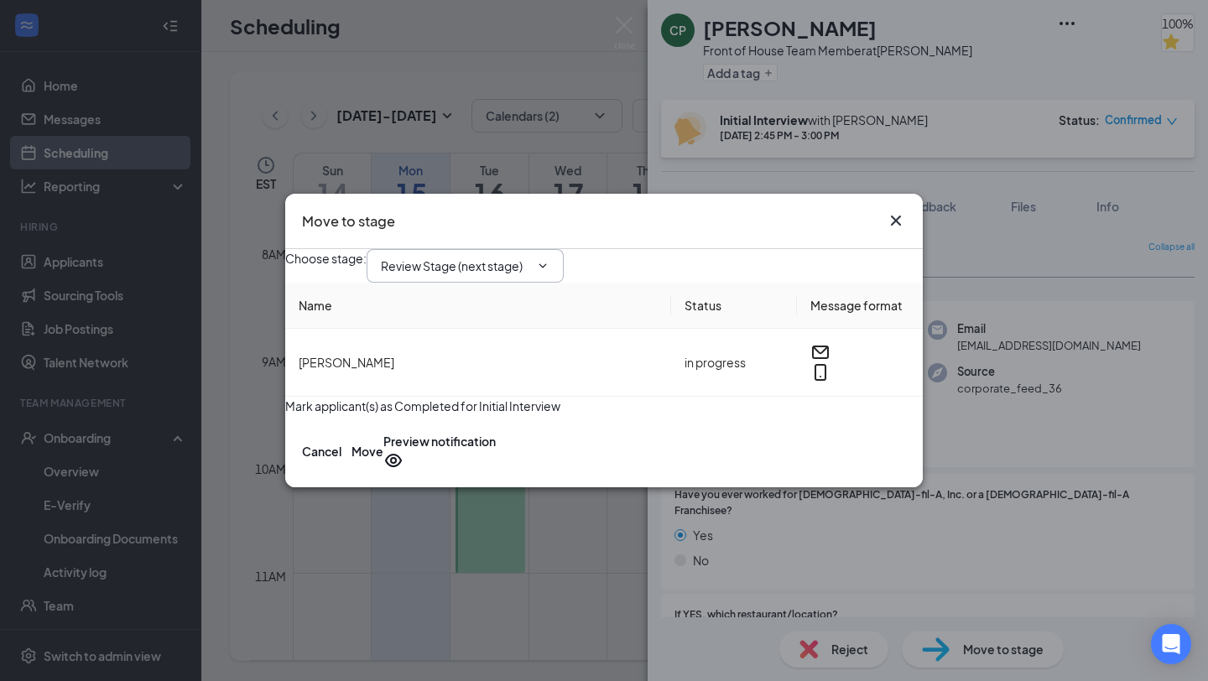
click at [509, 257] on input "Review Stage (next stage)" at bounding box center [455, 266] width 149 height 18
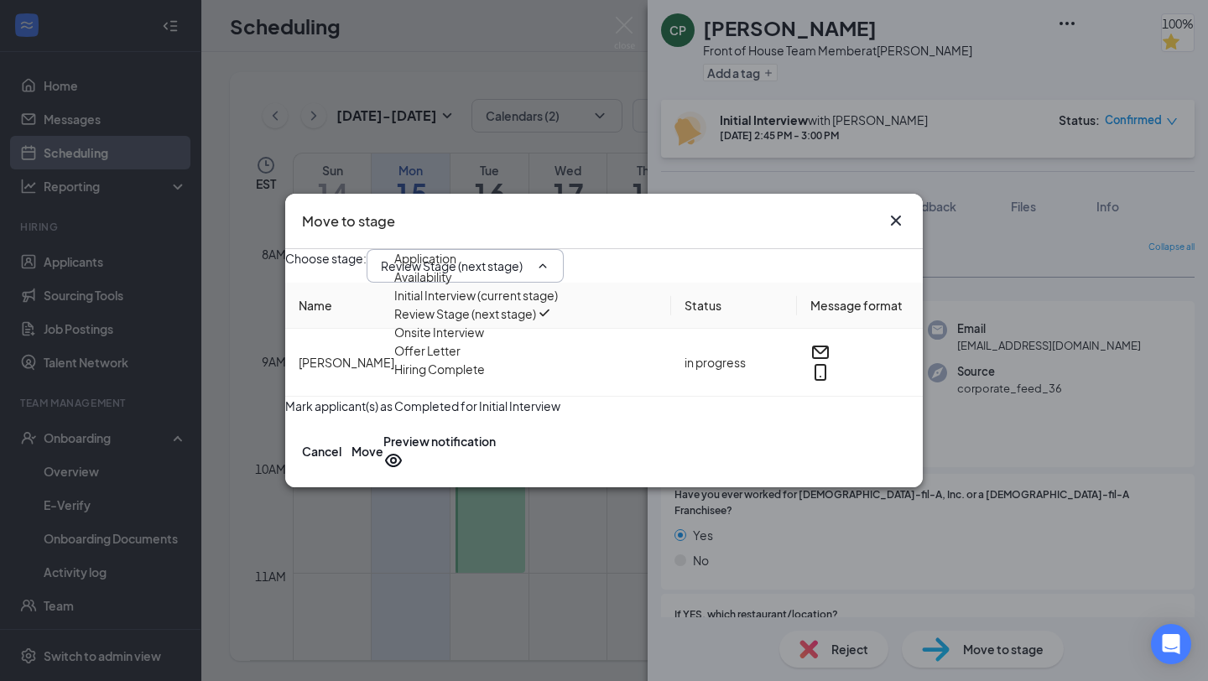
scroll to position [18, 0]
click at [525, 342] on div "Onsite Interview" at bounding box center [495, 332] width 203 height 18
type input "Onsite Interview"
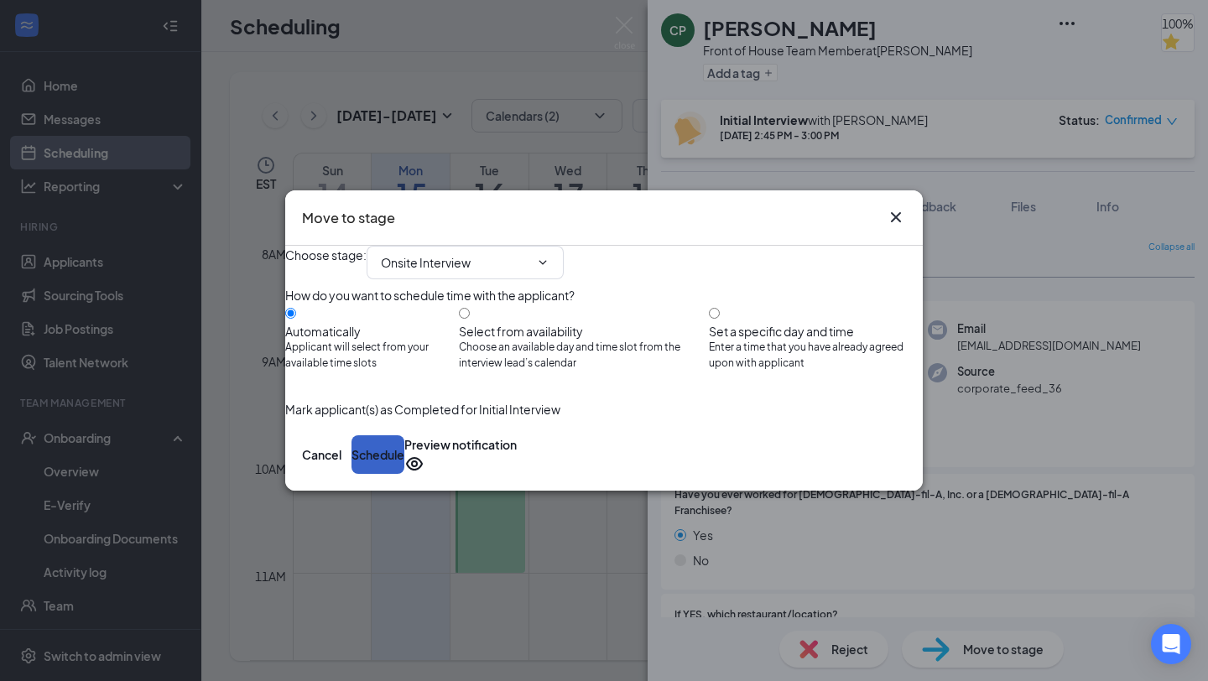
click at [404, 474] on button "Schedule" at bounding box center [378, 455] width 53 height 39
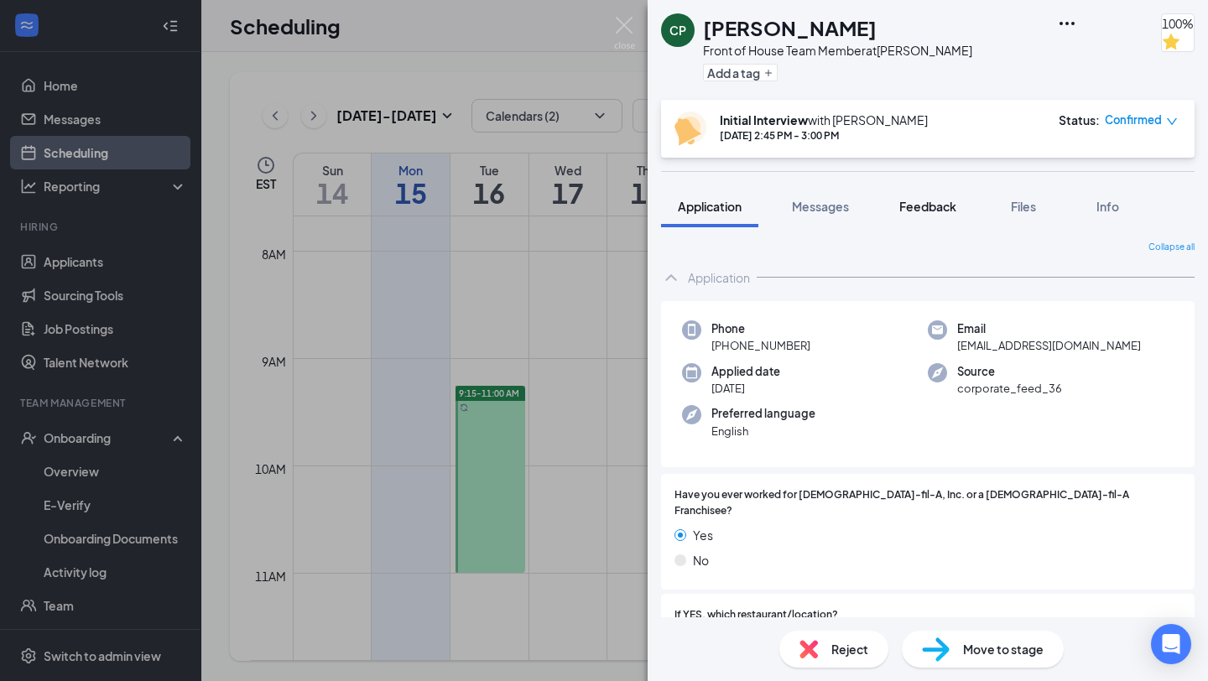
click at [909, 214] on div "Feedback" at bounding box center [928, 206] width 57 height 17
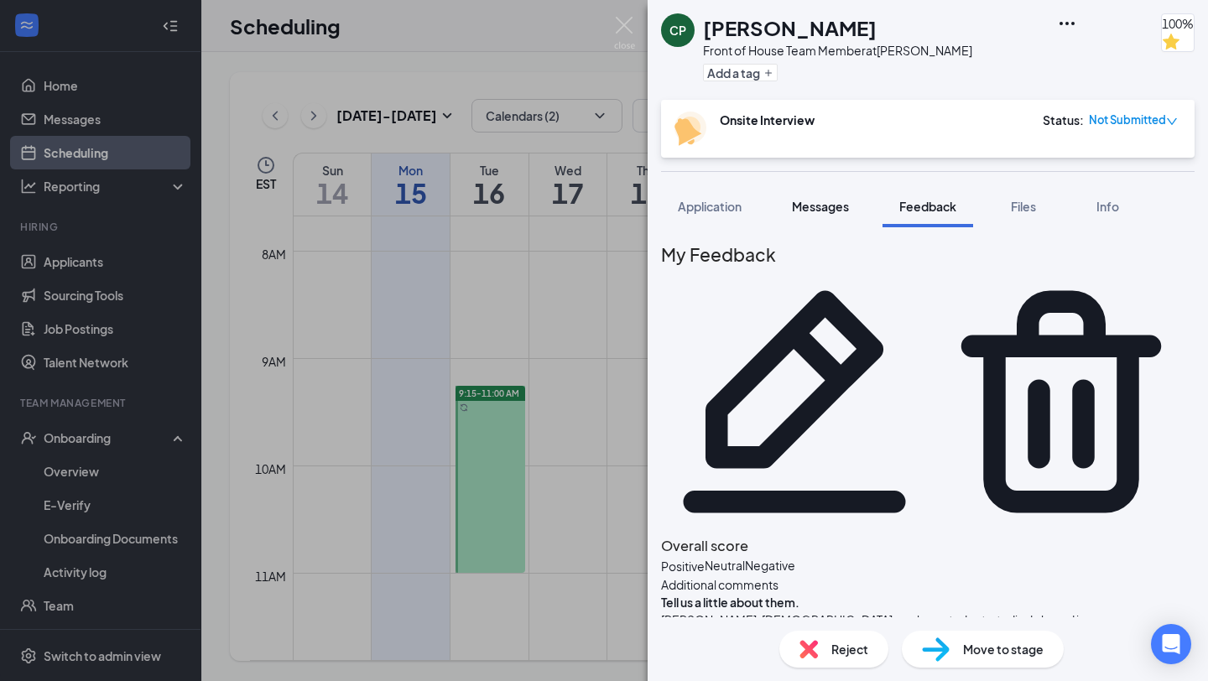
click at [806, 196] on button "Messages" at bounding box center [820, 206] width 91 height 42
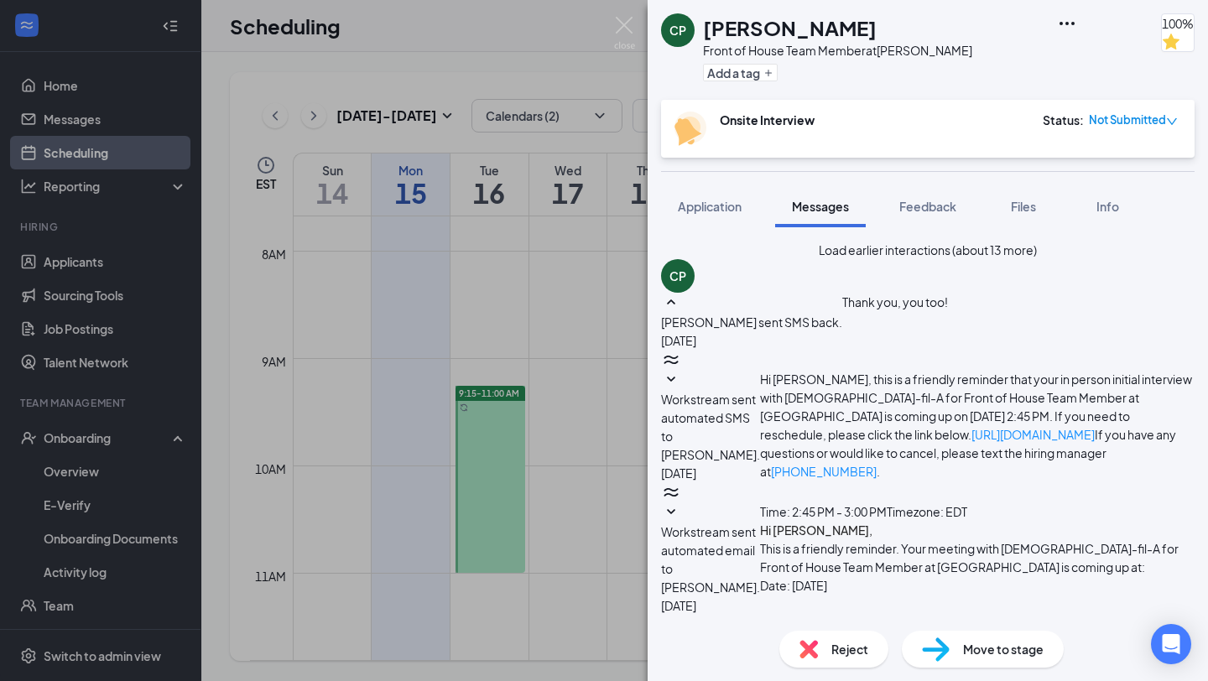
scroll to position [661, 0]
click at [624, 26] on img at bounding box center [624, 33] width 21 height 33
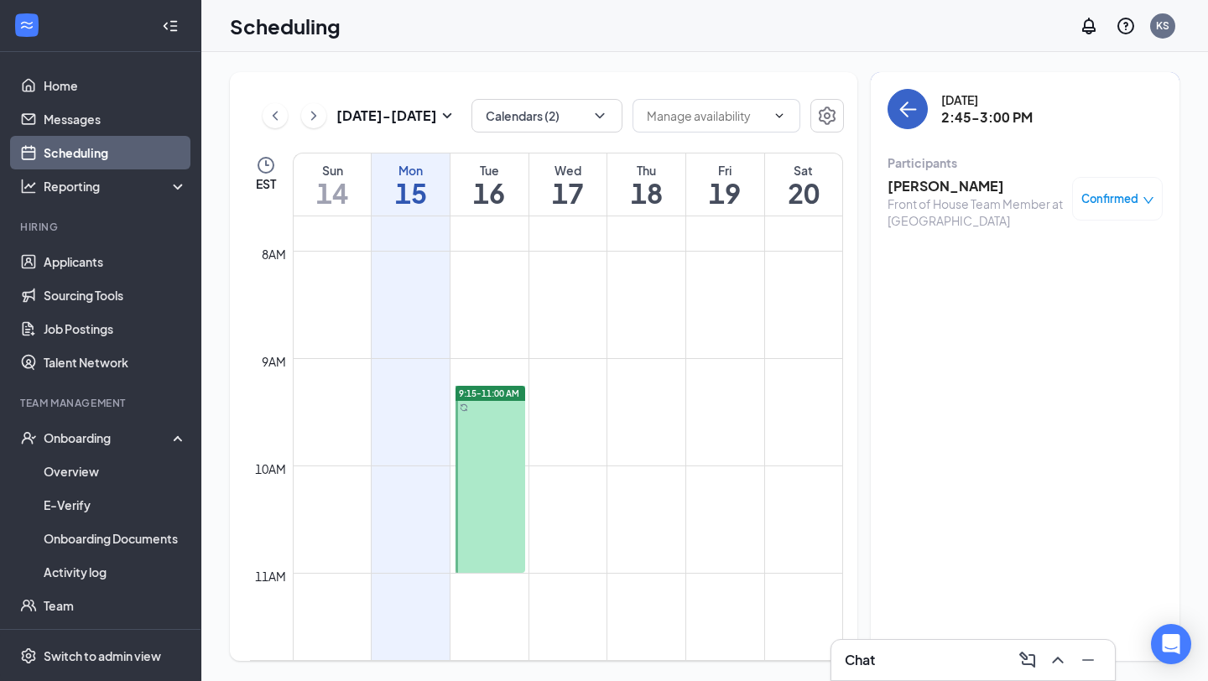
click at [904, 123] on button "back-button" at bounding box center [908, 109] width 40 height 40
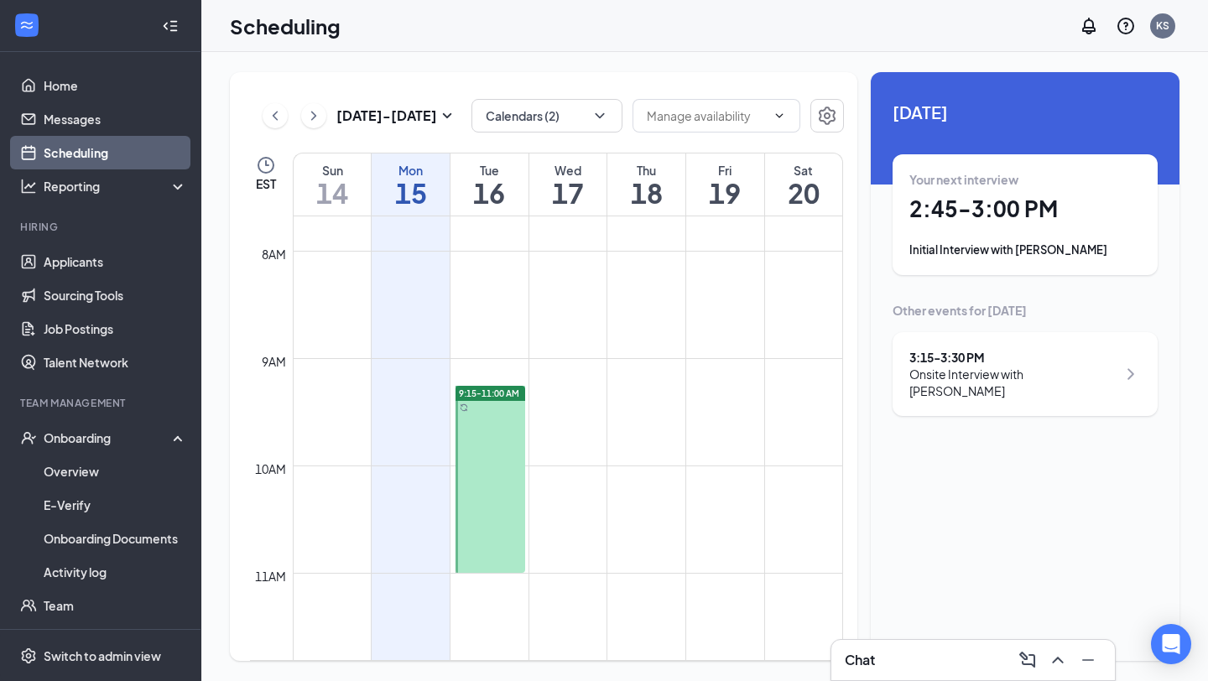
click at [1015, 357] on div "3:15 - 3:30 PM" at bounding box center [1013, 357] width 207 height 17
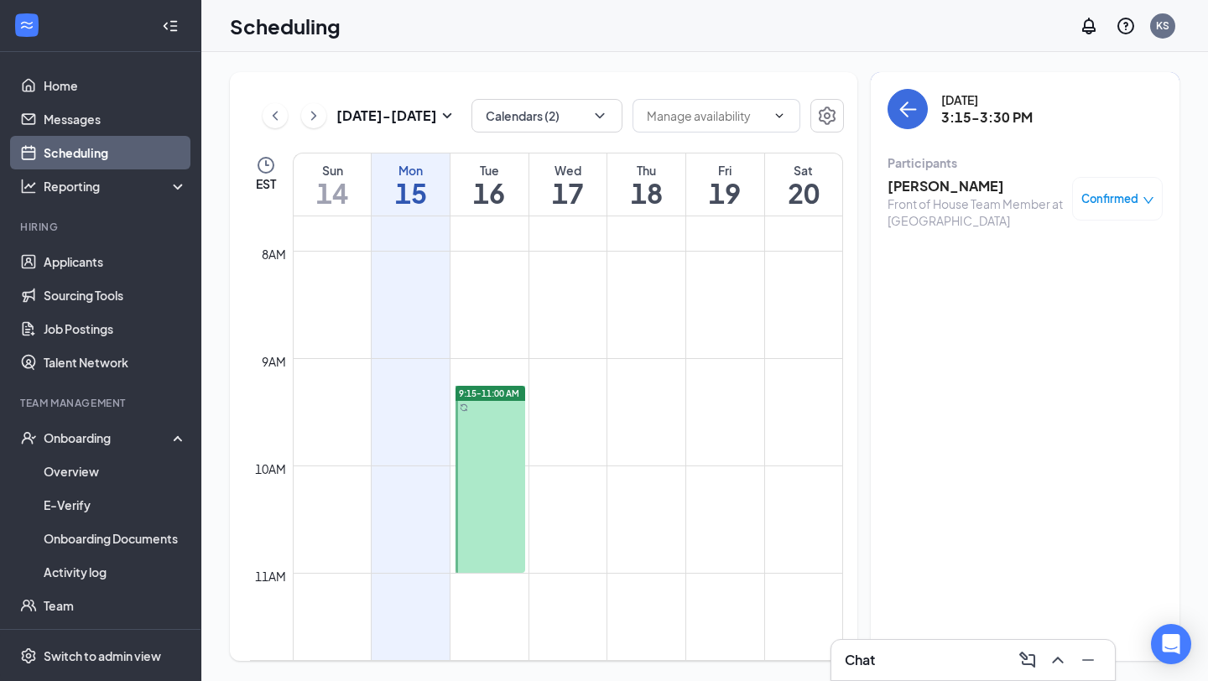
click at [905, 175] on div "[PERSON_NAME] Front of House Team Member at [PERSON_NAME] Confirmed" at bounding box center [1025, 203] width 275 height 64
click at [906, 179] on h3 "[PERSON_NAME]" at bounding box center [976, 186] width 176 height 18
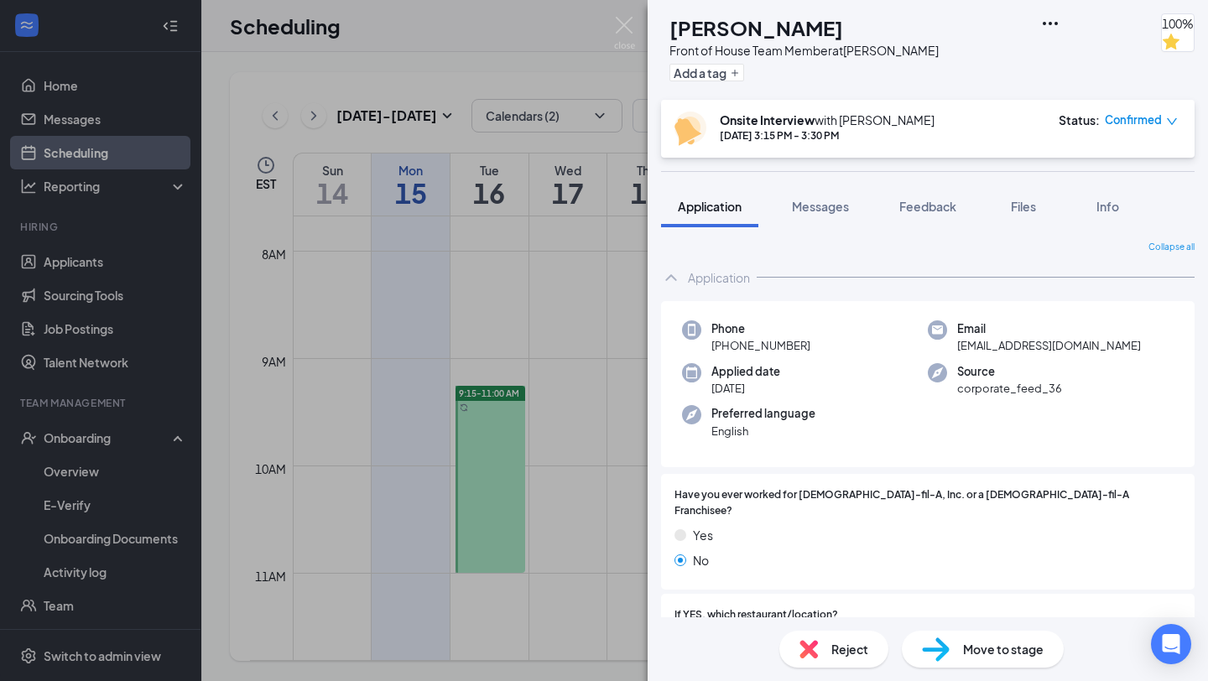
click at [1126, 123] on span "Confirmed" at bounding box center [1133, 120] width 57 height 17
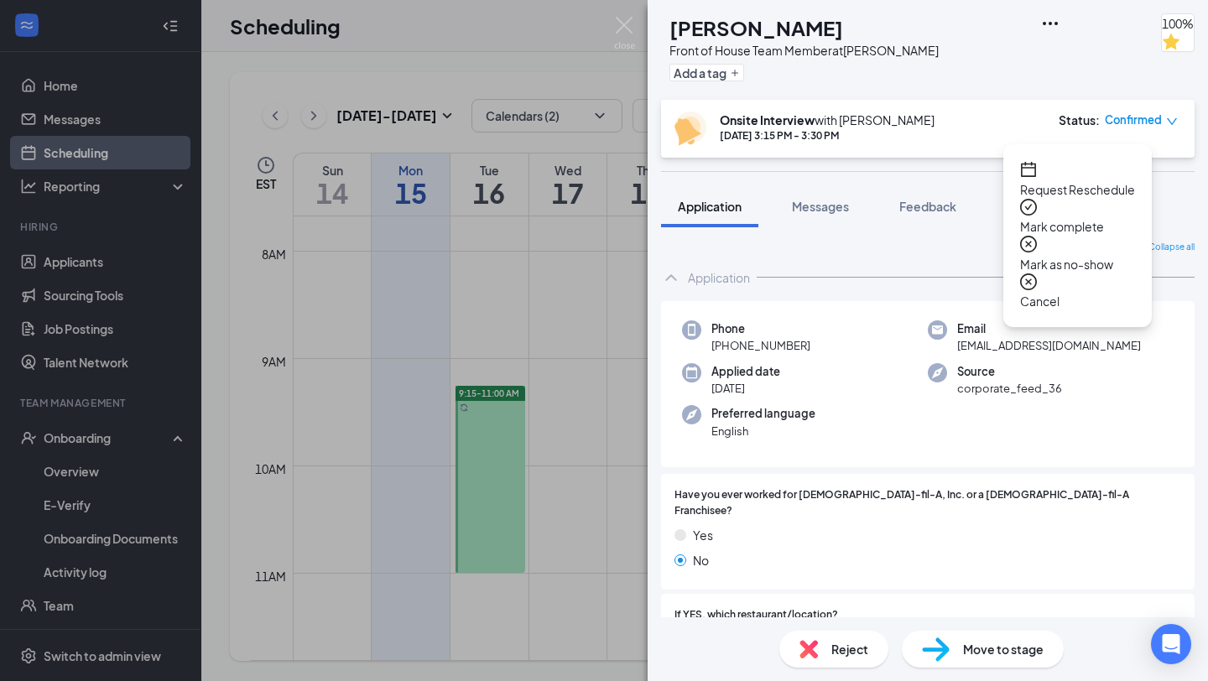
click at [1025, 207] on icon "check-circle" at bounding box center [1028, 207] width 17 height 17
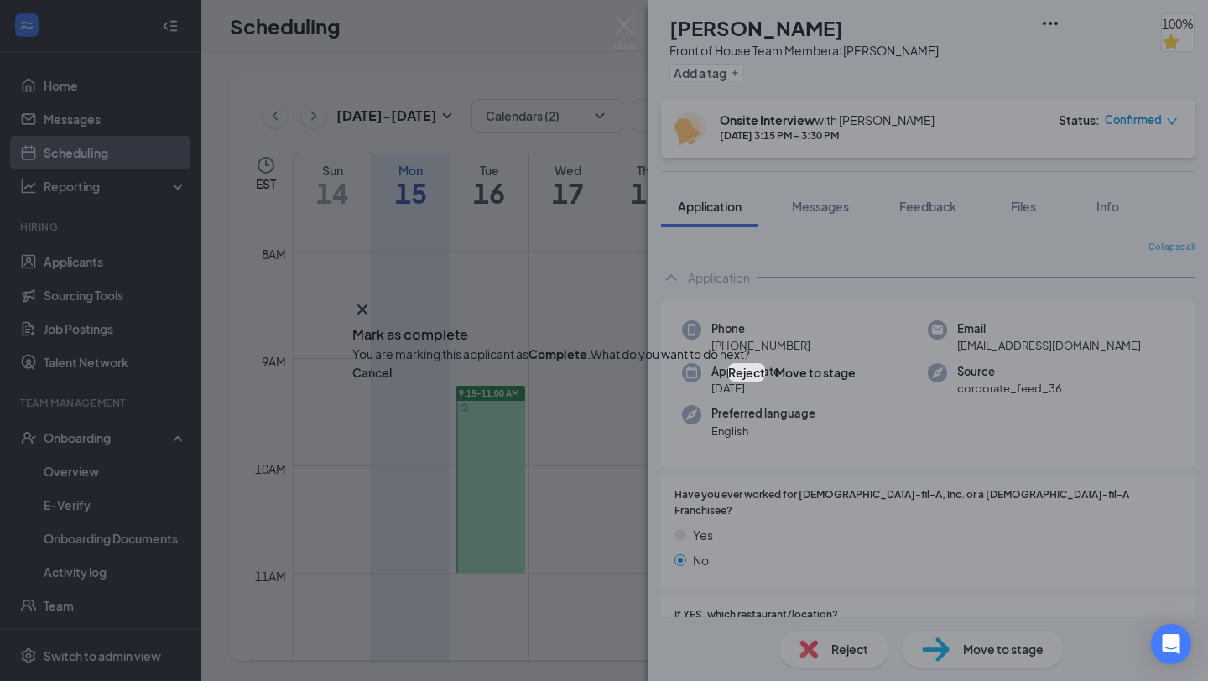
click at [728, 382] on button "Reject" at bounding box center [746, 372] width 37 height 18
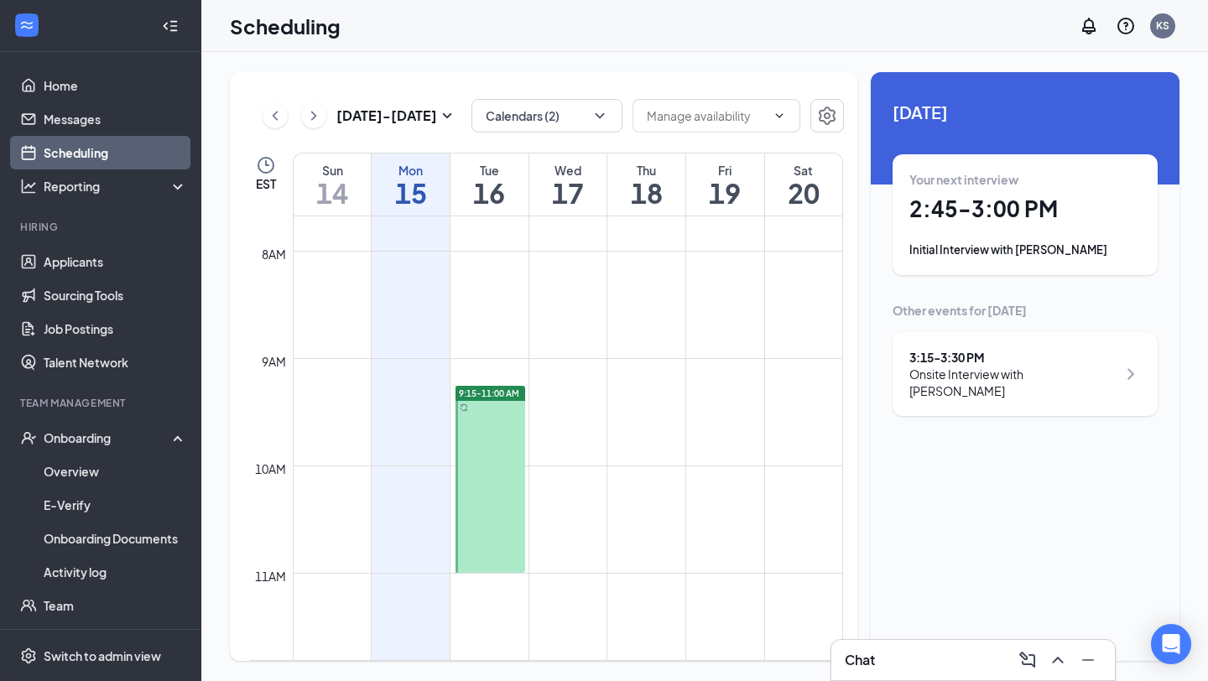
click at [979, 331] on div "Other events for [DATE] 3:15 - 3:30 PM Onsite Interview with [PERSON_NAME]" at bounding box center [1025, 359] width 265 height 114
click at [971, 353] on div "3:15 - 3:30 PM" at bounding box center [1013, 357] width 207 height 17
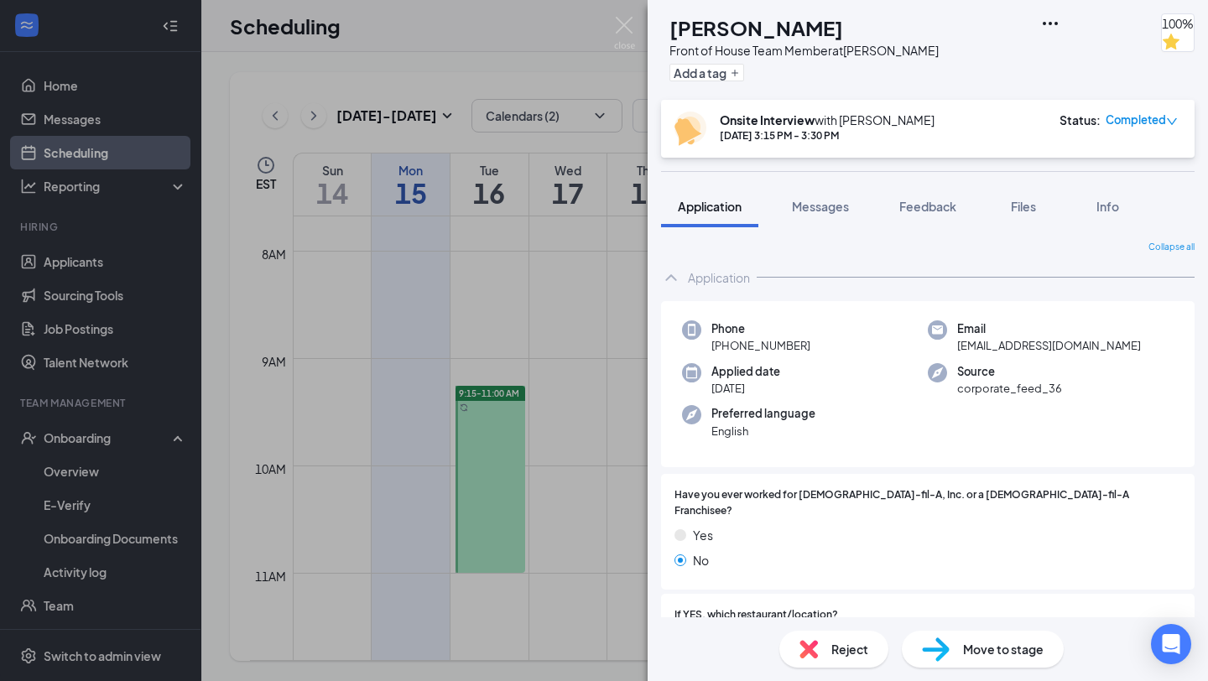
click at [829, 645] on div "Reject" at bounding box center [834, 649] width 109 height 37
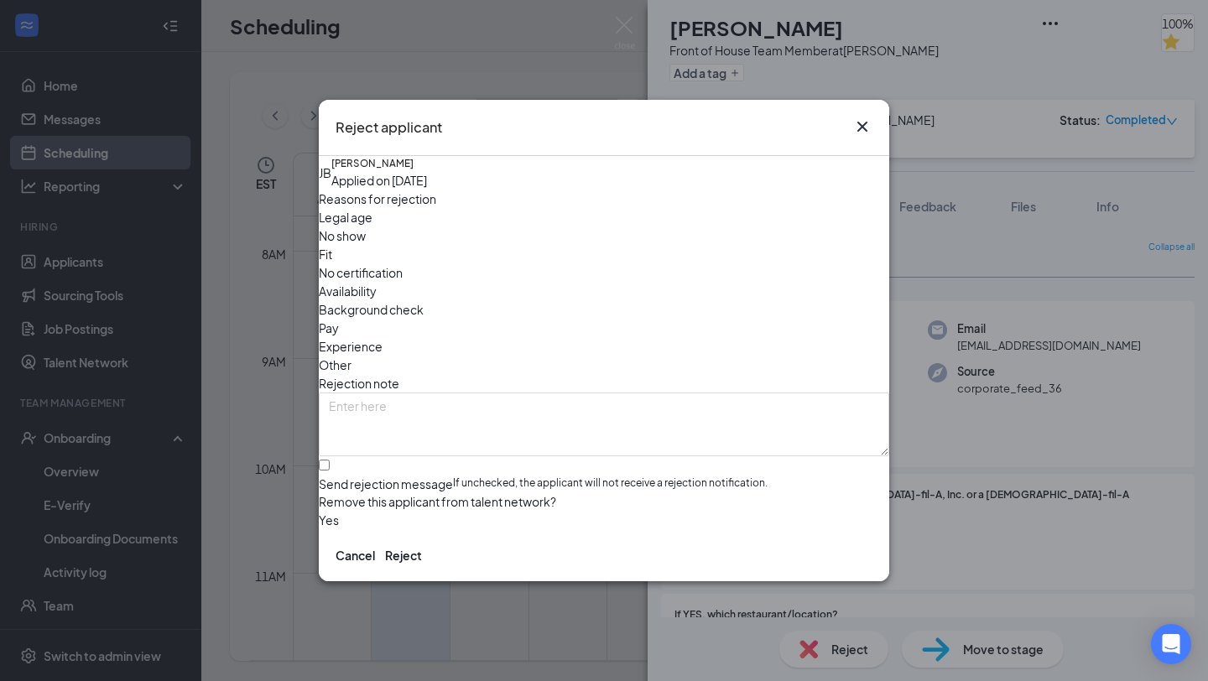
click at [319, 511] on button "button" at bounding box center [319, 520] width 0 height 18
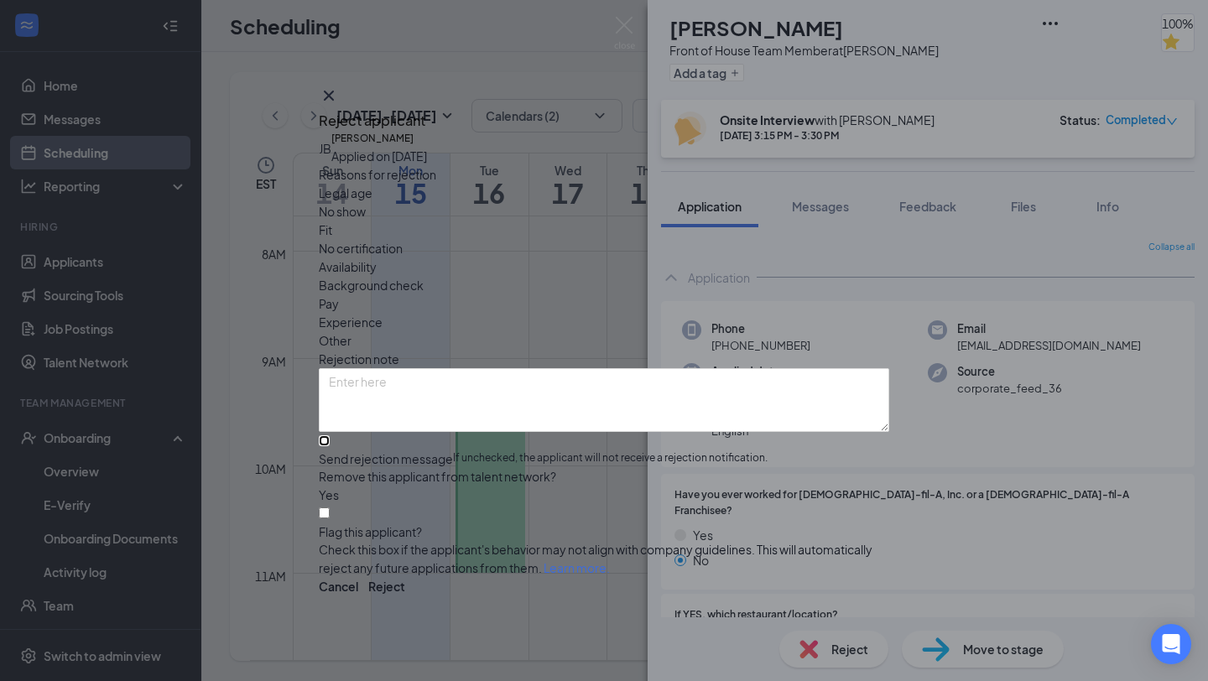
click at [330, 436] on input "Send rejection message If unchecked, the applicant will not receive a rejection…" at bounding box center [324, 441] width 11 height 11
checkbox input "true"
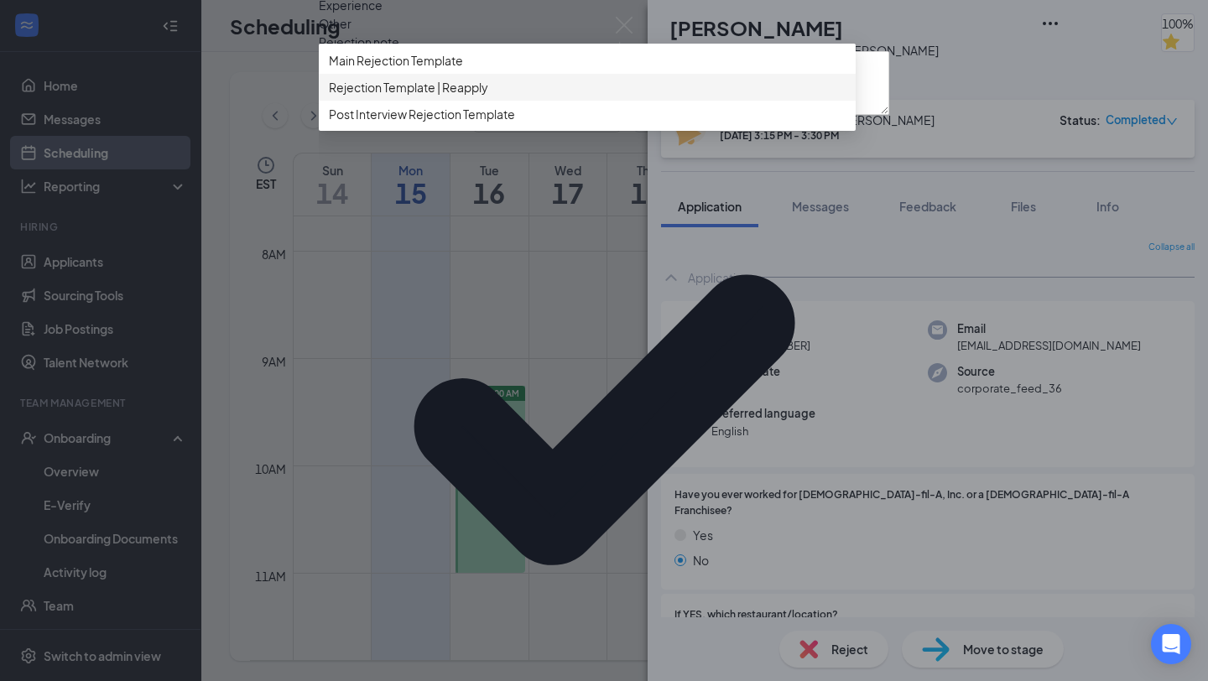
click at [408, 97] on span "Rejection Template | Reapply" at bounding box center [408, 87] width 159 height 18
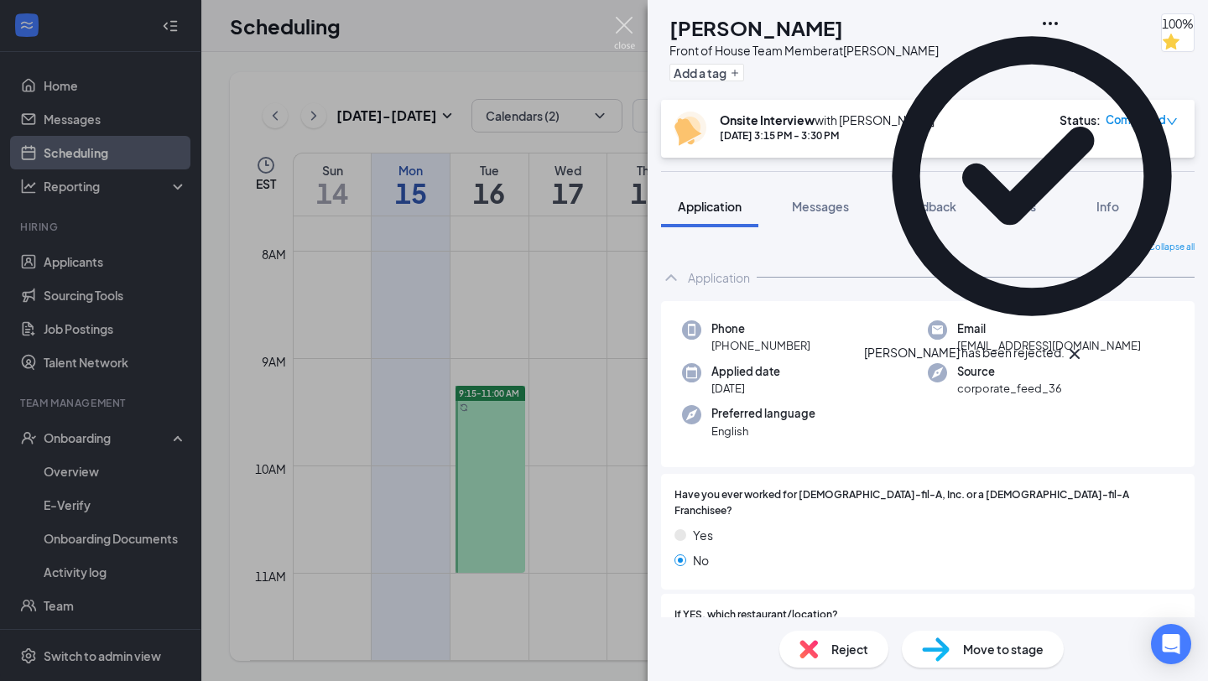
click at [620, 34] on img at bounding box center [624, 33] width 21 height 33
